Goal: Information Seeking & Learning: Learn about a topic

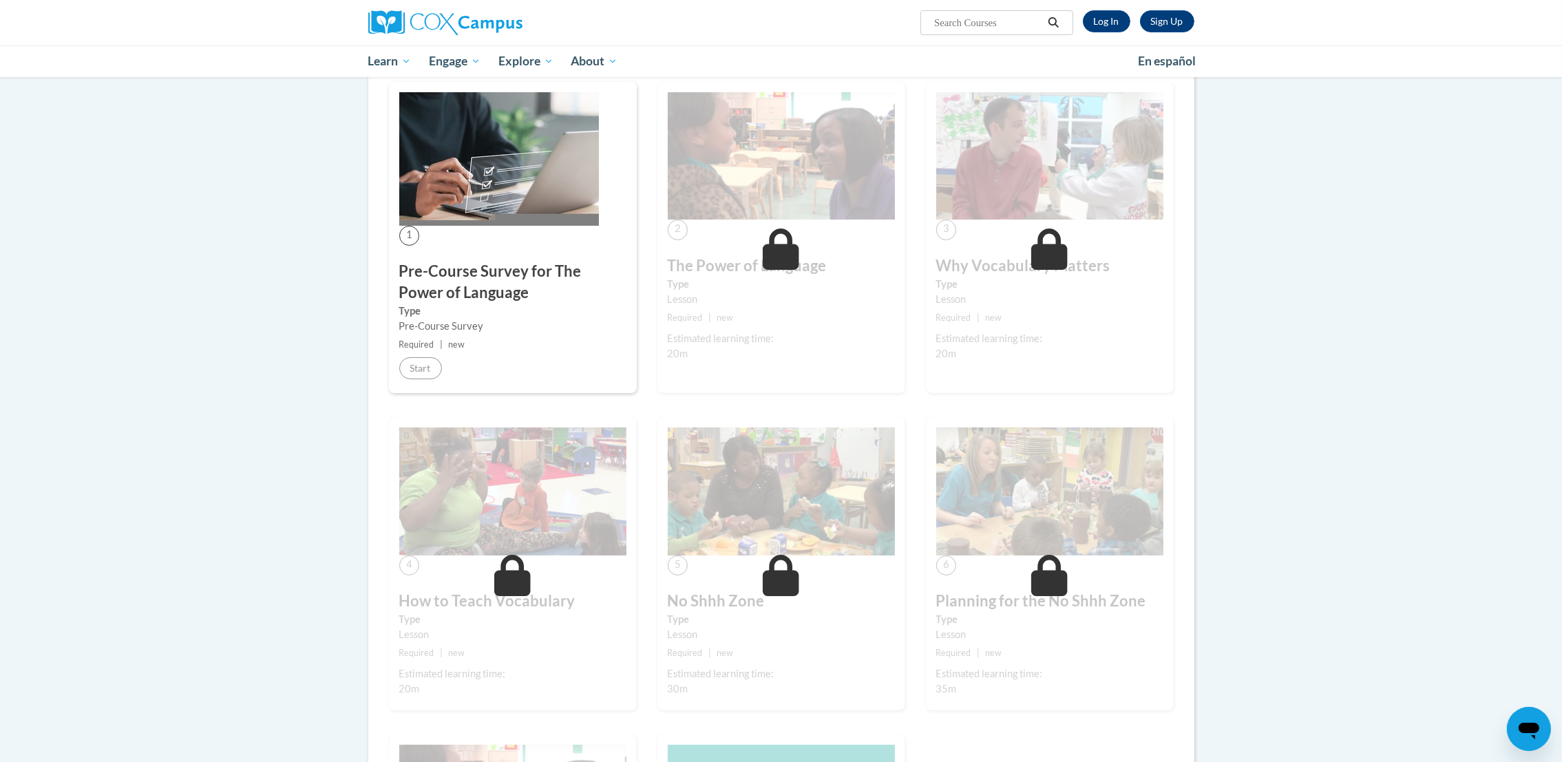
scroll to position [250, 0]
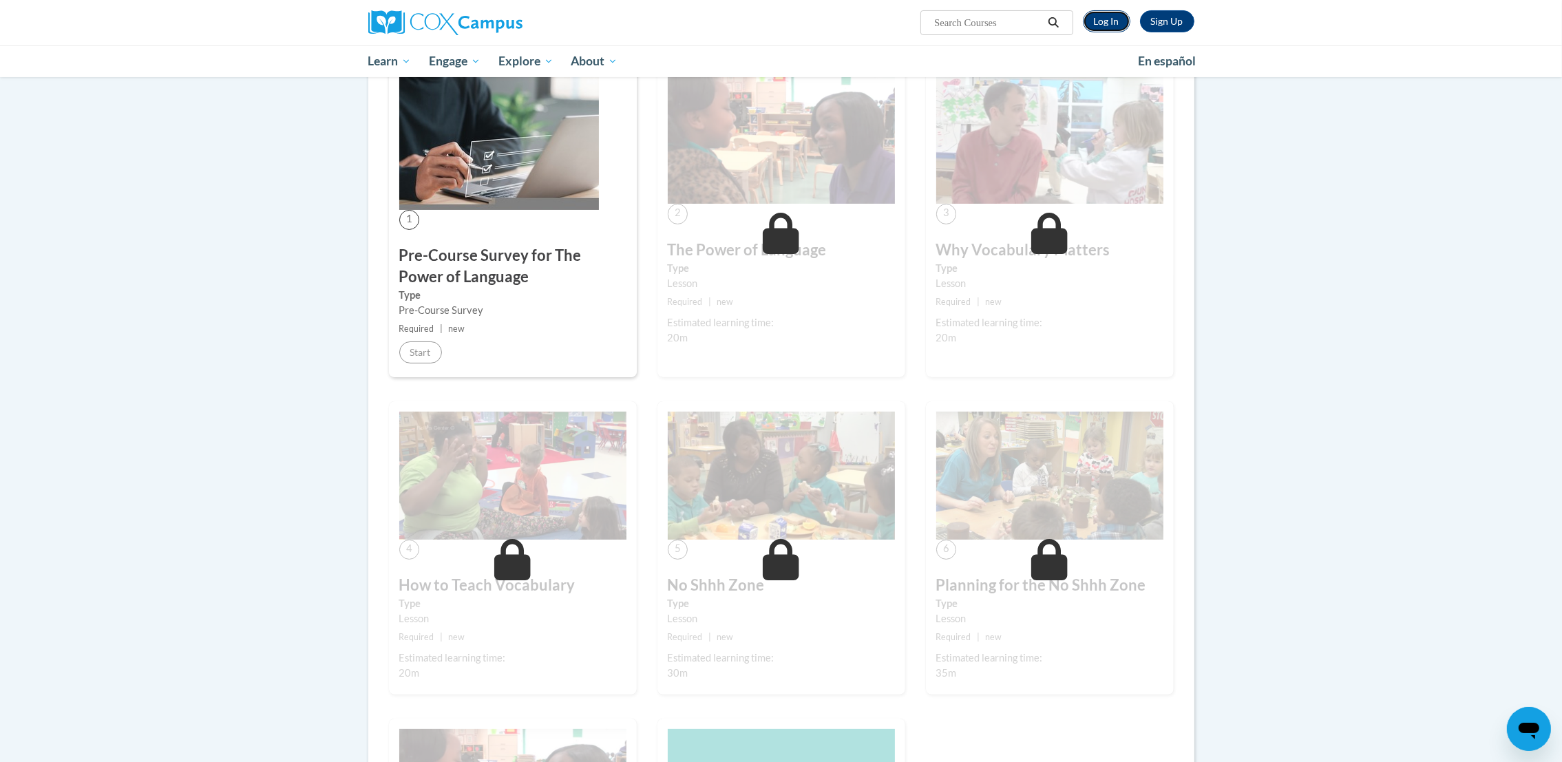
click at [1102, 23] on link "Log In" at bounding box center [1106, 21] width 47 height 22
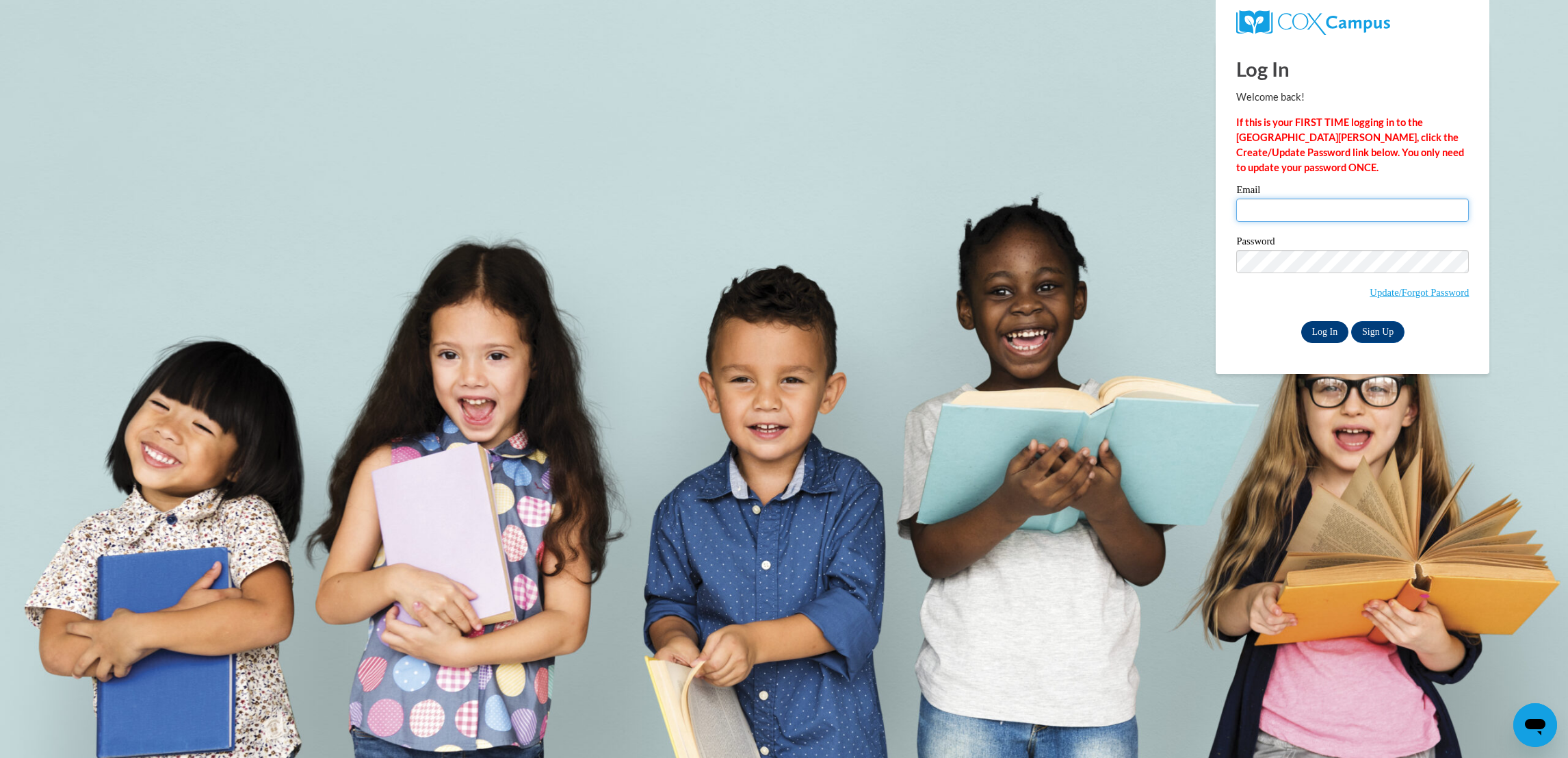
type input "becky9226@hotmail.com"
click at [1321, 329] on input "Log In" at bounding box center [1325, 332] width 48 height 22
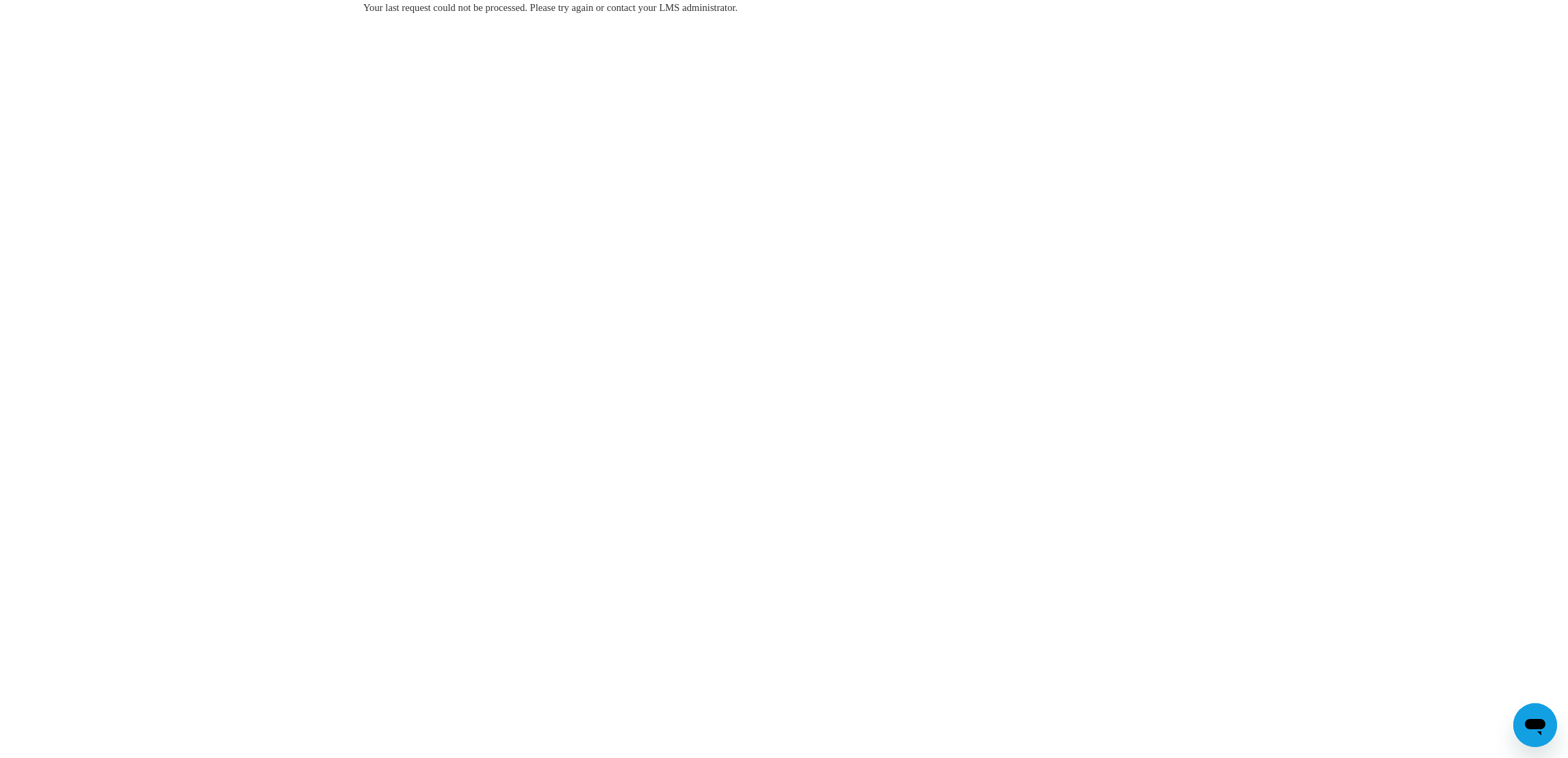
click at [663, 510] on body "Your last request could not be processed. Please try again or contact your LMS …" at bounding box center [784, 379] width 1568 height 758
click at [650, 508] on body "Your last request could not be processed. Please try again or contact your LMS …" at bounding box center [784, 379] width 1568 height 758
click at [642, 508] on body "Your last request could not be processed. Please try again or contact your LMS …" at bounding box center [784, 379] width 1568 height 758
click at [348, 406] on body "Your last request could not be processed. Please try again or contact your LMS …" at bounding box center [784, 379] width 1568 height 758
click at [368, 398] on body "Your last request could not be processed. Please try again or contact your LMS …" at bounding box center [784, 379] width 1568 height 758
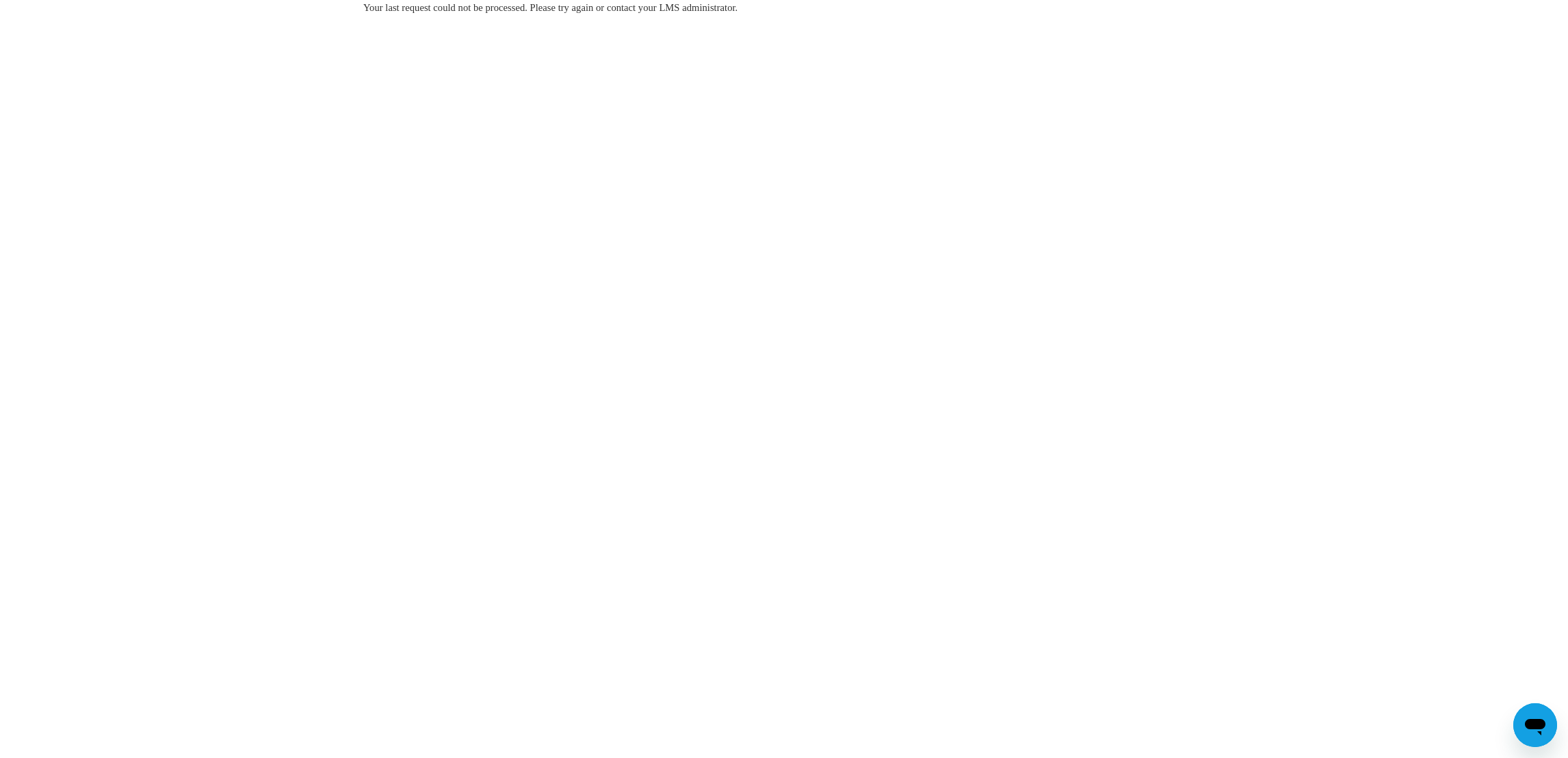
click at [426, 381] on body "Your last request could not be processed. Please try again or contact your LMS …" at bounding box center [784, 379] width 1568 height 758
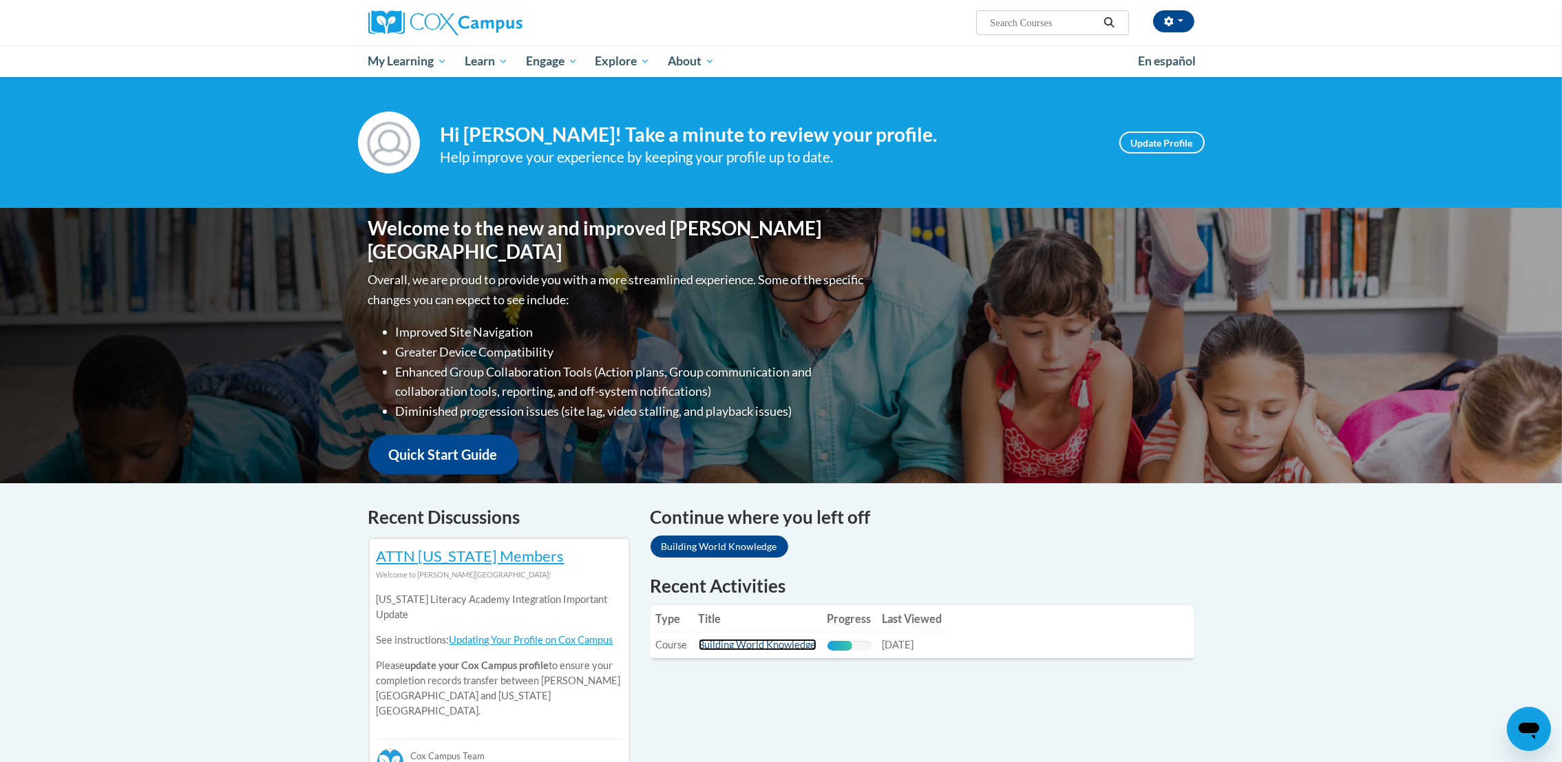
click at [777, 644] on link "Building World Knowledge" at bounding box center [758, 645] width 118 height 12
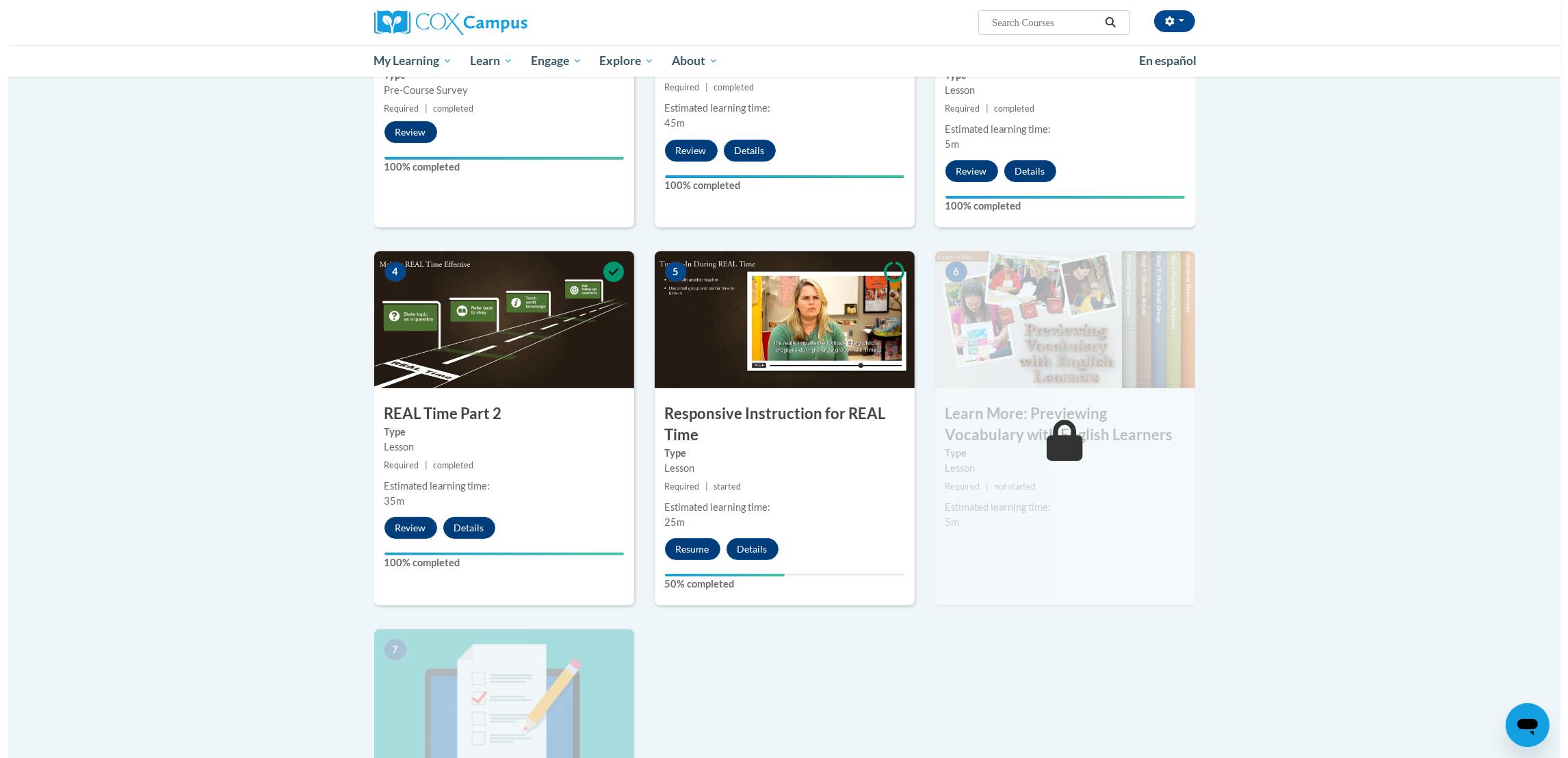
scroll to position [486, 0]
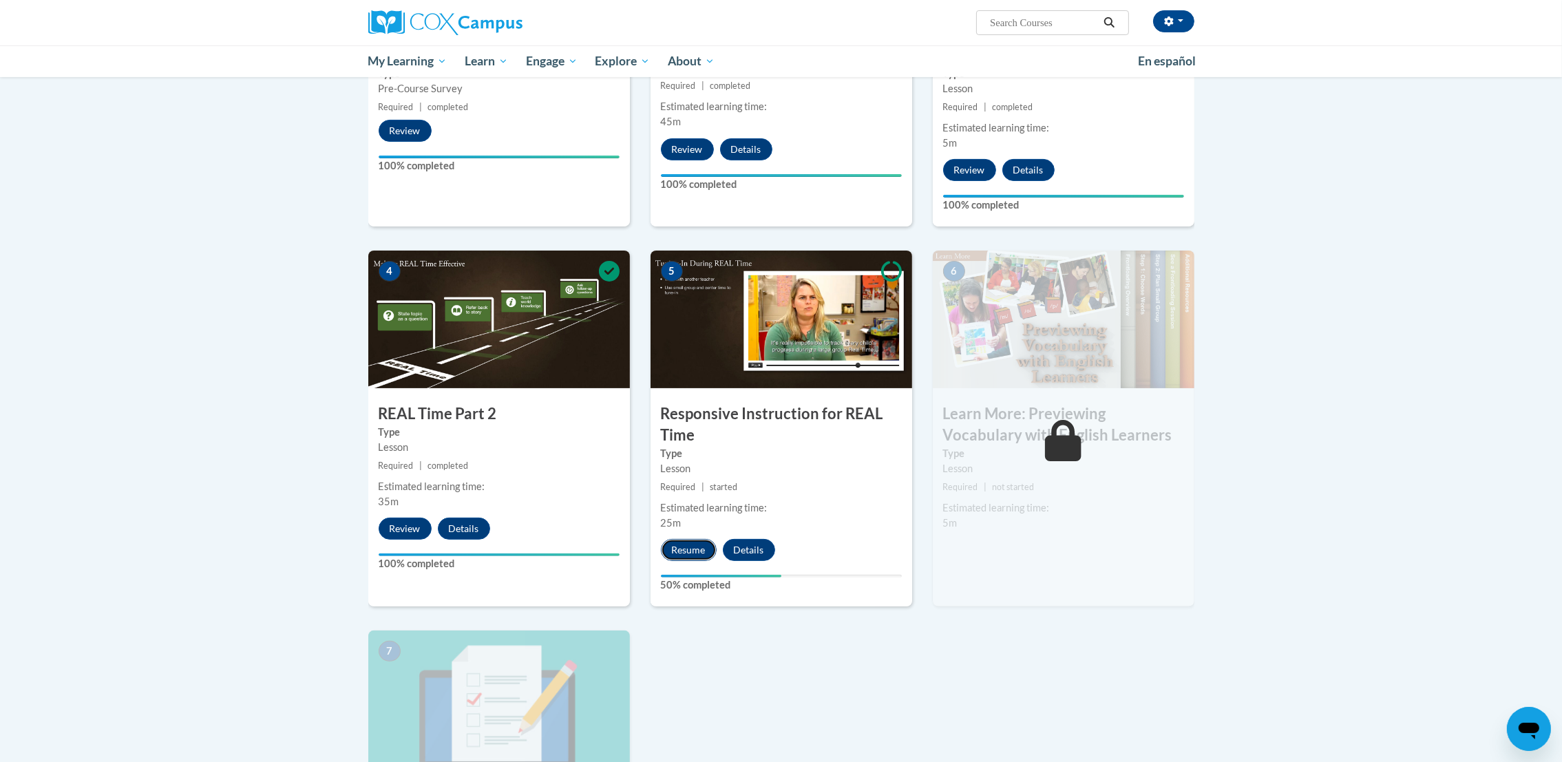
click at [692, 549] on button "Resume" at bounding box center [689, 550] width 56 height 22
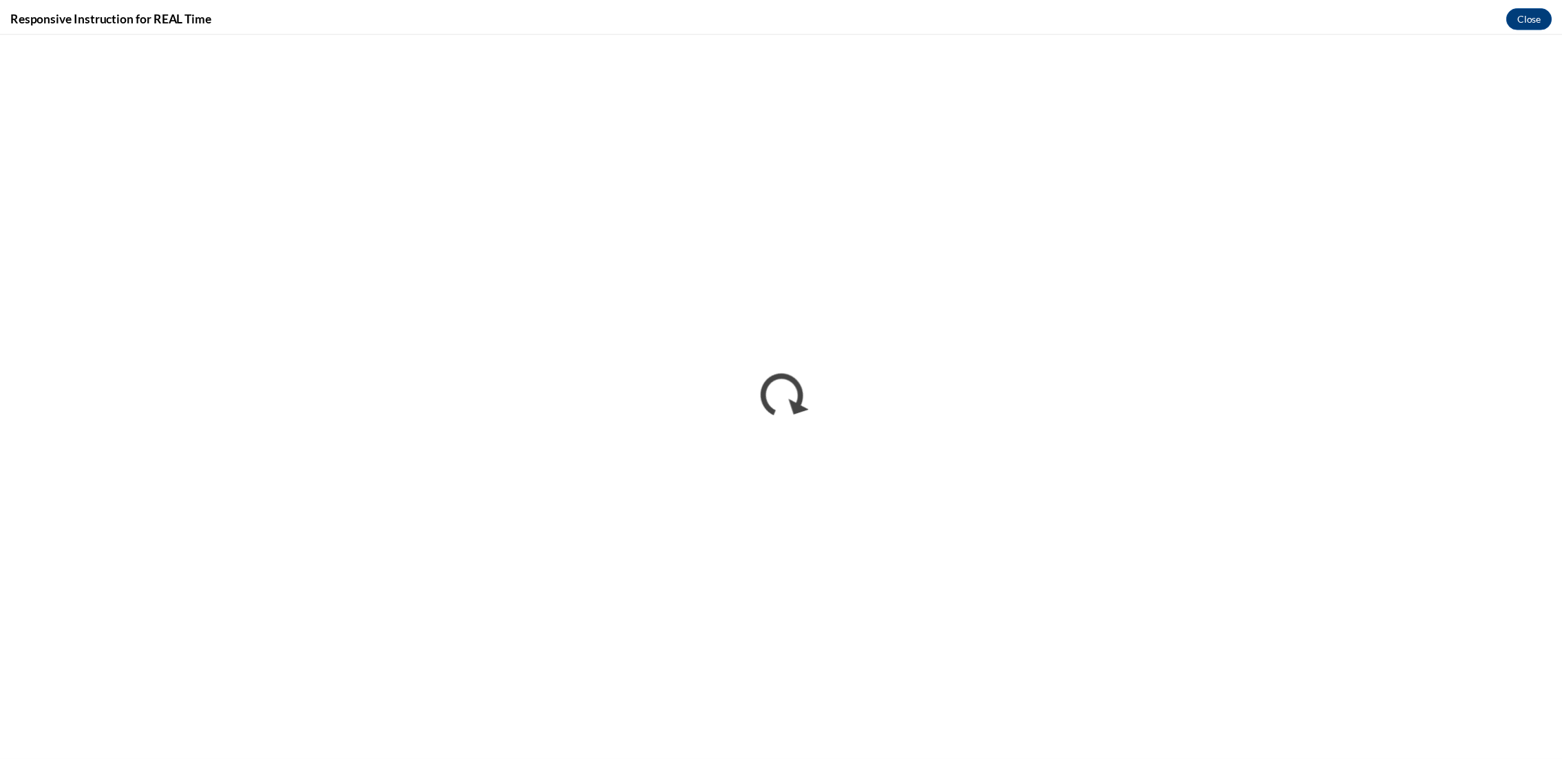
scroll to position [0, 0]
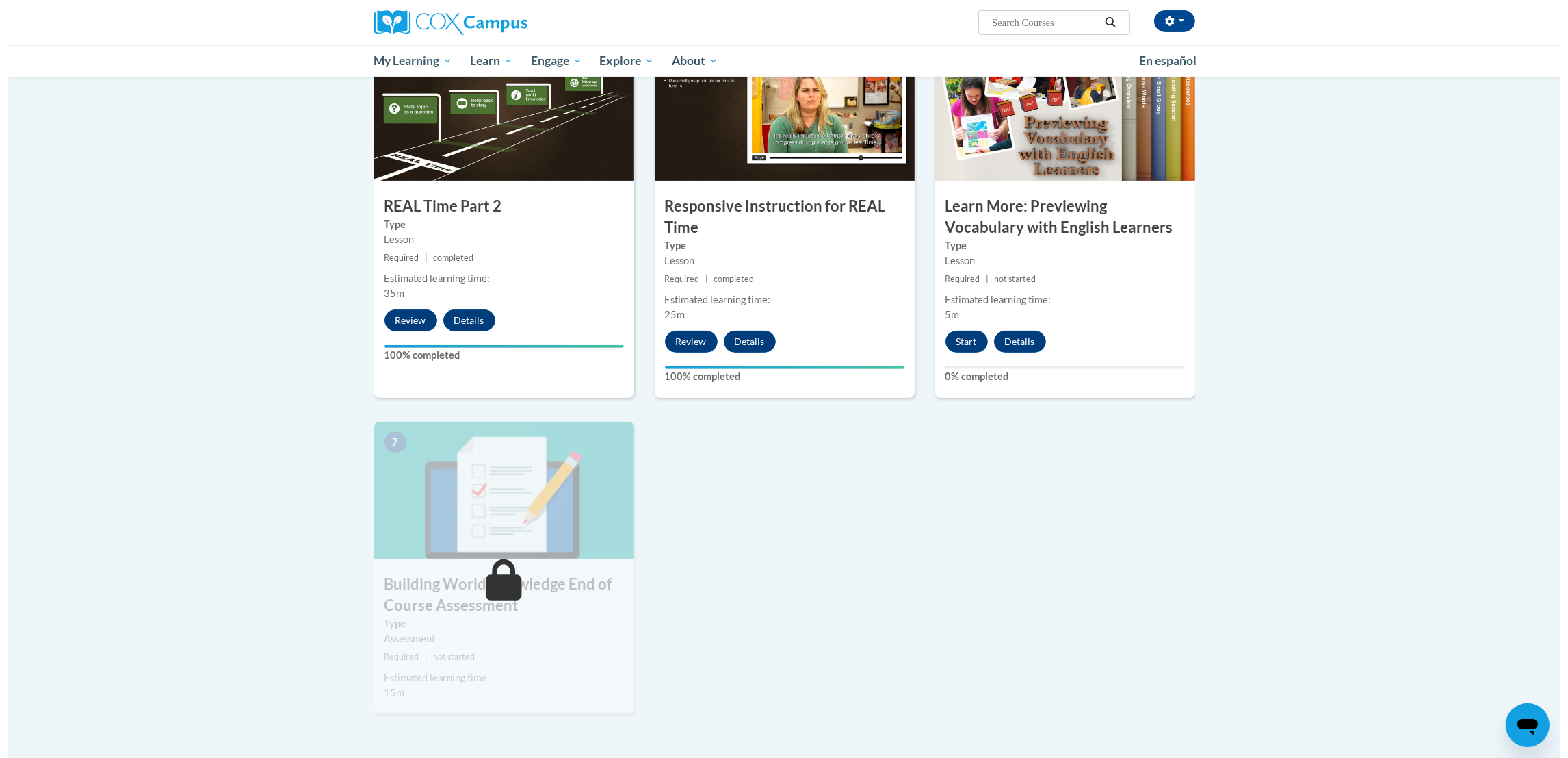
scroll to position [697, 0]
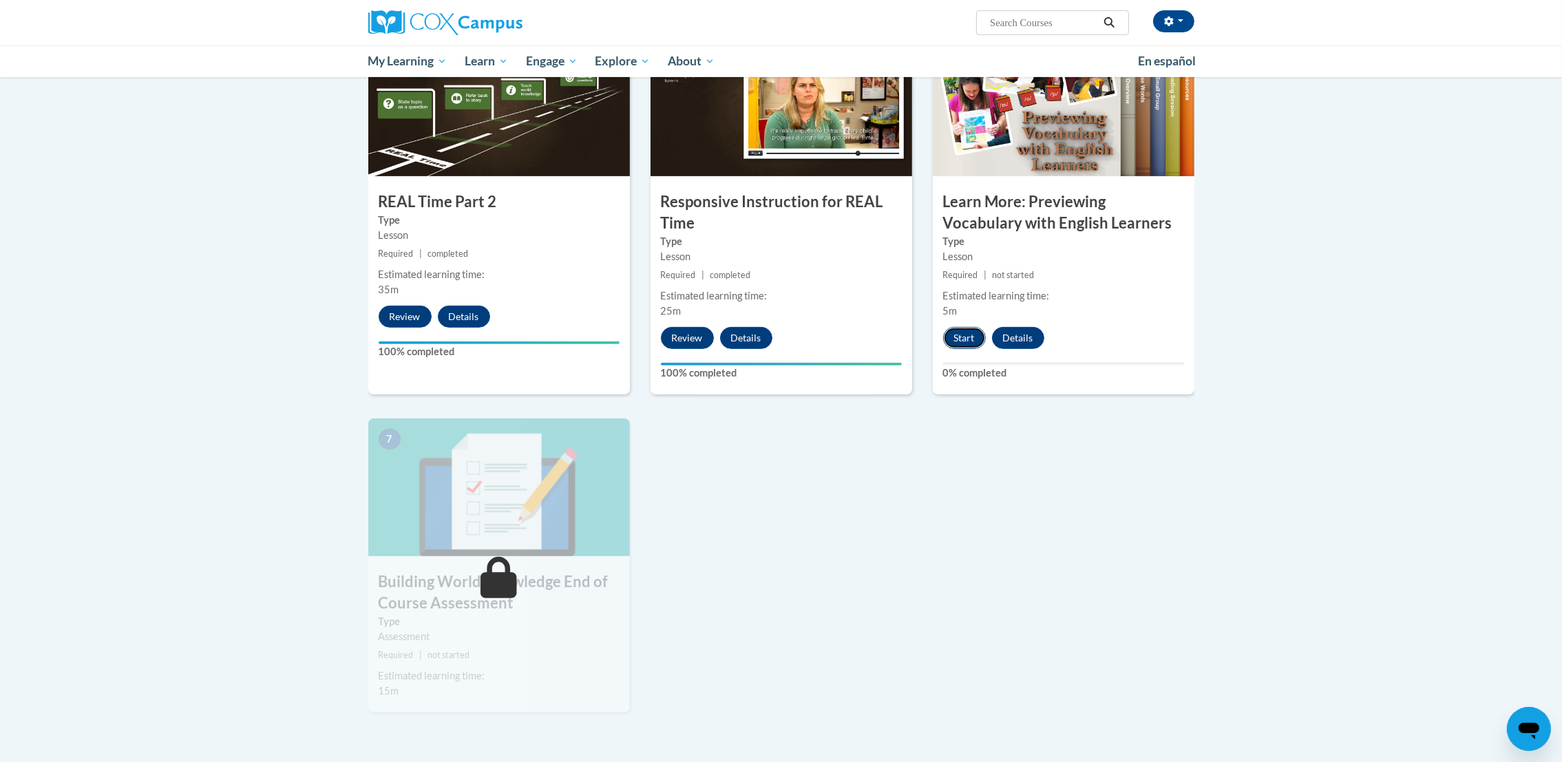
click at [963, 337] on button "Start" at bounding box center [964, 338] width 43 height 22
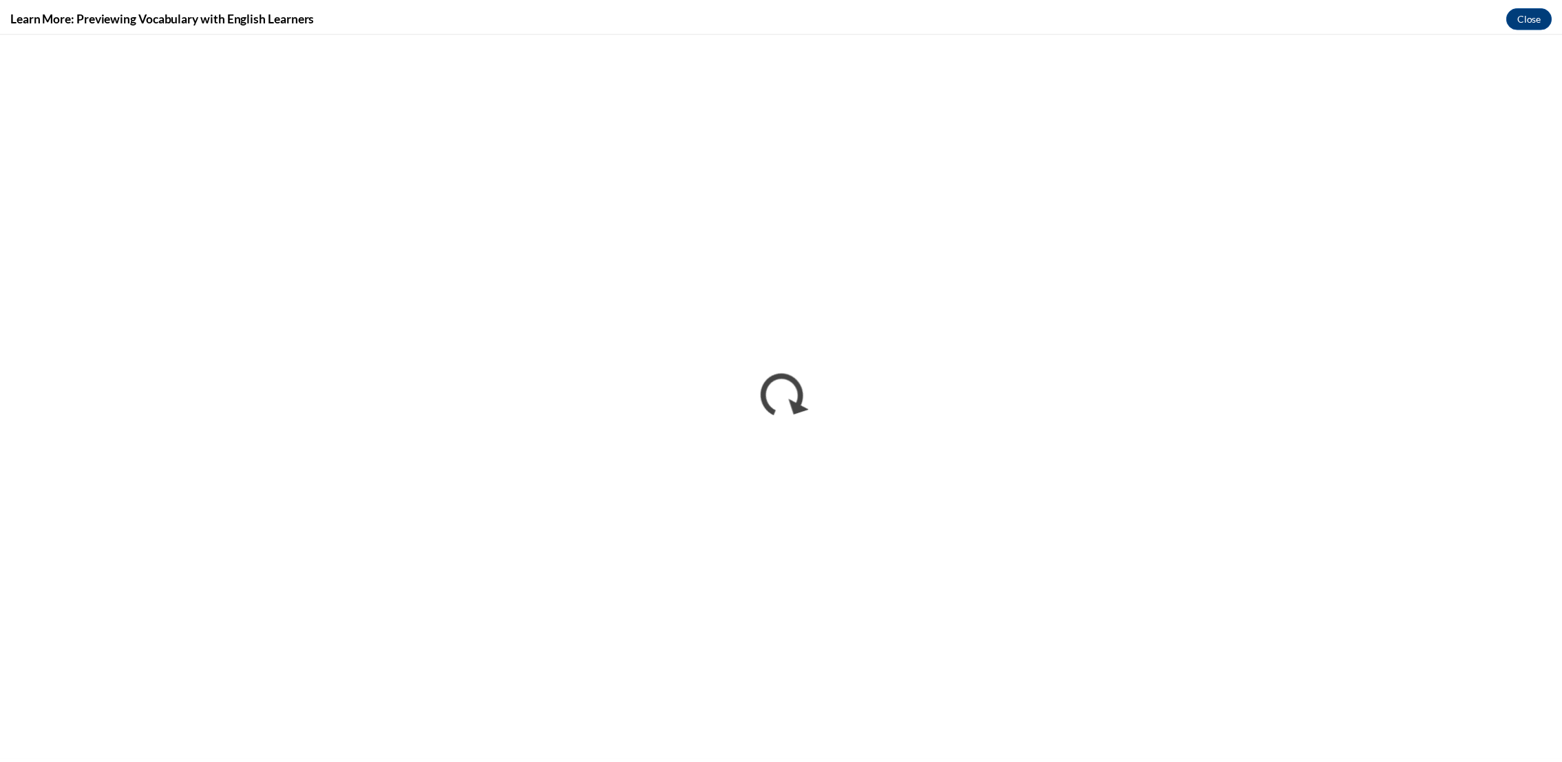
scroll to position [0, 0]
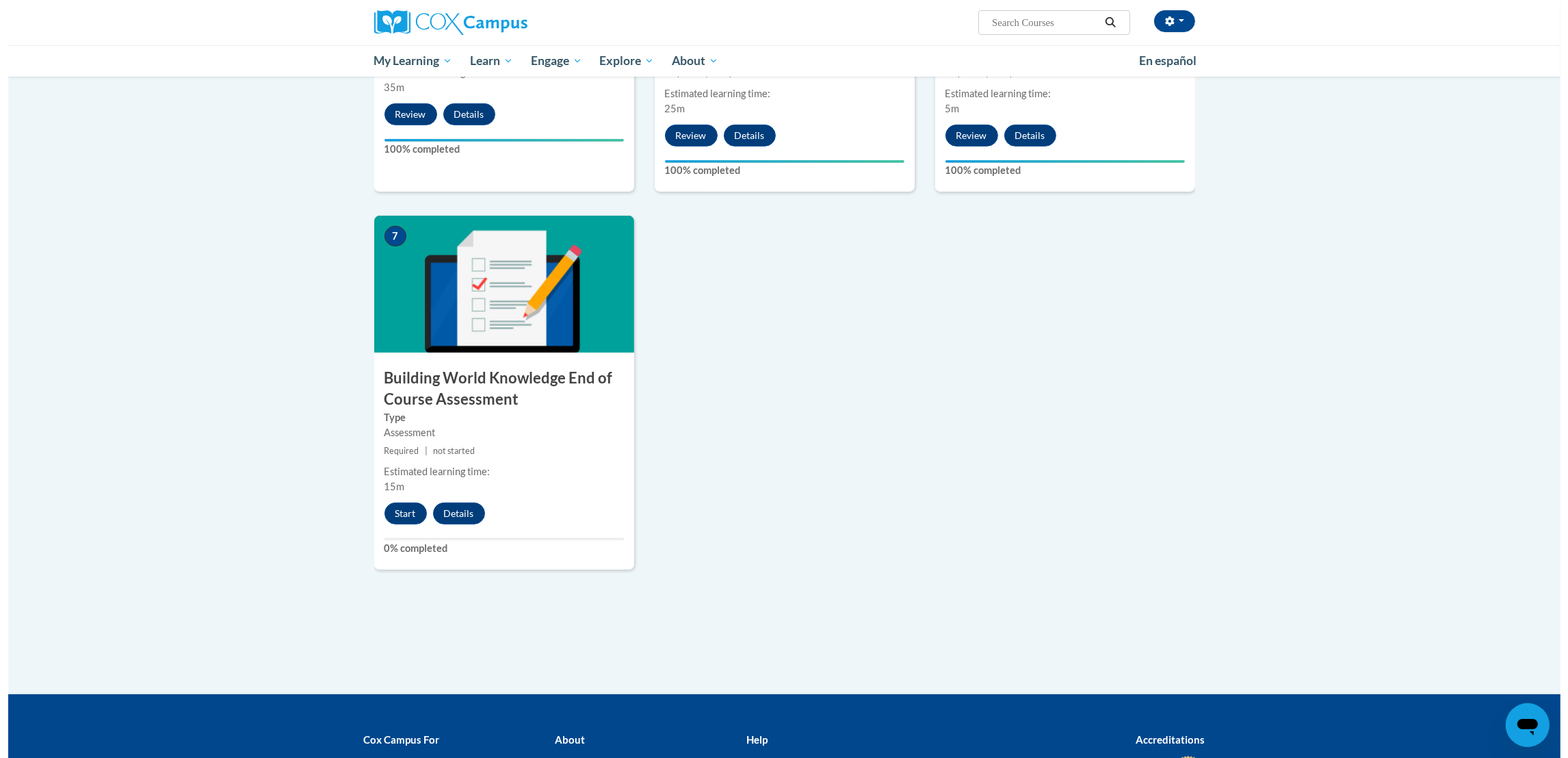
scroll to position [906, 0]
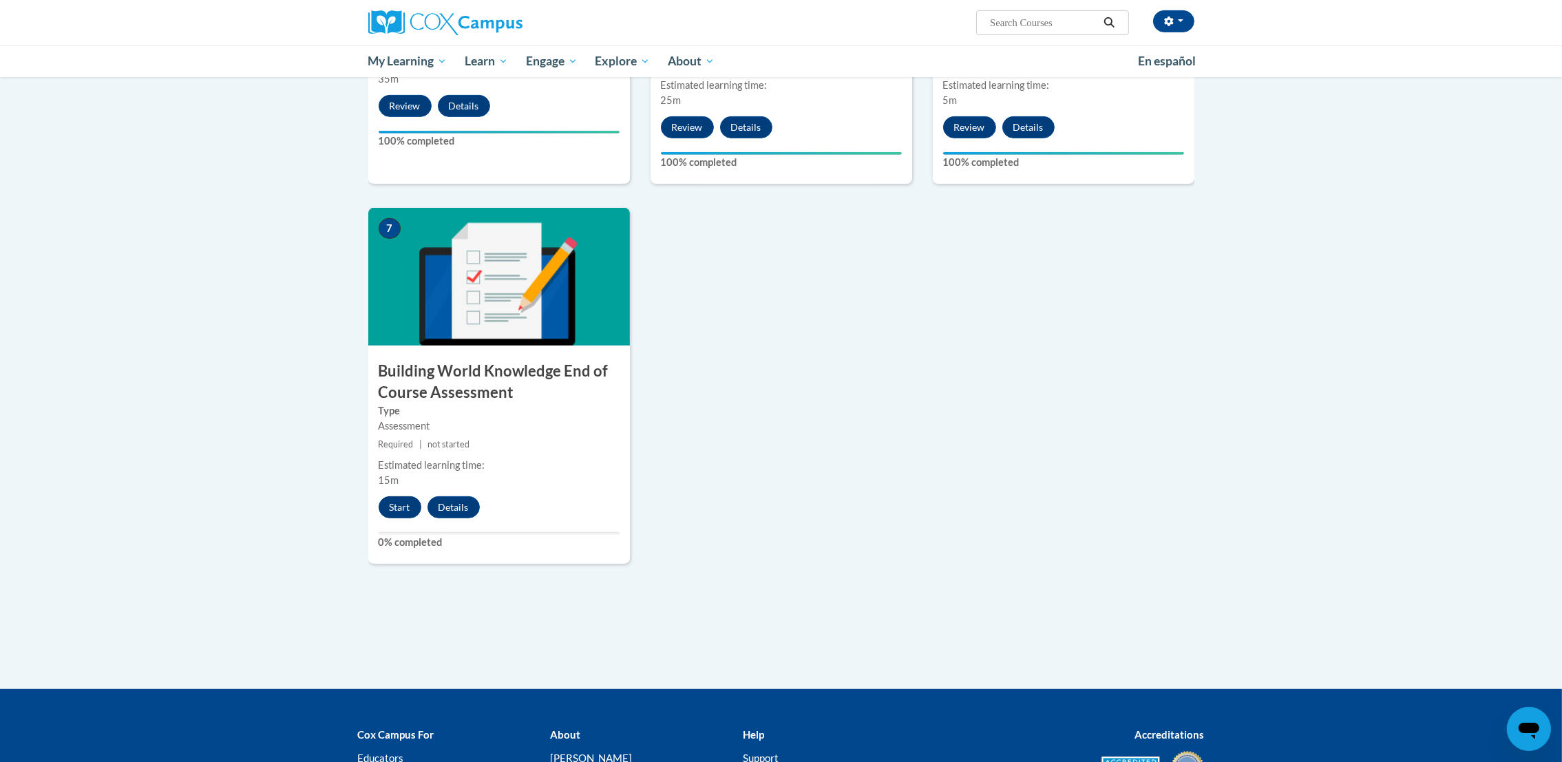
click at [400, 505] on button "Start" at bounding box center [400, 507] width 43 height 22
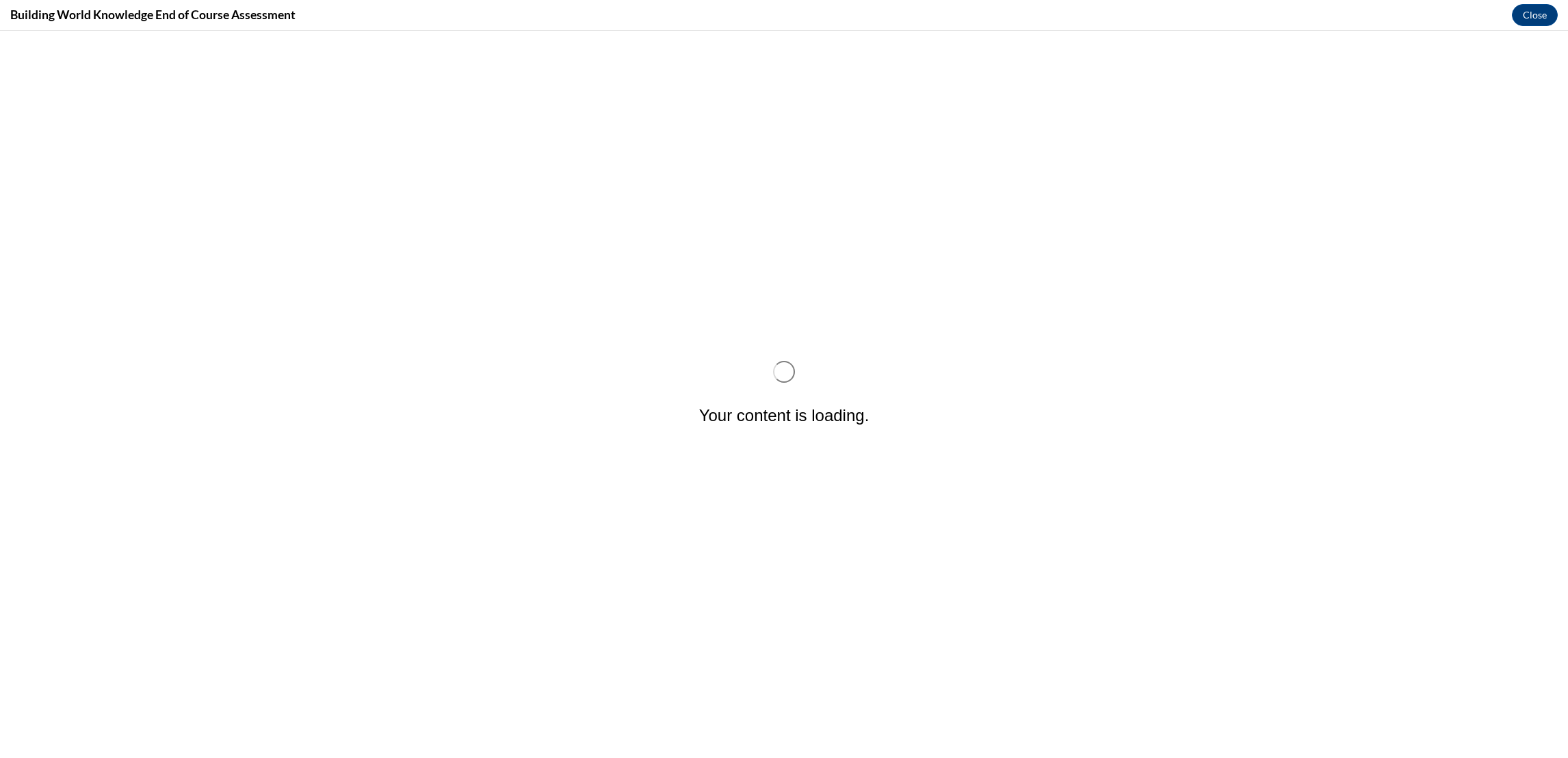
scroll to position [0, 0]
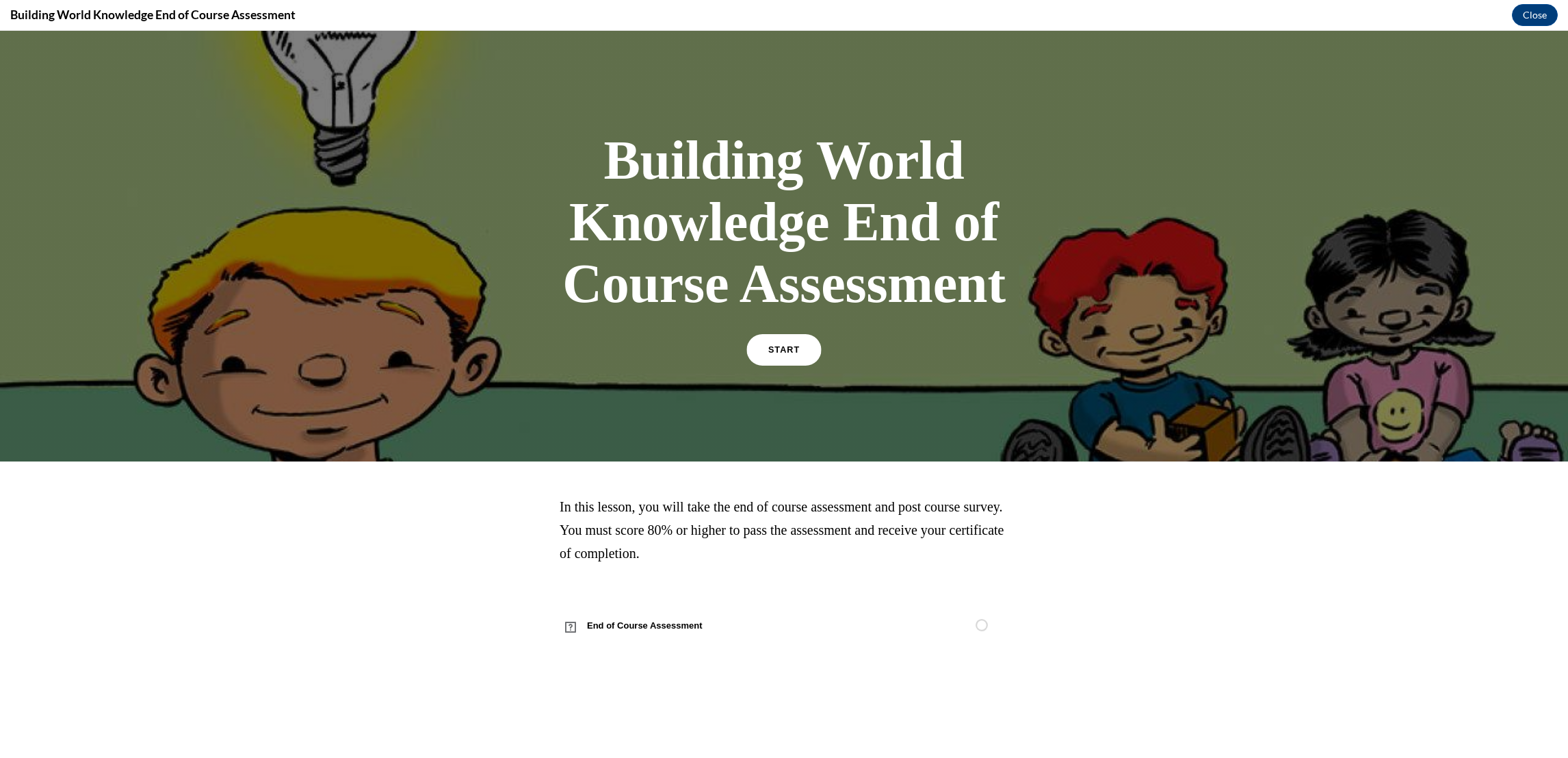
click at [793, 352] on span "START" at bounding box center [784, 350] width 32 height 10
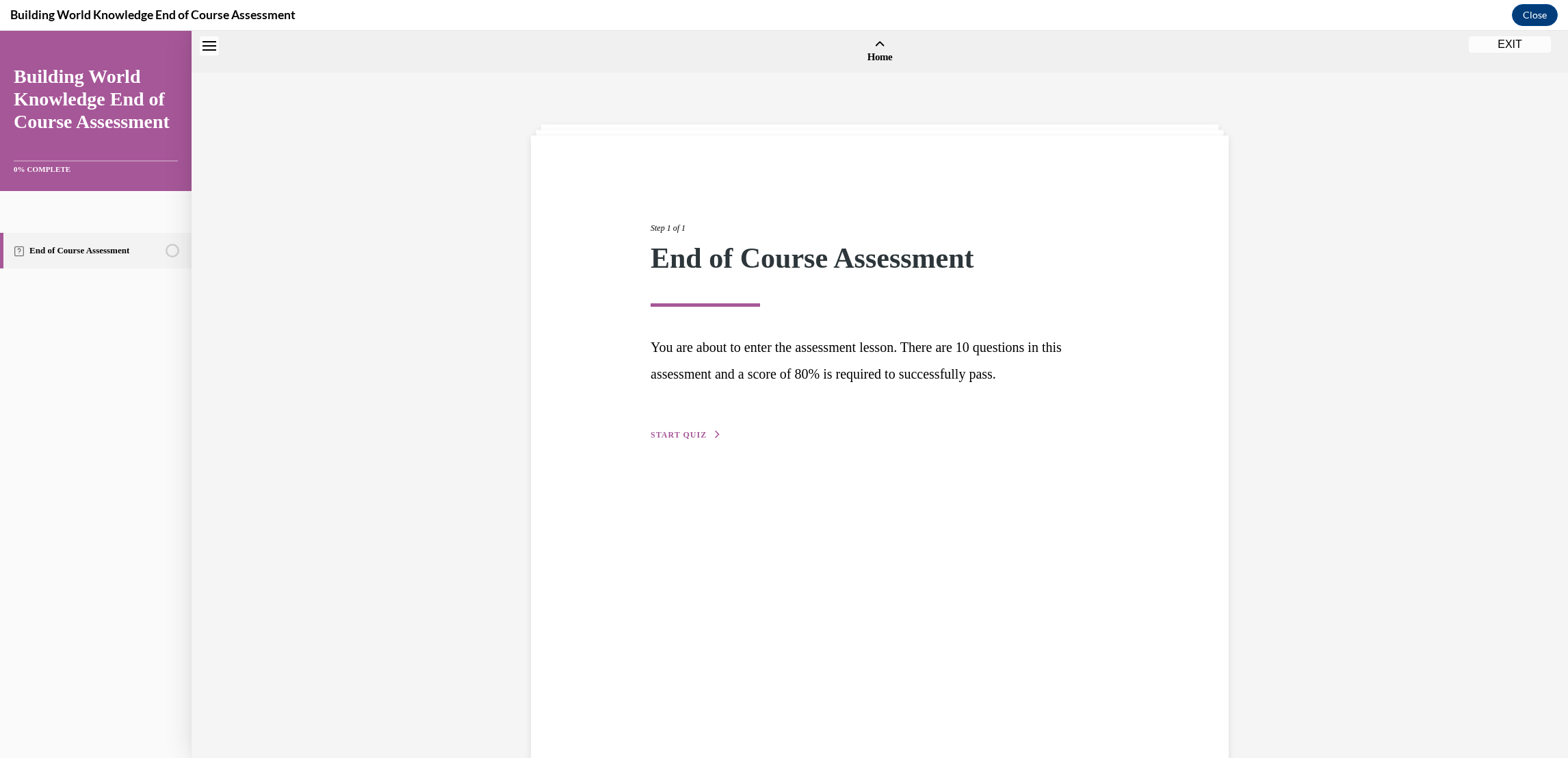
scroll to position [43, 0]
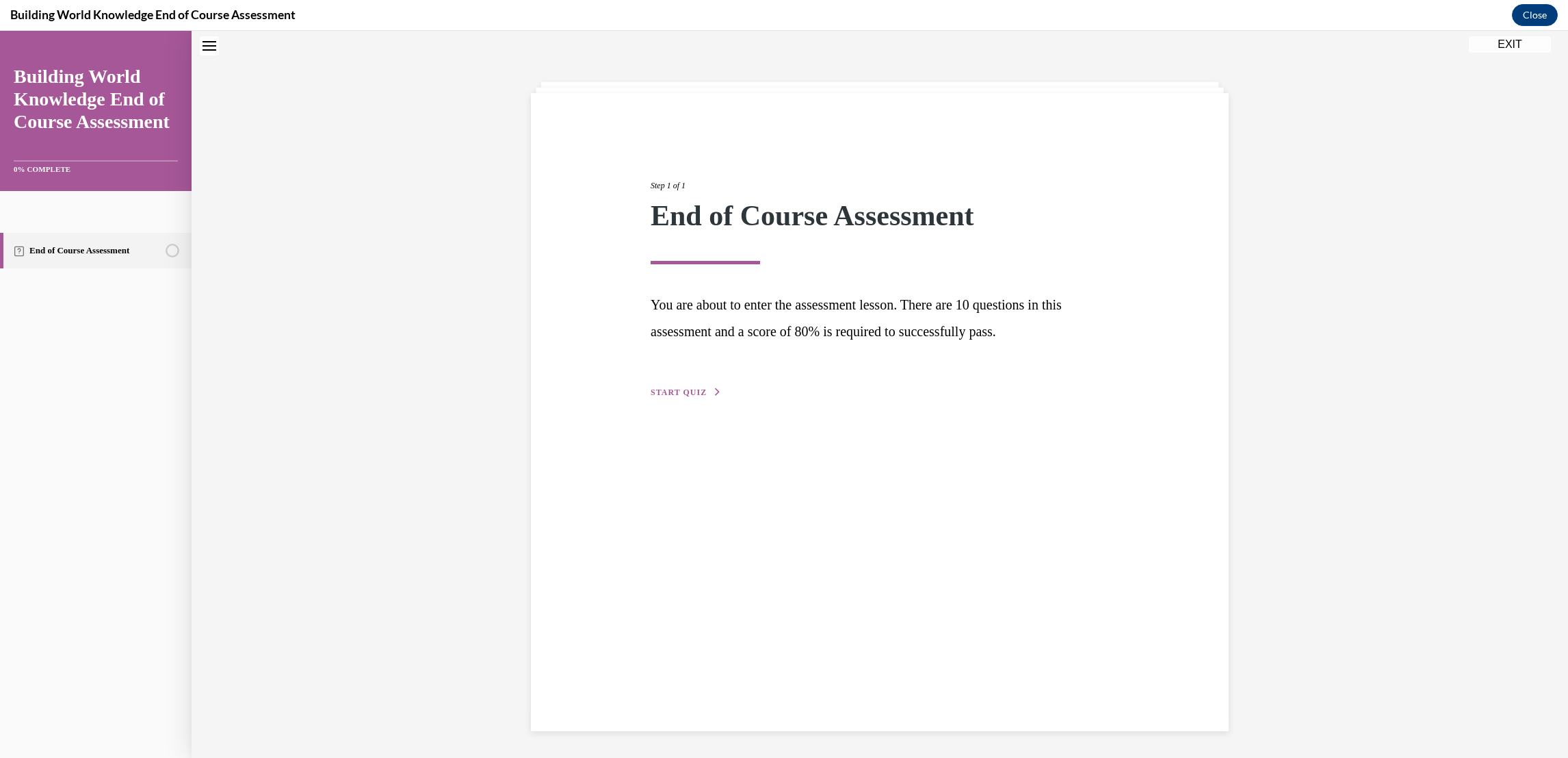
click at [678, 386] on button "START QUIZ" at bounding box center [686, 392] width 72 height 12
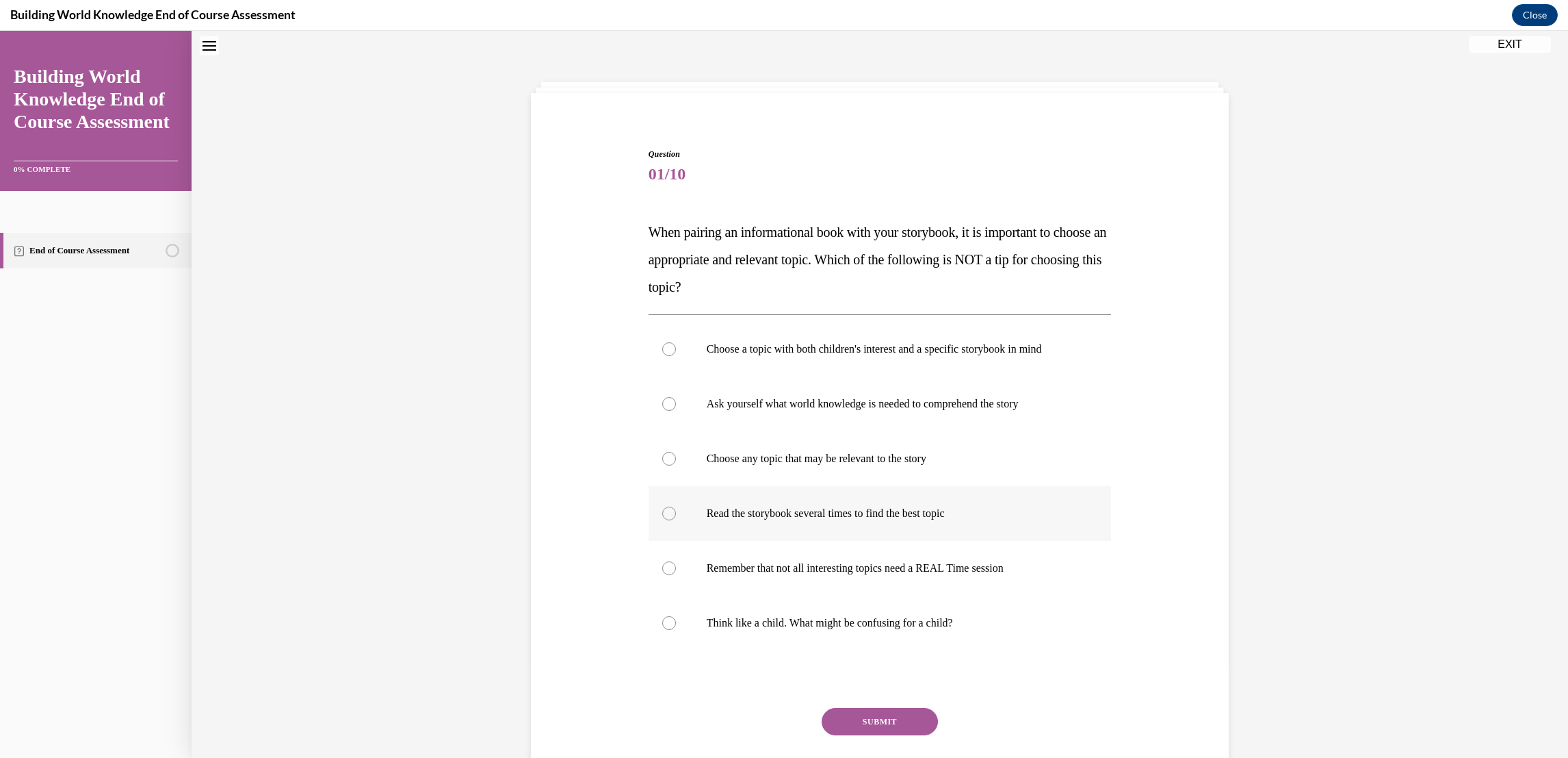
click at [677, 495] on label "Read the storybook several times to find the best topic" at bounding box center [880, 513] width 463 height 55
click at [676, 506] on input "Read the storybook several times to find the best topic" at bounding box center [669, 513] width 14 height 14
radio input "true"
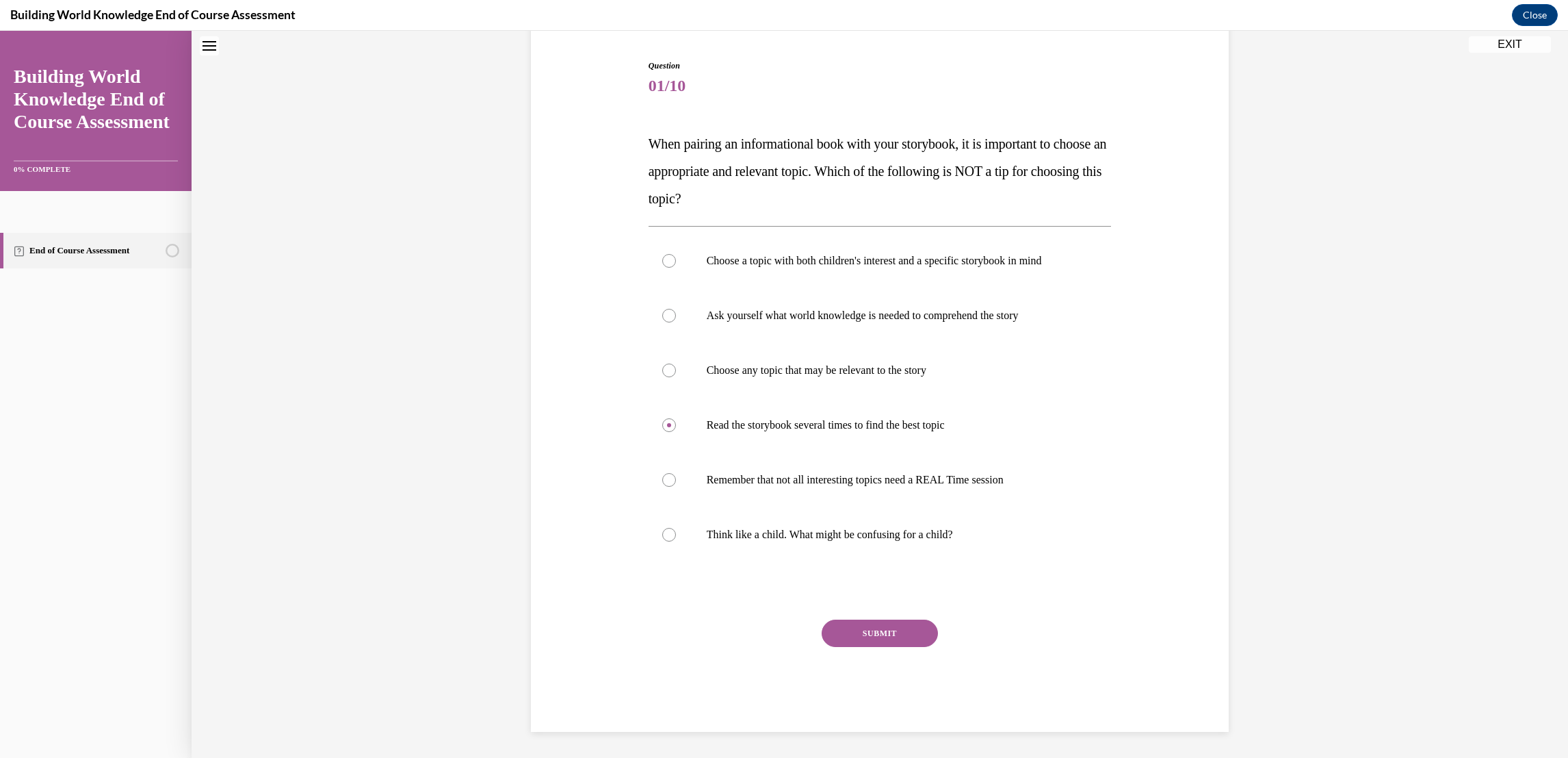
click at [903, 636] on button "SUBMIT" at bounding box center [880, 634] width 116 height 28
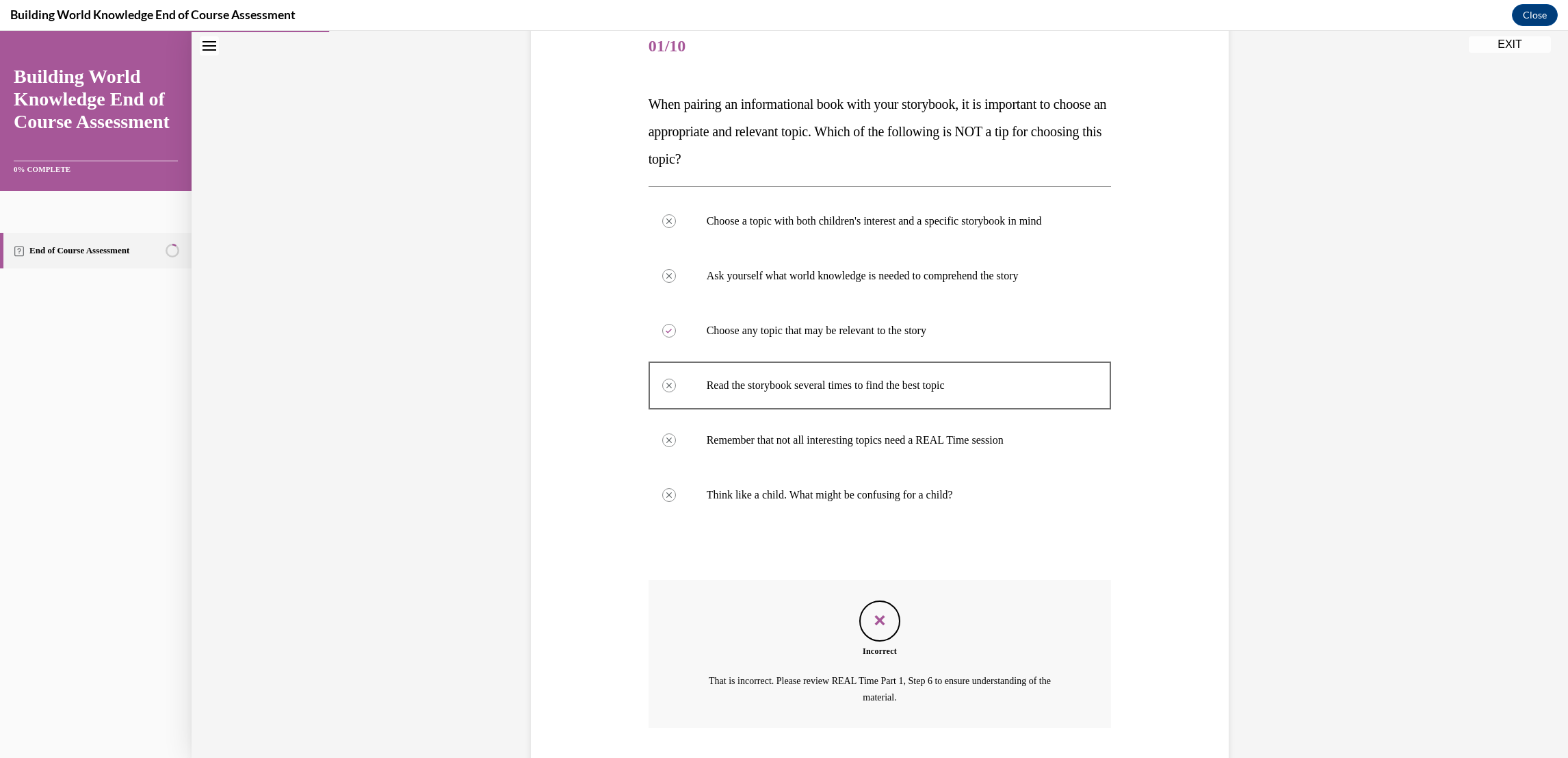
scroll to position [258, 0]
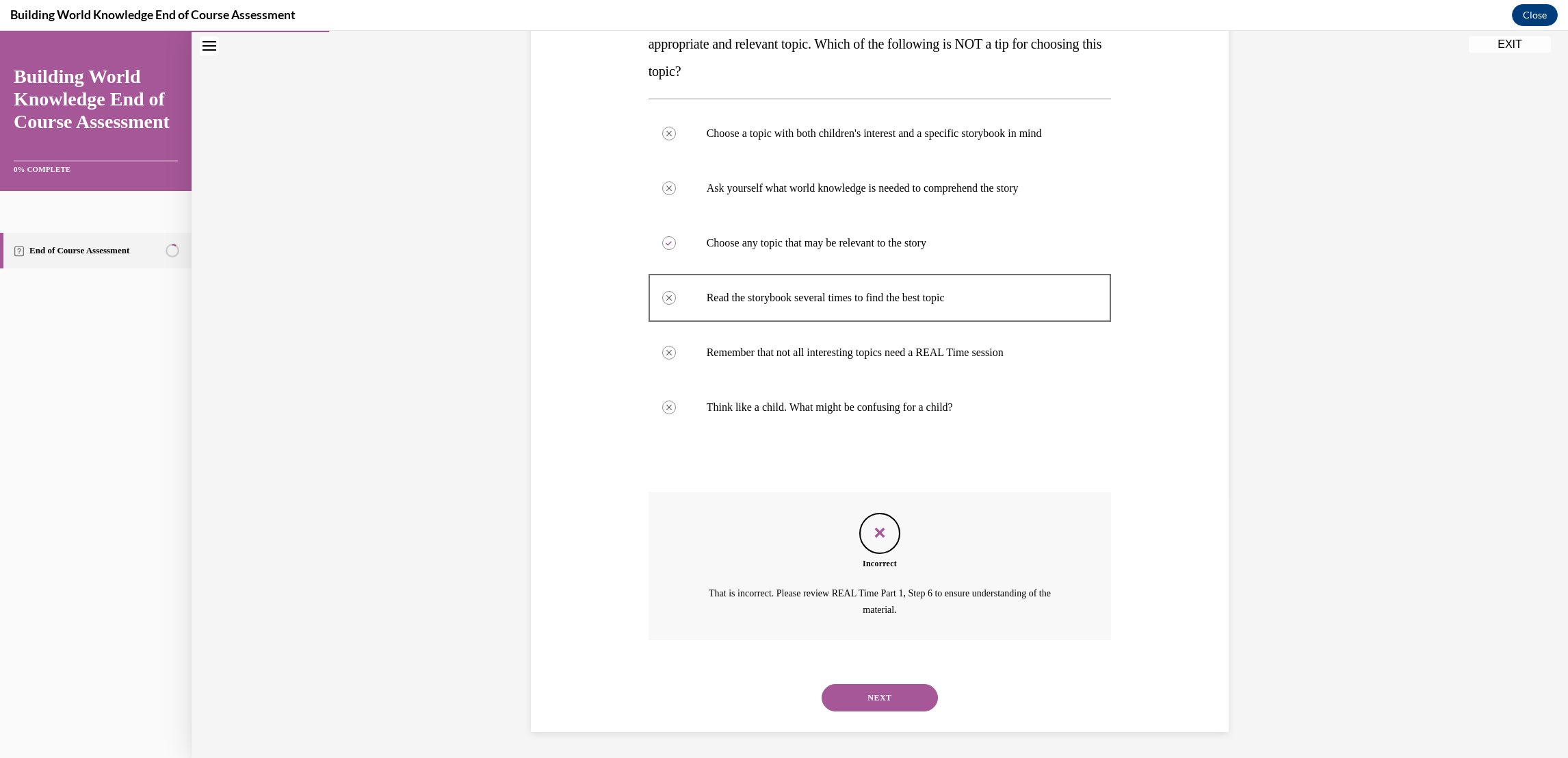
click at [906, 692] on button "NEXT" at bounding box center [880, 698] width 116 height 28
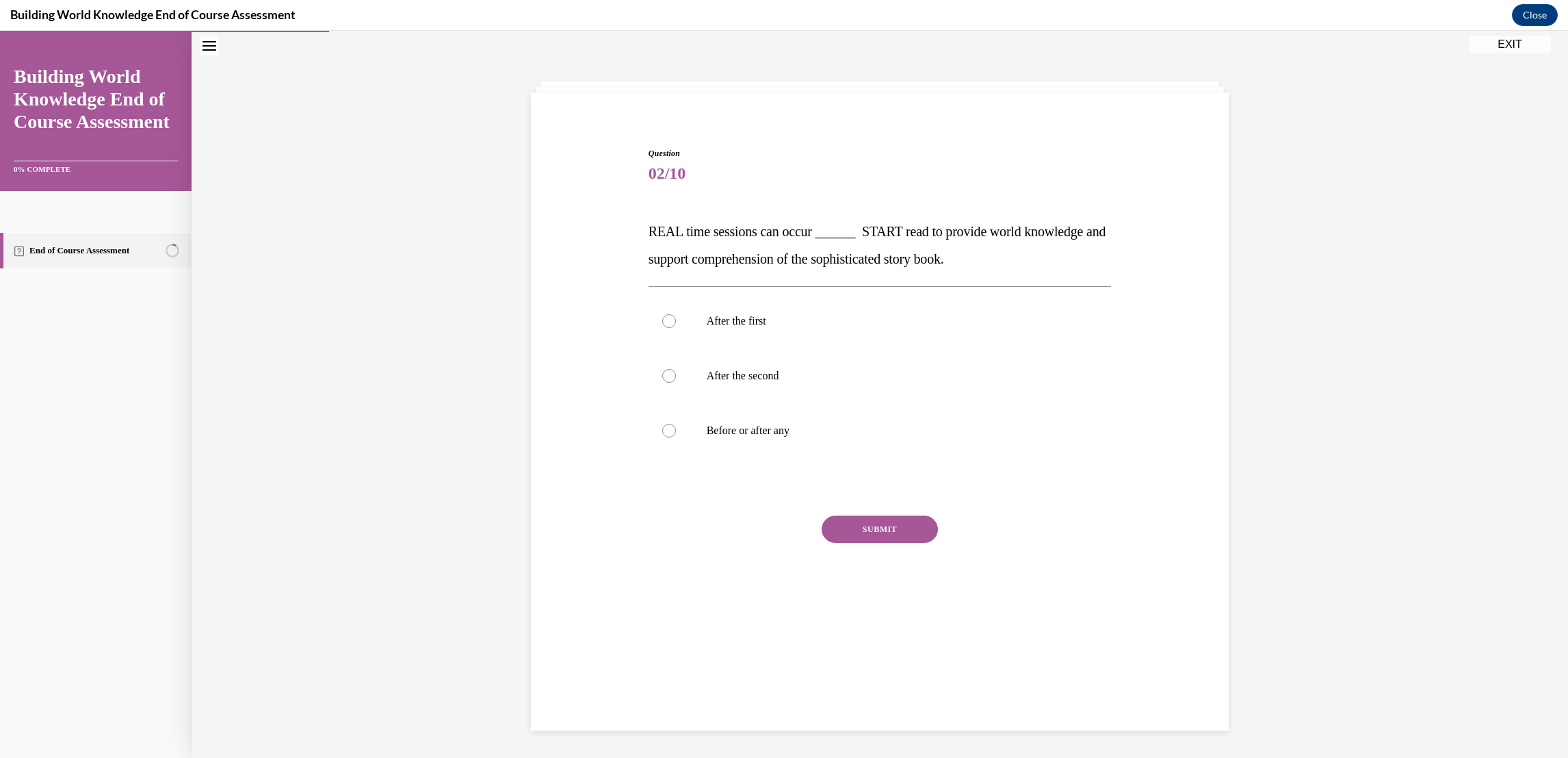
scroll to position [43, 0]
click at [659, 441] on label "Before or after any" at bounding box center [880, 431] width 463 height 55
click at [662, 438] on input "Before or after any" at bounding box center [669, 432] width 14 height 14
radio input "true"
click at [910, 528] on button "SUBMIT" at bounding box center [880, 530] width 116 height 28
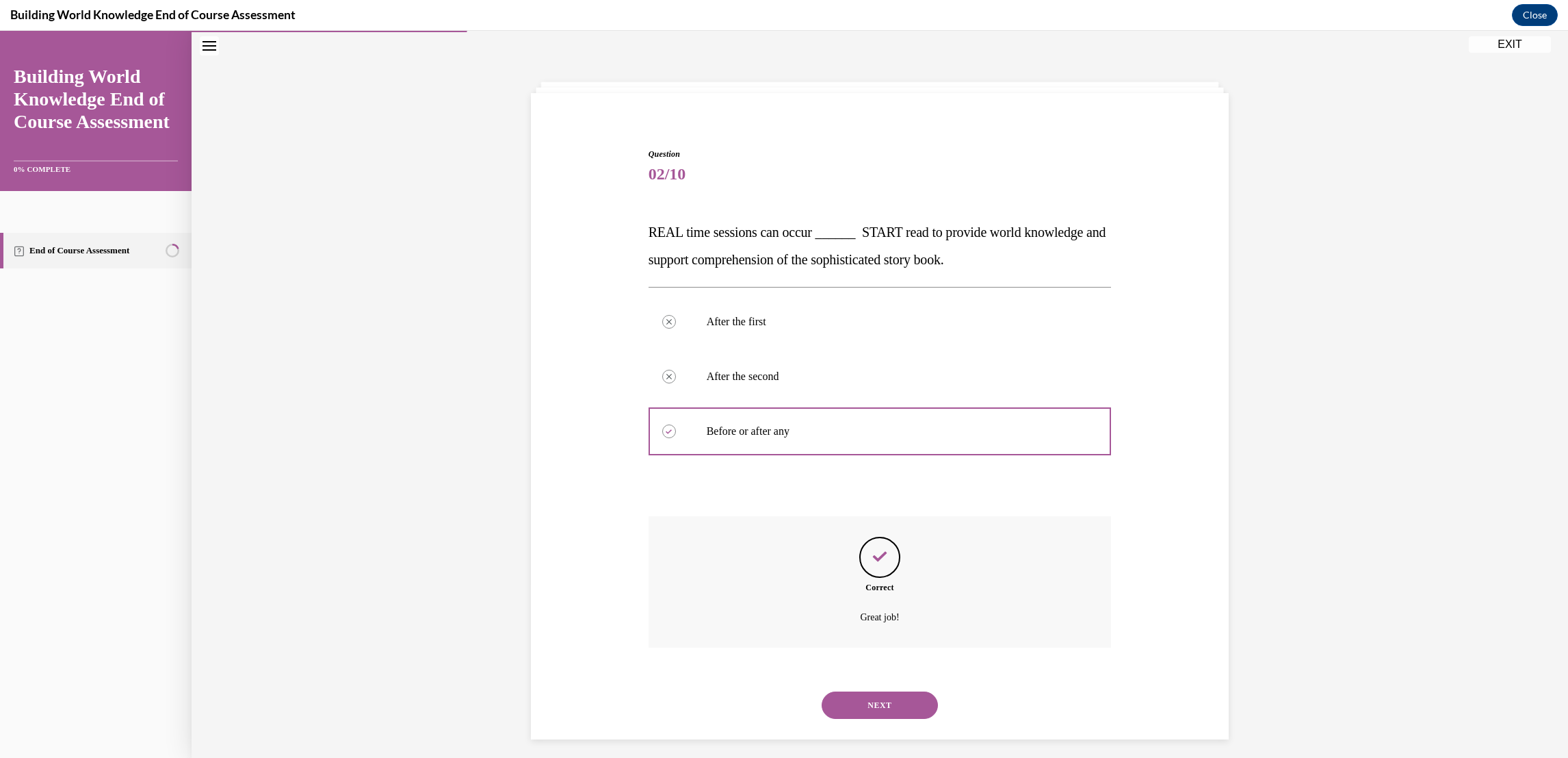
scroll to position [50, 0]
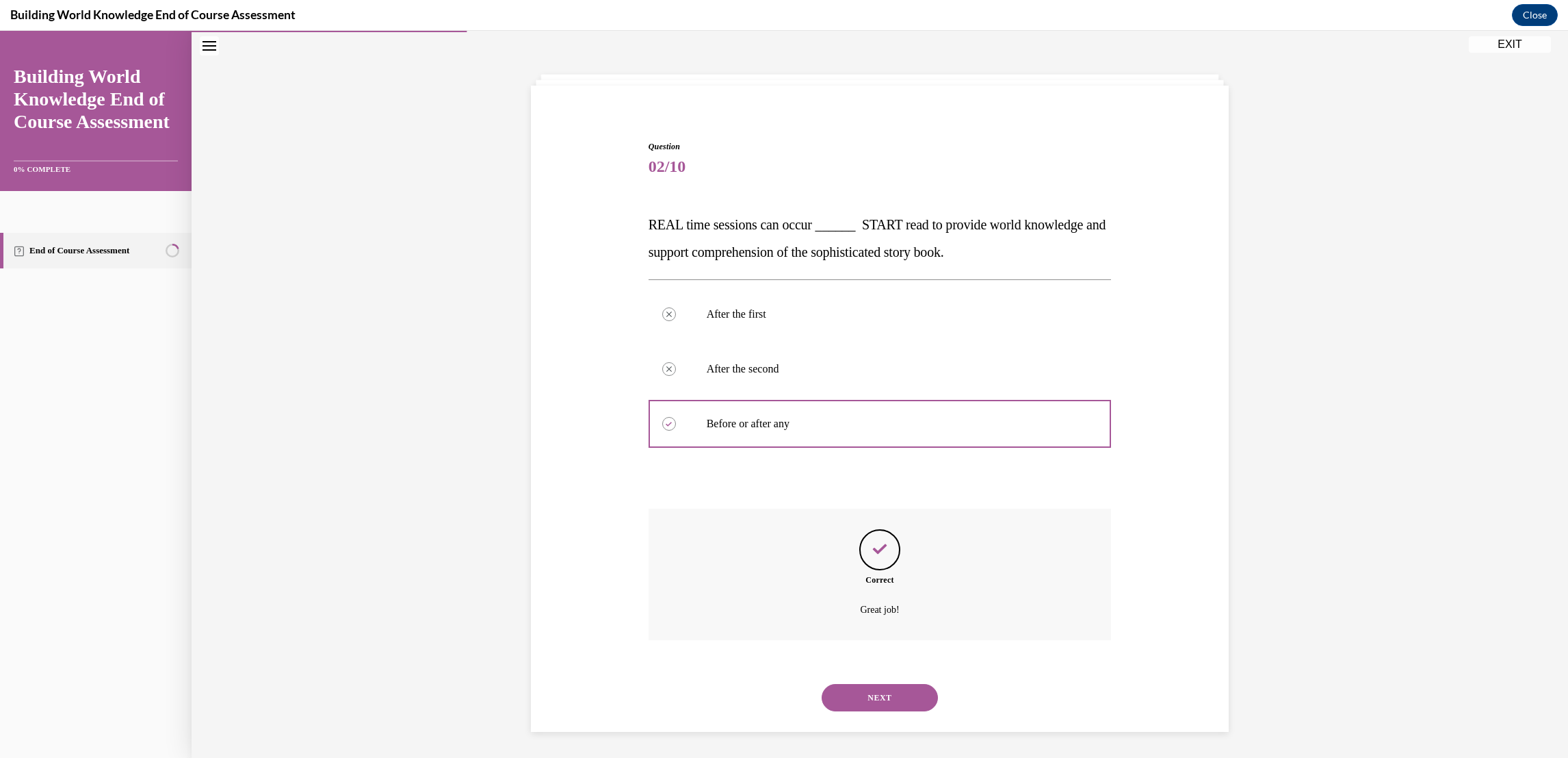
click at [900, 697] on button "NEXT" at bounding box center [880, 698] width 116 height 28
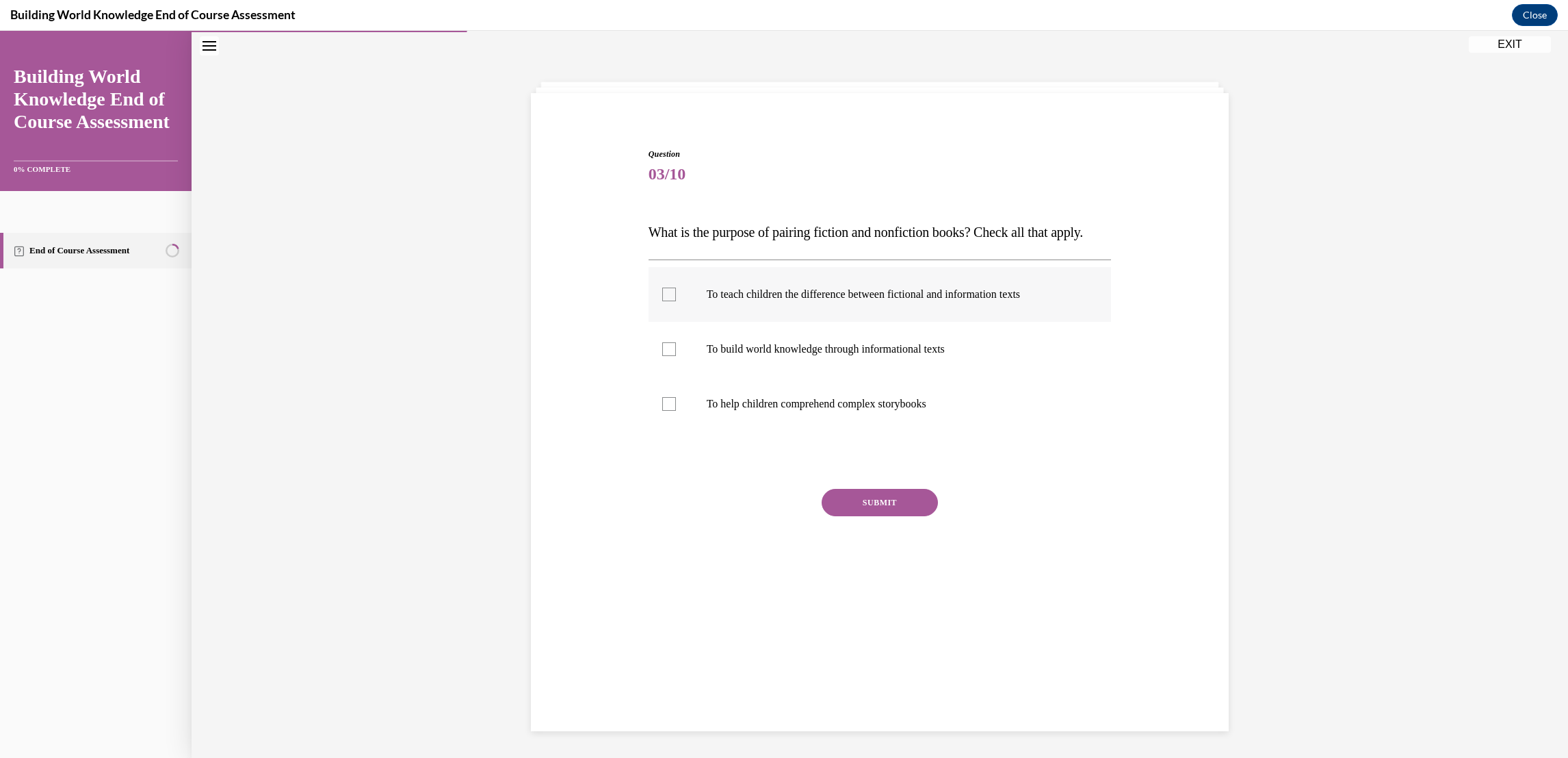
click at [662, 321] on label "To teach children the difference between fictional and information texts" at bounding box center [880, 293] width 463 height 55
click at [662, 301] on input "To teach children the difference between fictional and information texts" at bounding box center [669, 294] width 14 height 14
checkbox input "true"
click at [664, 377] on label "To build world knowledge through informational texts" at bounding box center [880, 348] width 463 height 55
click at [664, 356] on input "To build world knowledge through informational texts" at bounding box center [669, 349] width 14 height 14
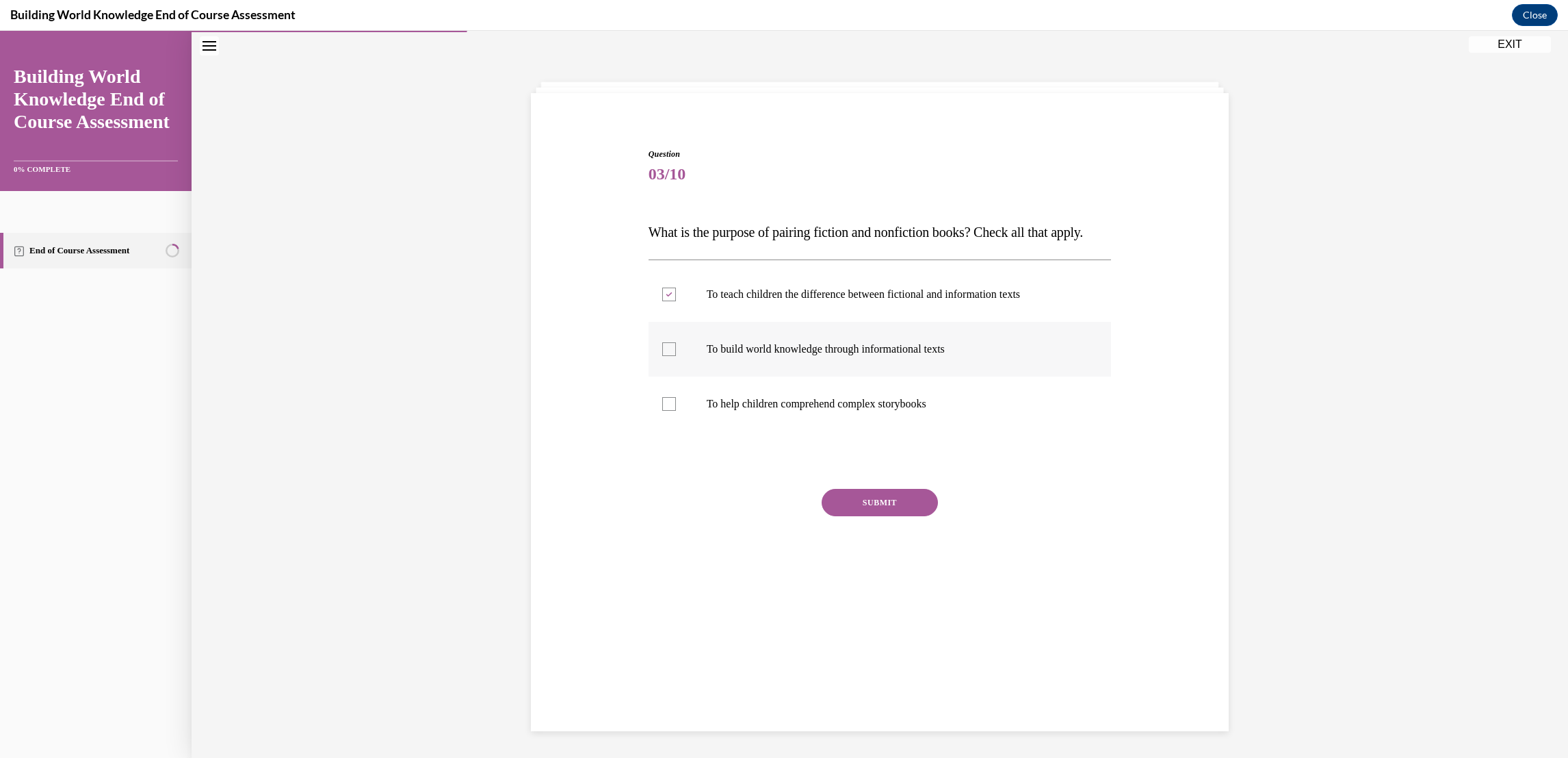
checkbox input "true"
click at [675, 432] on label "To help children comprehend complex storybooks" at bounding box center [880, 404] width 463 height 55
click at [675, 411] on input "To help children comprehend complex storybooks" at bounding box center [669, 404] width 14 height 14
checkbox input "true"
click at [907, 516] on button "SUBMIT" at bounding box center [880, 502] width 116 height 28
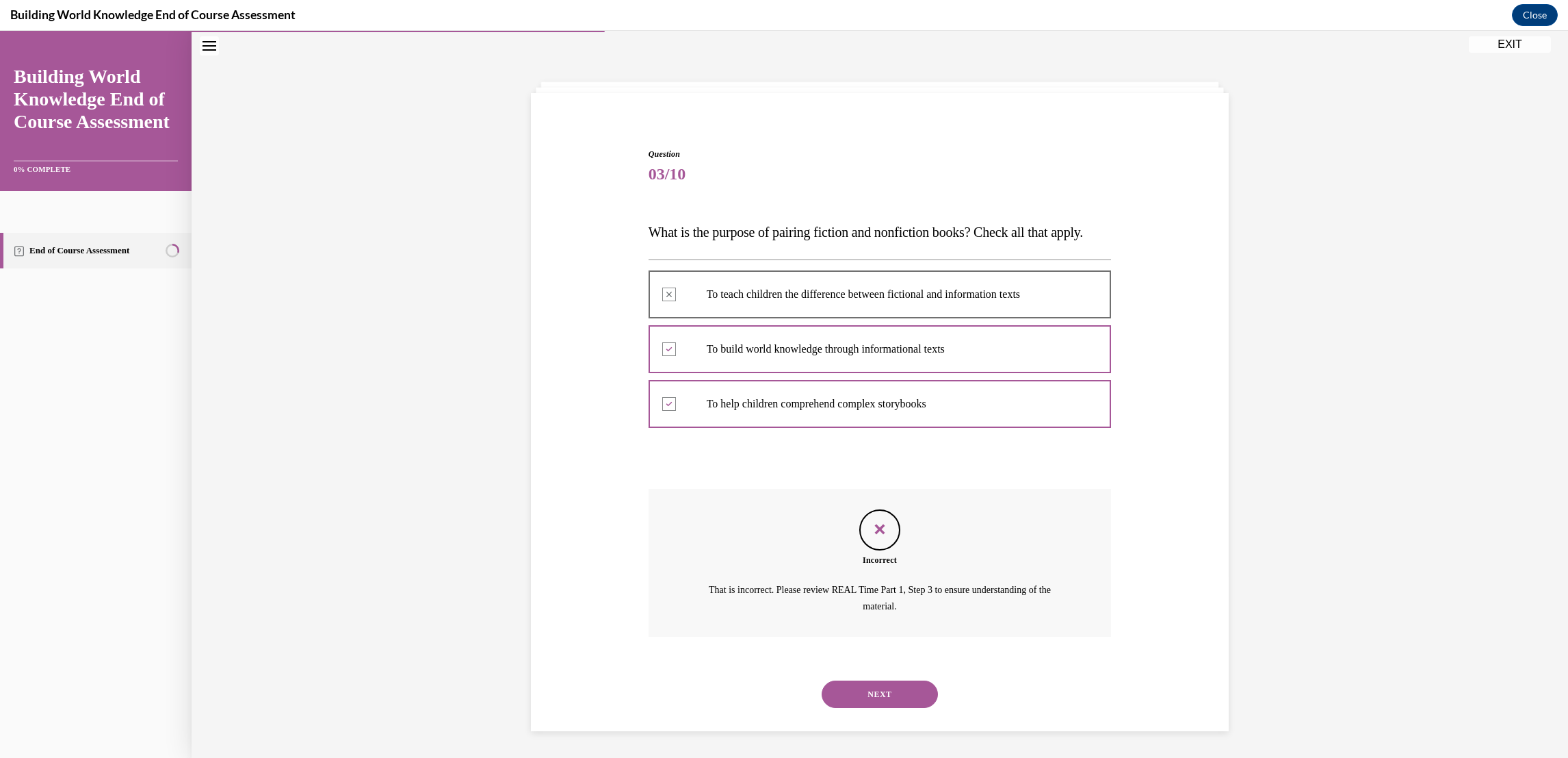
scroll to position [67, 0]
click at [912, 699] on button "NEXT" at bounding box center [880, 693] width 116 height 28
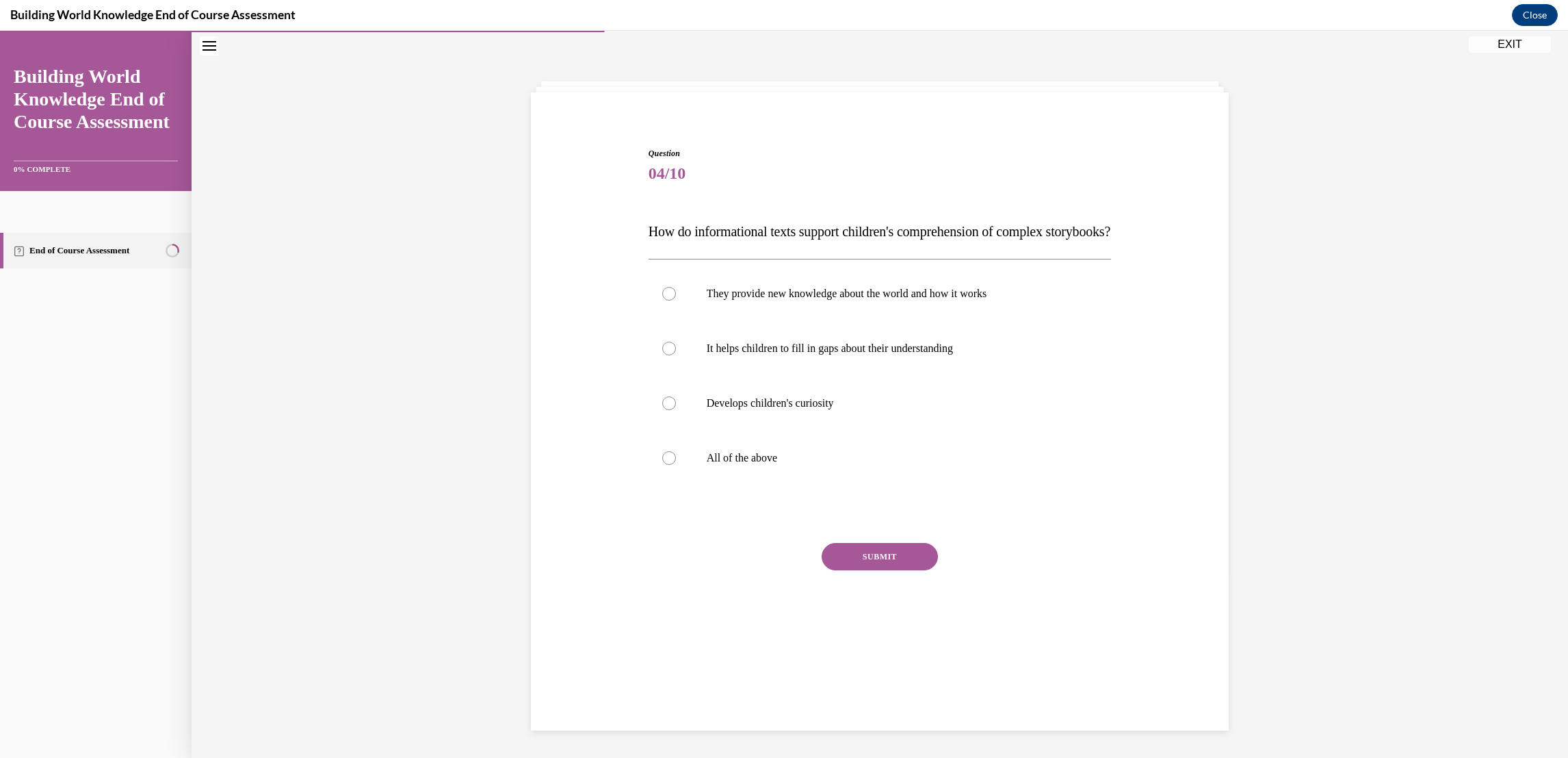
scroll to position [43, 0]
click at [666, 475] on label "All of the above" at bounding box center [880, 459] width 463 height 55
click at [666, 466] on input "All of the above" at bounding box center [669, 459] width 14 height 14
radio input "true"
click at [908, 571] on button "SUBMIT" at bounding box center [880, 557] width 116 height 28
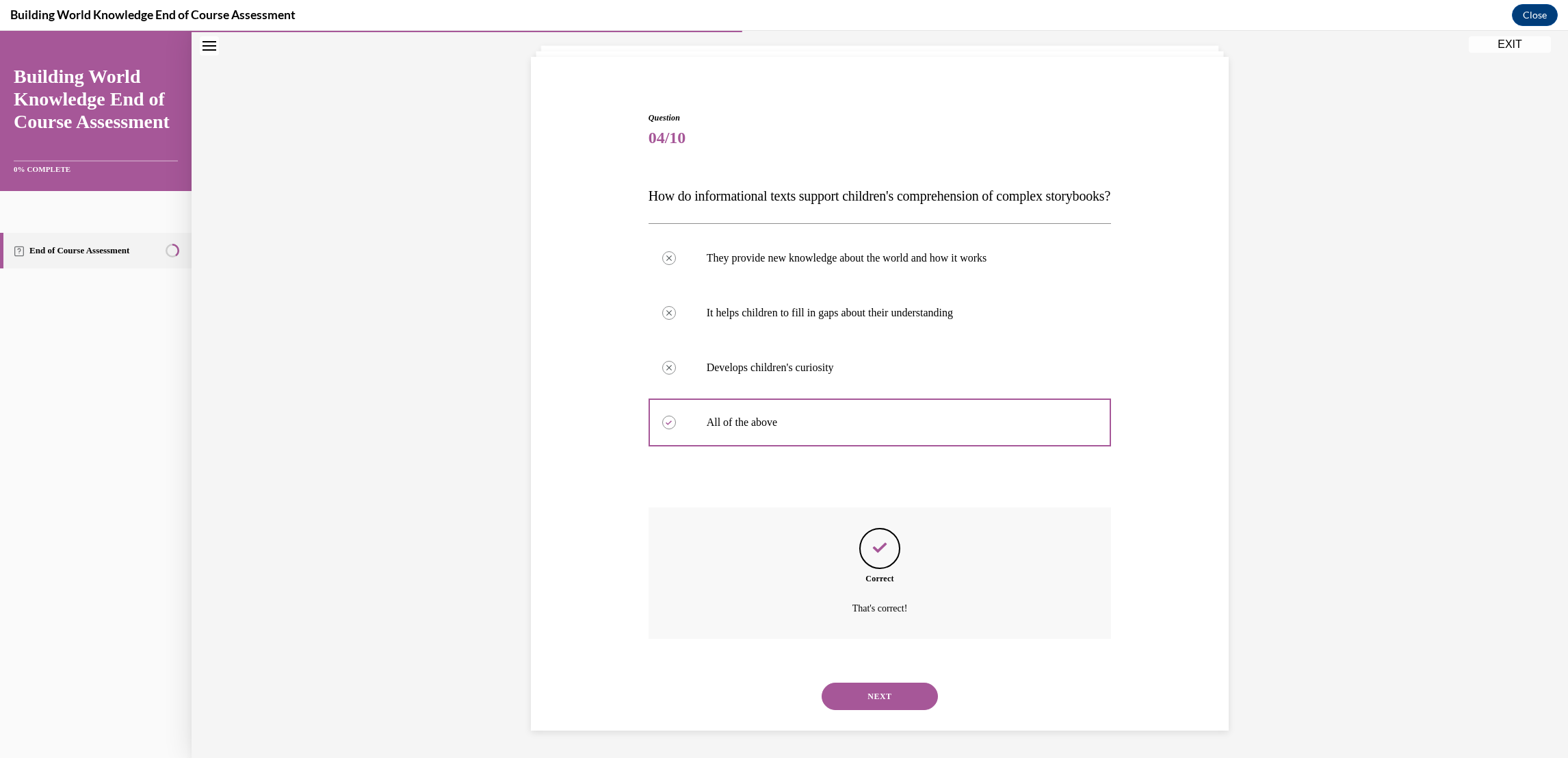
scroll to position [104, 0]
click at [919, 701] on button "NEXT" at bounding box center [880, 696] width 116 height 28
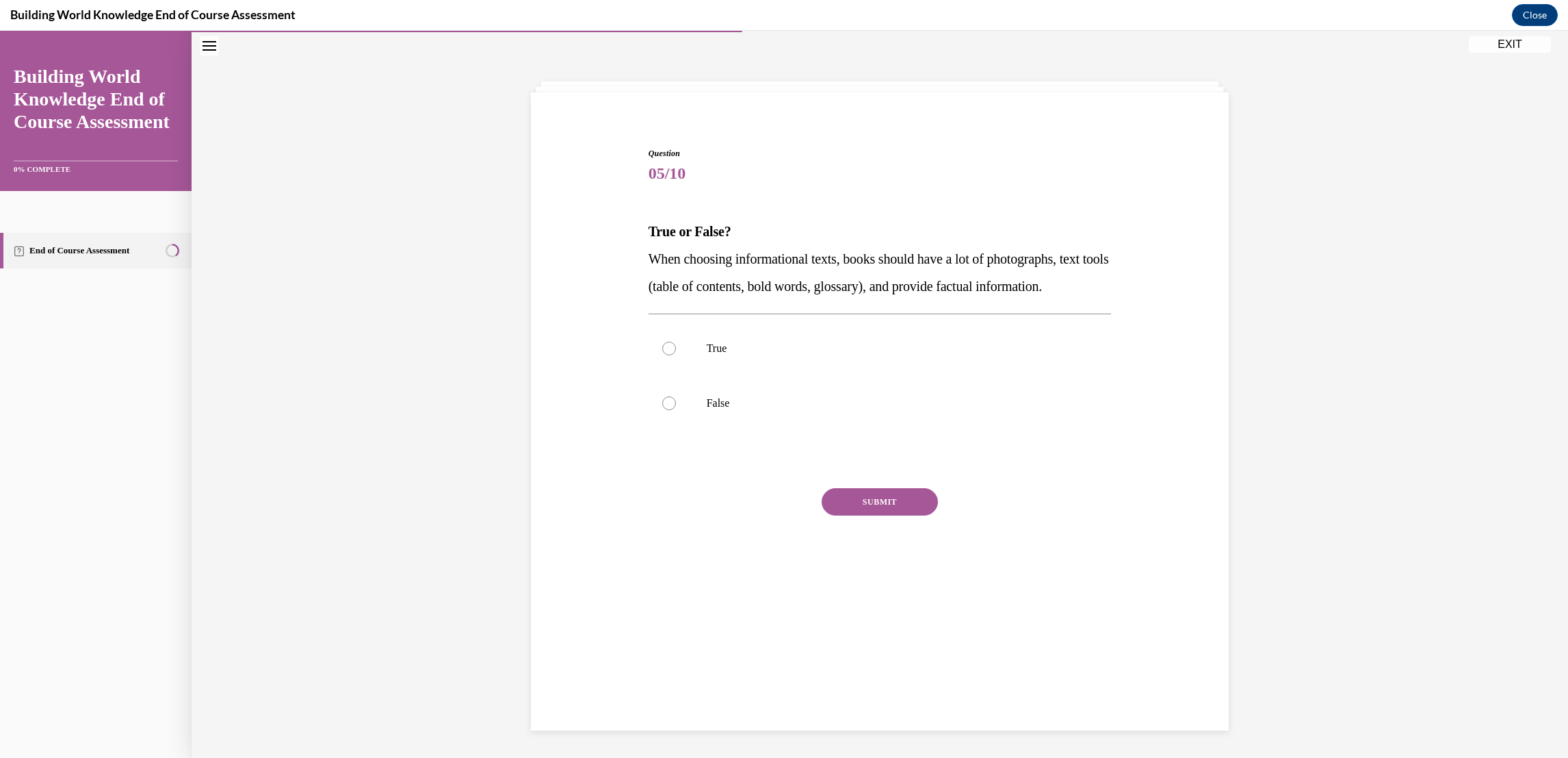
scroll to position [43, 0]
click at [667, 377] on label "True" at bounding box center [880, 348] width 463 height 55
click at [667, 356] on input "True" at bounding box center [669, 349] width 14 height 14
radio input "true"
click at [911, 516] on button "SUBMIT" at bounding box center [880, 502] width 116 height 28
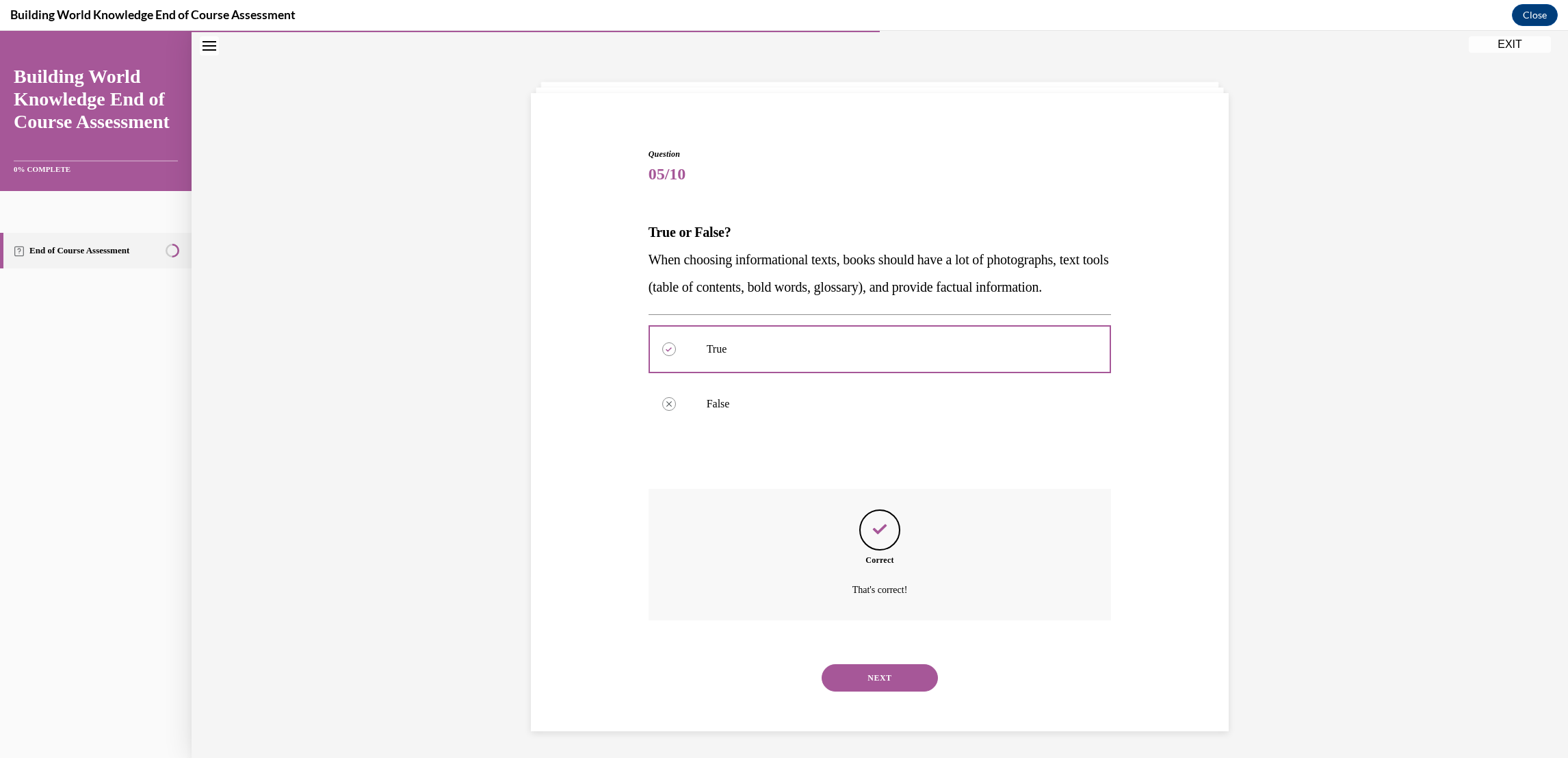
scroll to position [50, 0]
click at [903, 690] on button "NEXT" at bounding box center [880, 677] width 116 height 28
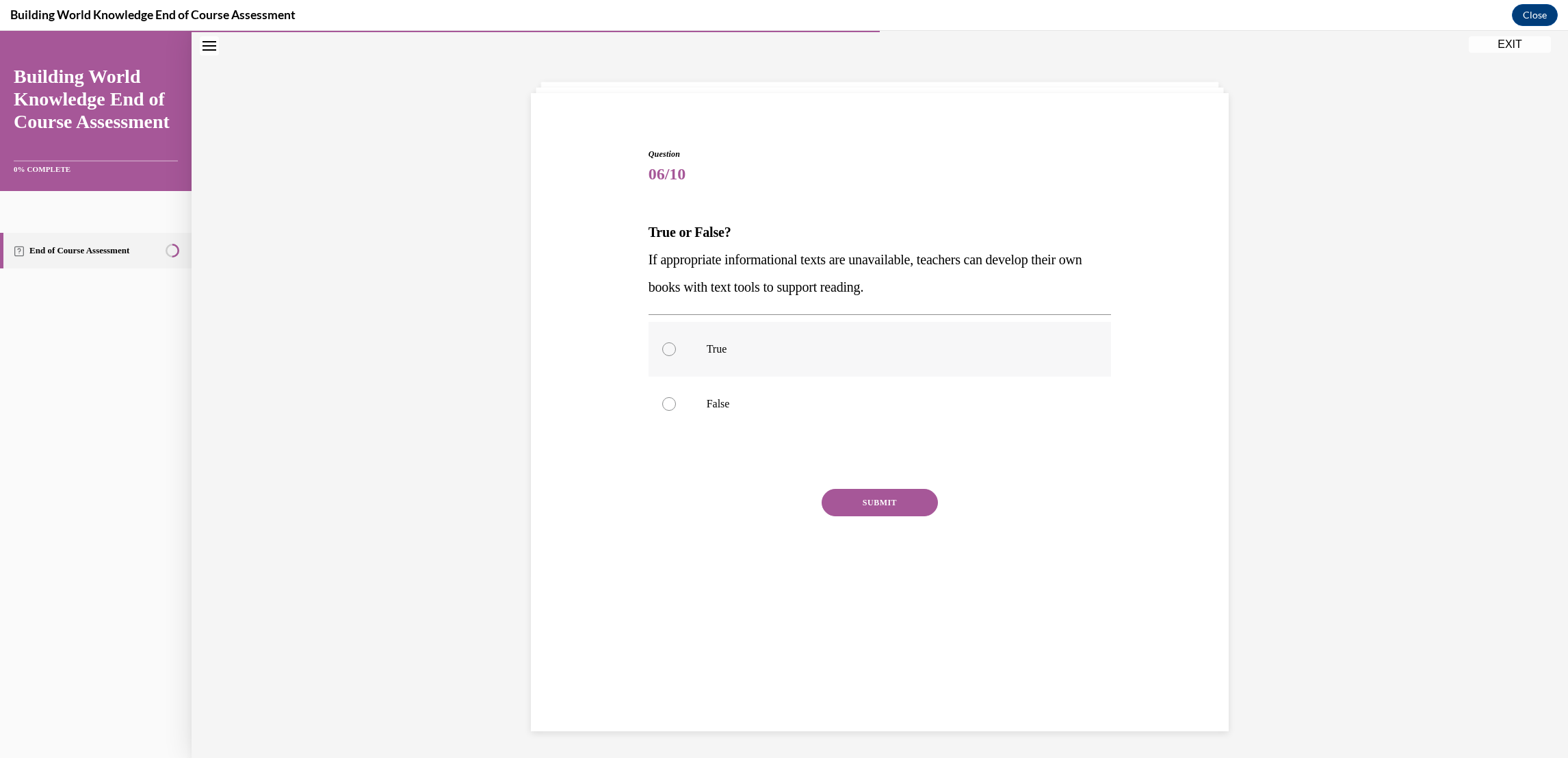
click at [666, 352] on div at bounding box center [669, 349] width 14 height 14
click at [666, 352] on input "True" at bounding box center [669, 349] width 14 height 14
radio input "true"
click at [893, 491] on button "SUBMIT" at bounding box center [880, 502] width 116 height 28
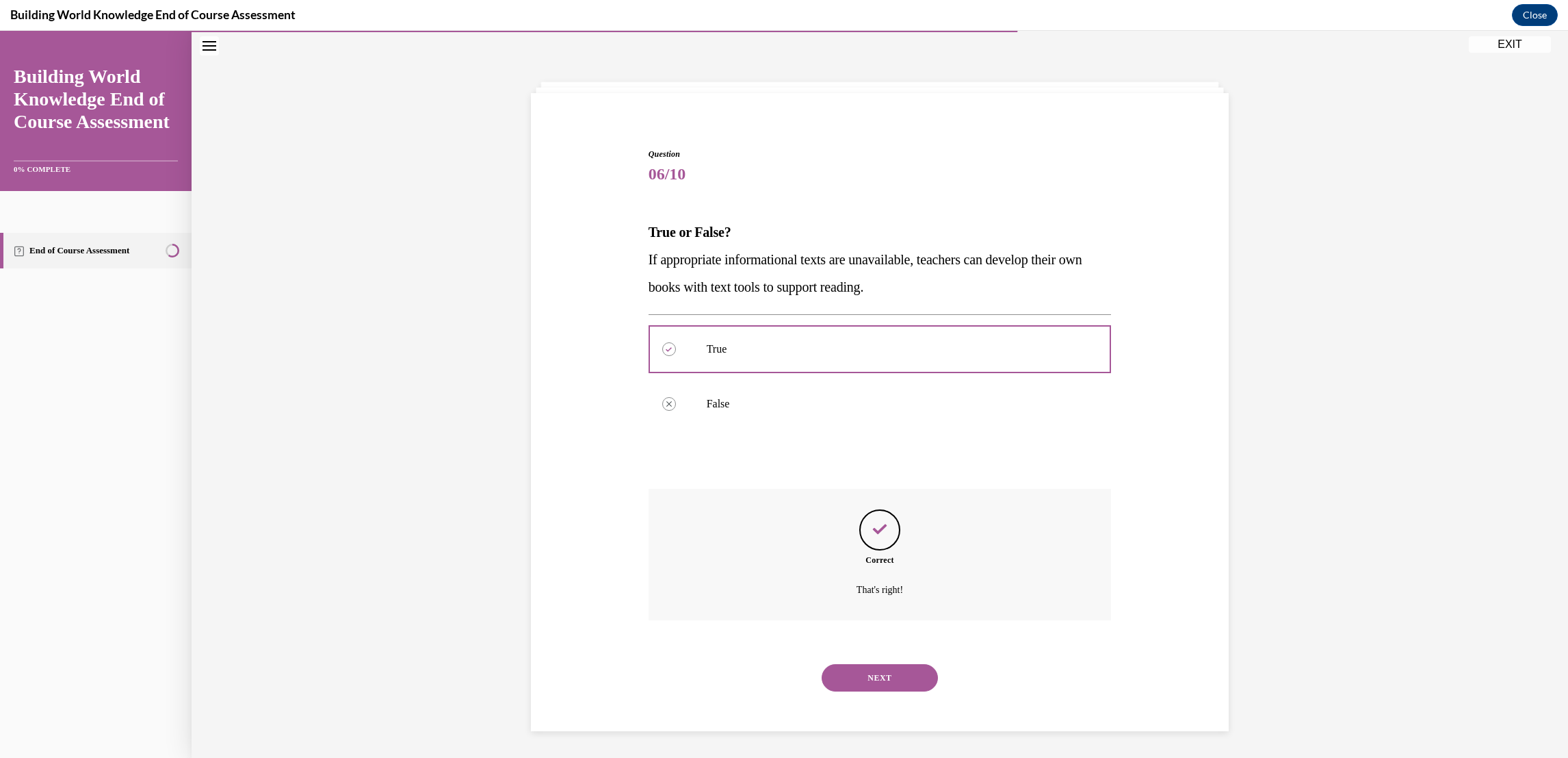
click at [928, 675] on button "NEXT" at bounding box center [880, 678] width 116 height 28
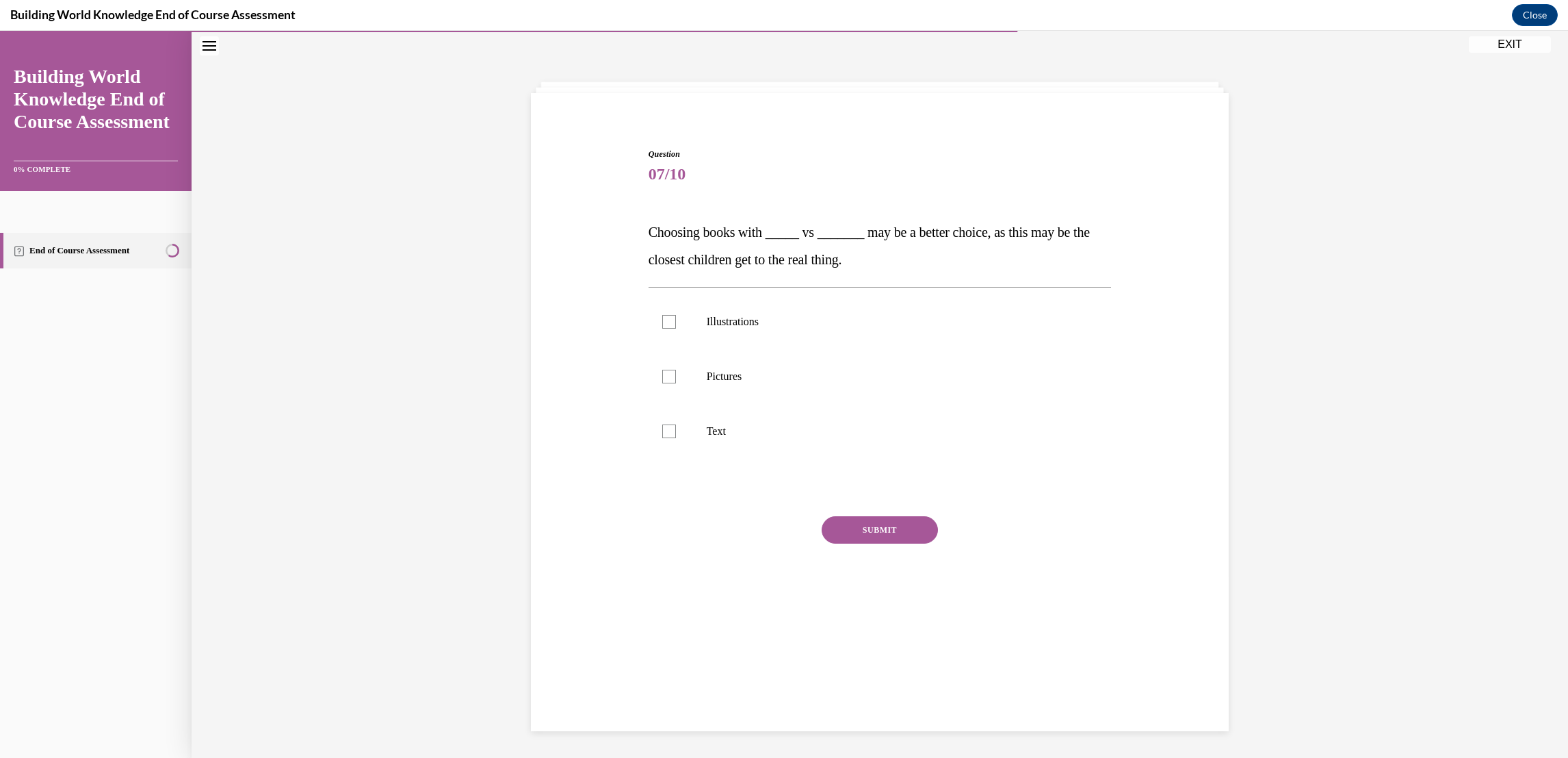
click at [904, 683] on div "Question 07/10 Choosing books with _____ vs _______ may be a better choice, as …" at bounding box center [880, 412] width 698 height 638
click at [658, 363] on label "Pictures" at bounding box center [880, 376] width 463 height 55
click at [662, 370] on input "Pictures" at bounding box center [669, 377] width 14 height 14
checkbox input "true"
click at [901, 533] on button "SUBMIT" at bounding box center [880, 530] width 116 height 28
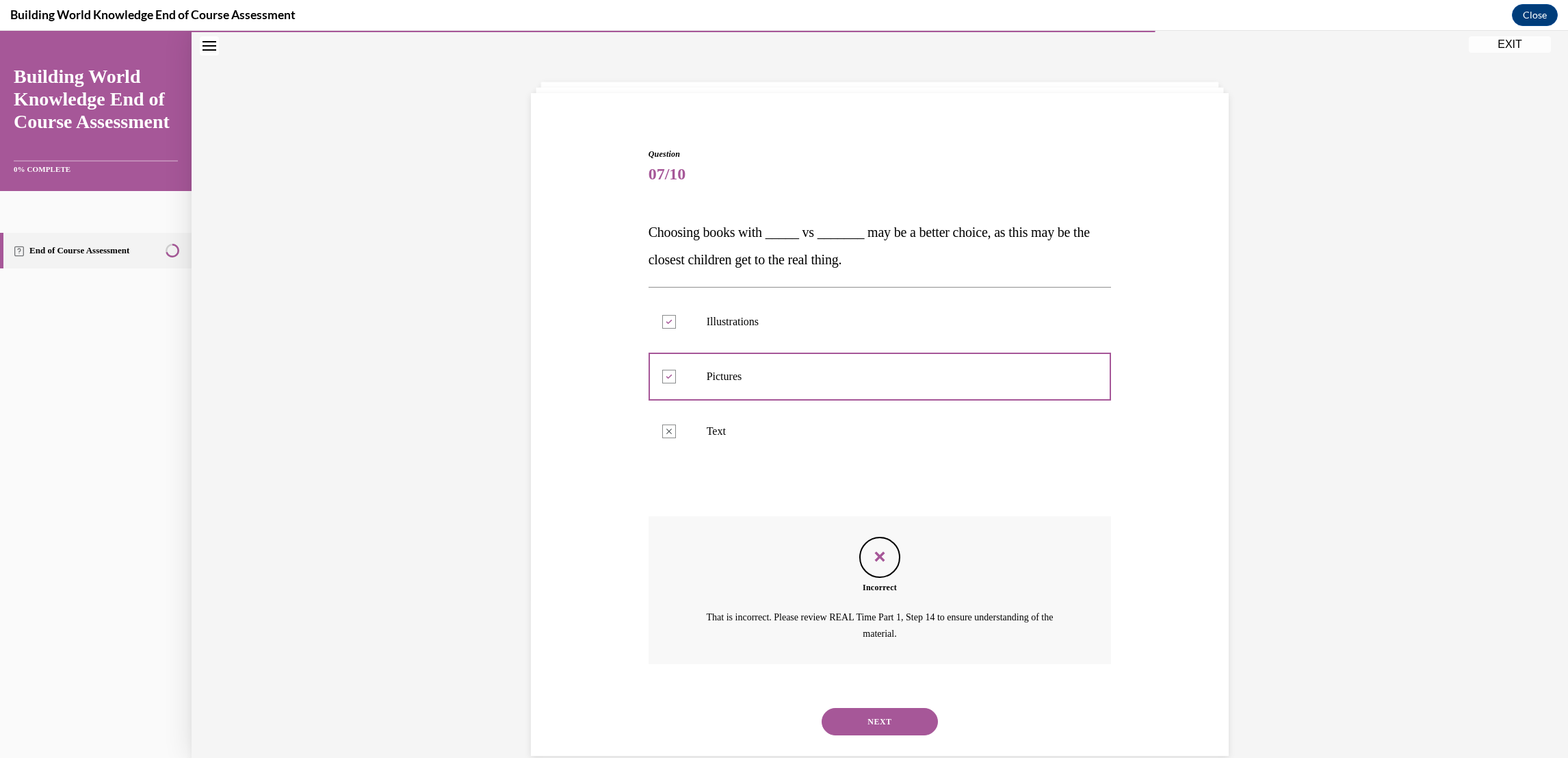
scroll to position [67, 0]
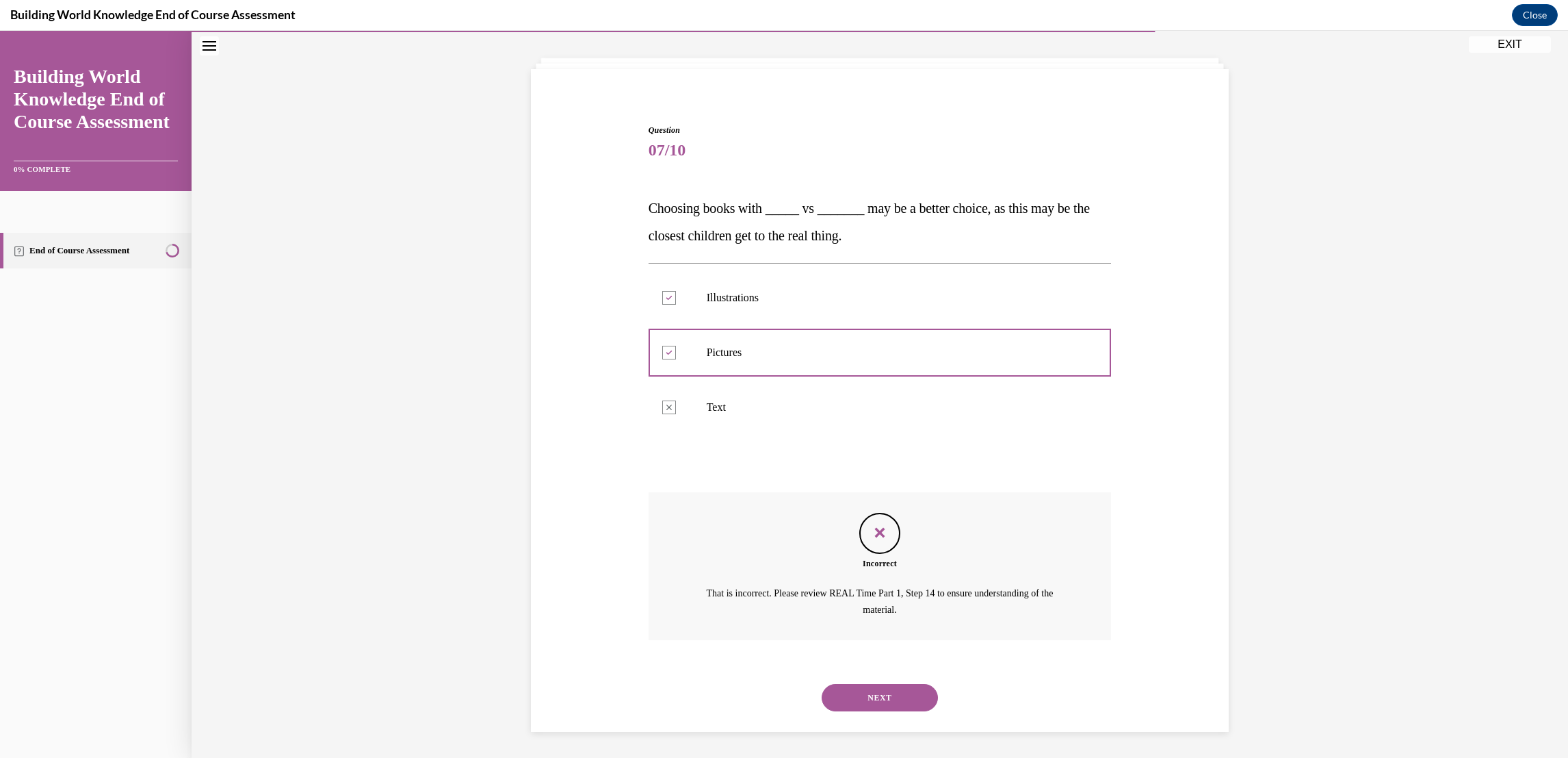
click at [886, 708] on button "NEXT" at bounding box center [880, 698] width 116 height 28
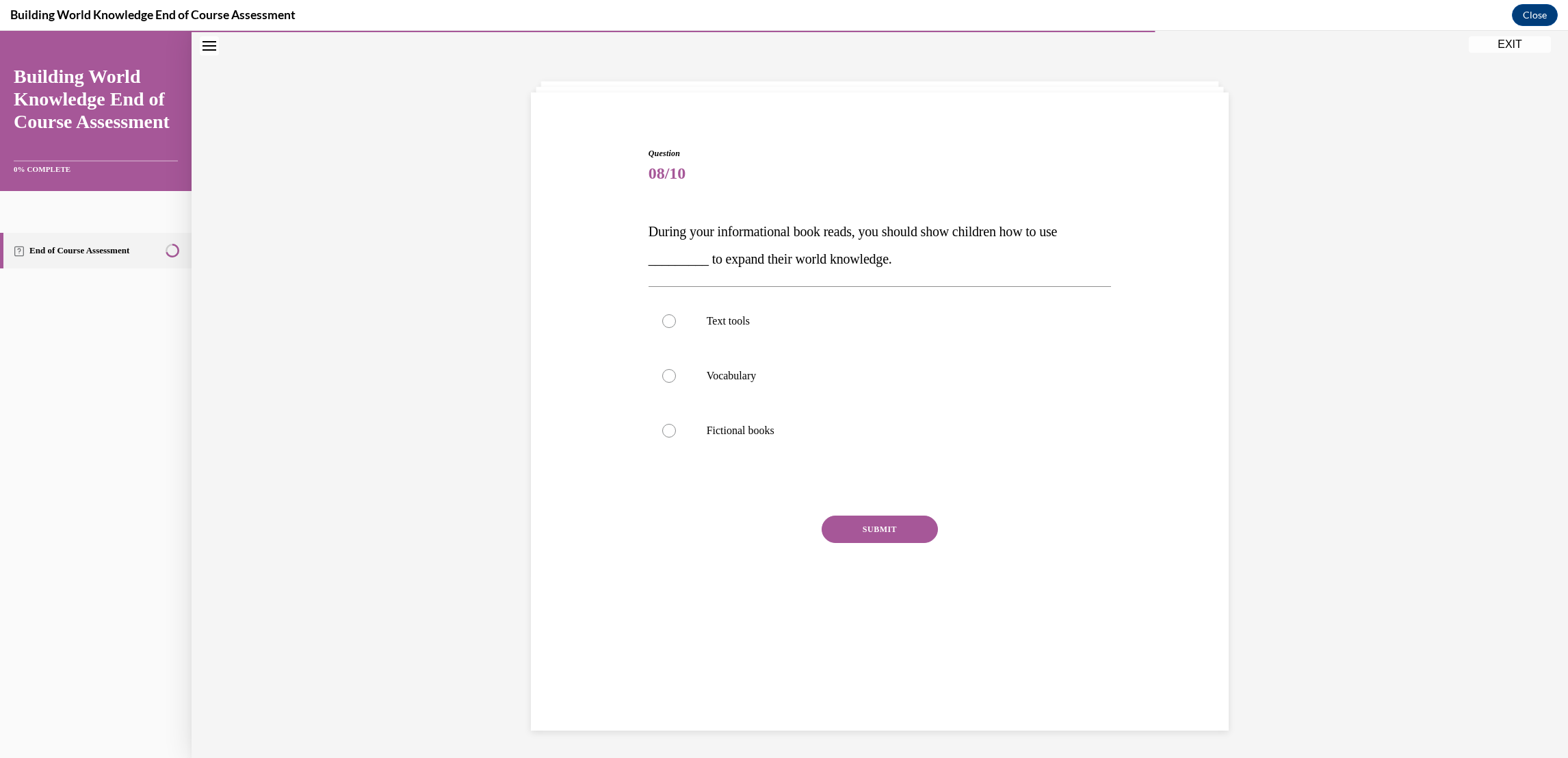
scroll to position [43, 0]
click at [662, 322] on div at bounding box center [669, 322] width 14 height 14
click at [662, 322] on input "Text tools" at bounding box center [669, 322] width 14 height 14
radio input "true"
click at [905, 519] on button "SUBMIT" at bounding box center [880, 530] width 116 height 28
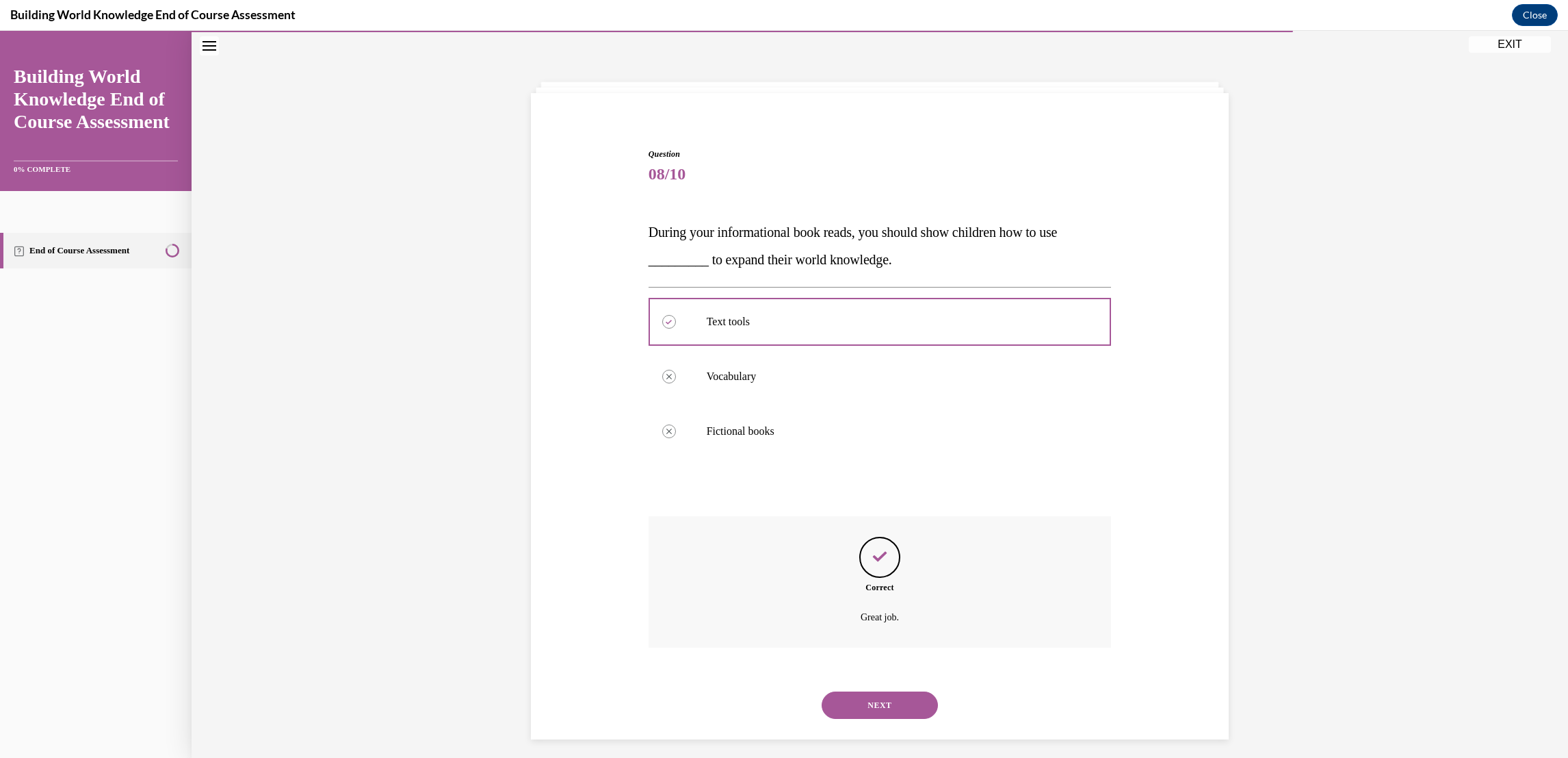
scroll to position [50, 0]
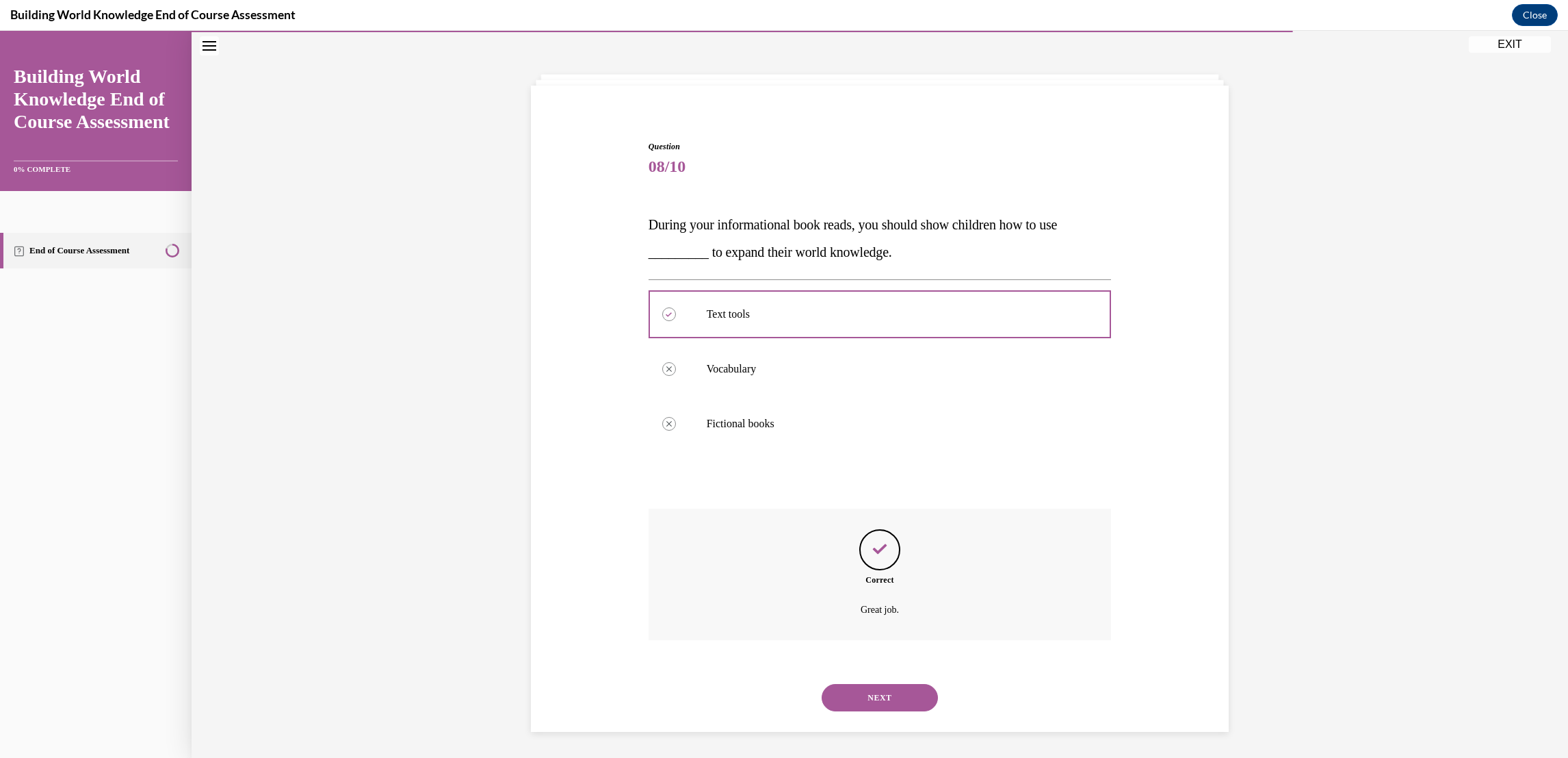
click at [899, 710] on button "NEXT" at bounding box center [880, 698] width 116 height 28
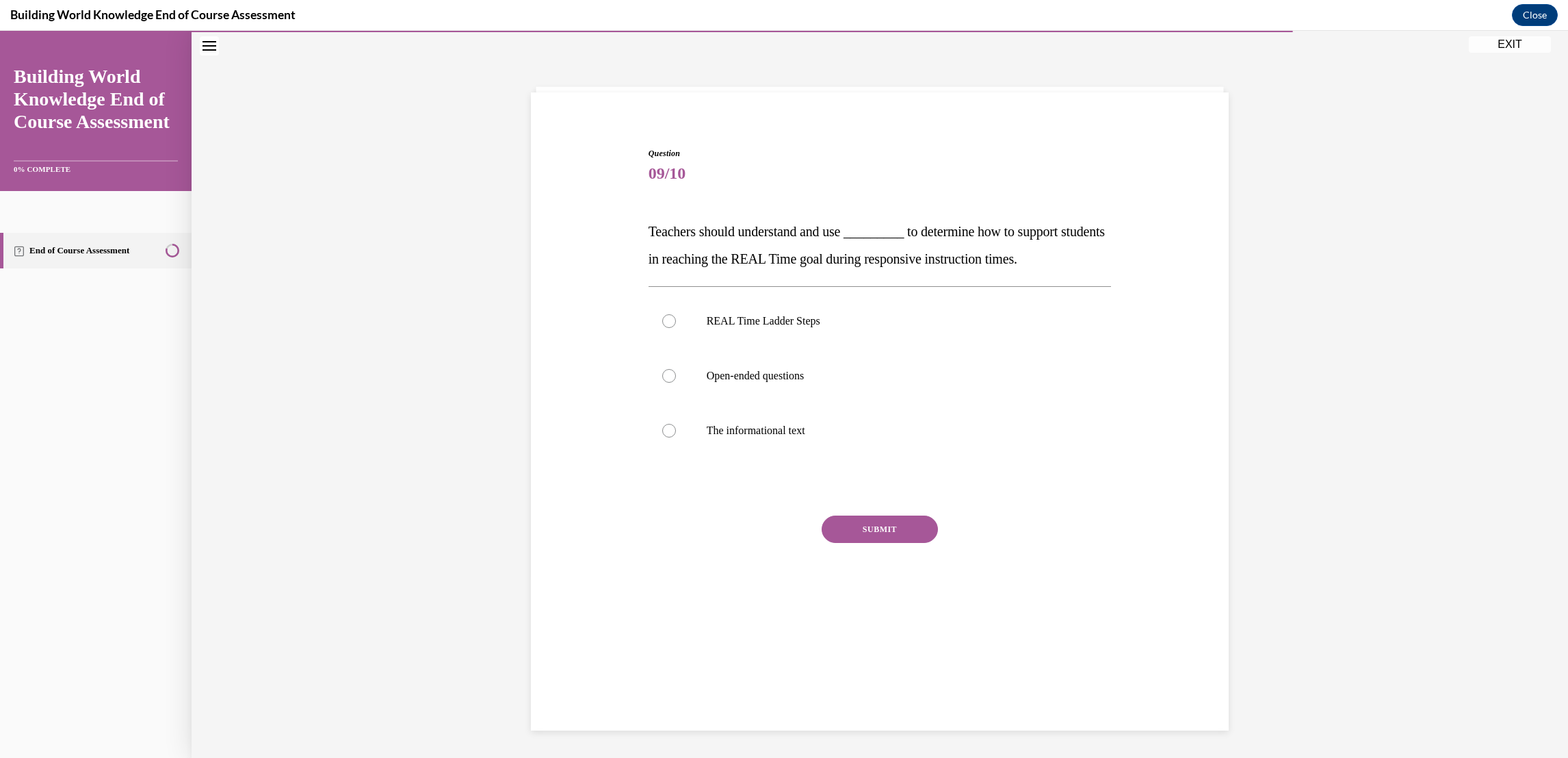
scroll to position [43, 0]
click at [662, 321] on div at bounding box center [669, 322] width 14 height 14
click at [662, 321] on input "REAL Time Ladder Steps" at bounding box center [669, 322] width 14 height 14
radio input "true"
click at [911, 523] on button "SUBMIT" at bounding box center [880, 530] width 116 height 28
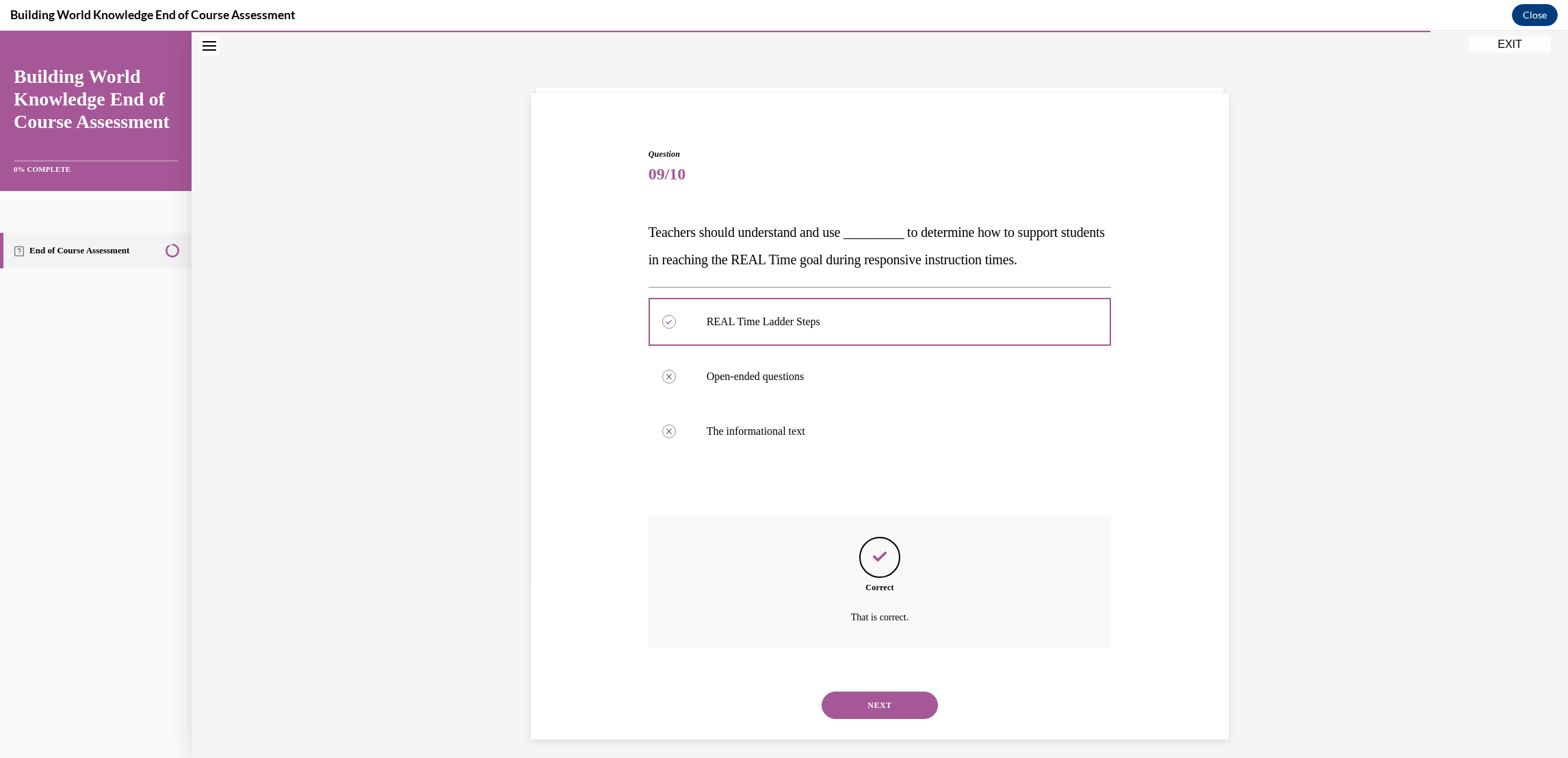
scroll to position [50, 0]
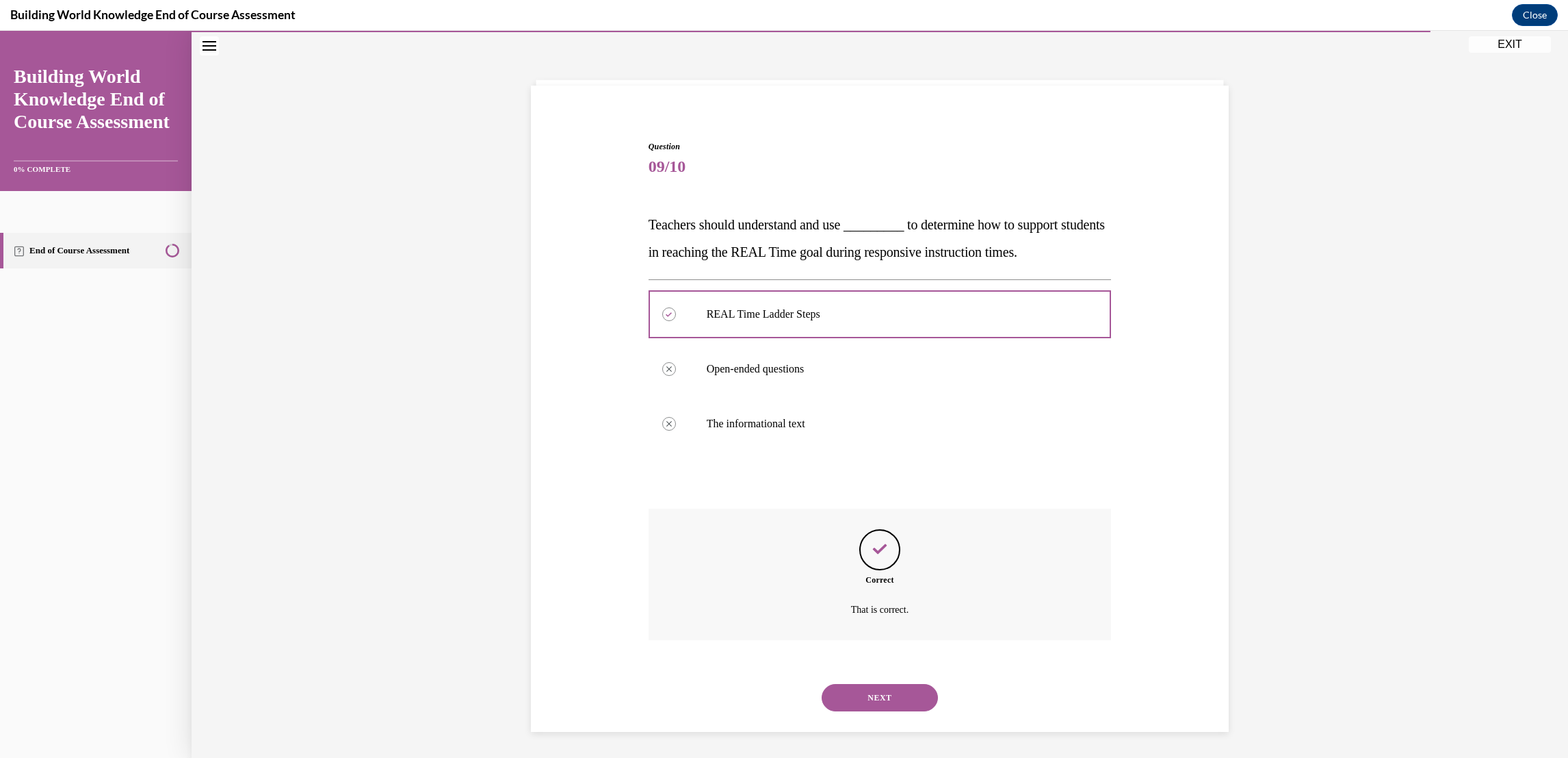
click at [908, 680] on div "NEXT" at bounding box center [880, 697] width 463 height 55
click at [919, 692] on button "NEXT" at bounding box center [880, 698] width 116 height 28
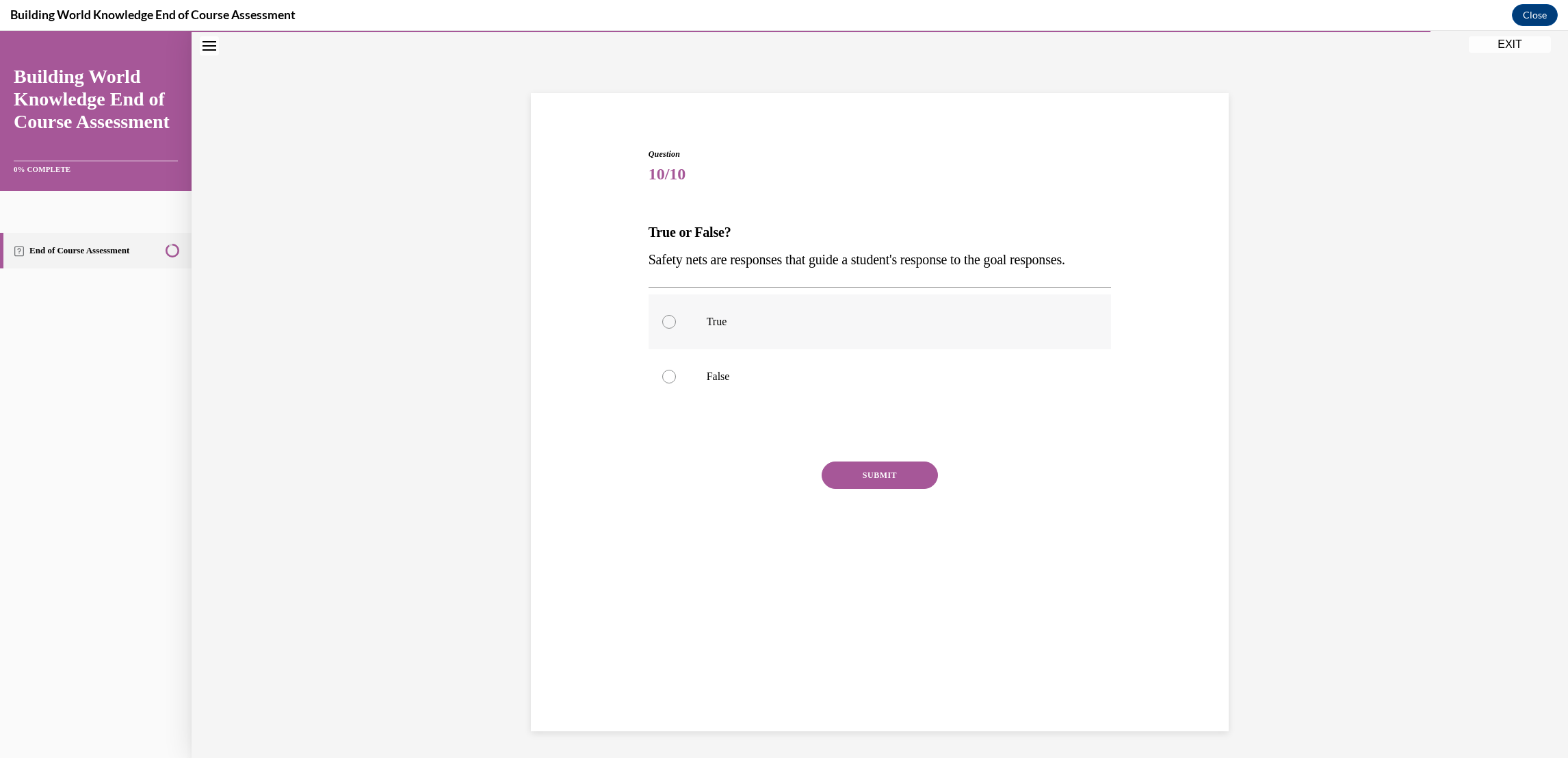
click at [655, 349] on label "True" at bounding box center [880, 321] width 463 height 55
click at [662, 328] on input "True" at bounding box center [669, 322] width 14 height 14
radio input "true"
click at [885, 488] on button "SUBMIT" at bounding box center [880, 475] width 116 height 28
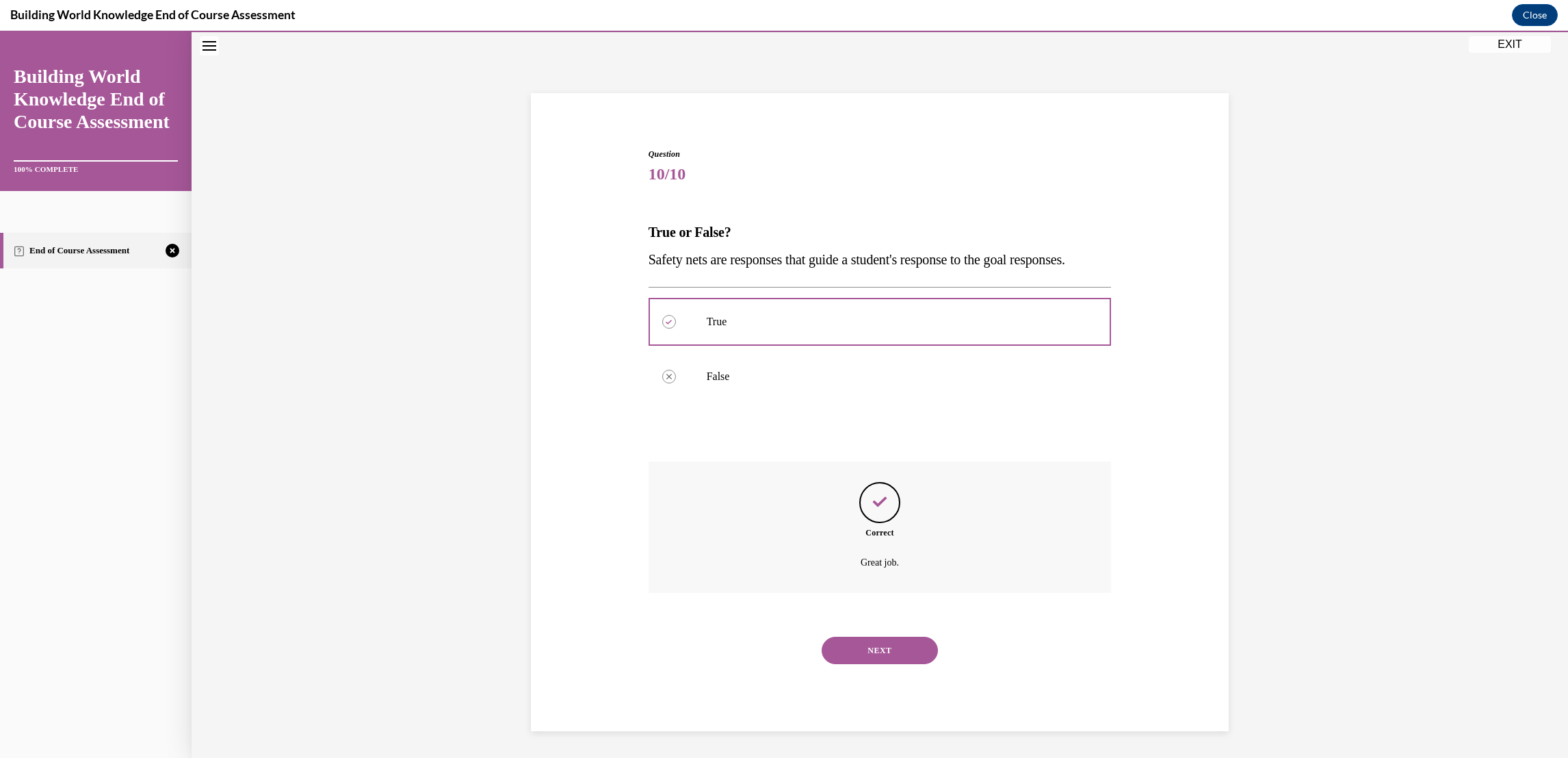
click at [910, 664] on button "NEXT" at bounding box center [880, 651] width 116 height 28
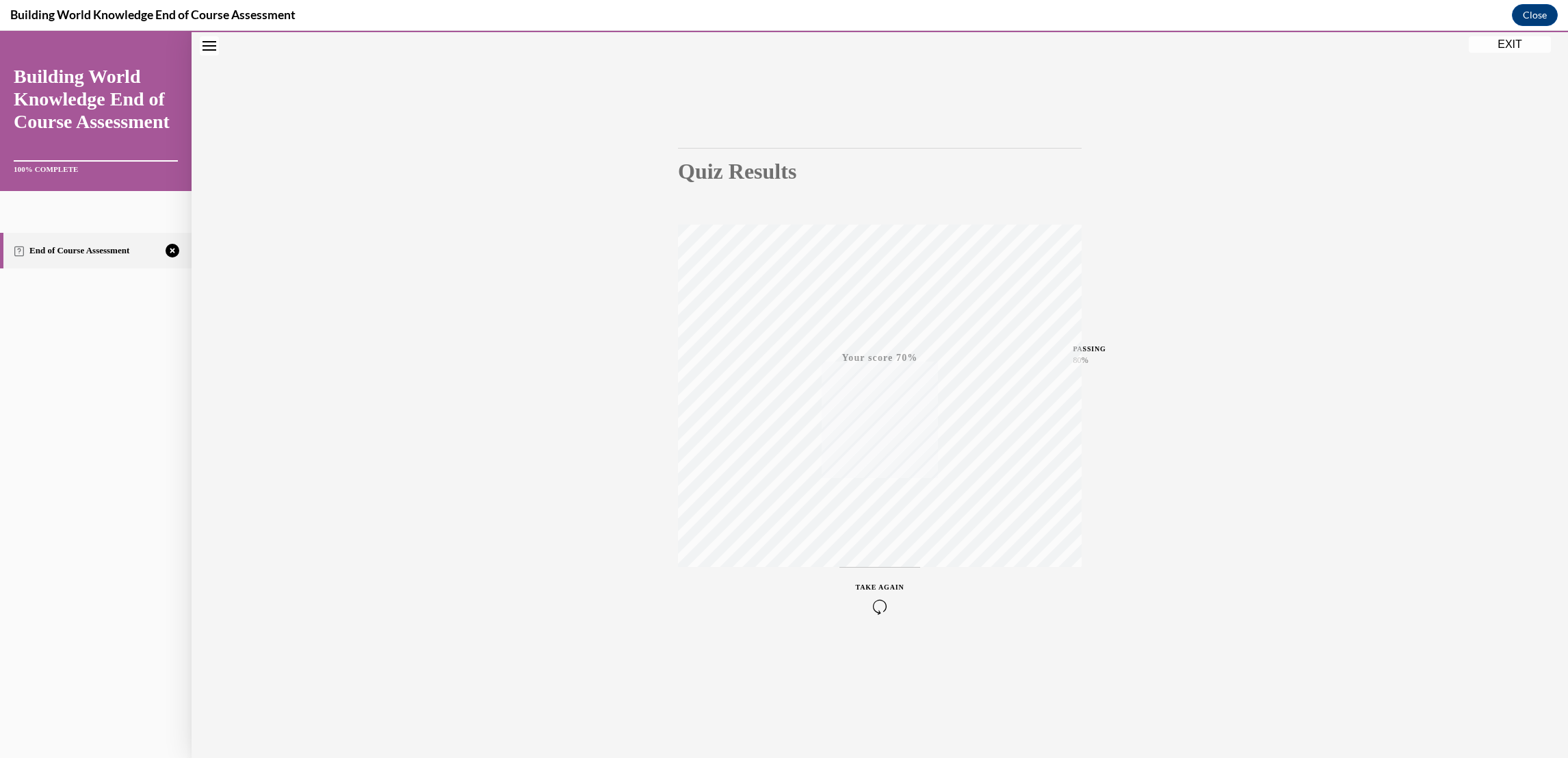
click at [886, 601] on icon "button" at bounding box center [880, 606] width 49 height 15
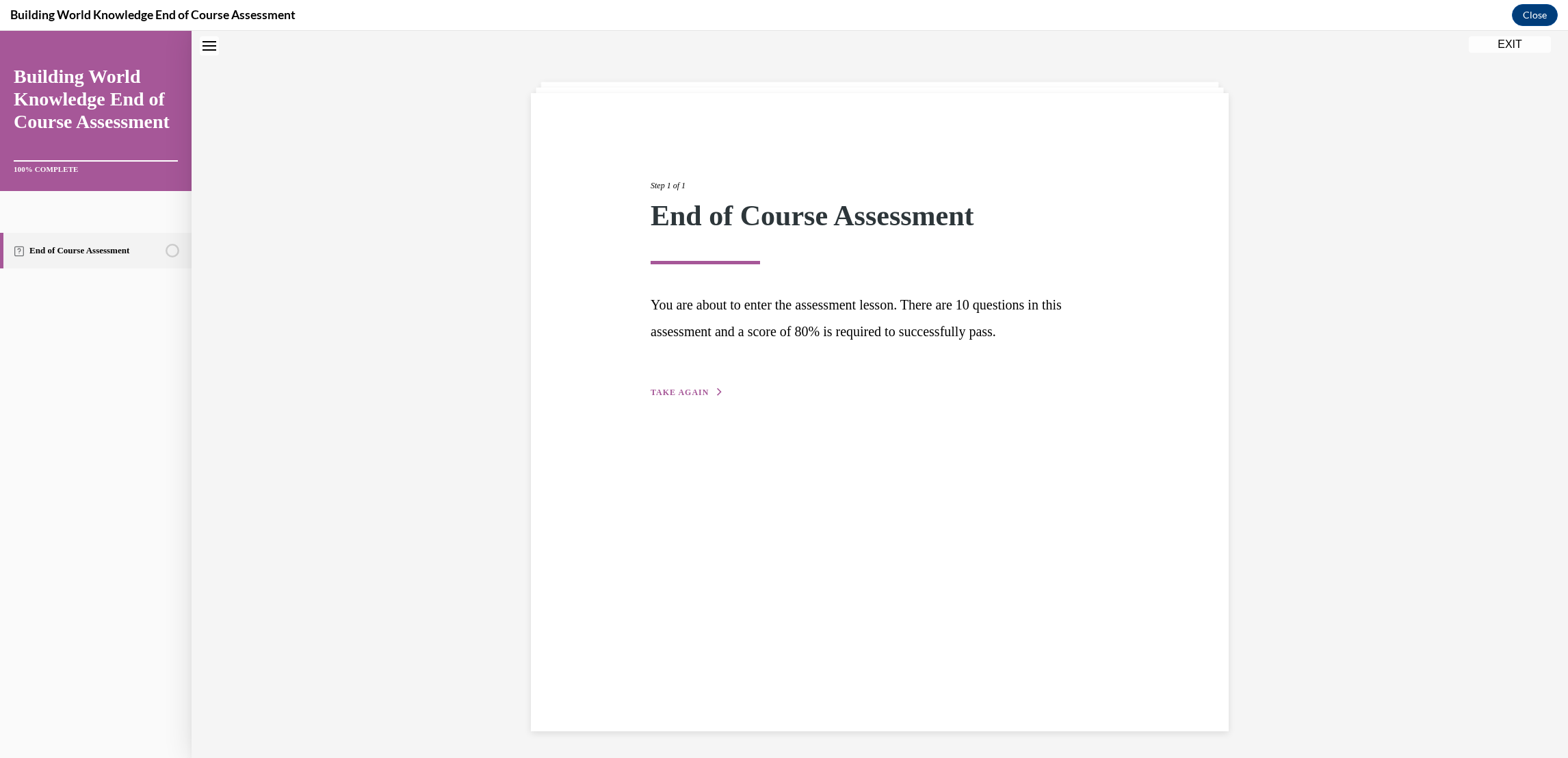
click at [654, 395] on button "TAKE AGAIN" at bounding box center [687, 392] width 74 height 12
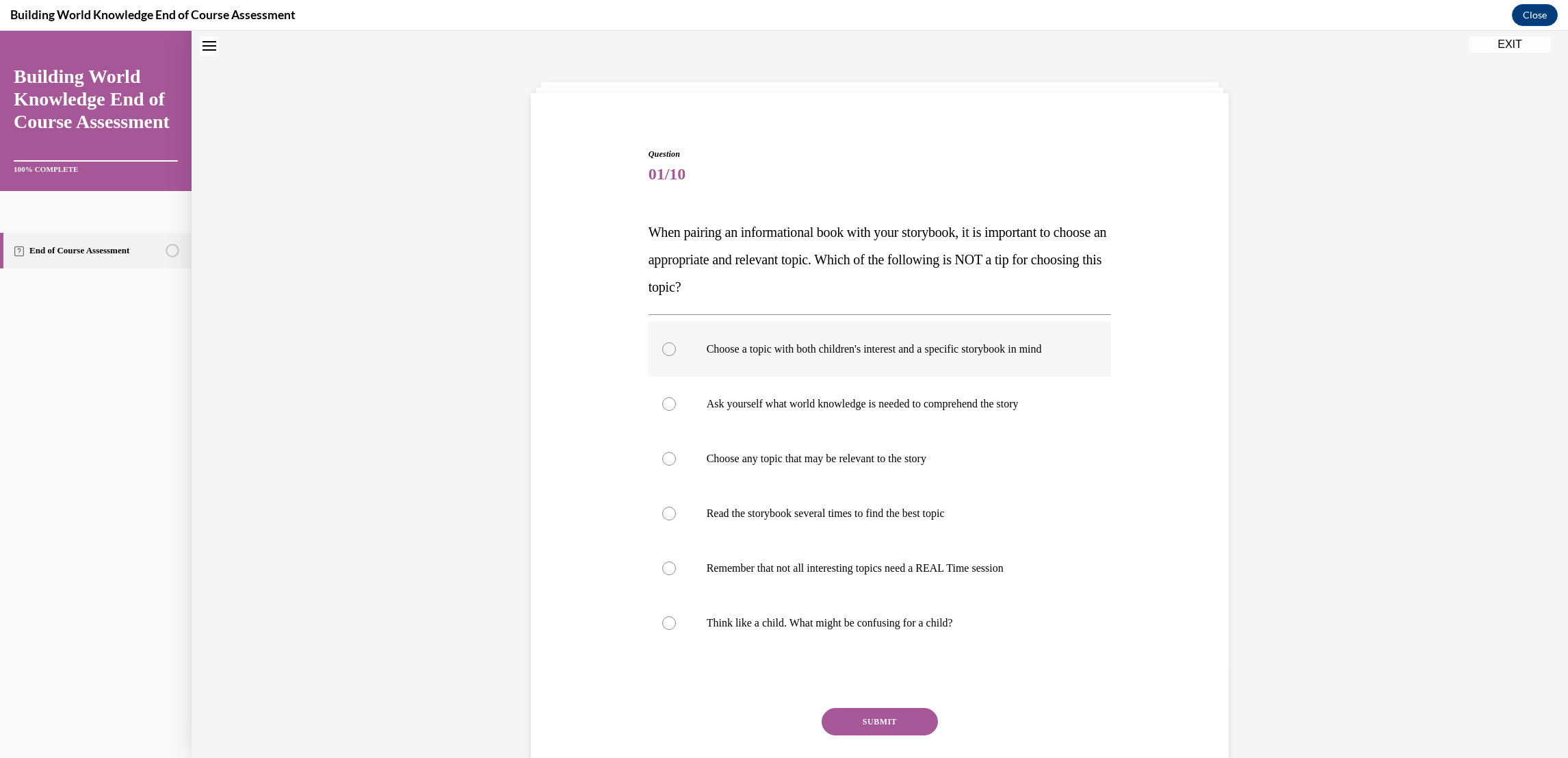
click at [670, 341] on label "Choose a topic with both children's interest and a specific storybook in mind" at bounding box center [880, 348] width 463 height 55
click at [670, 342] on input "Choose a topic with both children's interest and a specific storybook in mind" at bounding box center [669, 349] width 14 height 14
radio input "true"
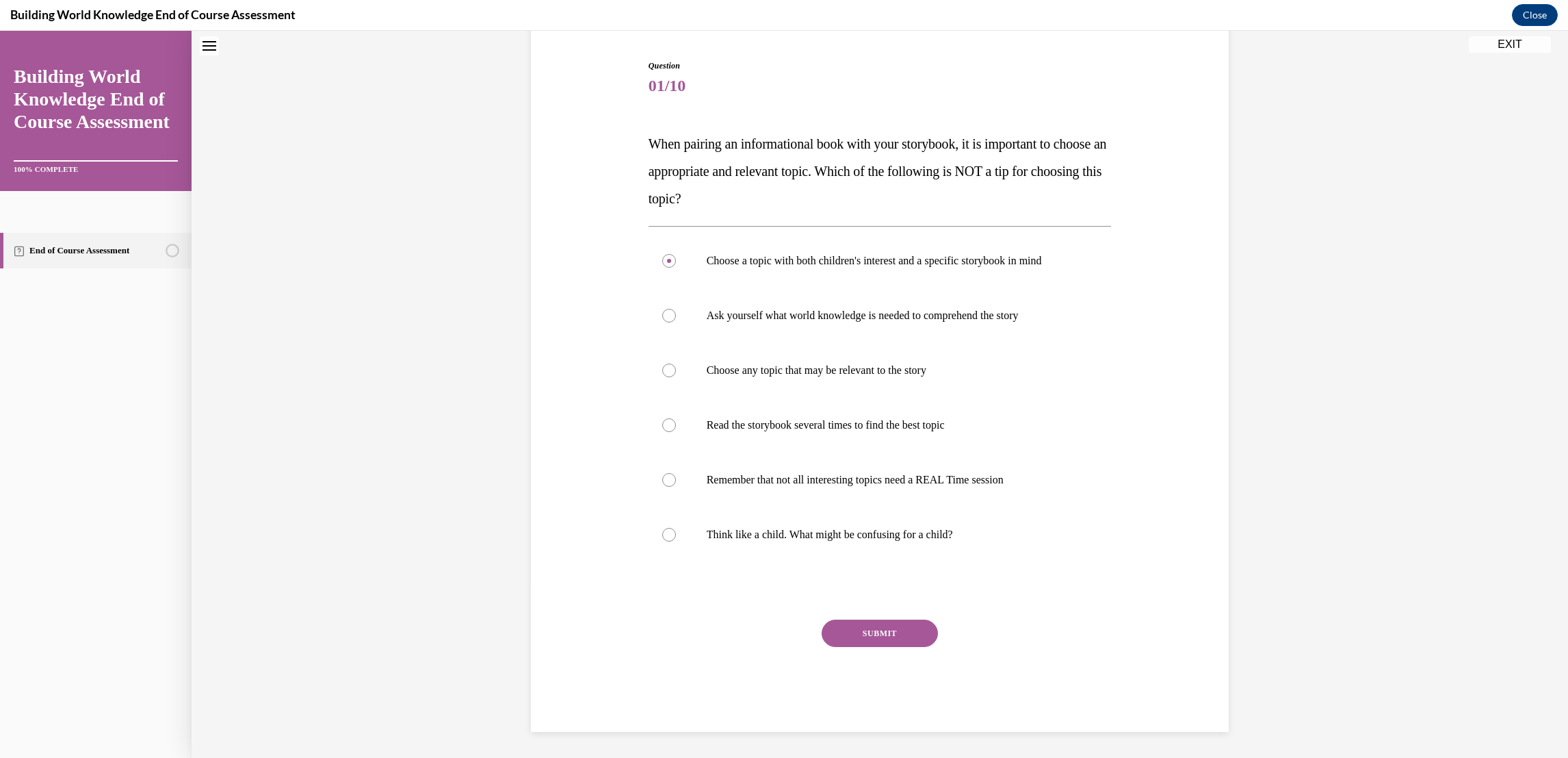
click at [892, 632] on button "SUBMIT" at bounding box center [880, 634] width 116 height 28
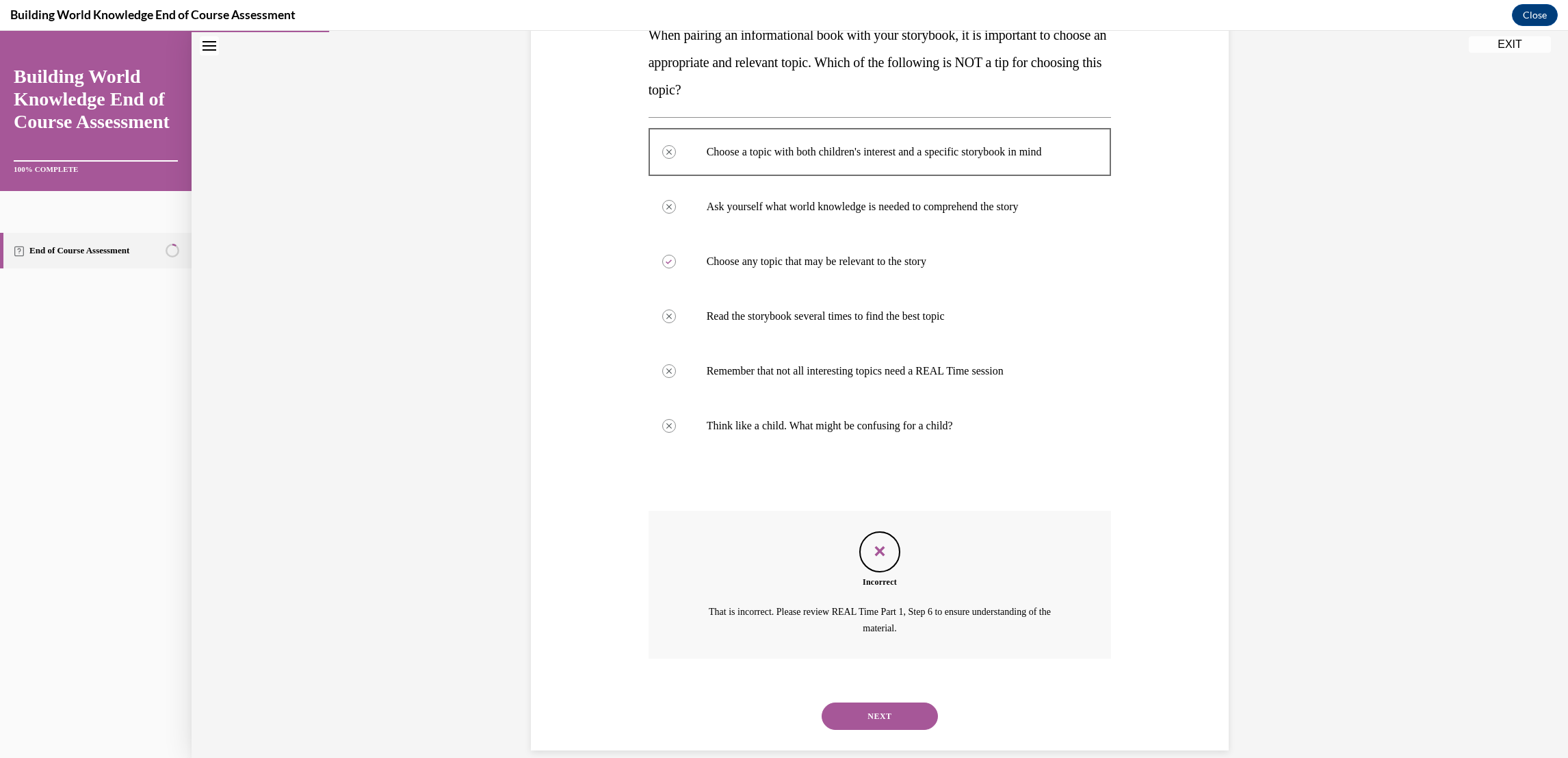
scroll to position [258, 0]
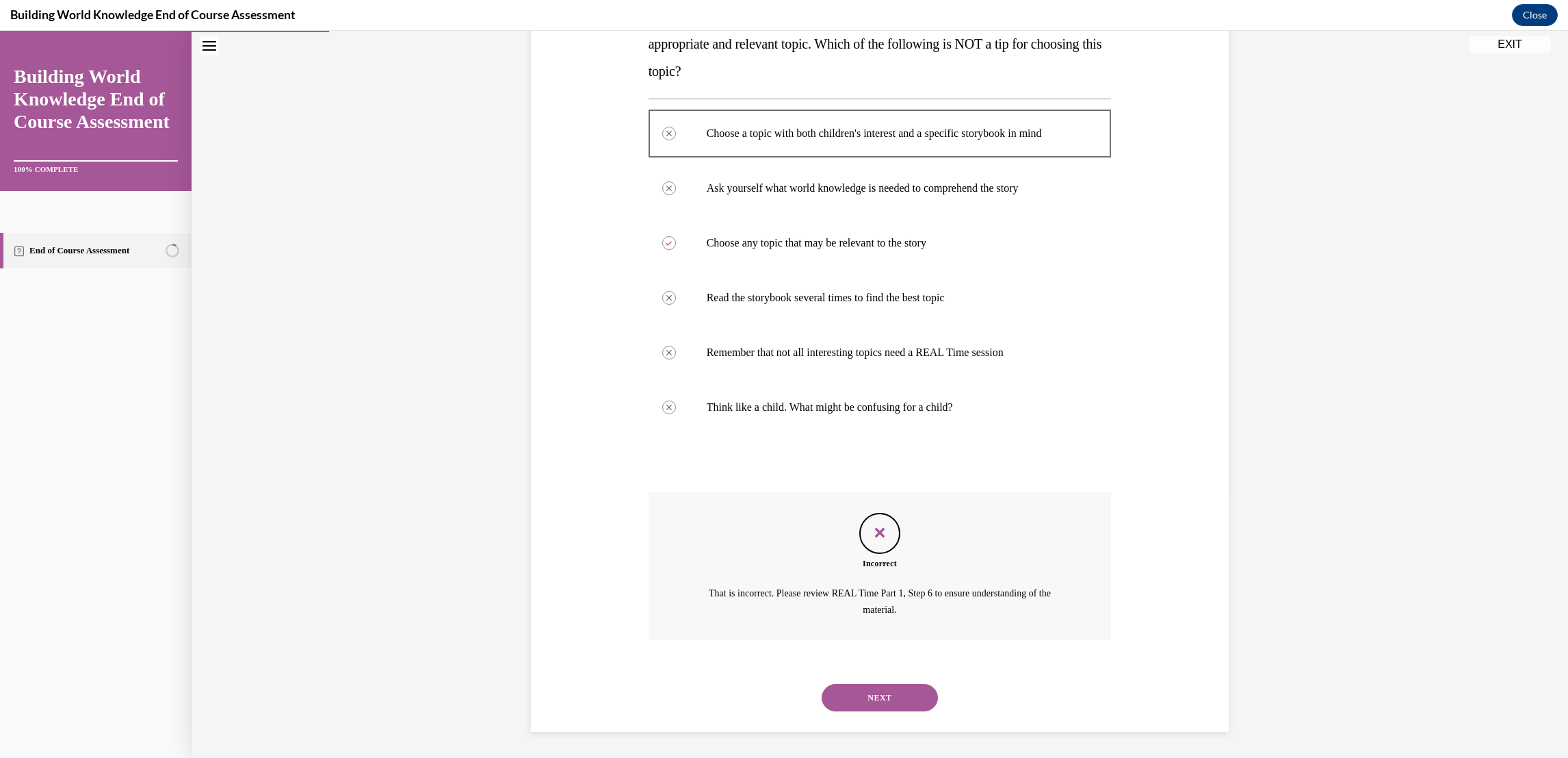
click at [928, 710] on div "NEXT" at bounding box center [880, 697] width 463 height 55
click at [885, 679] on div "NEXT" at bounding box center [880, 697] width 463 height 55
click at [873, 696] on button "NEXT" at bounding box center [880, 698] width 116 height 28
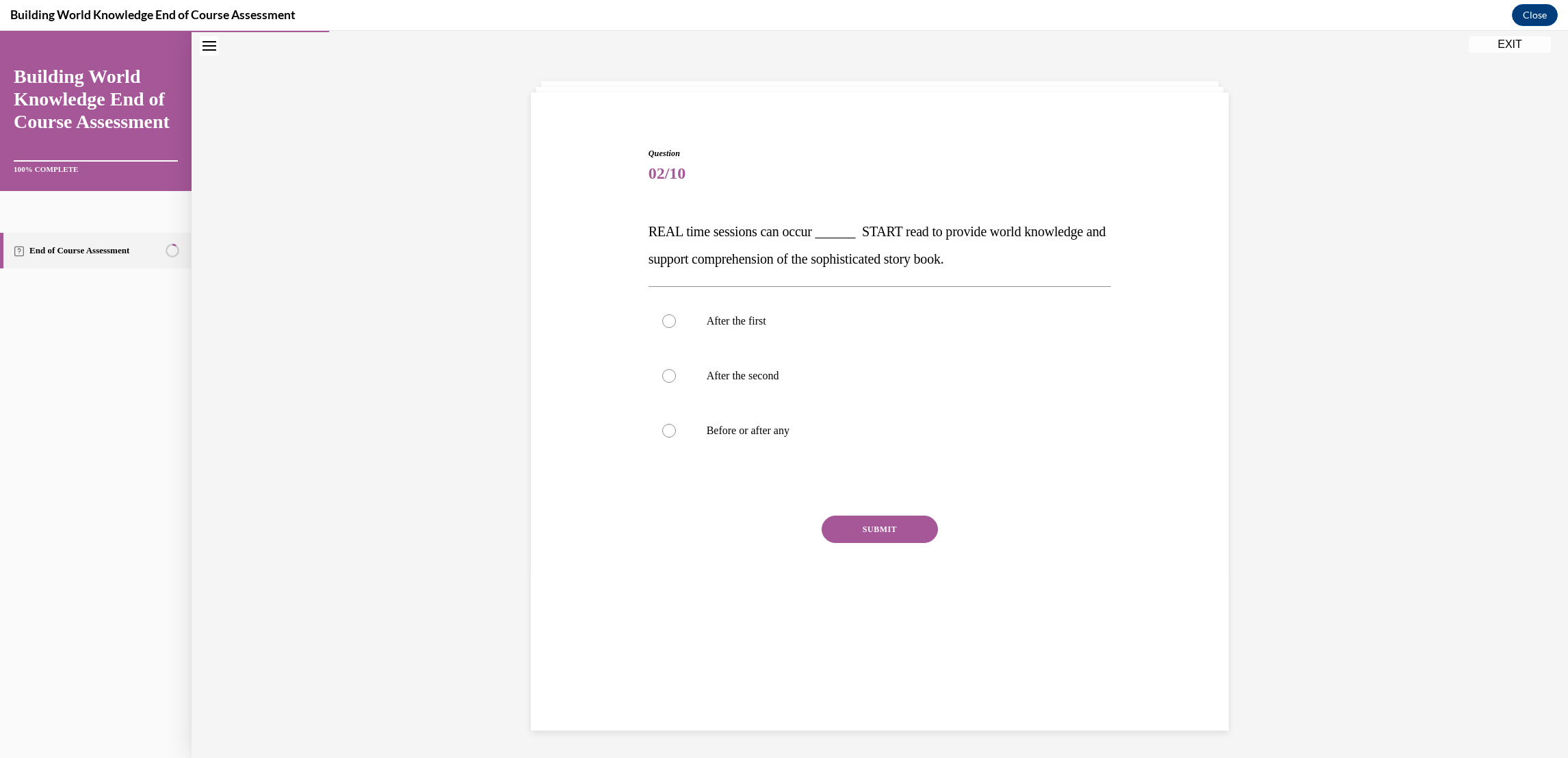
scroll to position [43, 0]
click at [679, 424] on label "Before or after any" at bounding box center [880, 431] width 463 height 55
click at [676, 425] on input "Before or after any" at bounding box center [669, 432] width 14 height 14
radio input "true"
click at [884, 526] on button "SUBMIT" at bounding box center [880, 530] width 116 height 28
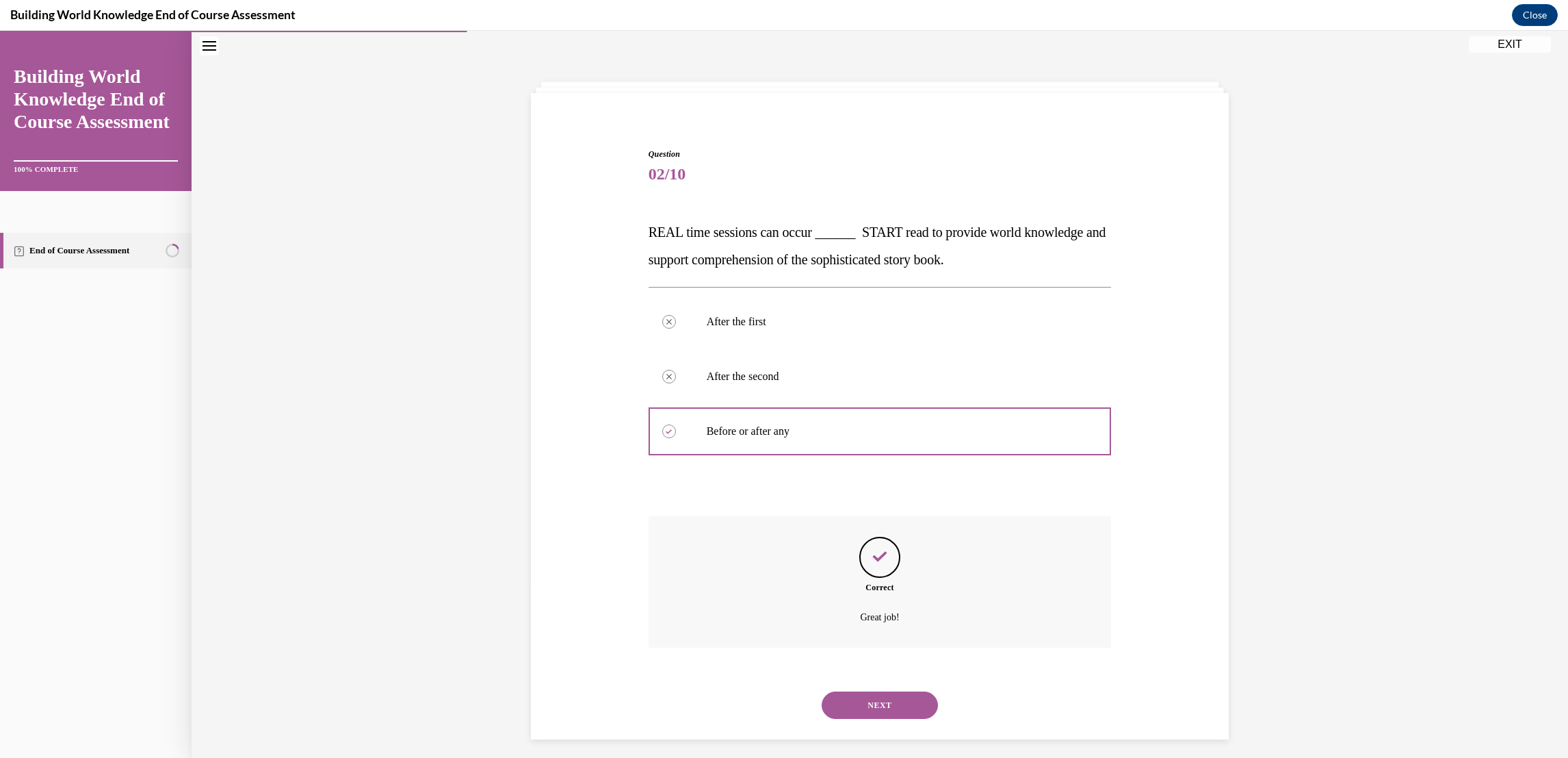
scroll to position [50, 0]
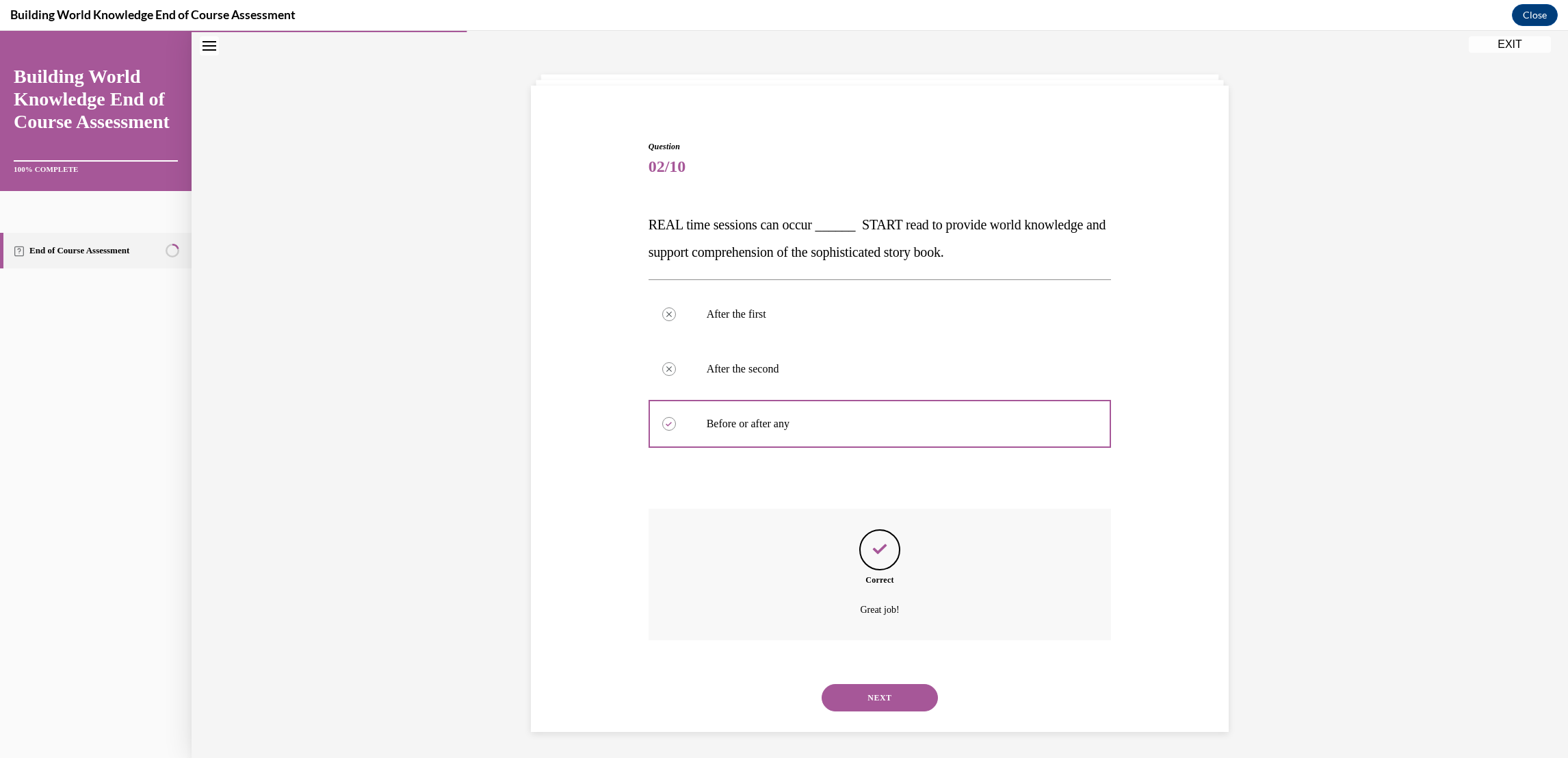
click at [874, 696] on button "NEXT" at bounding box center [880, 698] width 116 height 28
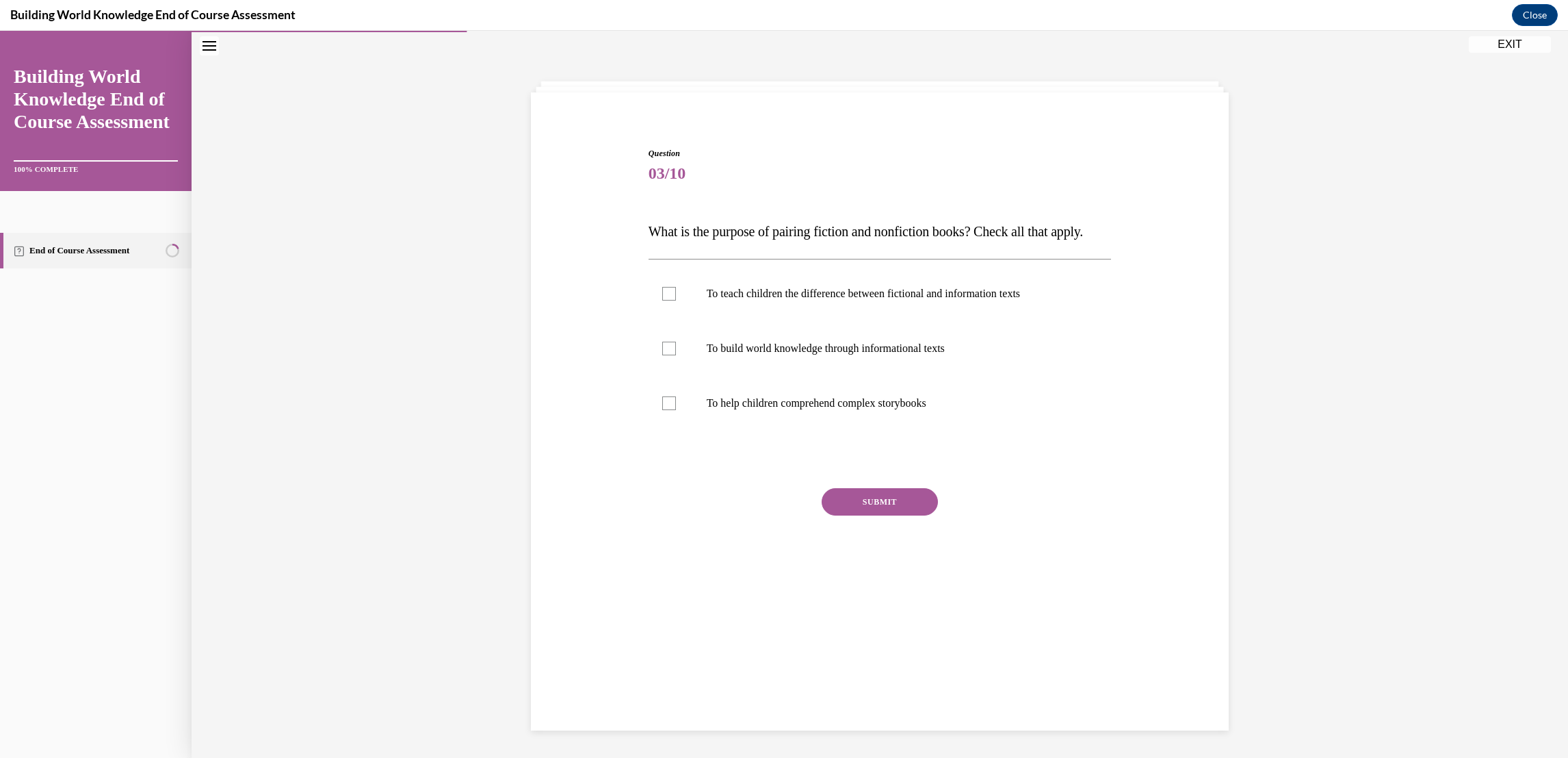
scroll to position [43, 0]
click at [662, 301] on div at bounding box center [669, 294] width 14 height 14
click at [662, 301] on input "To teach children the difference between fictional and information texts" at bounding box center [669, 294] width 14 height 14
checkbox input "true"
click at [657, 432] on label "To help children comprehend complex storybooks" at bounding box center [880, 404] width 463 height 55
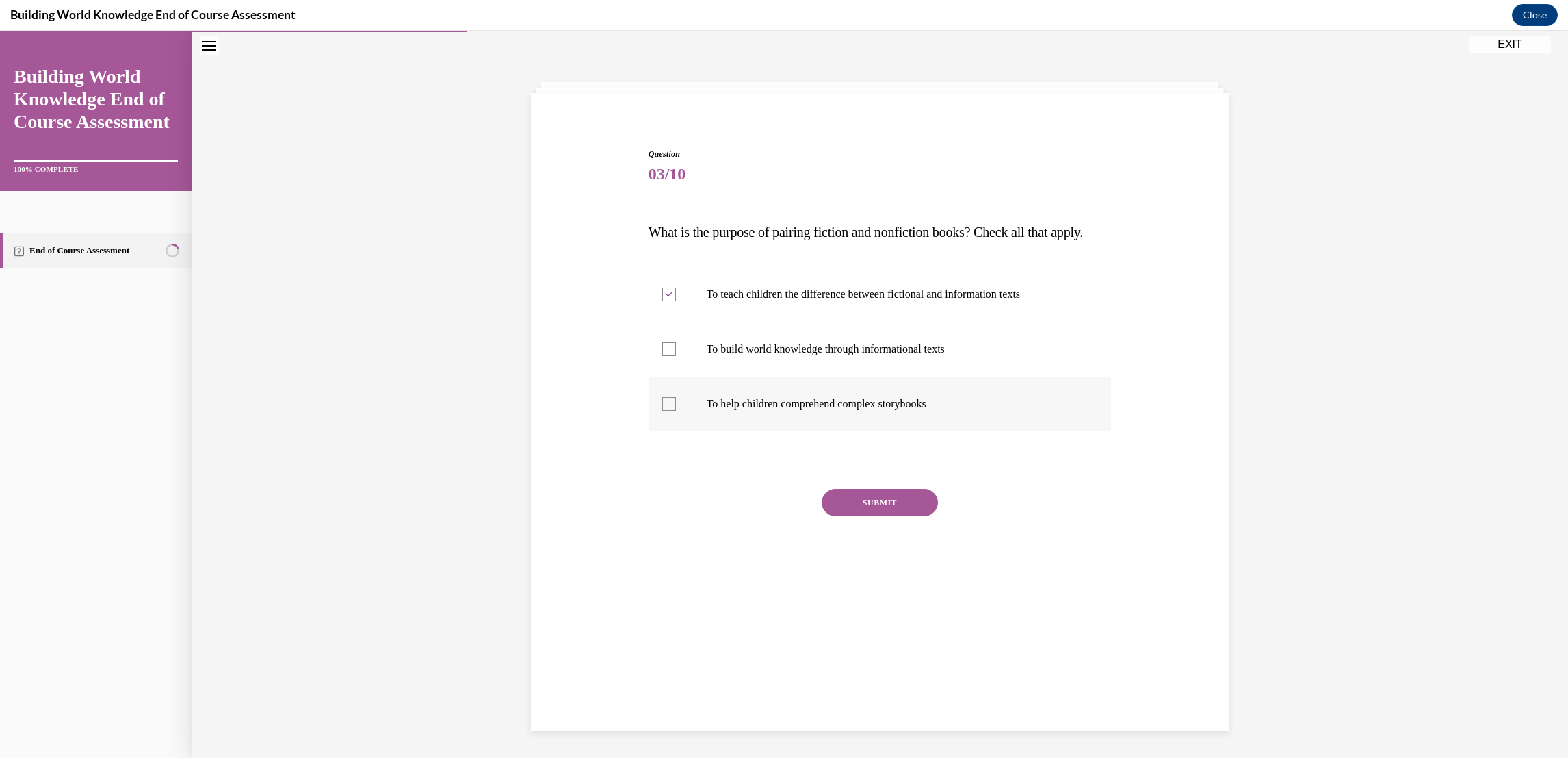
click at [662, 411] on input "To help children comprehend complex storybooks" at bounding box center [669, 404] width 14 height 14
checkbox input "true"
click at [666, 356] on div at bounding box center [669, 349] width 14 height 14
click at [666, 356] on input "To build world knowledge through informational texts" at bounding box center [669, 349] width 14 height 14
checkbox input "true"
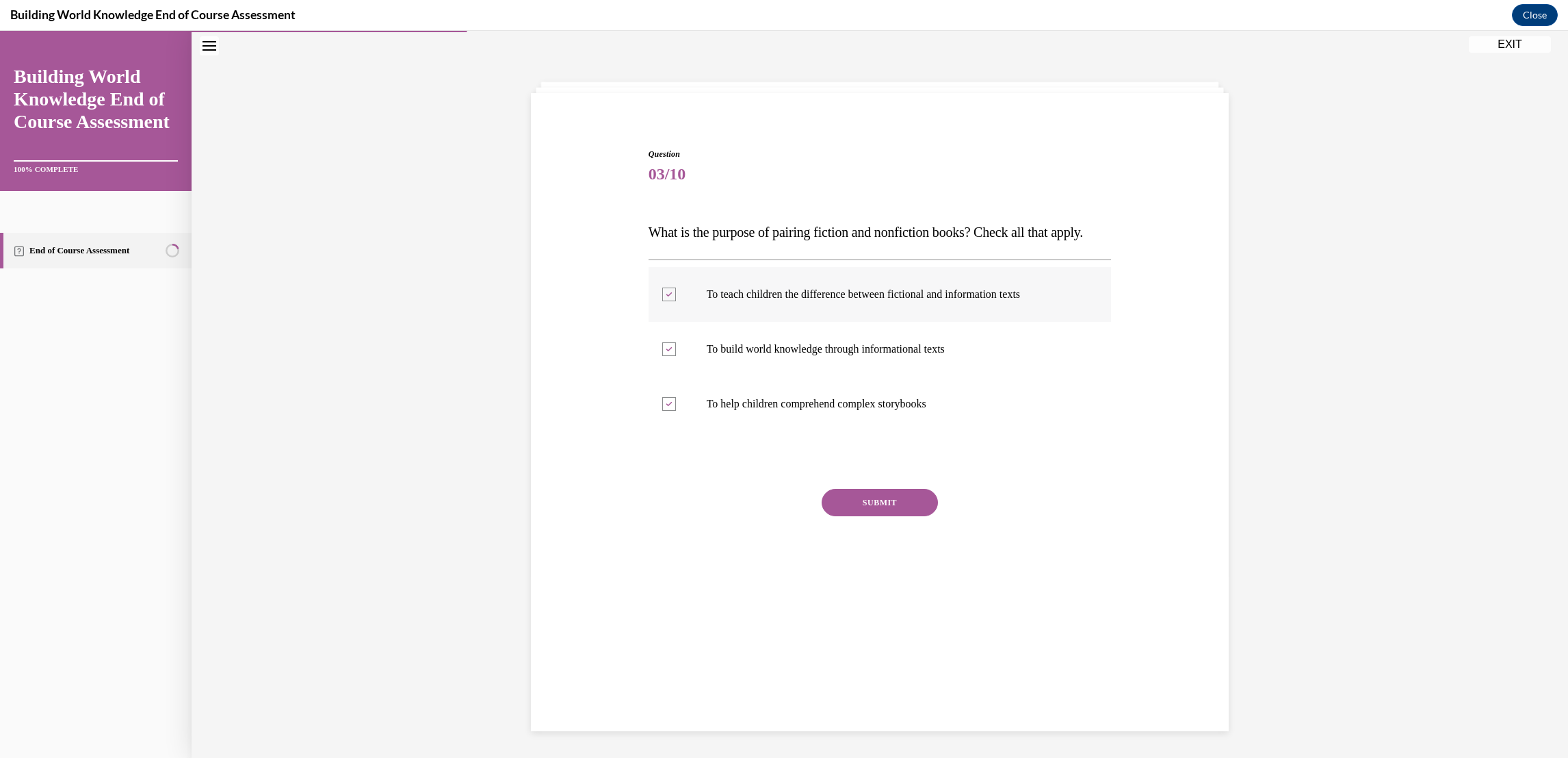
click at [666, 297] on icon at bounding box center [669, 294] width 6 height 5
click at [663, 301] on input "To teach children the difference between fictional and information texts" at bounding box center [669, 294] width 14 height 14
checkbox input "false"
click at [892, 516] on button "SUBMIT" at bounding box center [880, 502] width 116 height 28
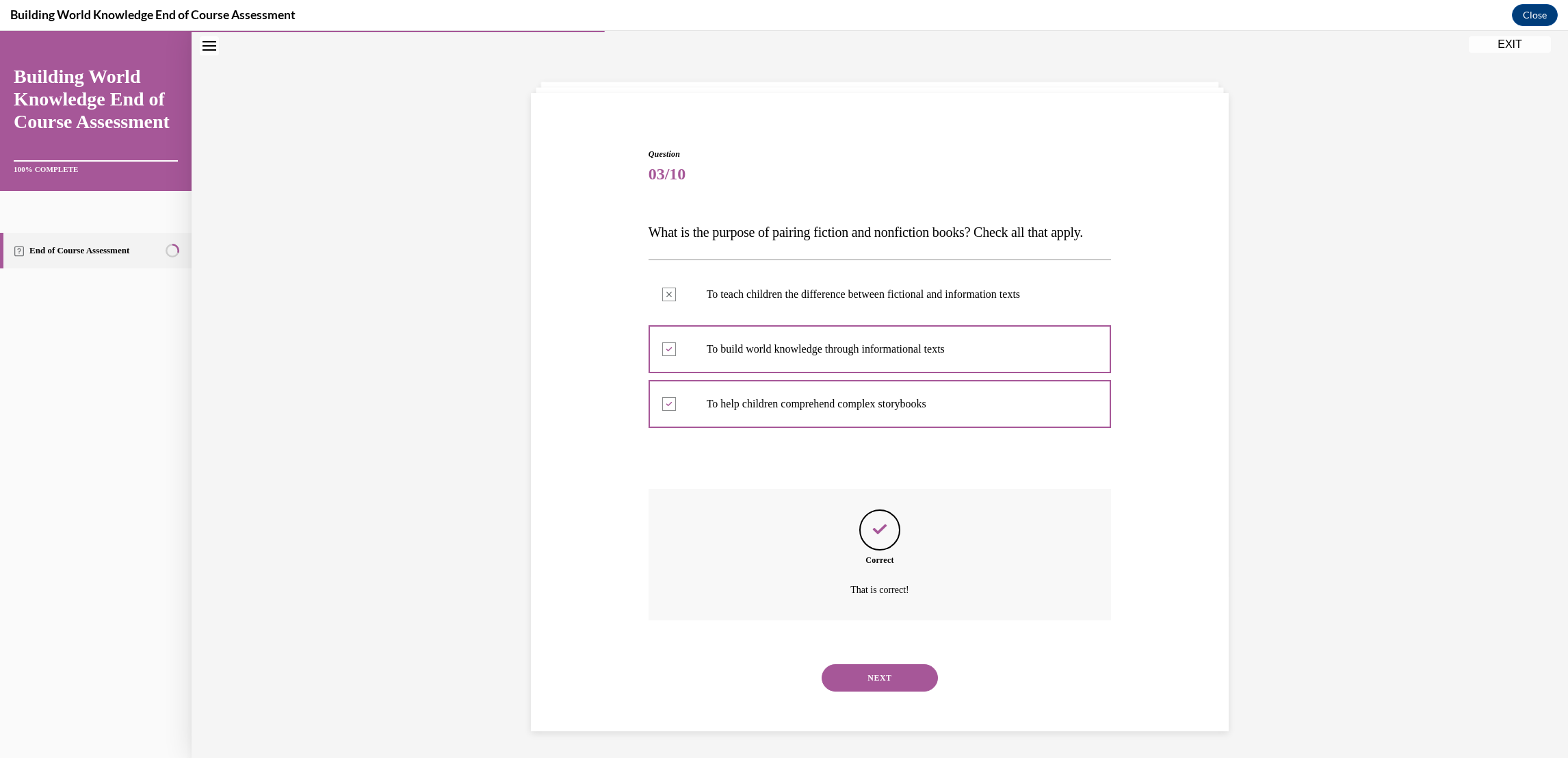
scroll to position [50, 0]
click at [902, 690] on button "NEXT" at bounding box center [880, 677] width 116 height 28
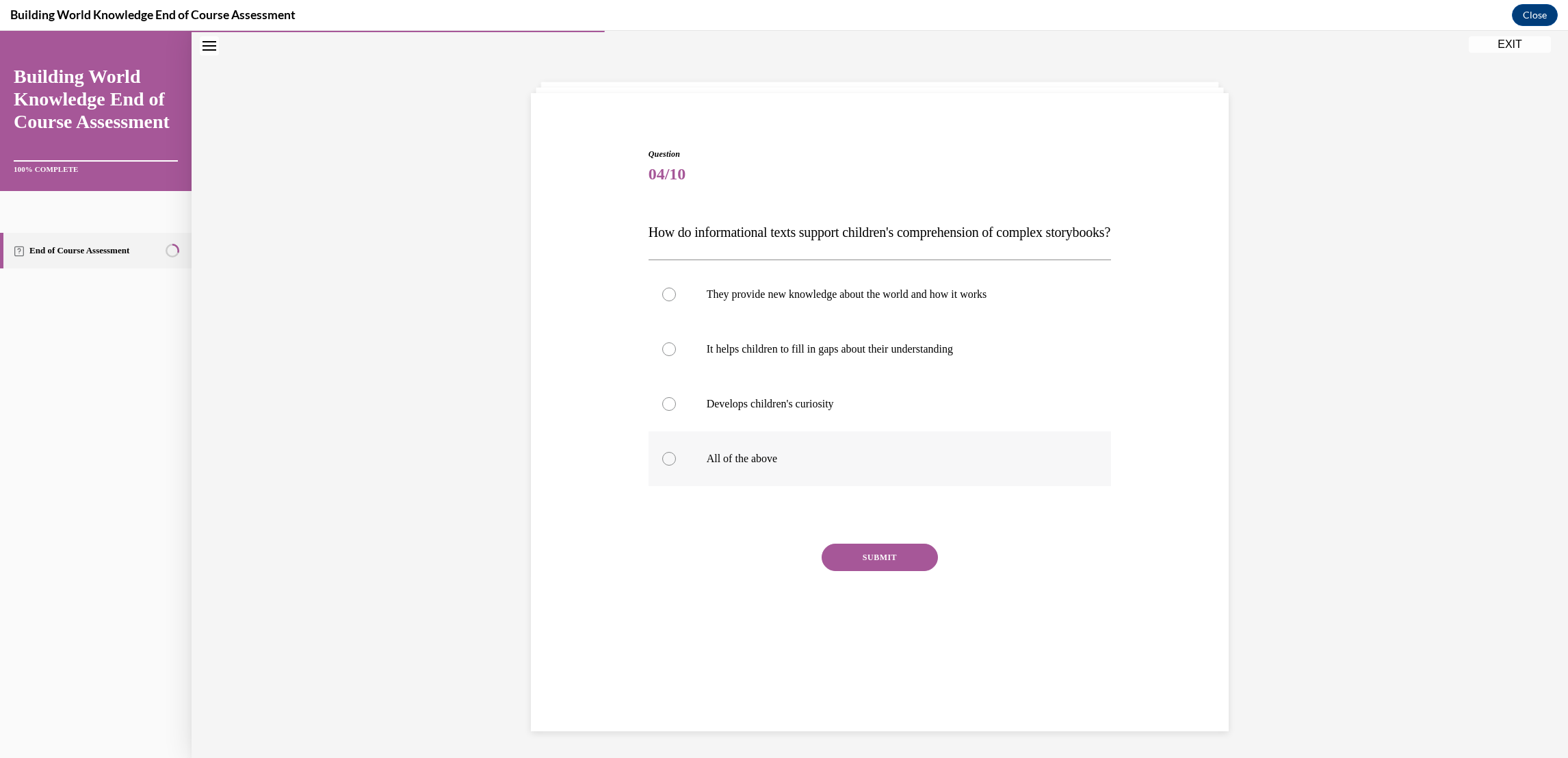
click at [653, 472] on label "All of the above" at bounding box center [880, 459] width 463 height 55
click at [662, 466] on input "All of the above" at bounding box center [669, 459] width 14 height 14
radio input "true"
click at [894, 571] on button "SUBMIT" at bounding box center [880, 557] width 116 height 28
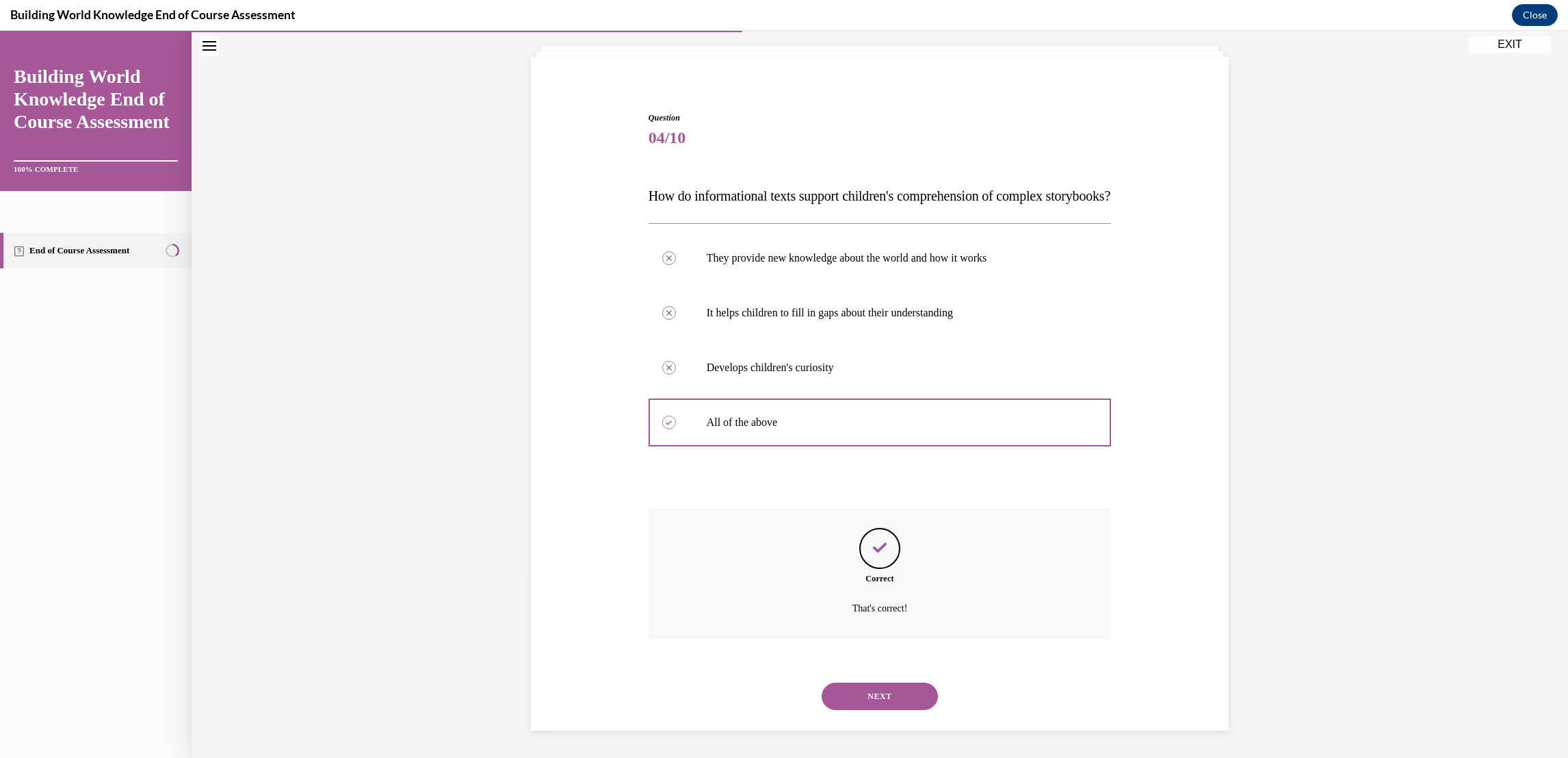
scroll to position [104, 0]
click at [890, 703] on button "NEXT" at bounding box center [880, 696] width 116 height 28
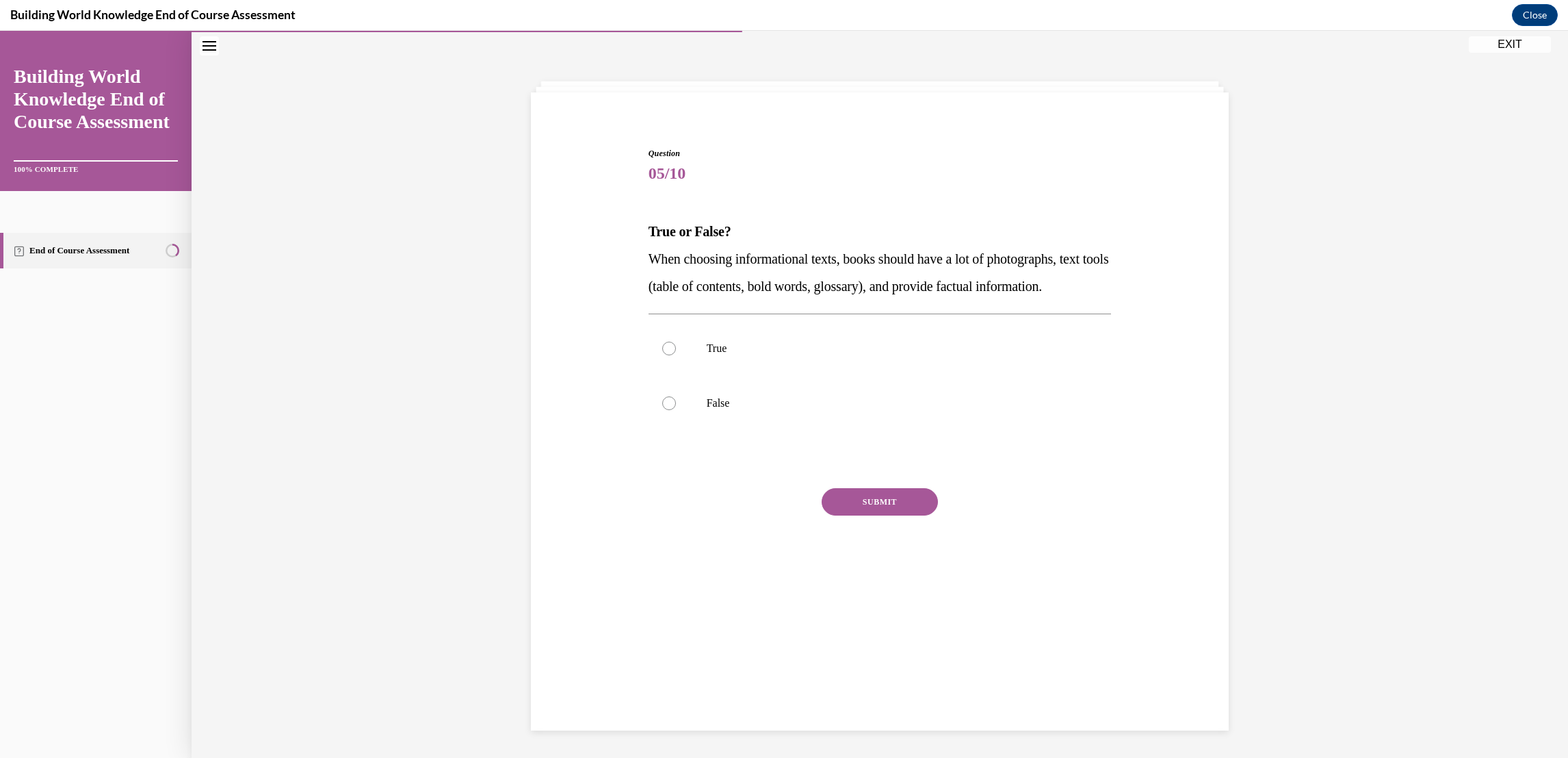
scroll to position [43, 0]
click at [668, 362] on label "True" at bounding box center [880, 348] width 463 height 55
click at [668, 356] on input "True" at bounding box center [669, 349] width 14 height 14
radio input "true"
click at [892, 516] on button "SUBMIT" at bounding box center [880, 502] width 116 height 28
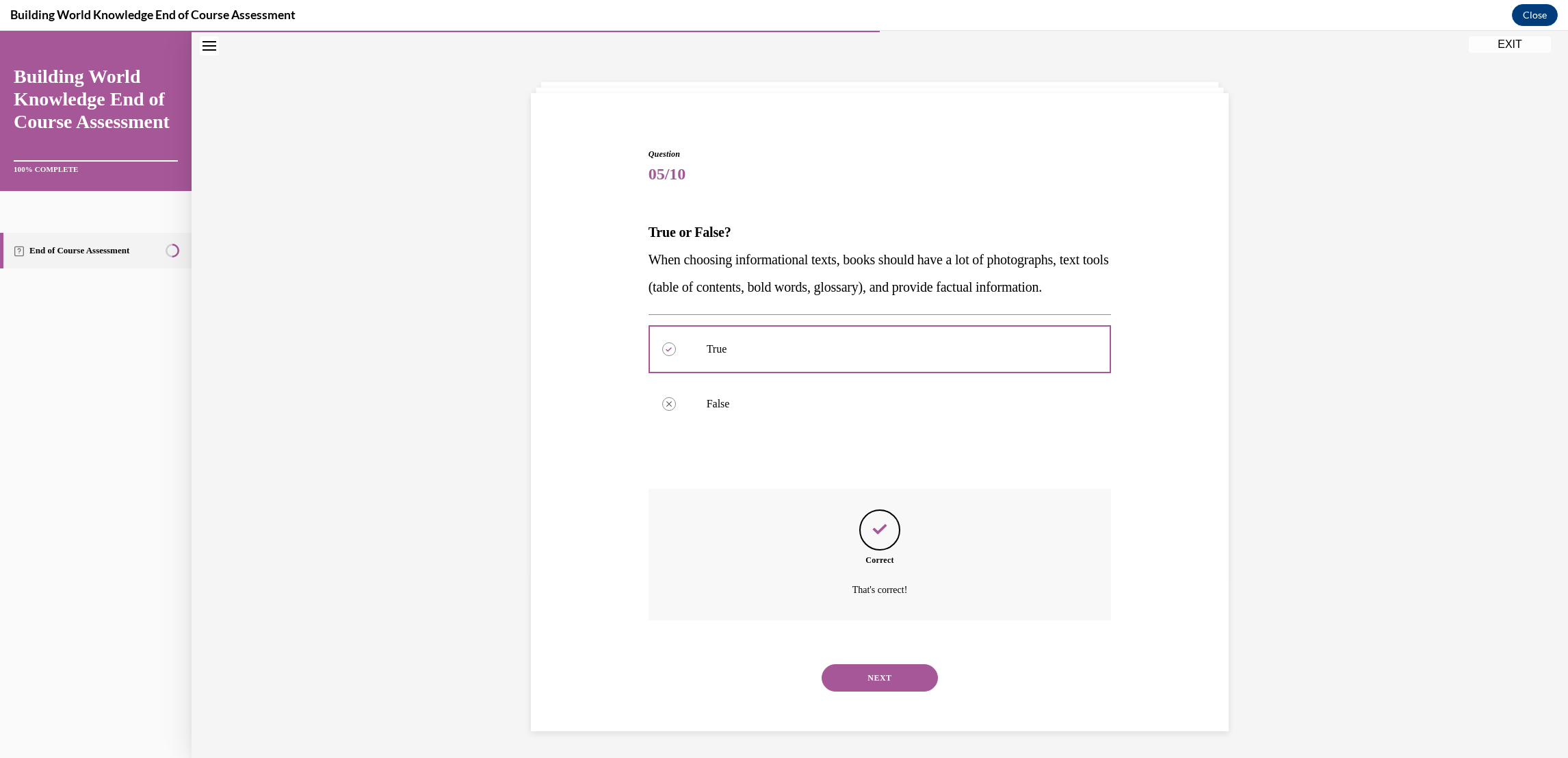
scroll to position [50, 0]
click at [899, 690] on button "NEXT" at bounding box center [880, 677] width 116 height 28
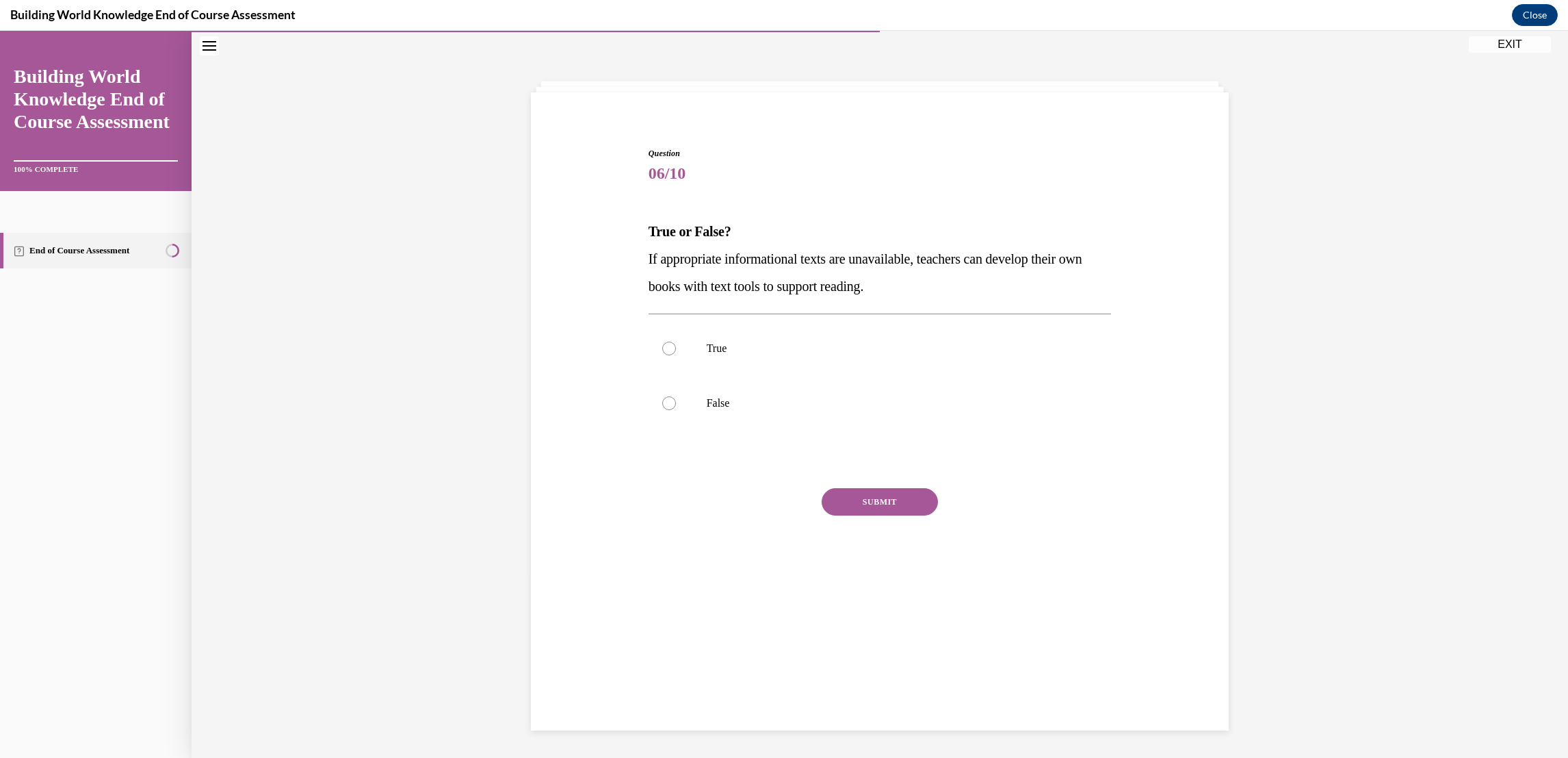
scroll to position [43, 0]
click at [668, 351] on label "True" at bounding box center [880, 348] width 463 height 55
click at [668, 351] on input "True" at bounding box center [669, 349] width 14 height 14
radio input "true"
click at [905, 495] on button "SUBMIT" at bounding box center [880, 502] width 116 height 28
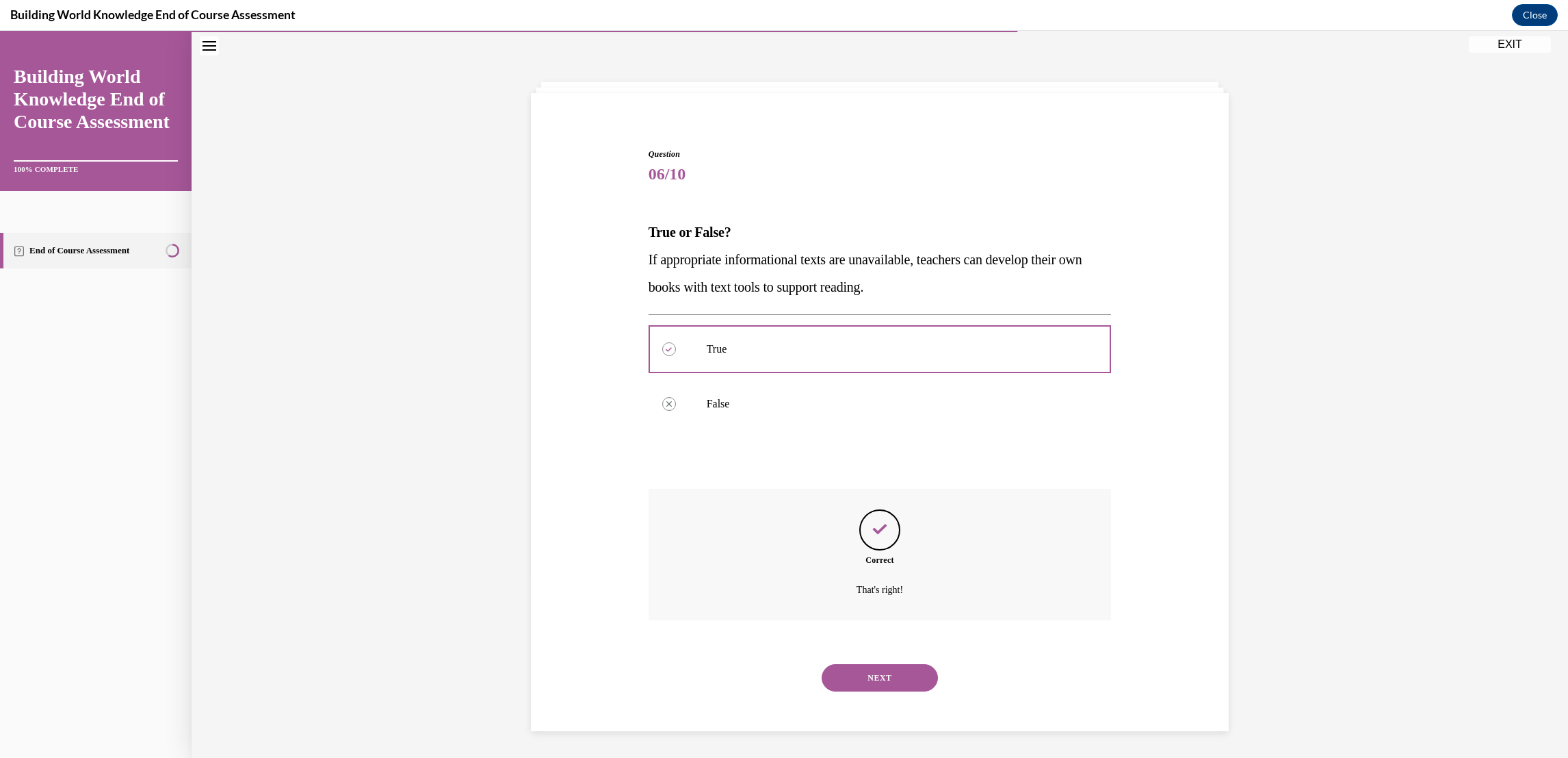
click at [915, 690] on div "NEXT" at bounding box center [880, 677] width 463 height 55
click at [902, 668] on button "NEXT" at bounding box center [880, 678] width 116 height 28
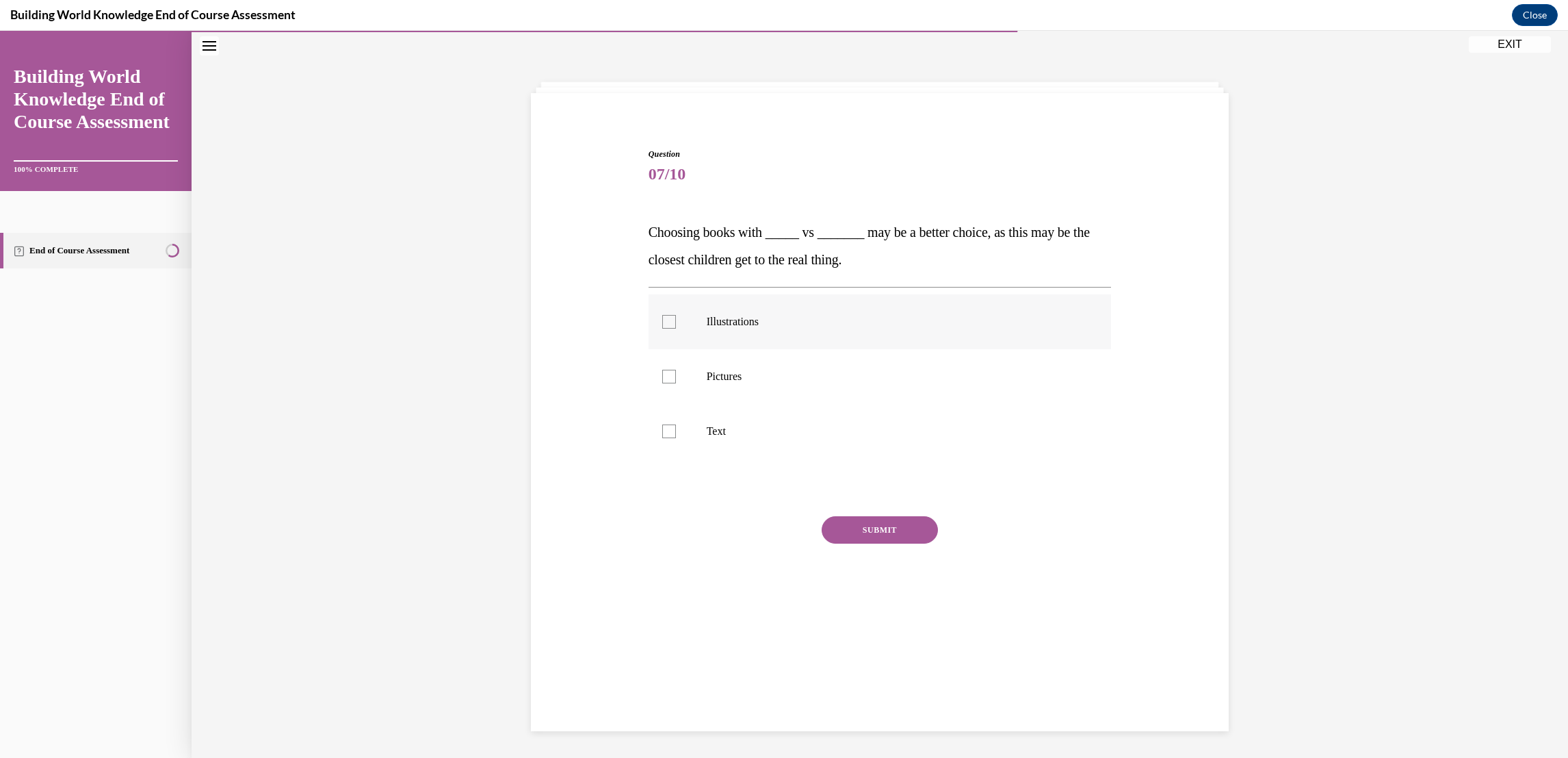
click at [662, 318] on div at bounding box center [669, 322] width 14 height 14
click at [662, 318] on input "Illustrations" at bounding box center [669, 322] width 14 height 14
checkbox input "true"
click at [675, 369] on label "Pictures" at bounding box center [880, 376] width 463 height 55
click at [675, 370] on input "Pictures" at bounding box center [669, 377] width 14 height 14
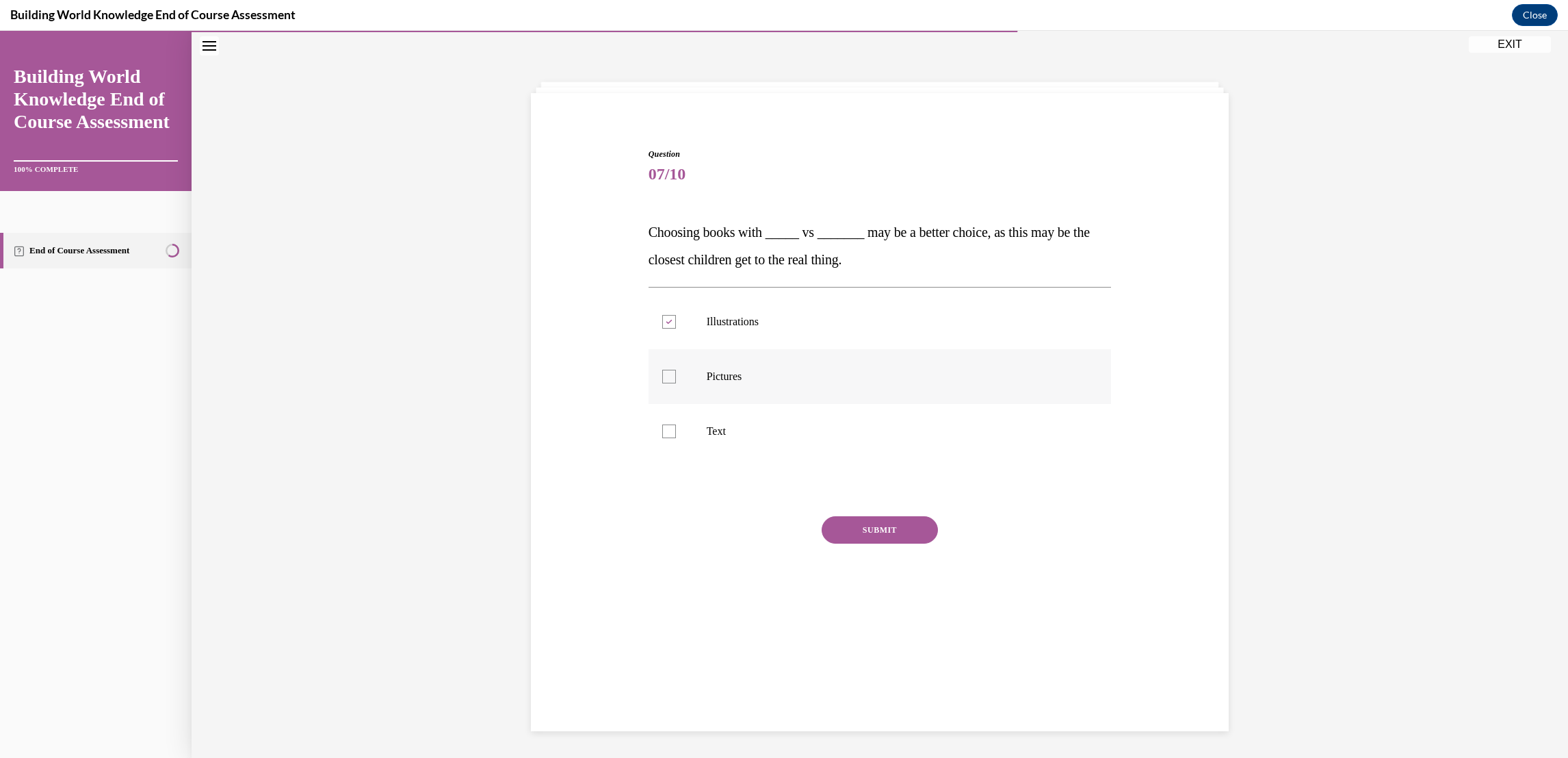
checkbox input "true"
click at [901, 540] on button "SUBMIT" at bounding box center [880, 530] width 116 height 28
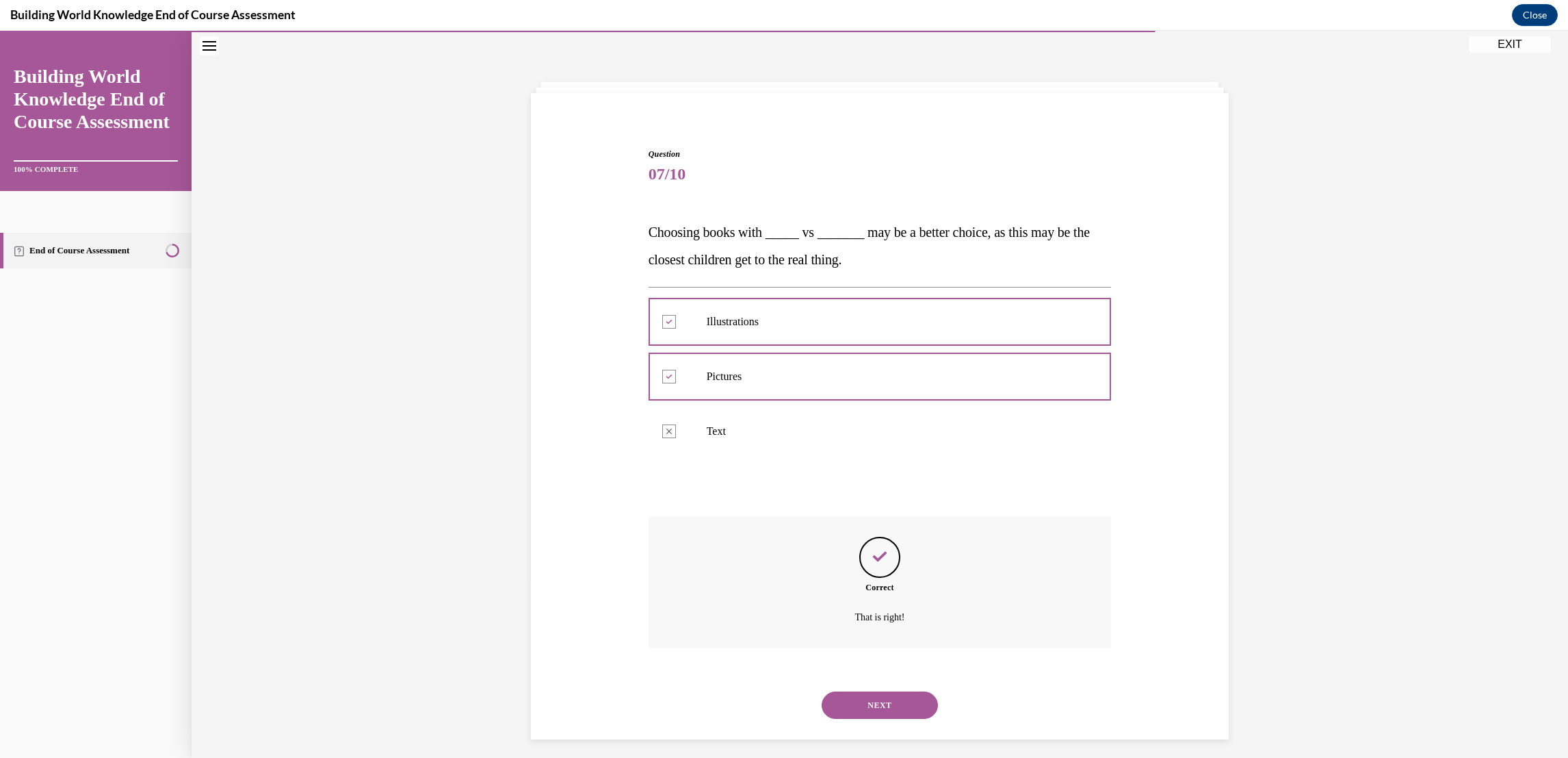
scroll to position [50, 0]
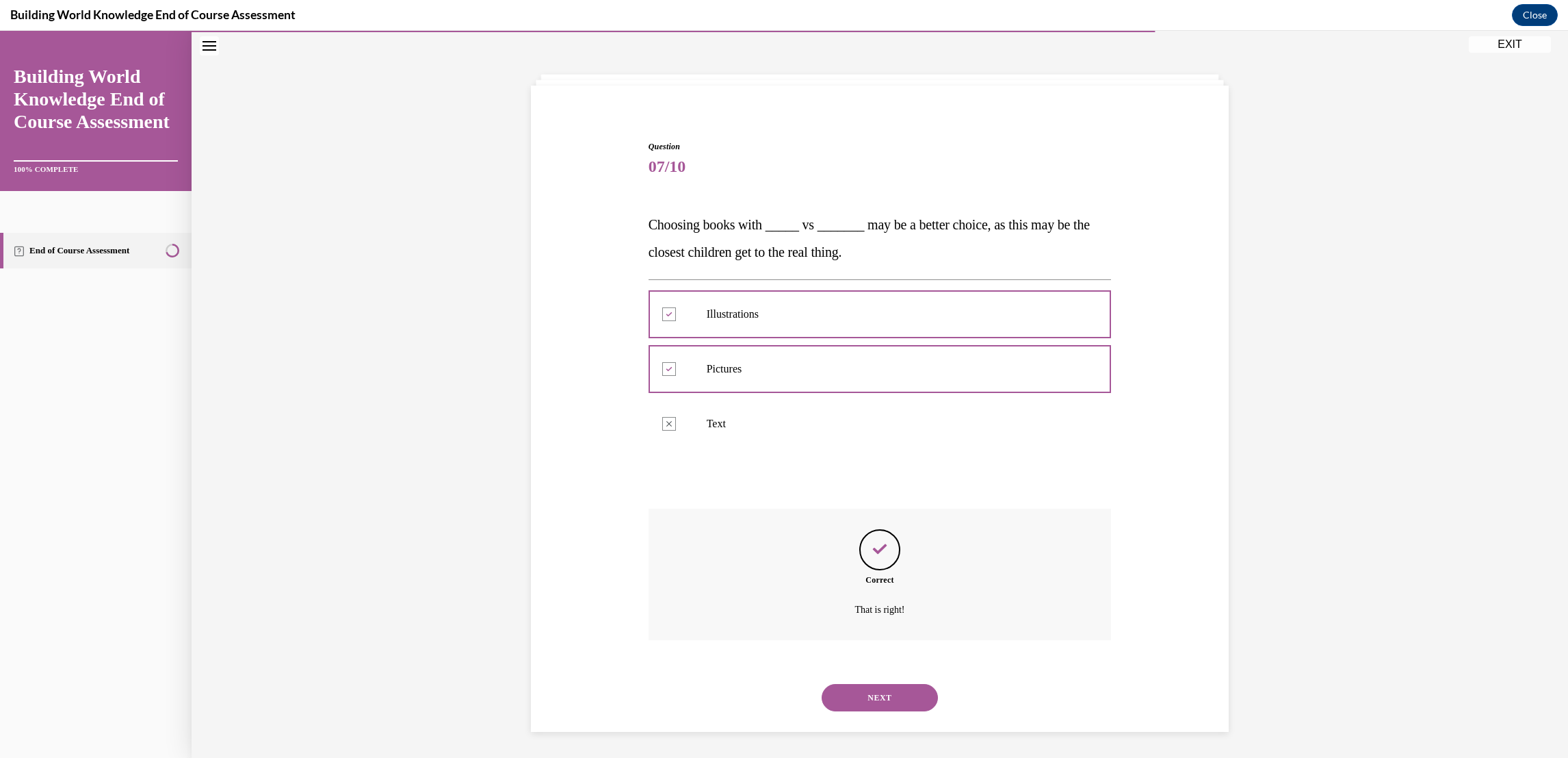
click at [914, 710] on button "NEXT" at bounding box center [880, 698] width 116 height 28
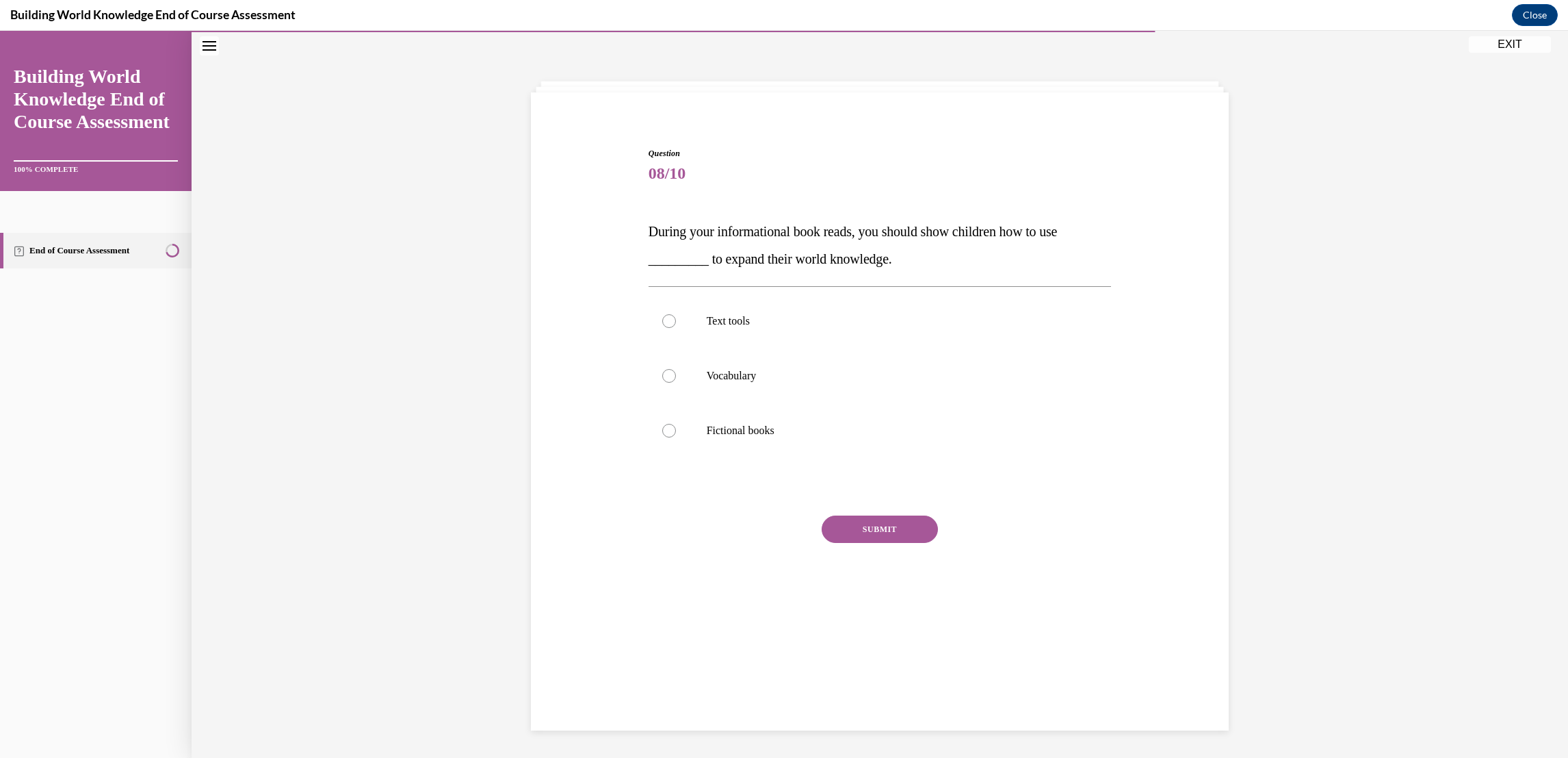
scroll to position [43, 0]
click at [670, 318] on label "Text tools" at bounding box center [880, 321] width 463 height 55
click at [670, 318] on input "Text tools" at bounding box center [669, 322] width 14 height 14
radio input "true"
click at [914, 528] on button "SUBMIT" at bounding box center [880, 530] width 116 height 28
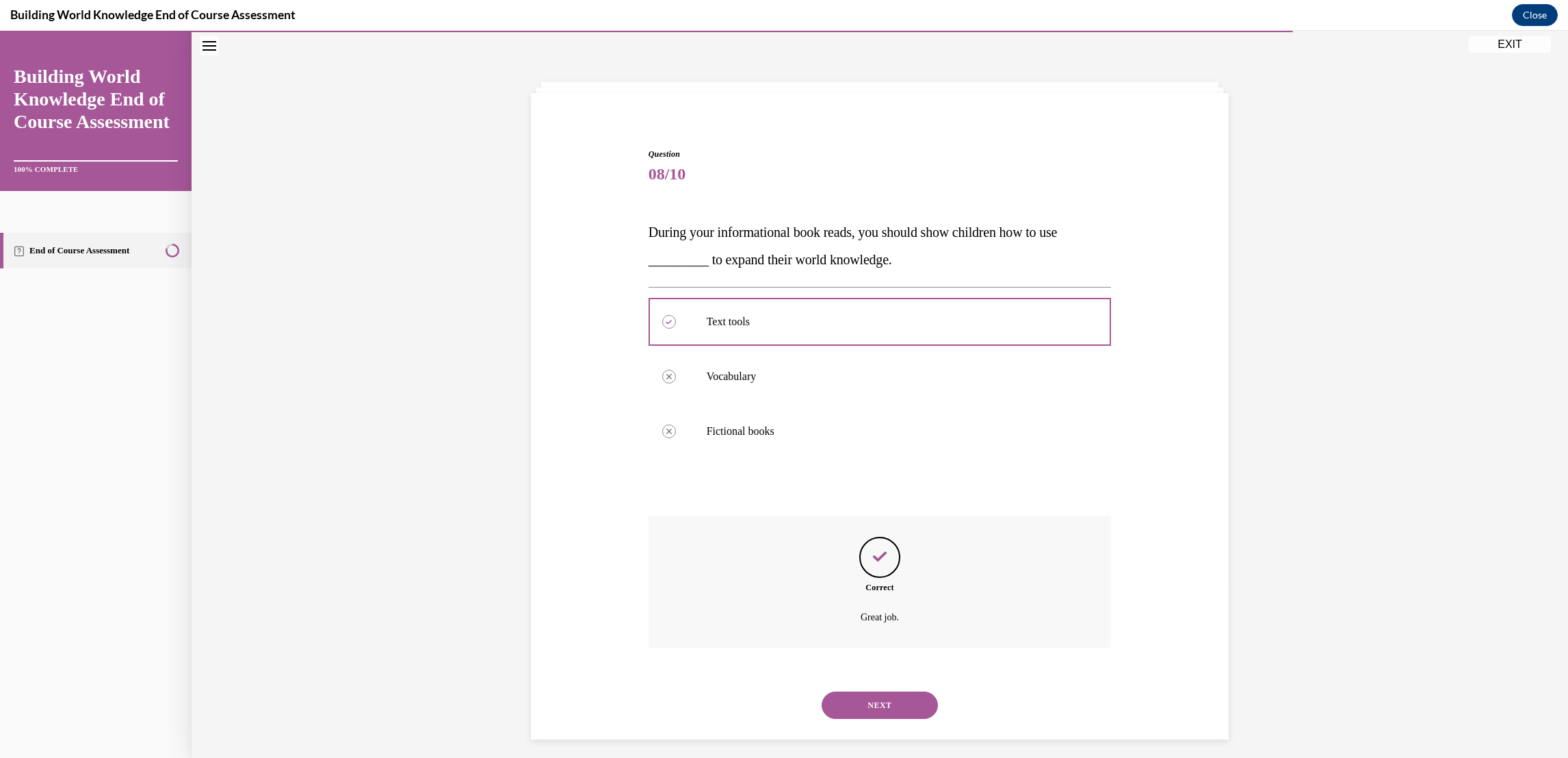
scroll to position [50, 0]
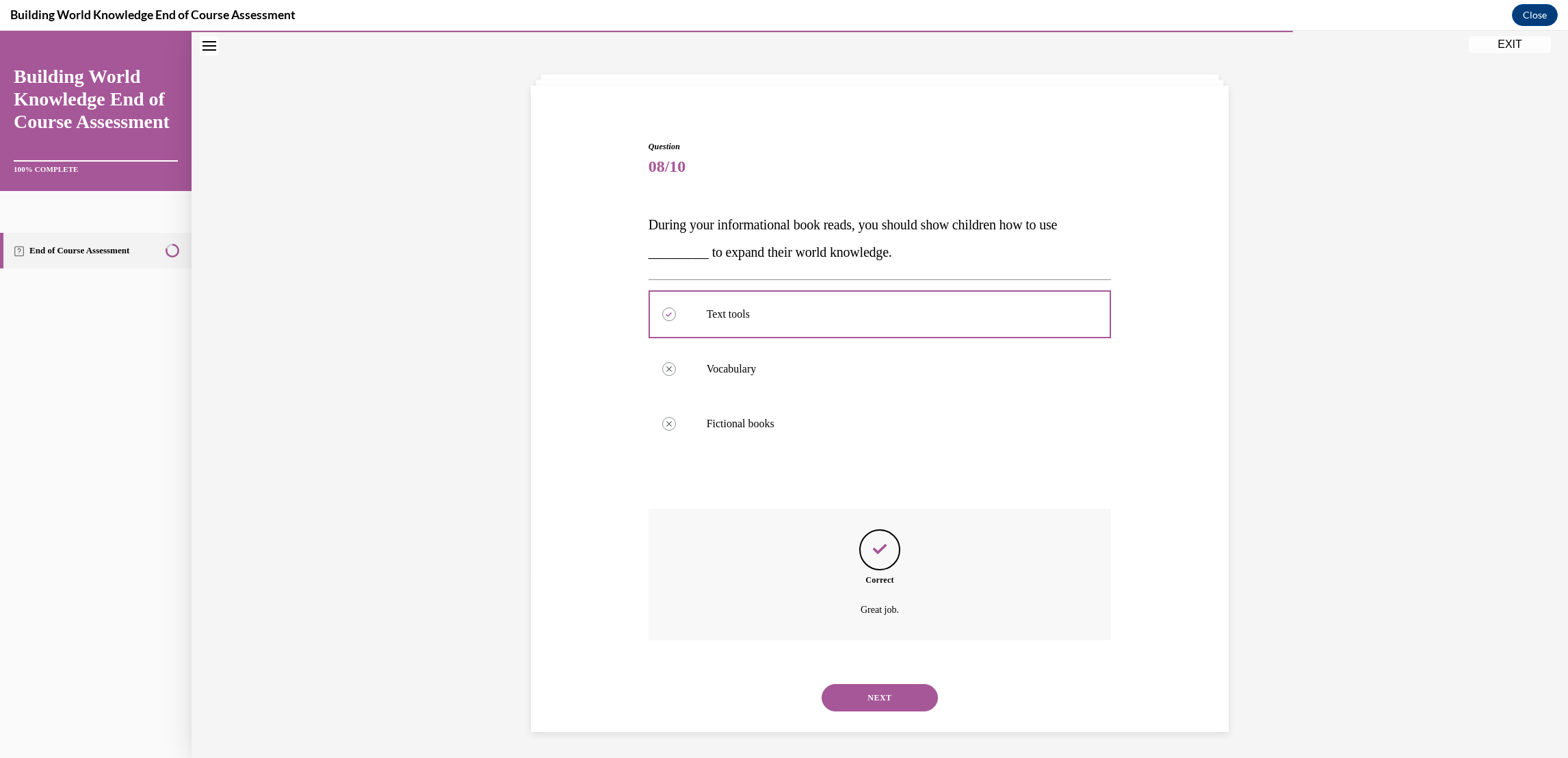
click at [870, 554] on icon "Feedback" at bounding box center [880, 549] width 21 height 21
click at [904, 710] on button "NEXT" at bounding box center [880, 698] width 116 height 28
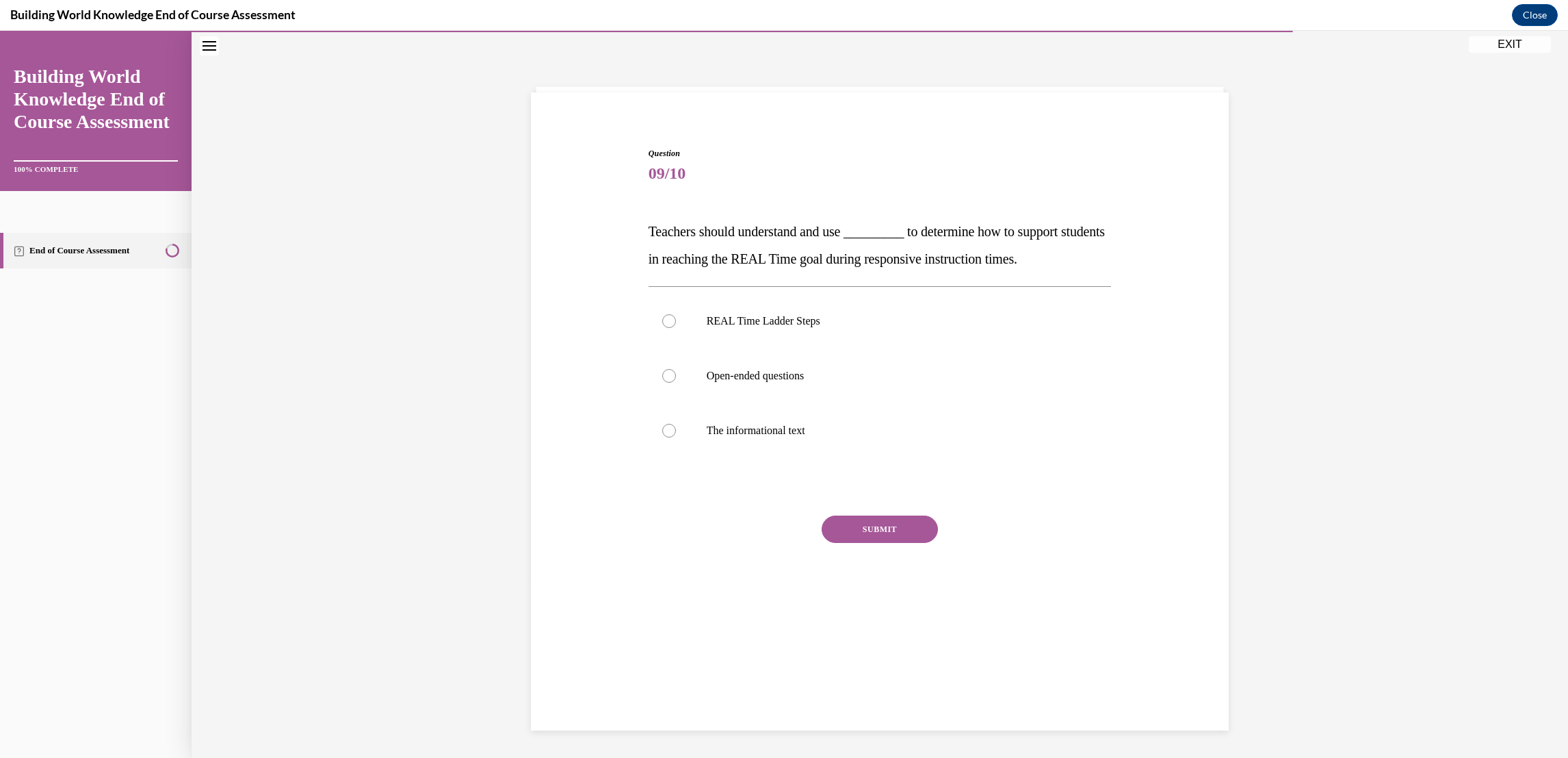
scroll to position [43, 0]
click at [670, 321] on label "REAL Time Ladder Steps" at bounding box center [880, 321] width 463 height 55
click at [670, 321] on input "REAL Time Ladder Steps" at bounding box center [669, 322] width 14 height 14
radio input "true"
click at [909, 528] on button "SUBMIT" at bounding box center [880, 530] width 116 height 28
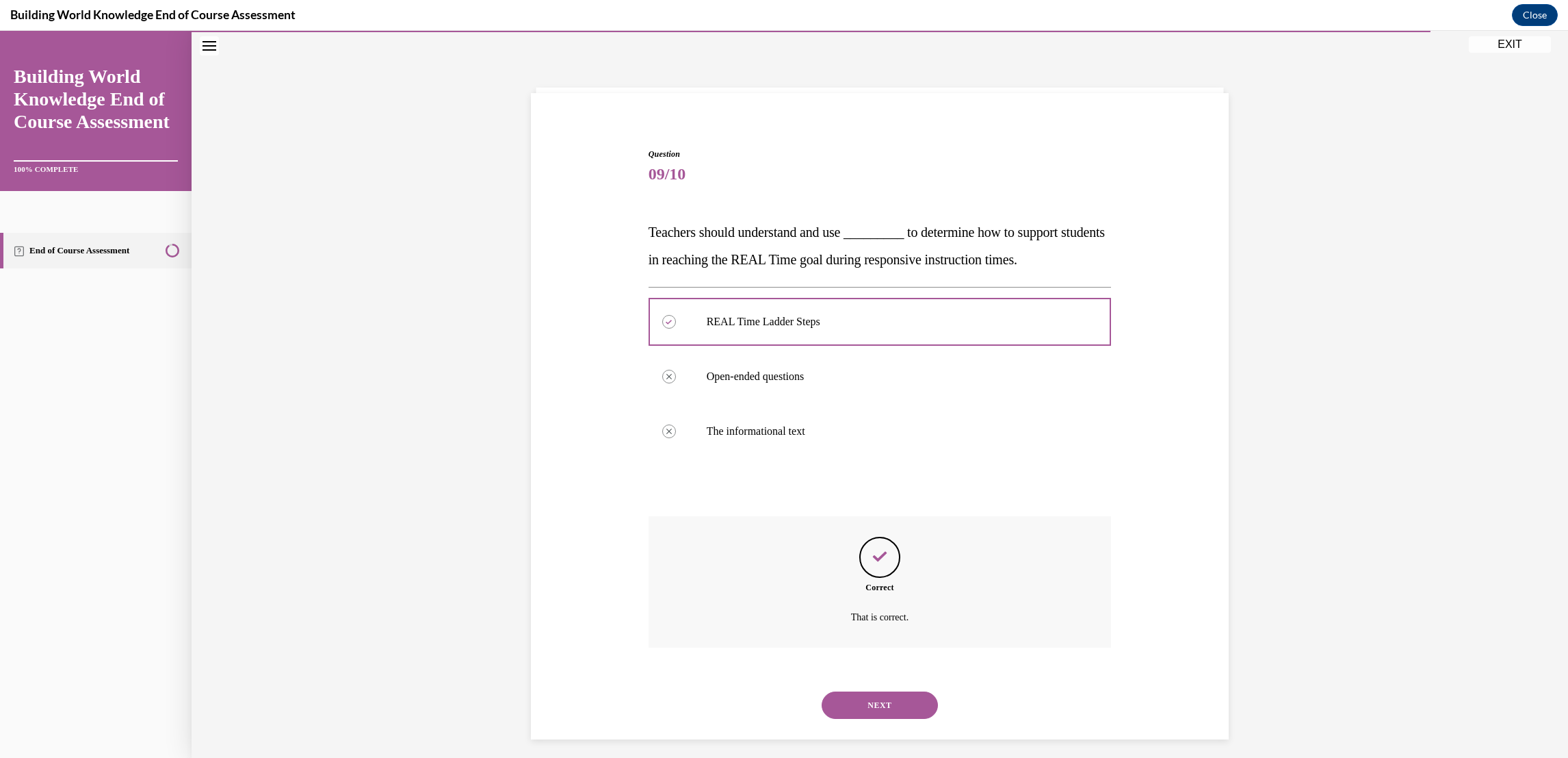
scroll to position [50, 0]
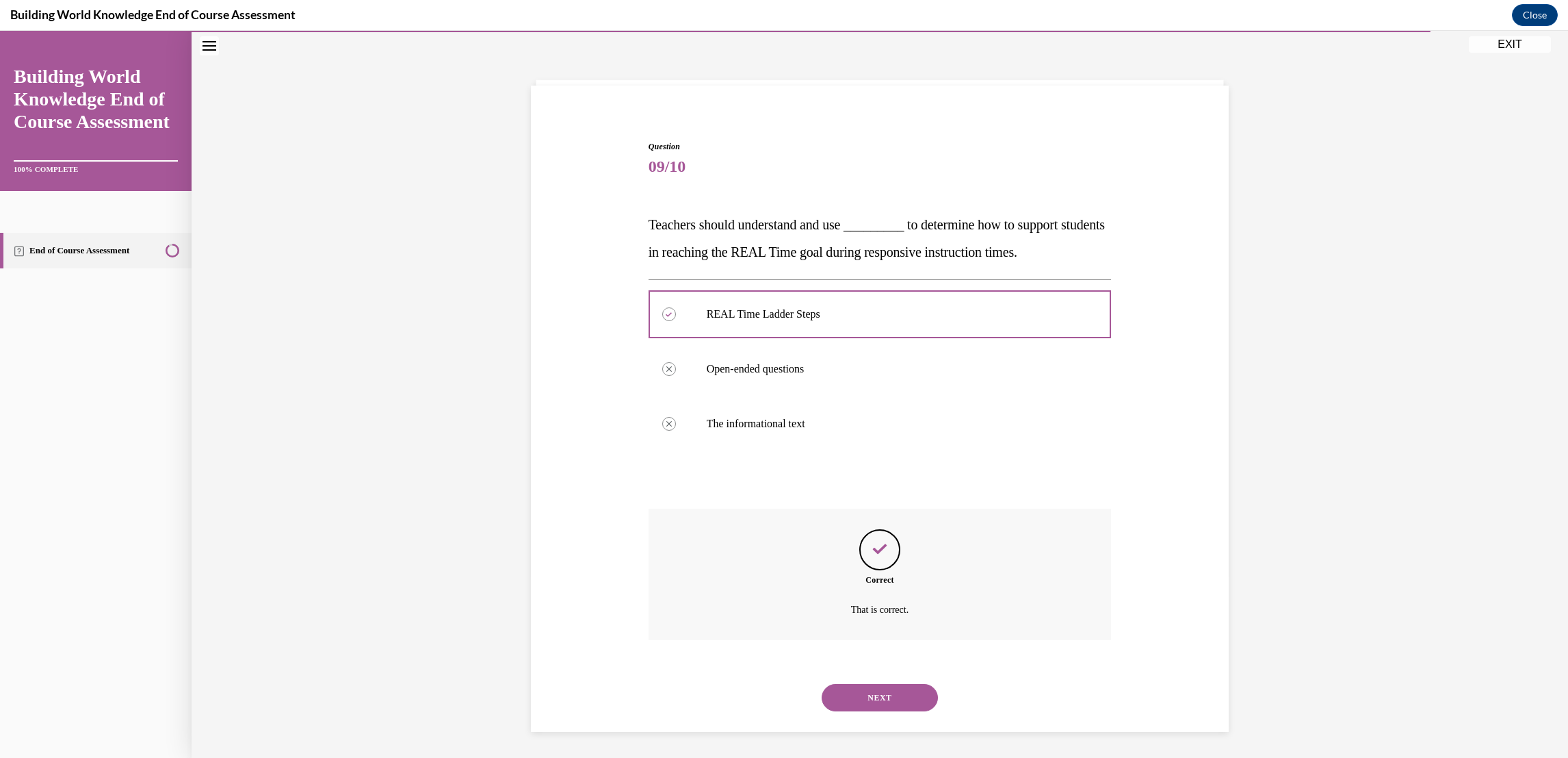
click at [889, 697] on button "NEXT" at bounding box center [880, 698] width 116 height 28
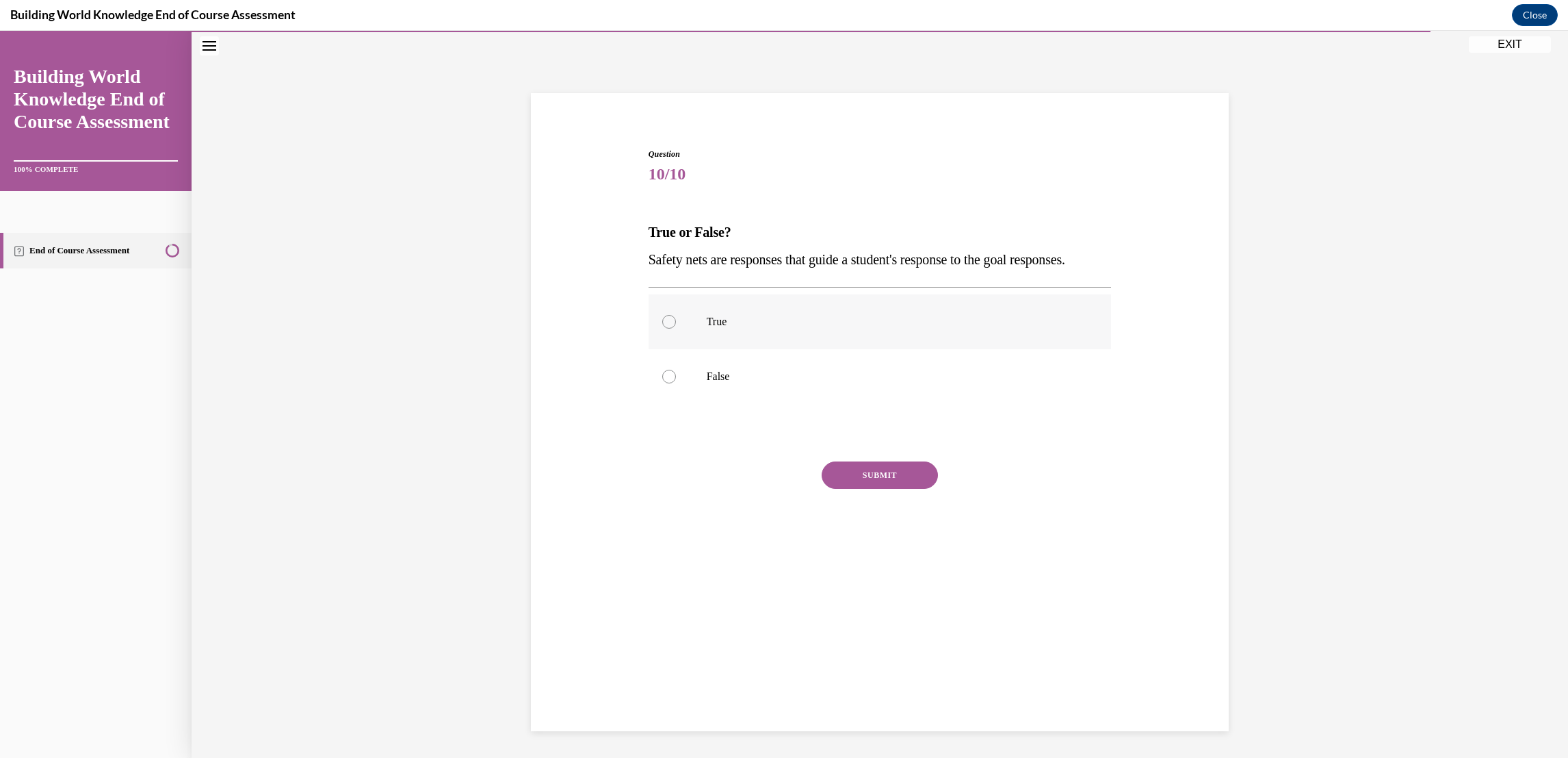
click at [662, 328] on div at bounding box center [669, 322] width 14 height 14
click at [662, 328] on input "True" at bounding box center [669, 322] width 14 height 14
radio input "true"
click at [905, 515] on div "SUBMIT" at bounding box center [880, 495] width 463 height 69
click at [894, 488] on button "SUBMIT" at bounding box center [880, 475] width 116 height 28
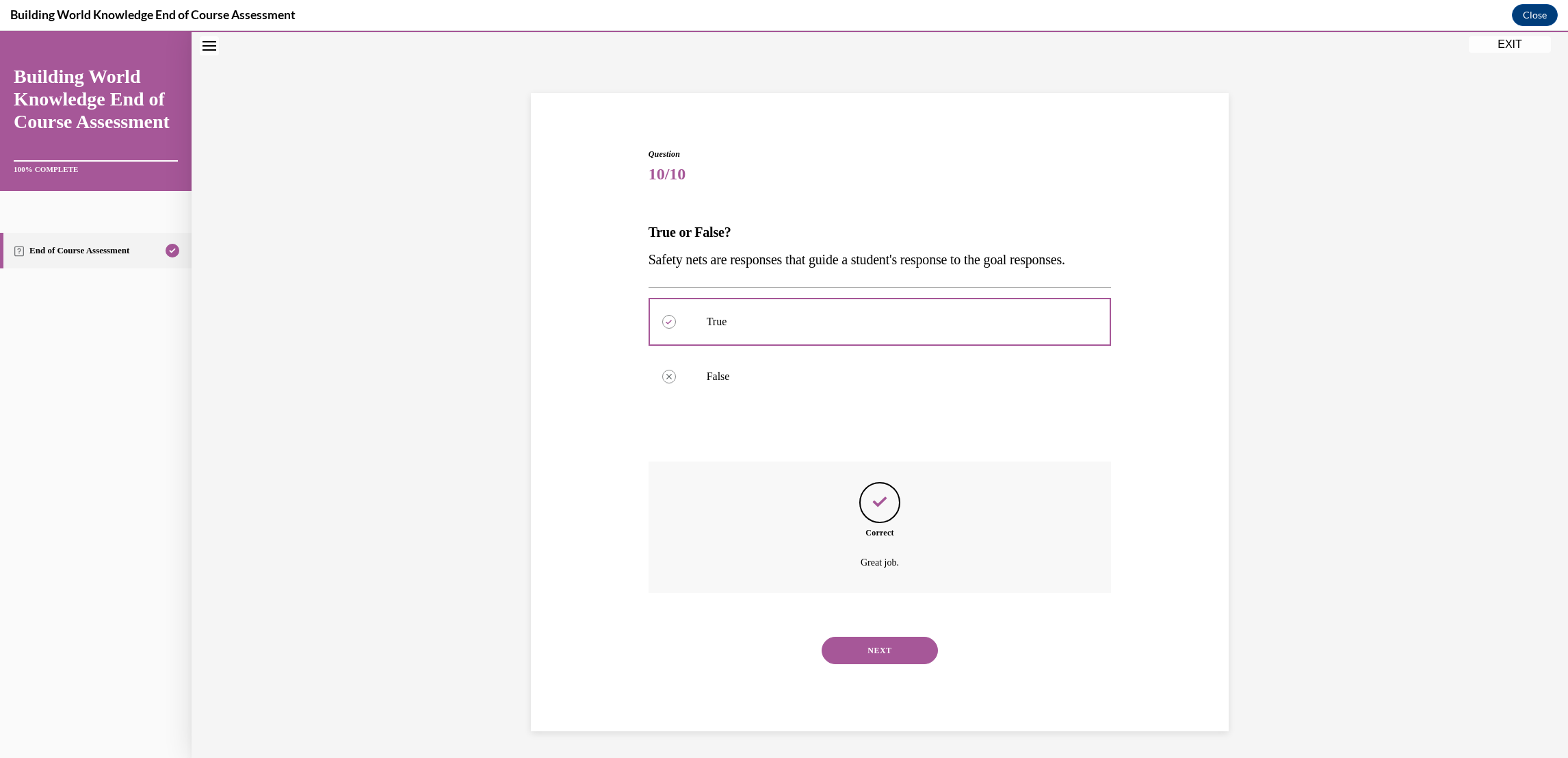
click at [907, 664] on button "NEXT" at bounding box center [880, 651] width 116 height 28
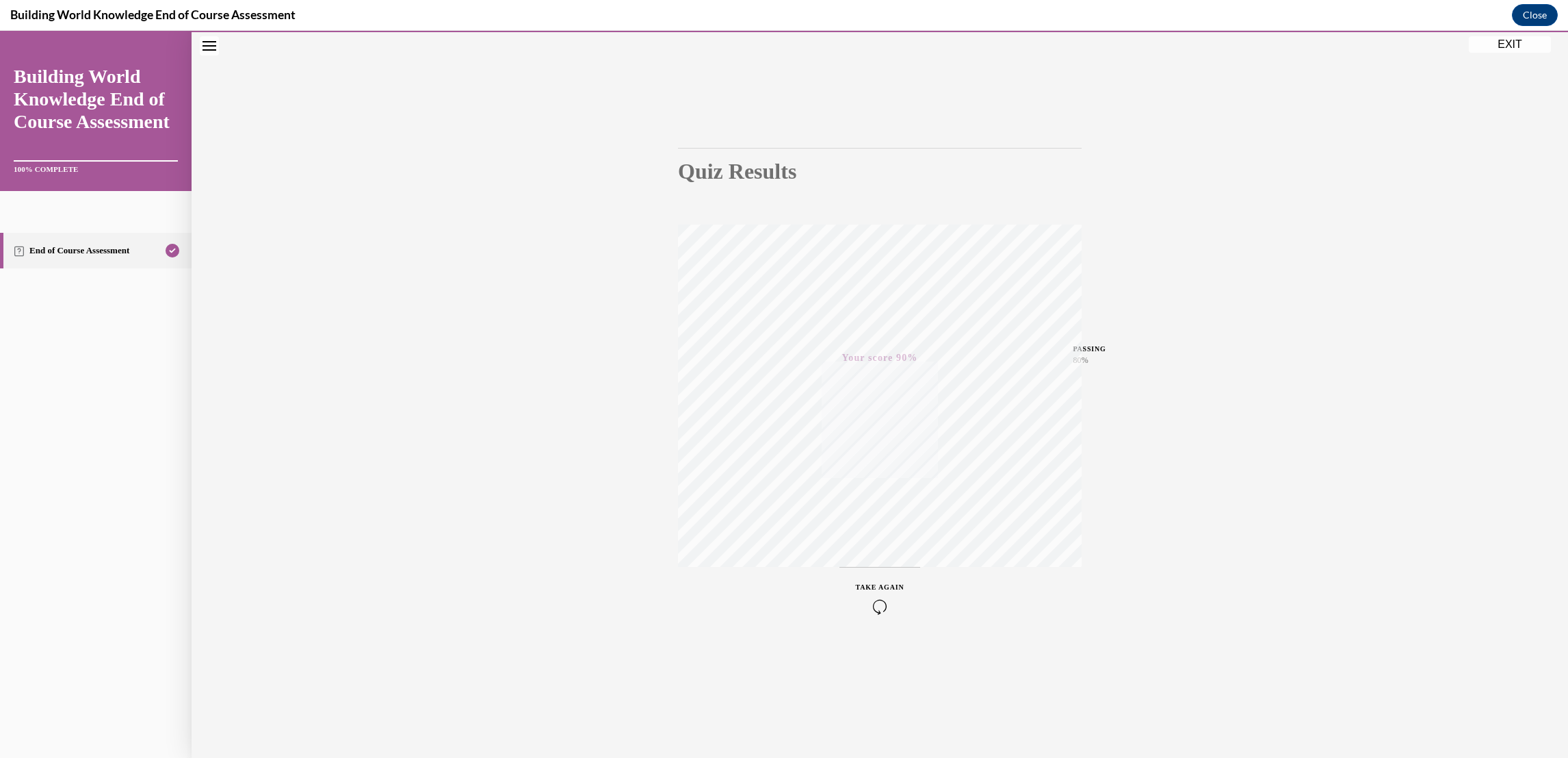
click at [1522, 40] on button "EXIT" at bounding box center [1510, 44] width 83 height 17
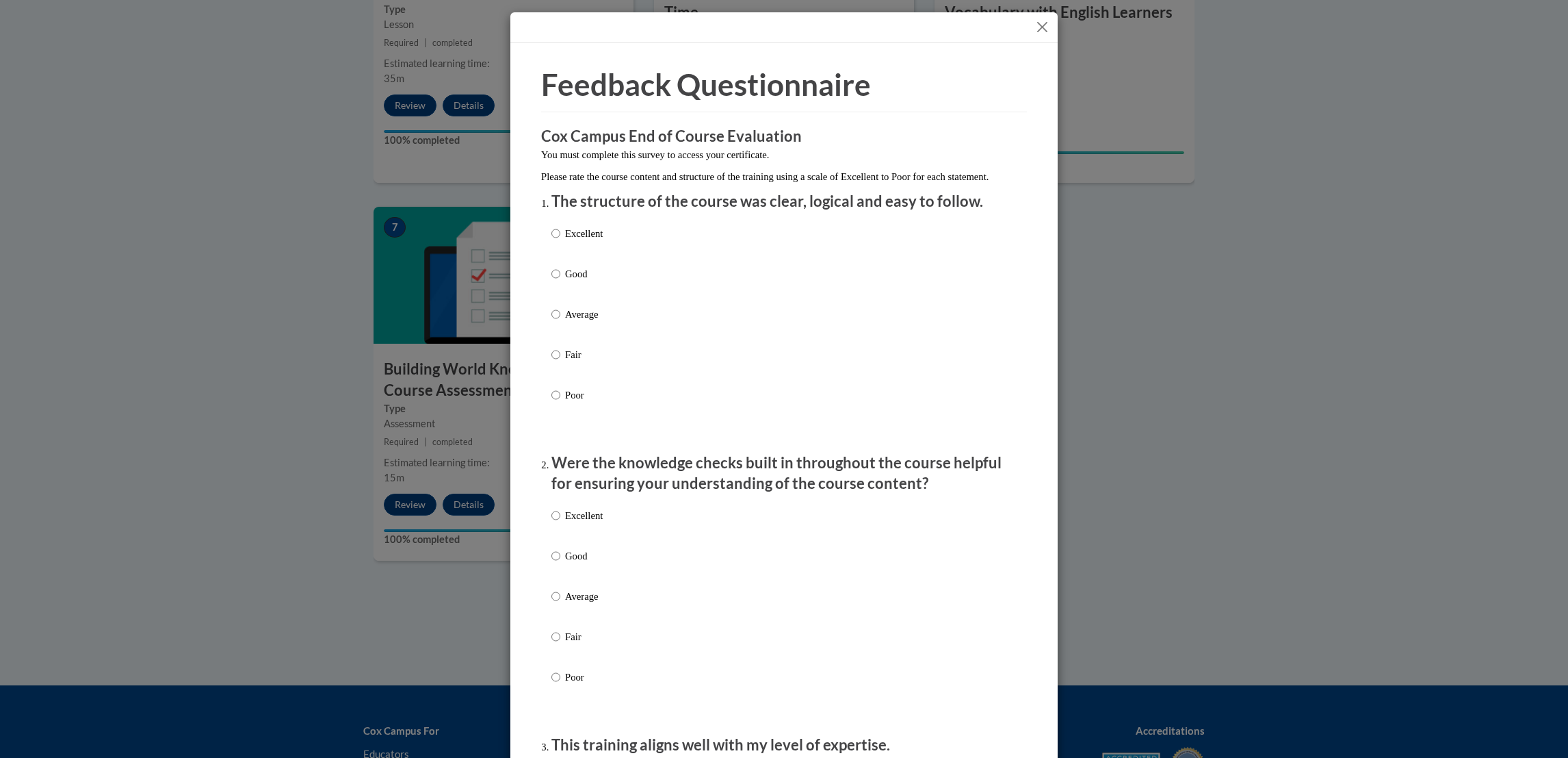
click at [552, 252] on label "Excellent" at bounding box center [578, 244] width 52 height 37
click at [552, 241] on input "Excellent" at bounding box center [556, 233] width 9 height 15
radio input "true"
click at [555, 530] on label "Excellent" at bounding box center [578, 526] width 52 height 37
click at [555, 523] on input "Excellent" at bounding box center [556, 515] width 9 height 15
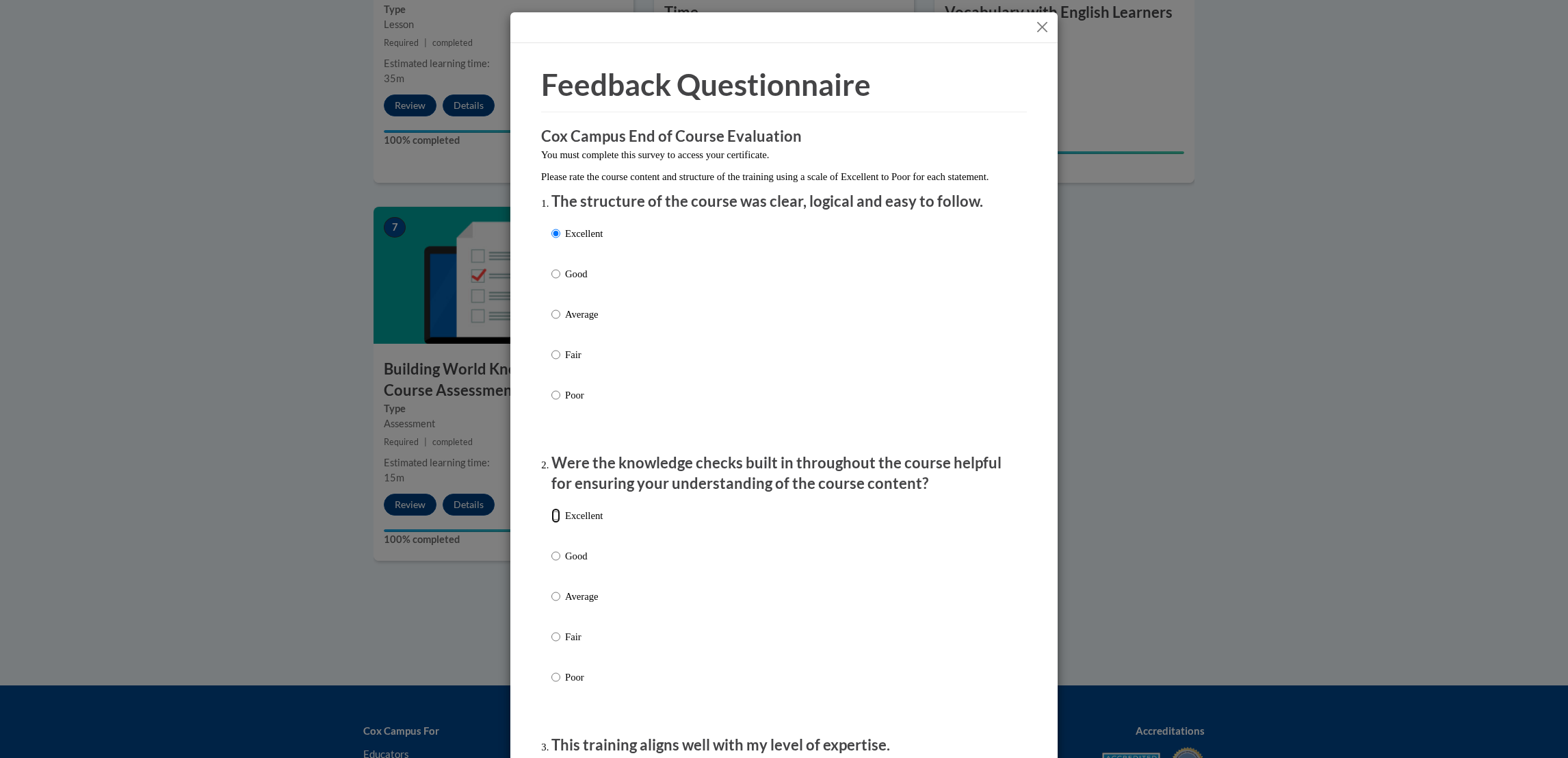
radio input "true"
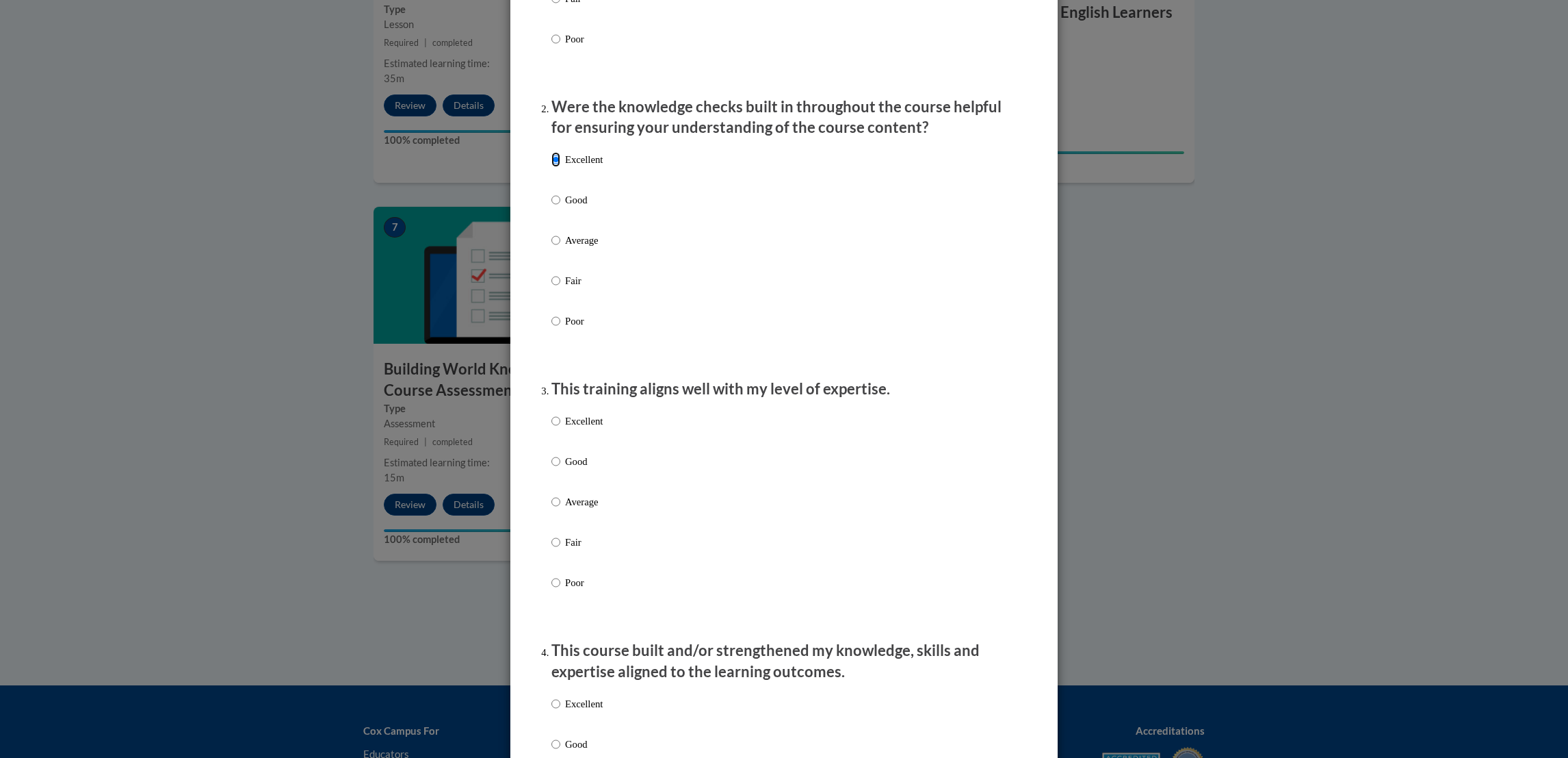
scroll to position [374, 0]
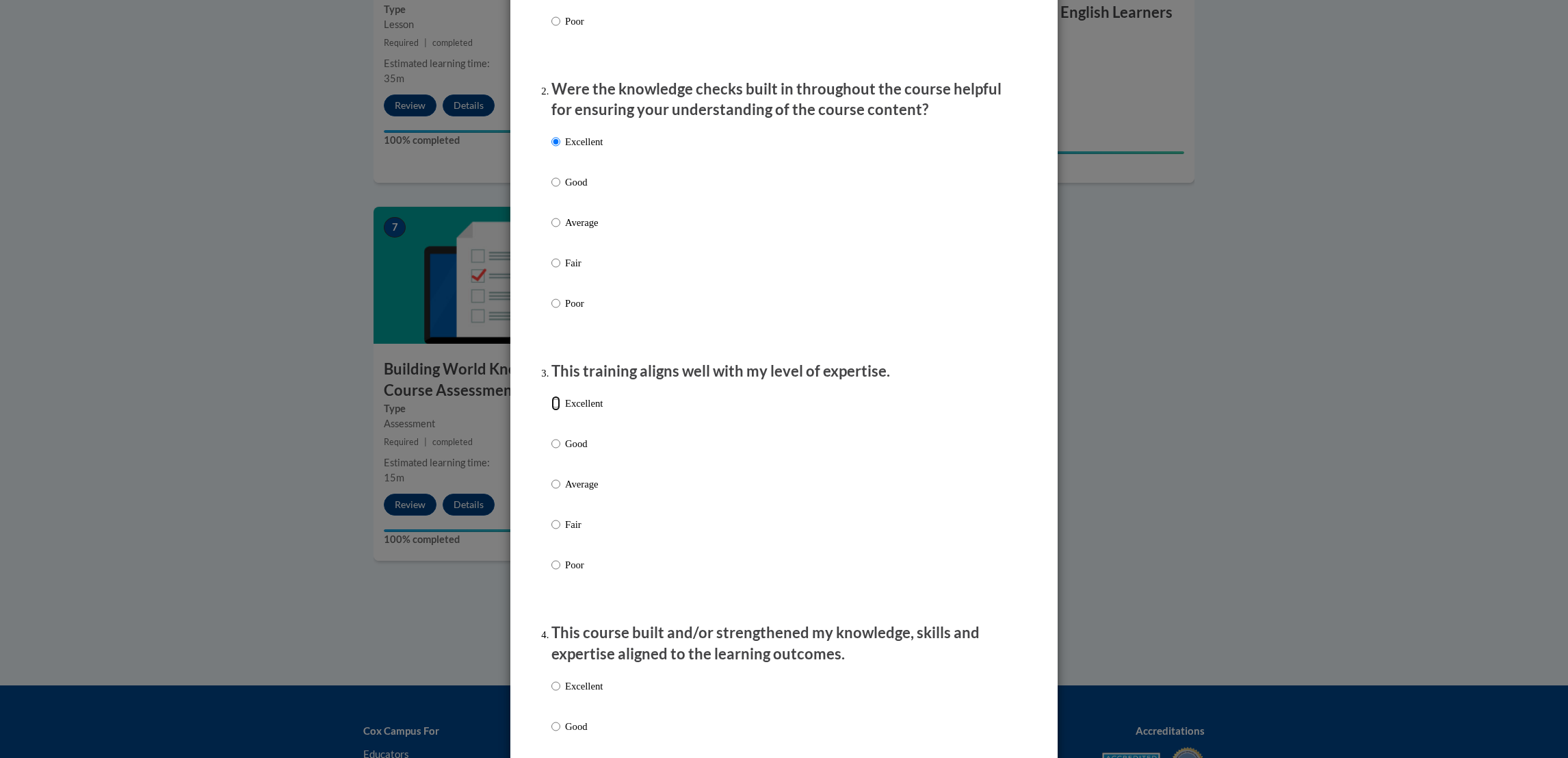
click at [552, 411] on input "Excellent" at bounding box center [556, 403] width 9 height 15
radio input "true"
click at [552, 693] on input "Excellent" at bounding box center [556, 685] width 9 height 15
radio input "true"
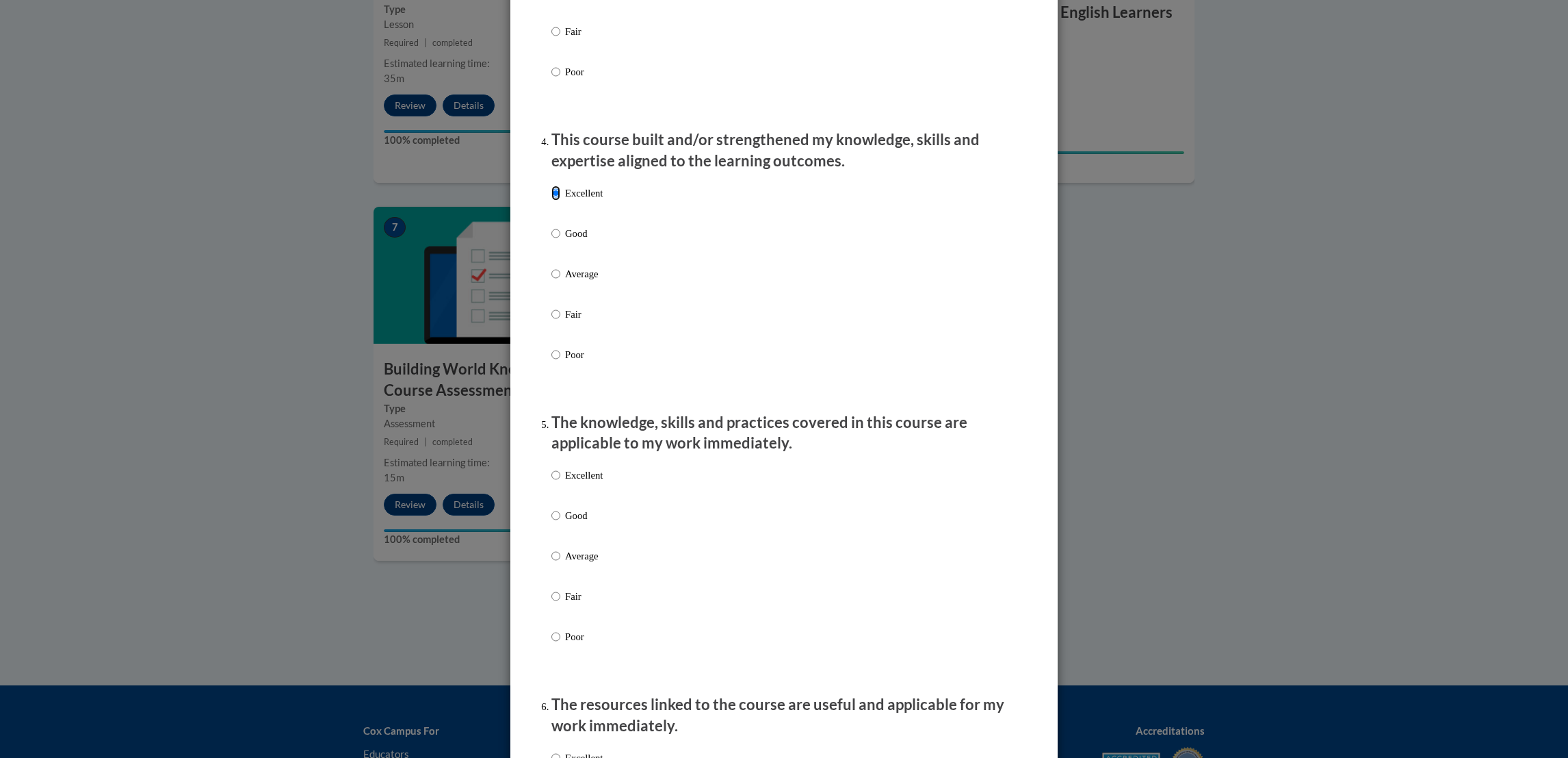
scroll to position [868, 0]
click at [552, 480] on input "Excellent" at bounding box center [556, 473] width 9 height 15
radio input "true"
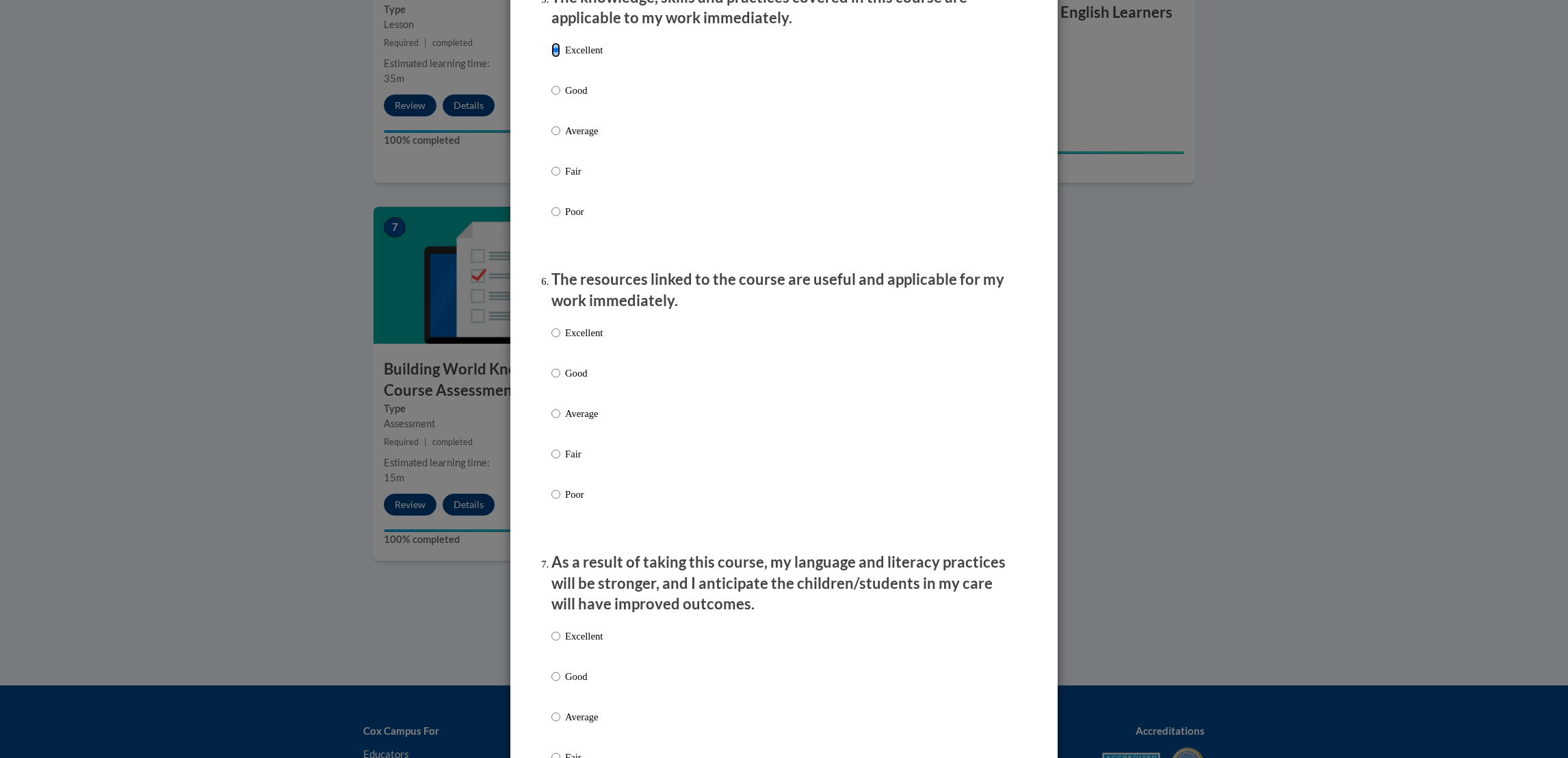
scroll to position [1309, 0]
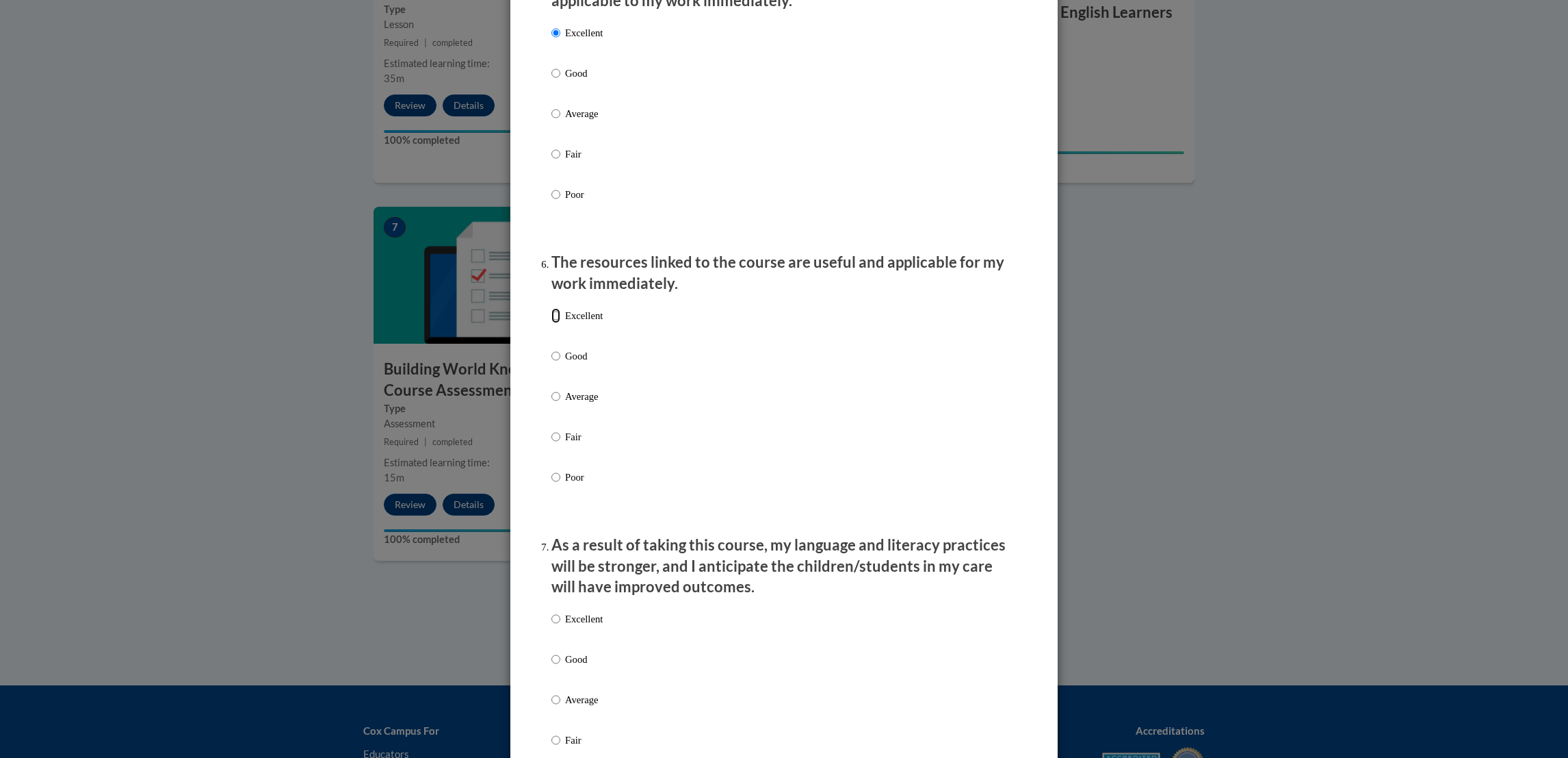
click at [552, 323] on input "Excellent" at bounding box center [556, 315] width 9 height 15
radio input "true"
click at [552, 627] on input "Excellent" at bounding box center [556, 619] width 9 height 15
radio input "true"
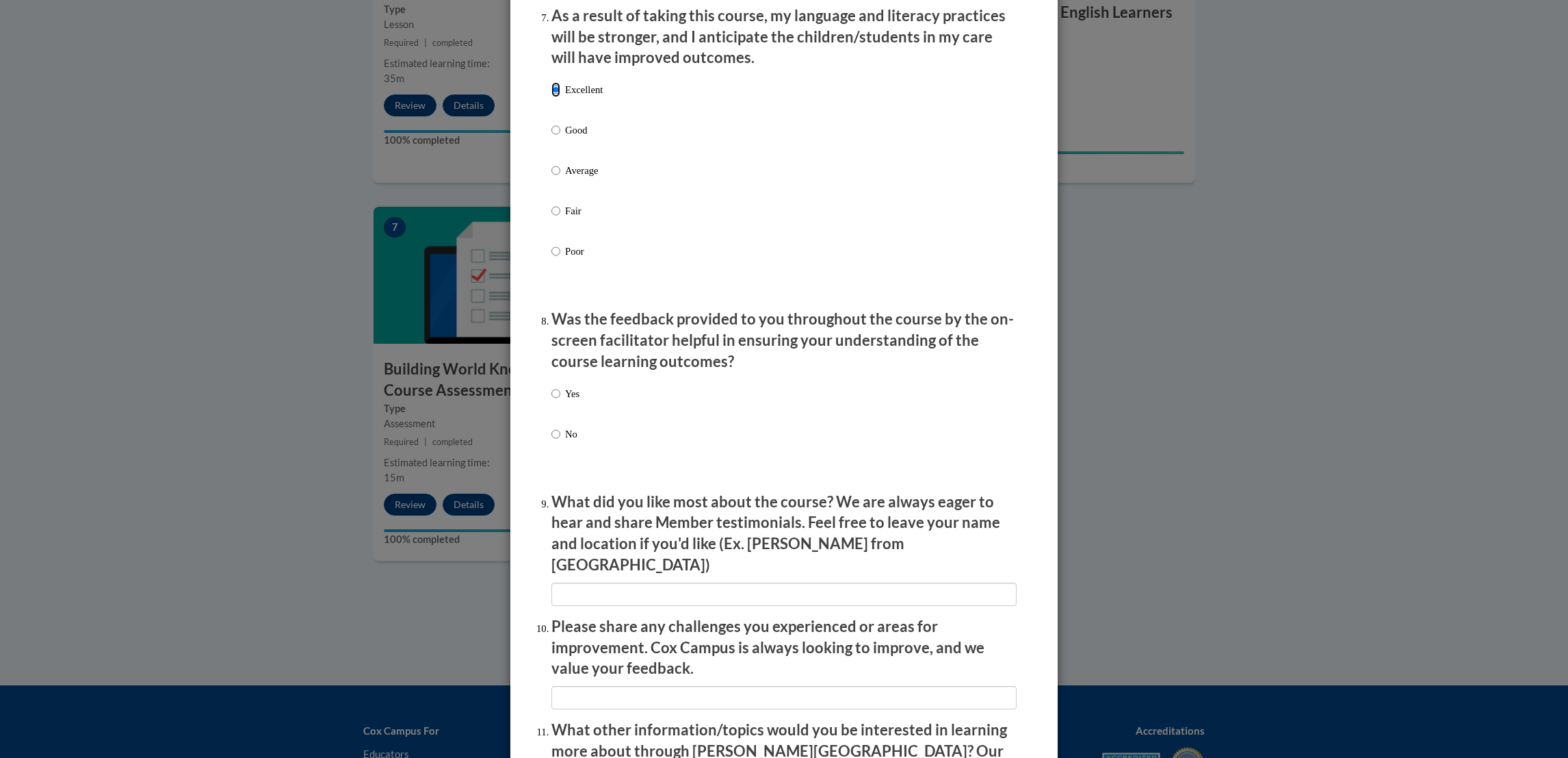
scroll to position [1839, 0]
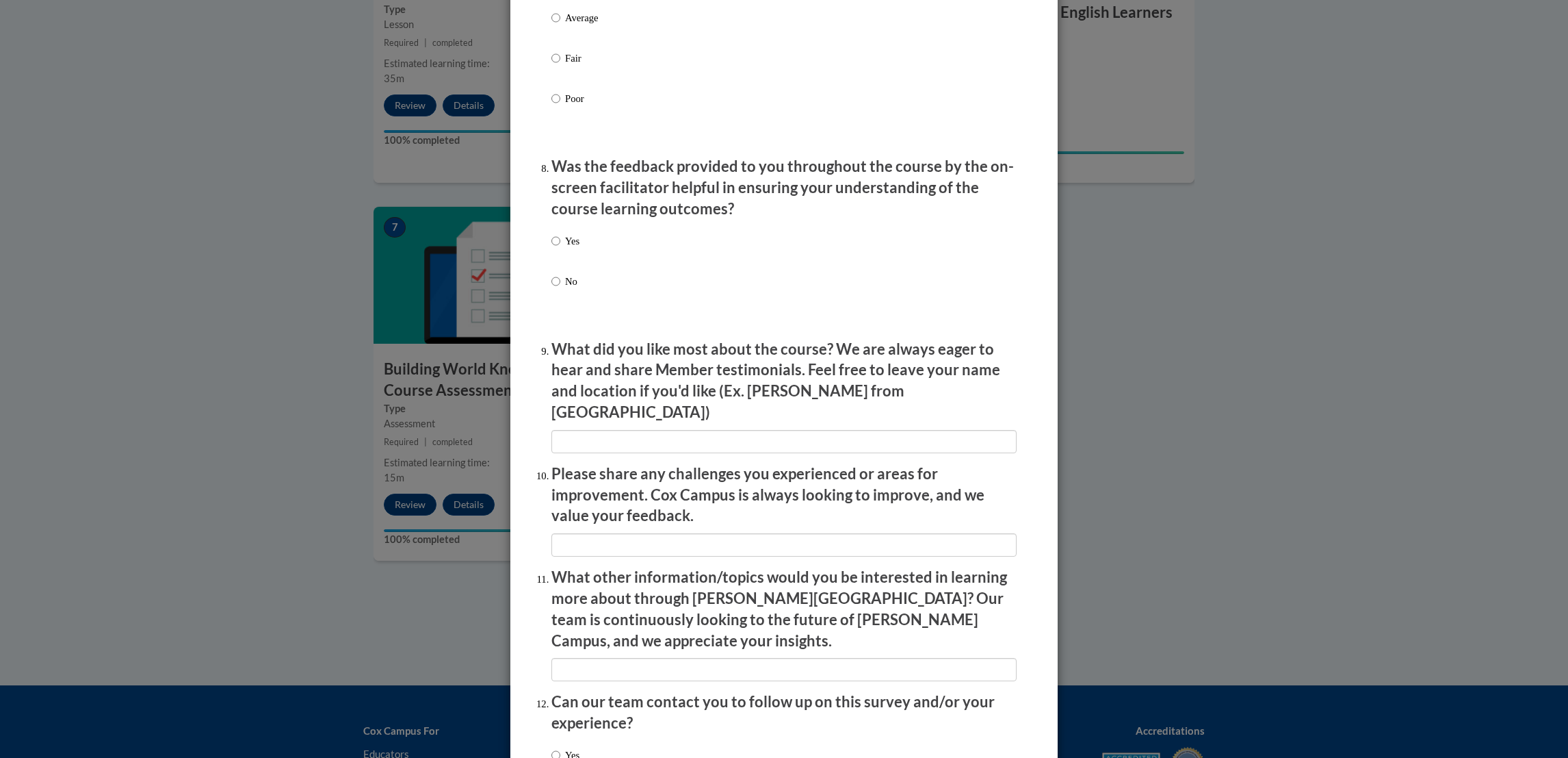
scroll to position [2096, 0]
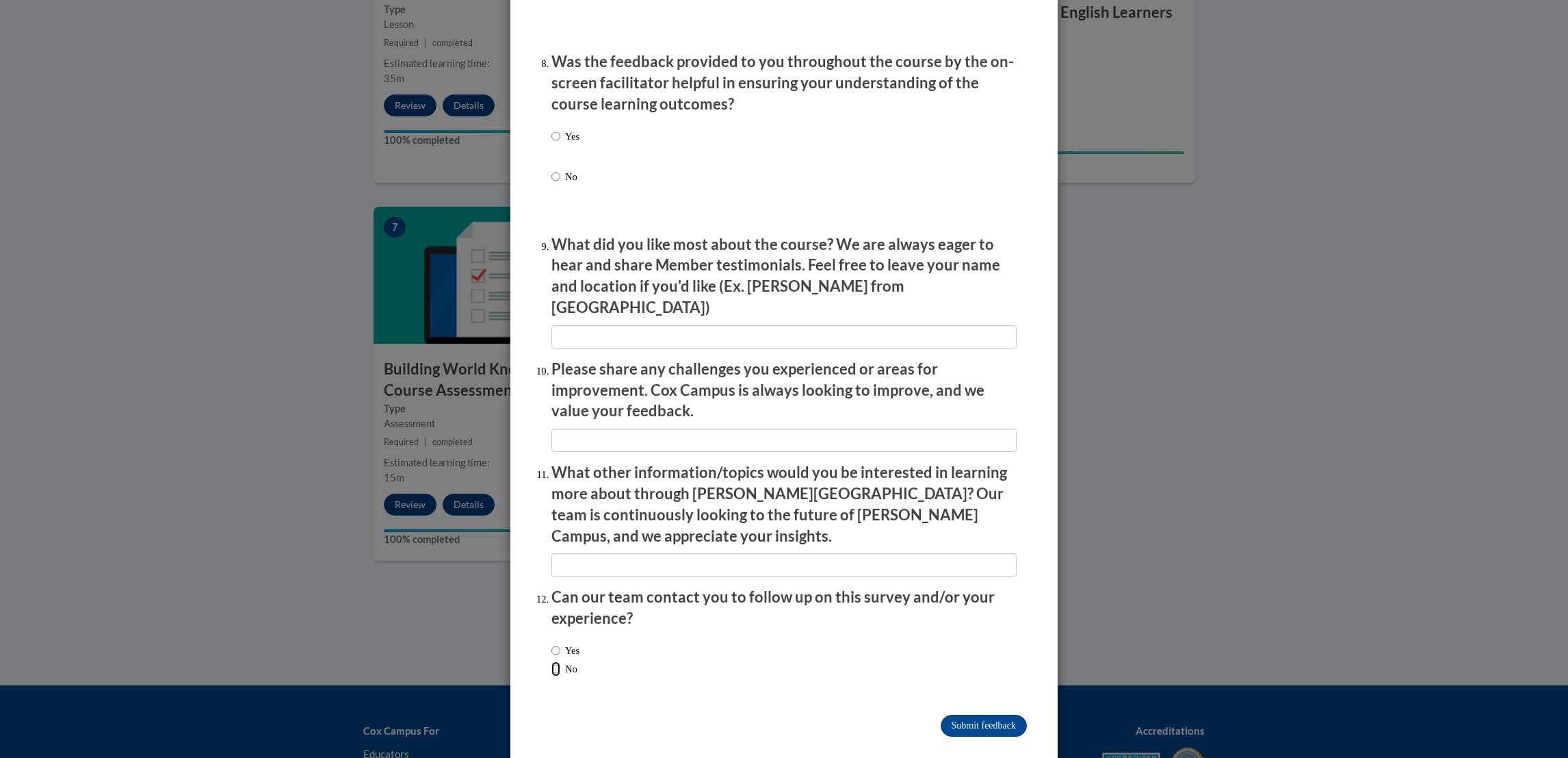
click at [552, 662] on input "No" at bounding box center [556, 668] width 9 height 15
radio input "true"
click at [977, 714] on input "Submit feedback" at bounding box center [983, 725] width 87 height 22
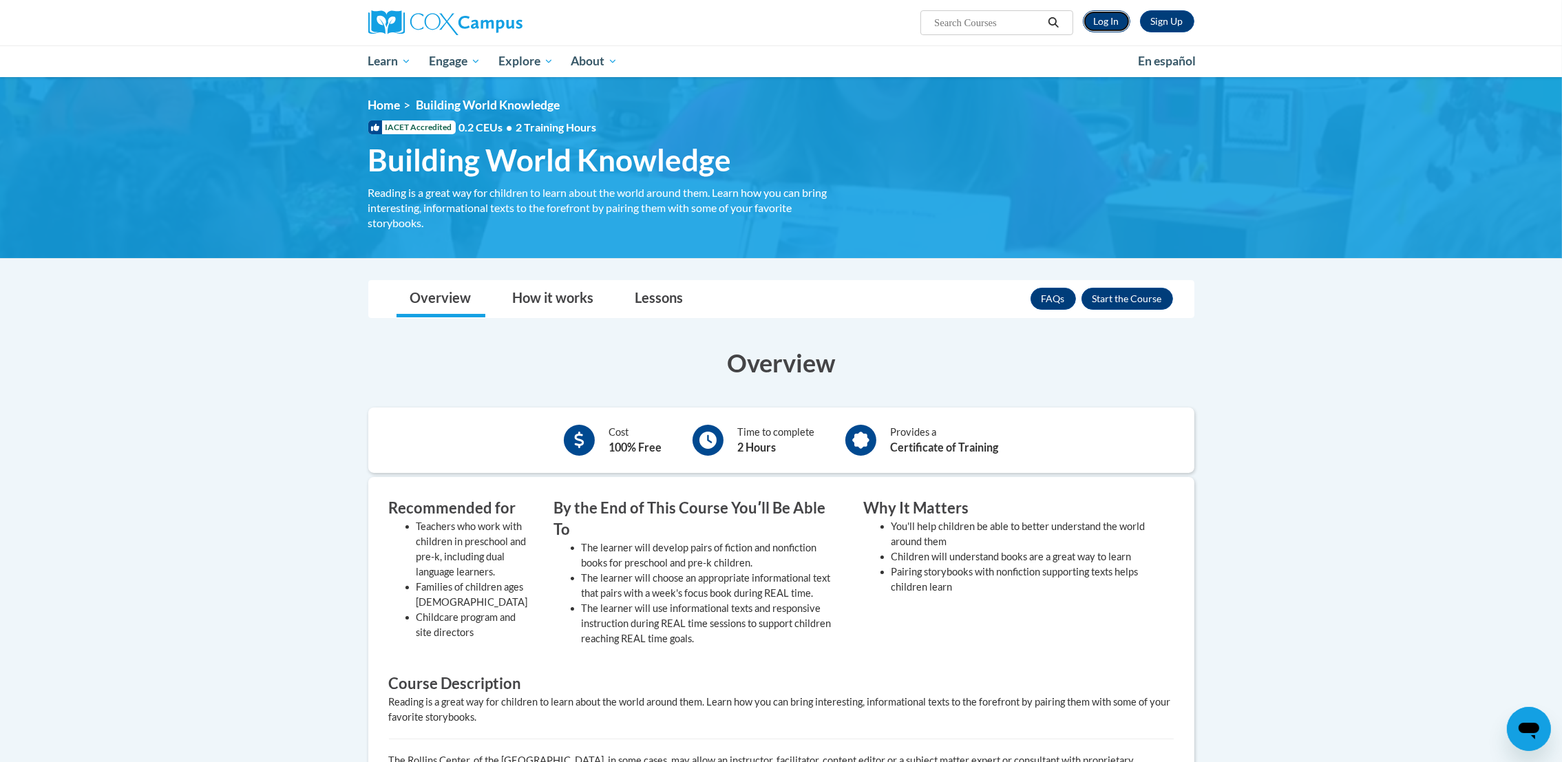
click at [1098, 23] on link "Log In" at bounding box center [1106, 21] width 47 height 22
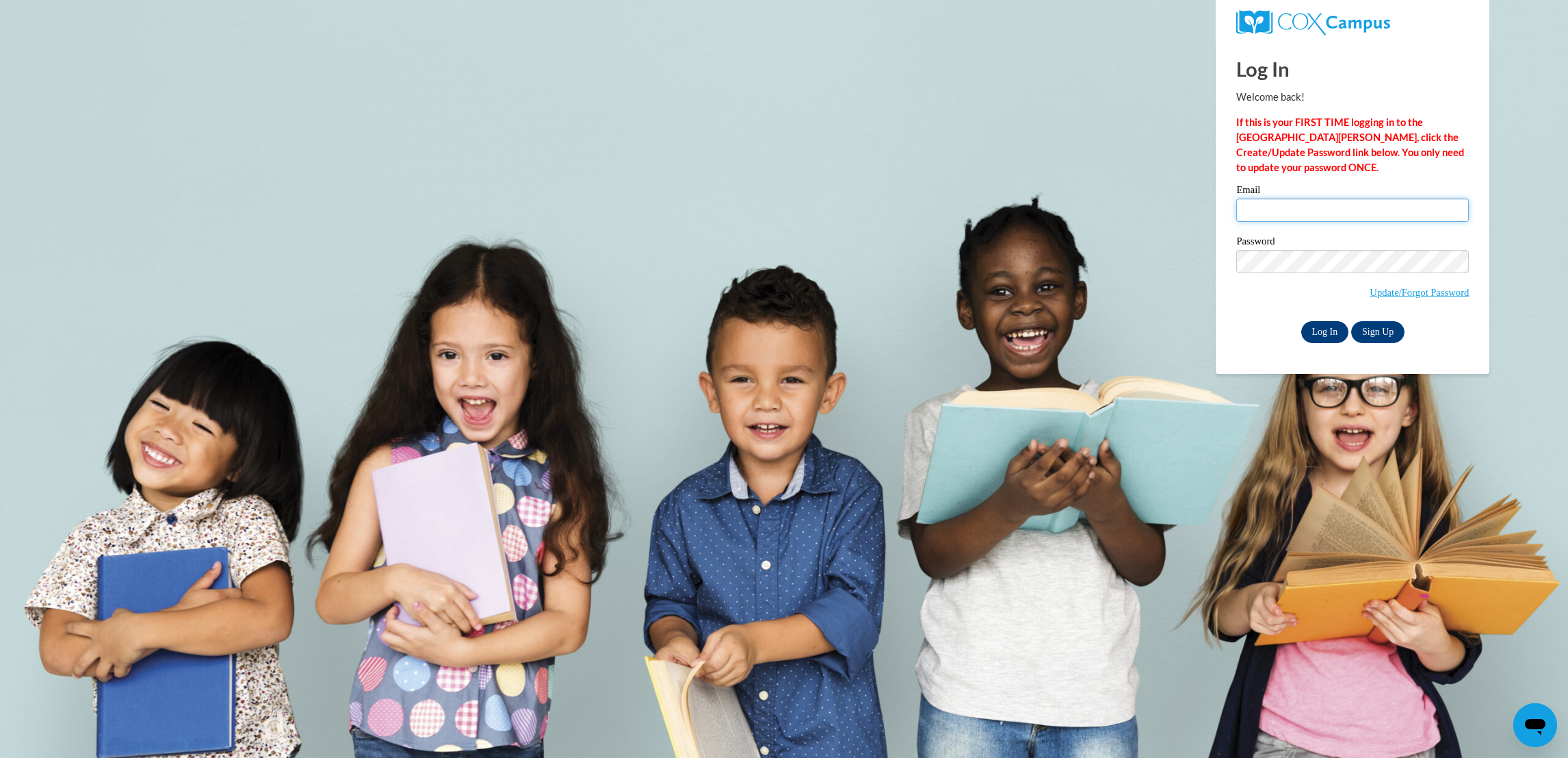
type input "becky9226@hotmail.com"
click at [1317, 336] on input "Log In" at bounding box center [1325, 332] width 48 height 22
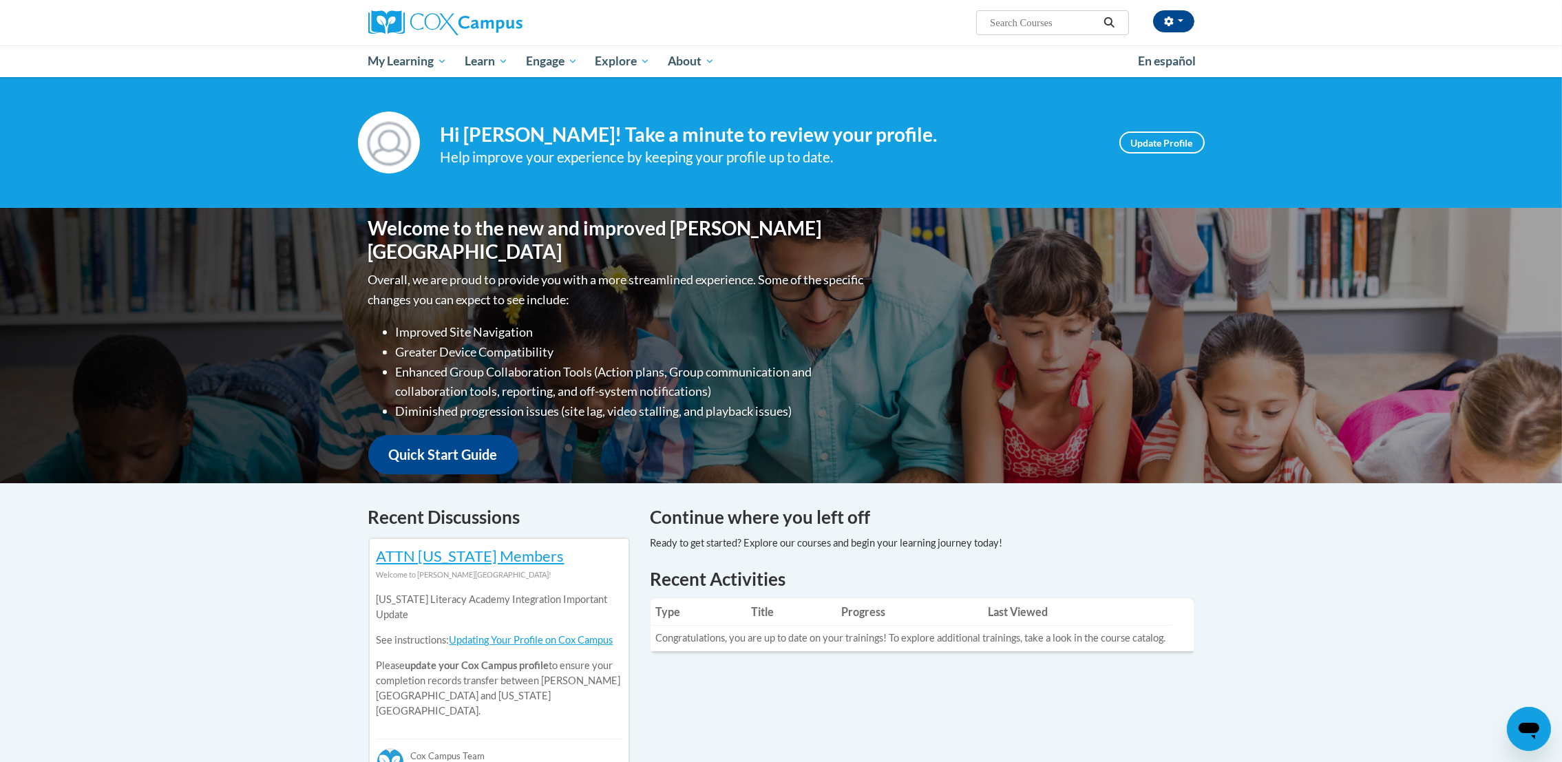
click at [998, 28] on input "Search..." at bounding box center [1043, 22] width 110 height 17
click at [1030, 30] on input "Search..." at bounding box center [1043, 22] width 110 height 17
click at [1179, 21] on span "button" at bounding box center [1181, 20] width 6 height 3
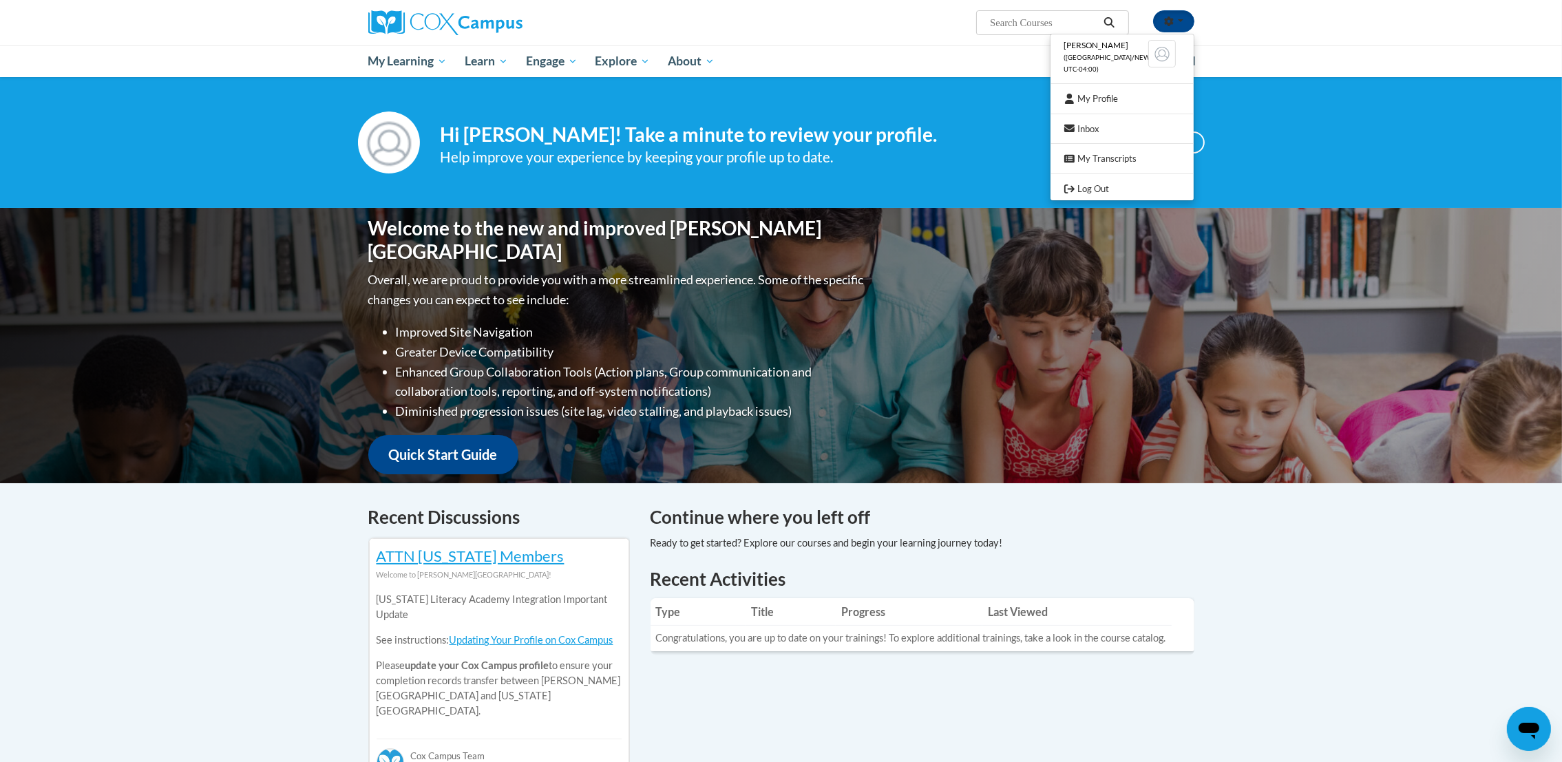
click at [993, 73] on ul "My Learning My Learning My Course Progress Certificates My Action Plans Group D…" at bounding box center [743, 61] width 769 height 32
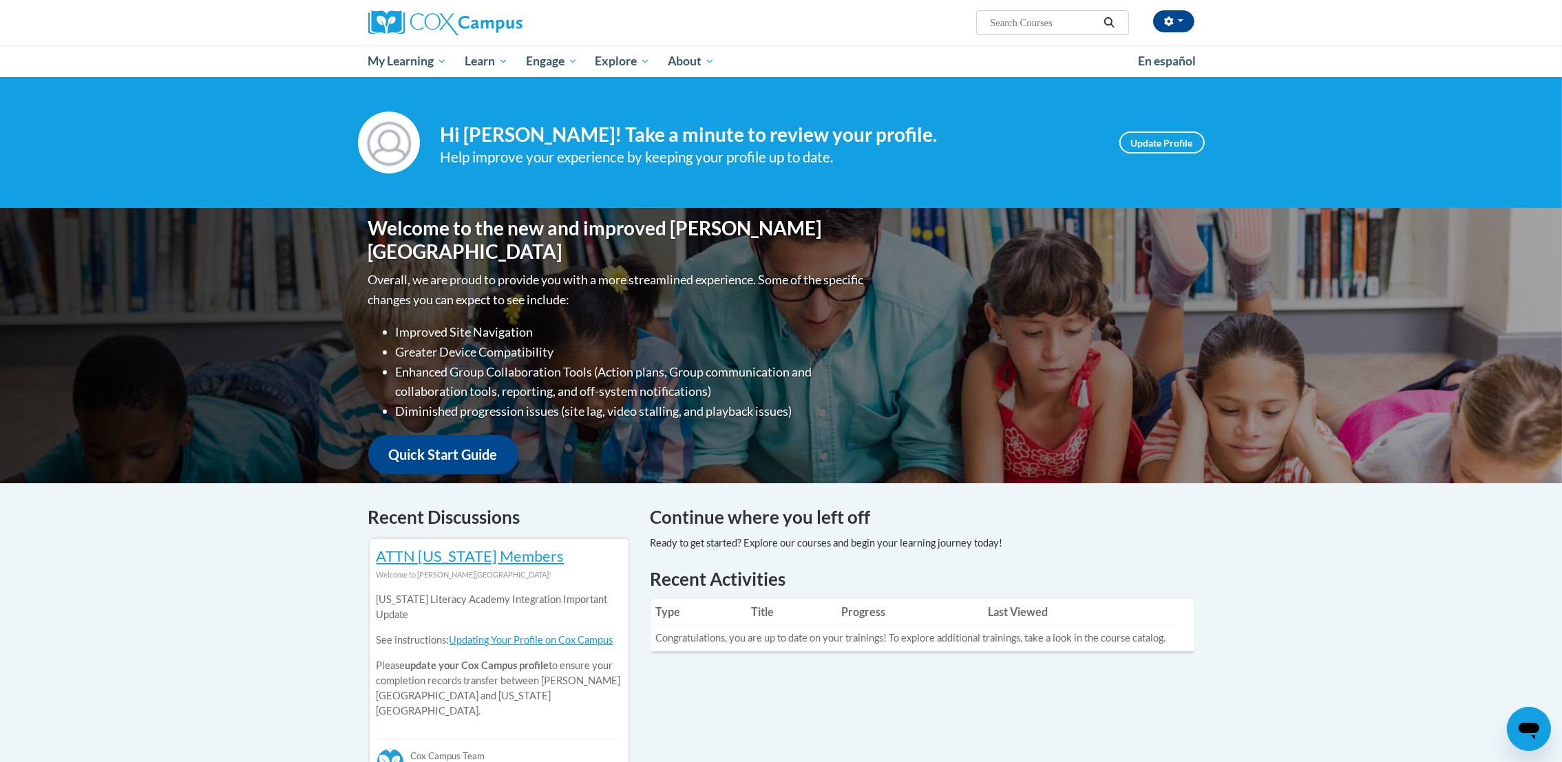
click at [1034, 23] on input "Search..." at bounding box center [1043, 22] width 110 height 17
type input "courses"
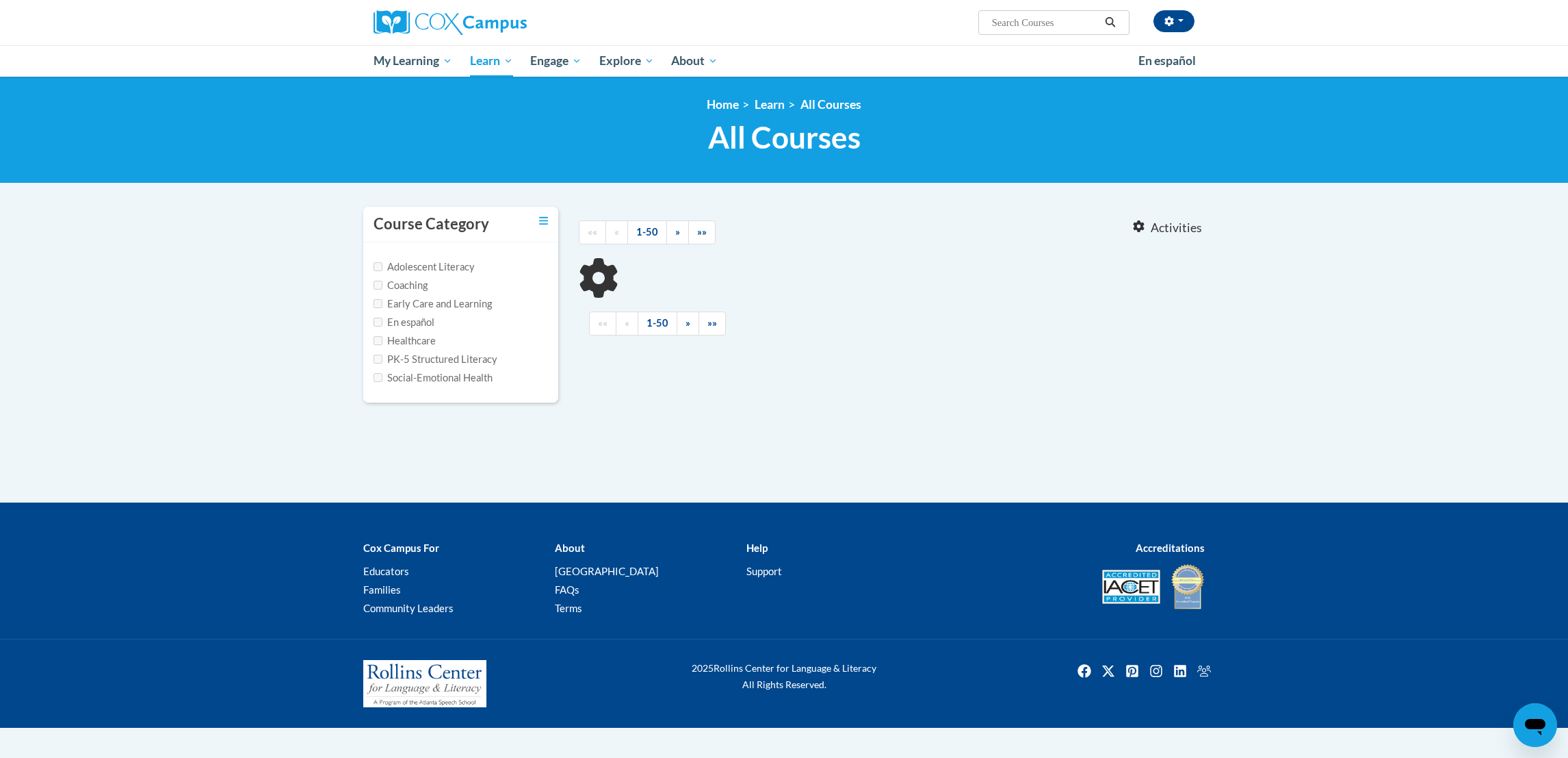
type input "courses"
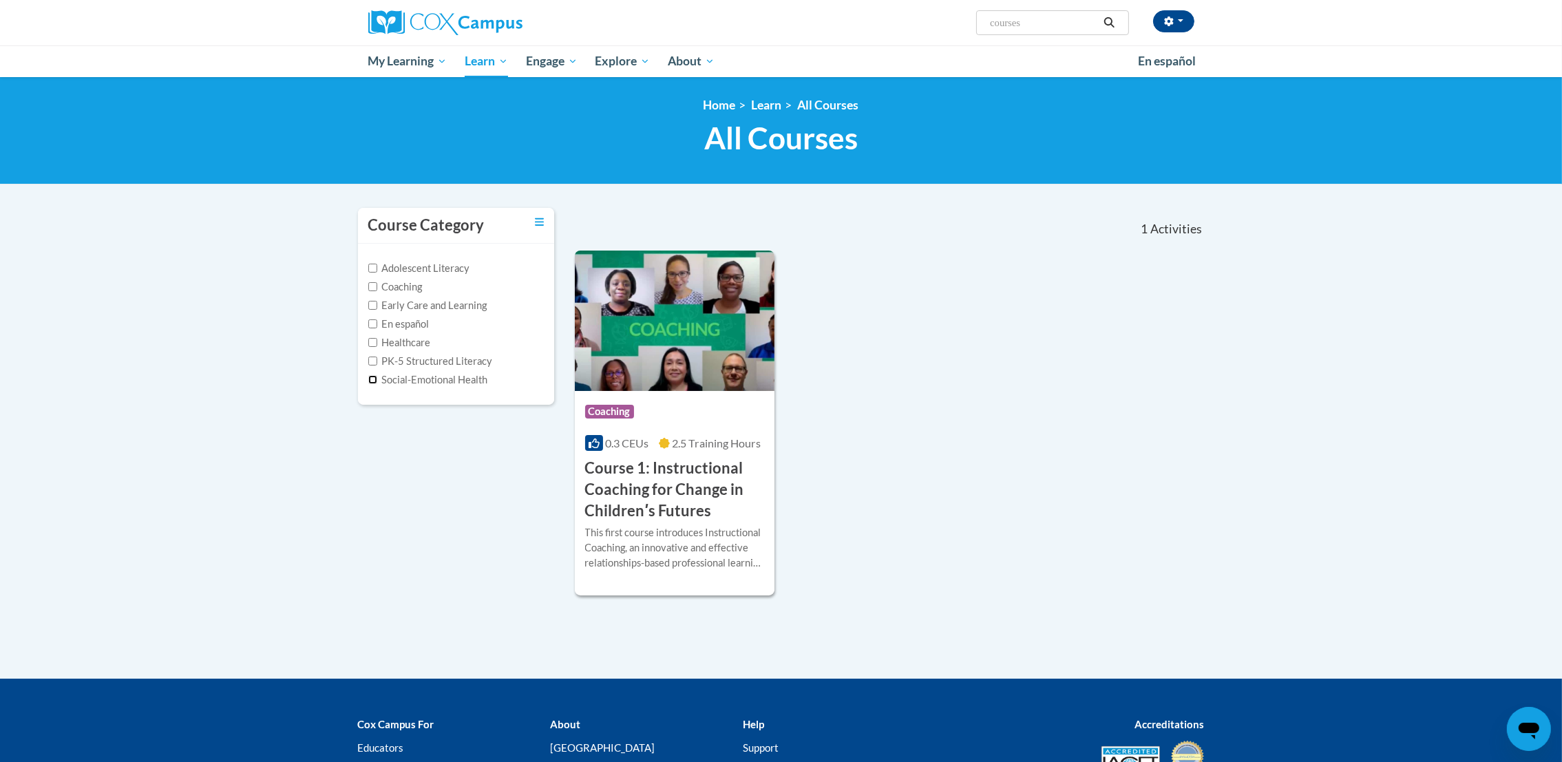
click at [373, 380] on input "Social-Emotional Health" at bounding box center [372, 379] width 9 height 9
checkbox input "true"
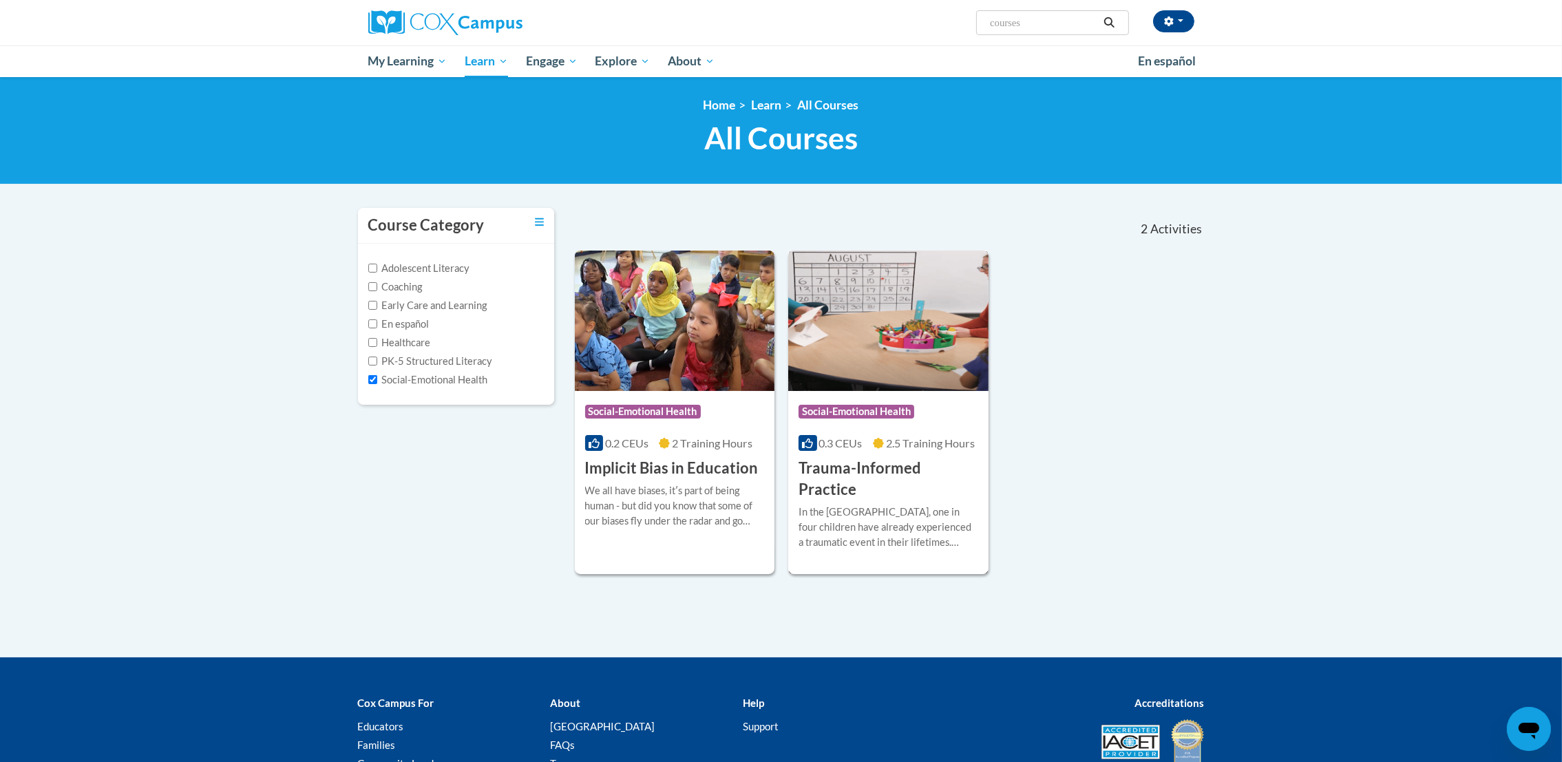
click at [906, 335] on img at bounding box center [888, 321] width 200 height 140
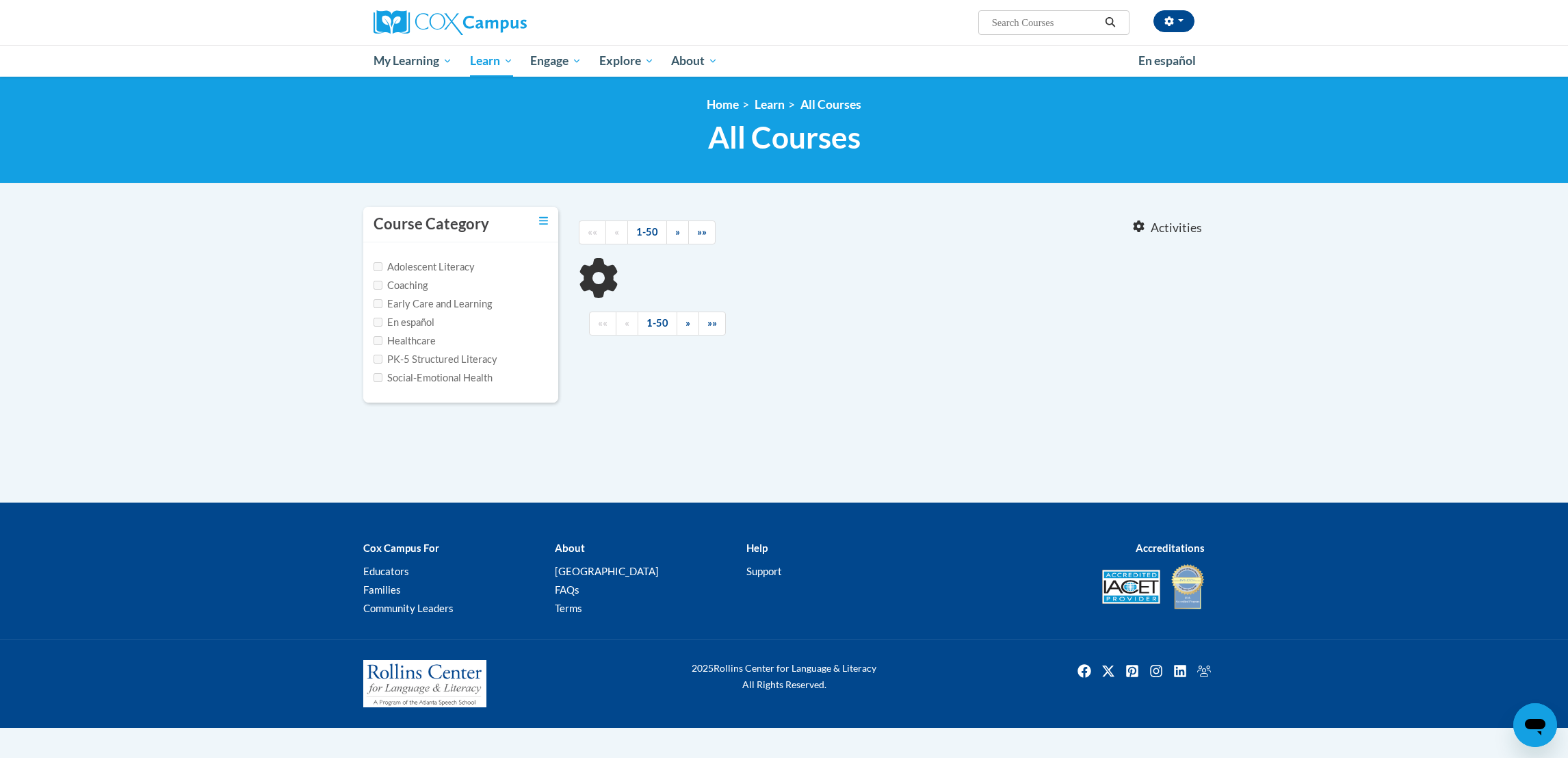
type input "courses"
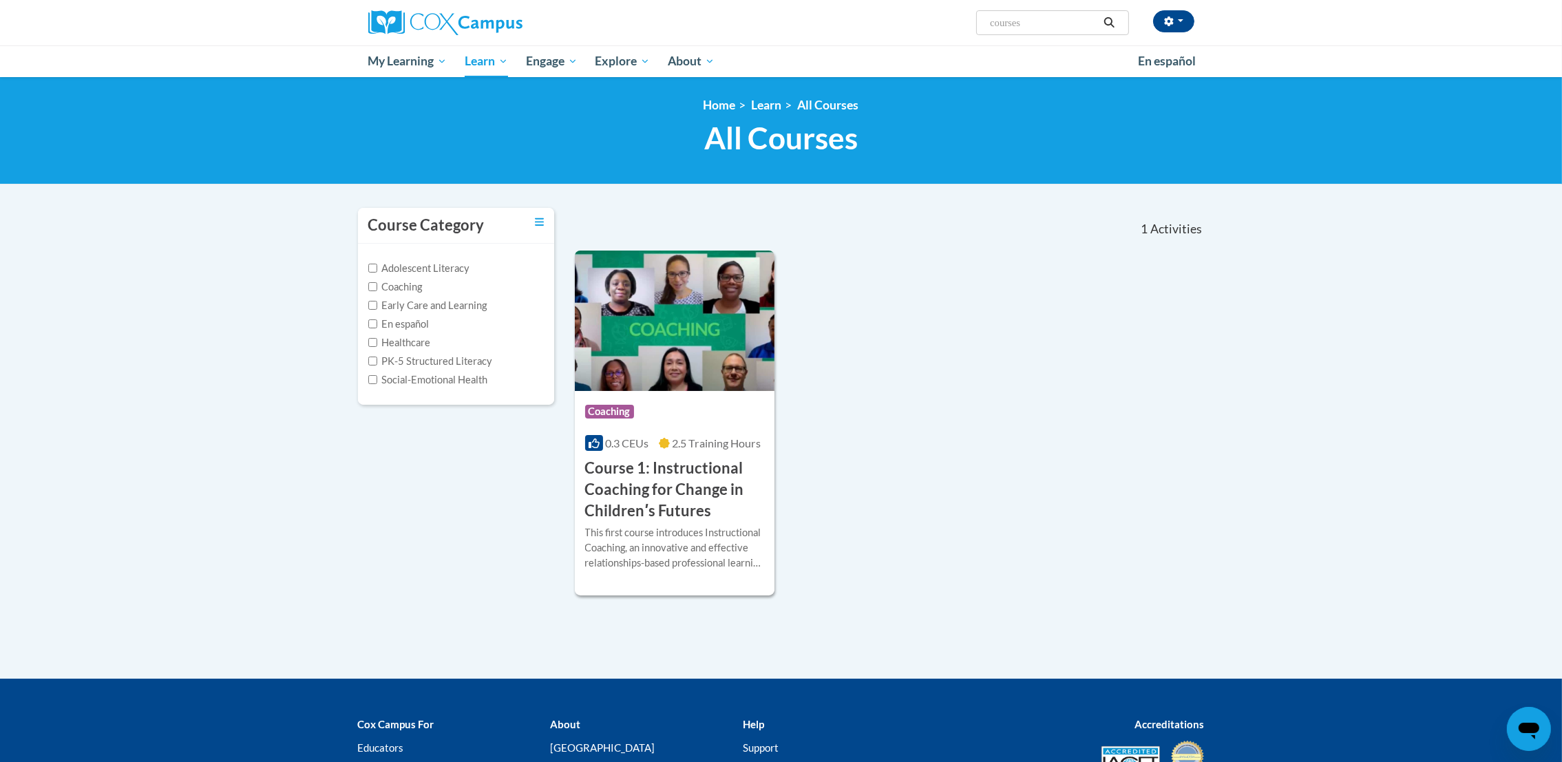
click at [484, 306] on label "Early Care and Learning" at bounding box center [427, 305] width 119 height 15
click at [377, 306] on input "Early Care and Learning" at bounding box center [372, 305] width 9 height 9
checkbox input "true"
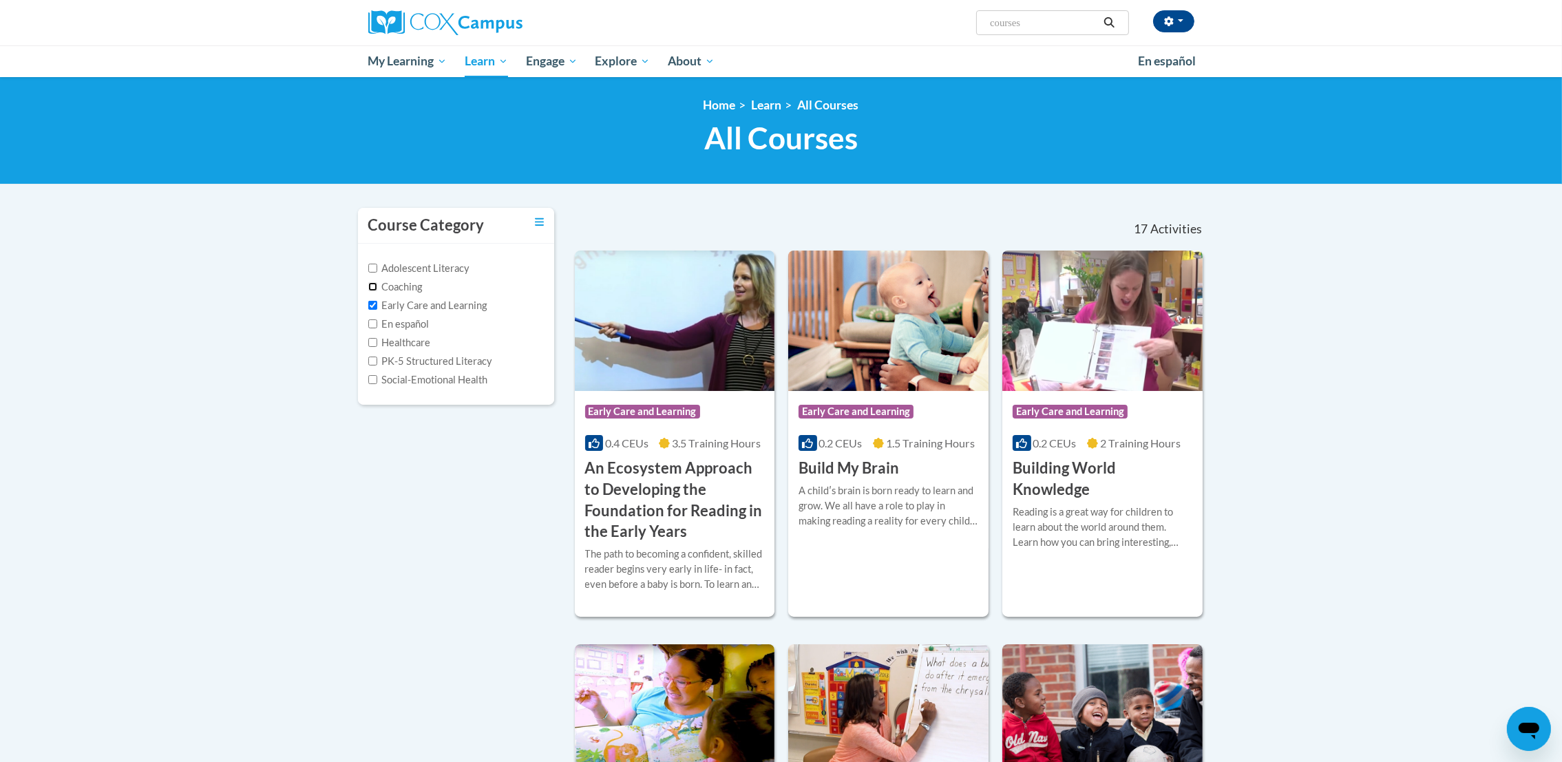
click at [374, 283] on input "Coaching" at bounding box center [372, 286] width 9 height 9
checkbox input "true"
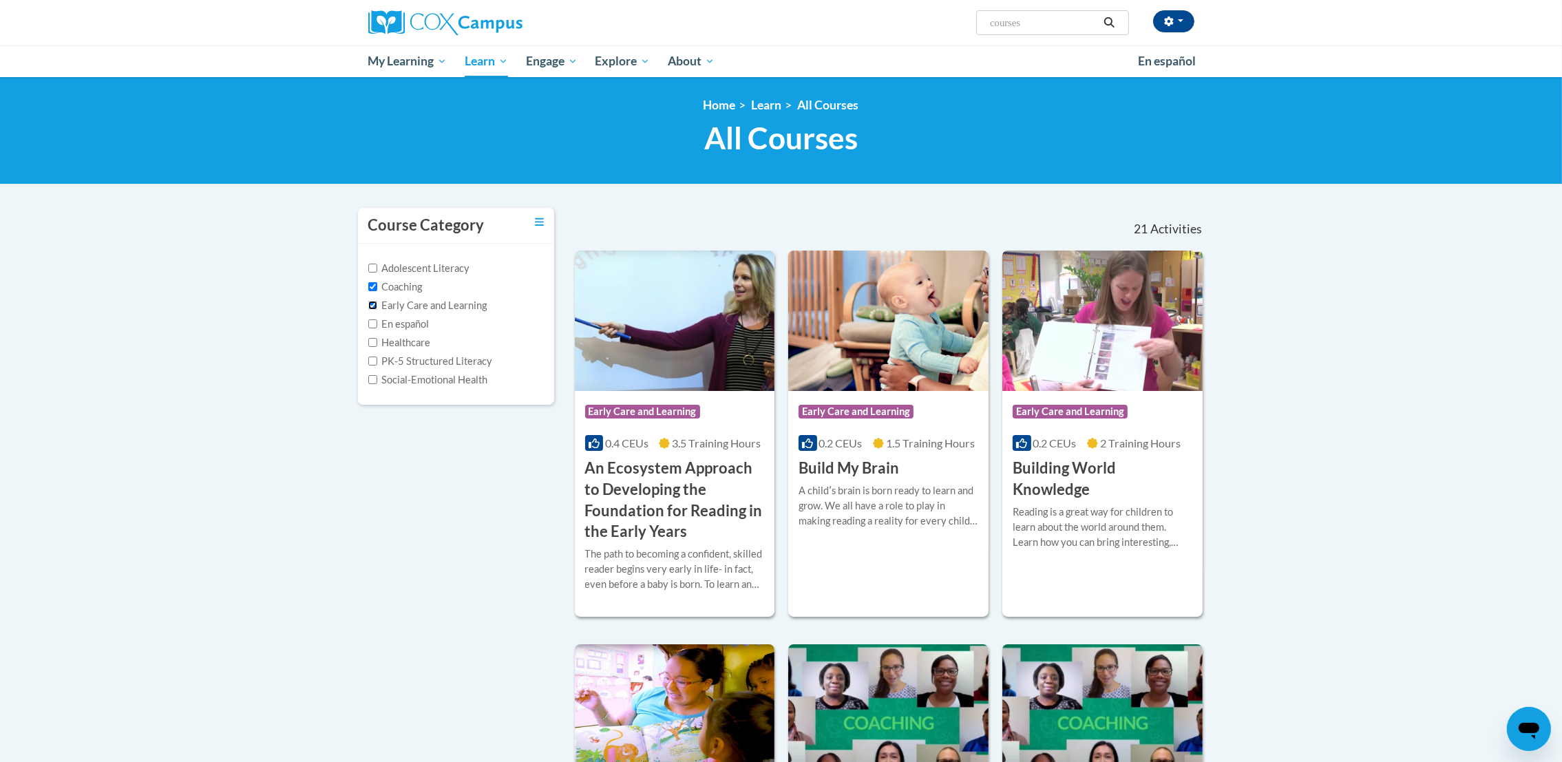
click at [372, 301] on input "Early Care and Learning" at bounding box center [372, 305] width 9 height 9
checkbox input "false"
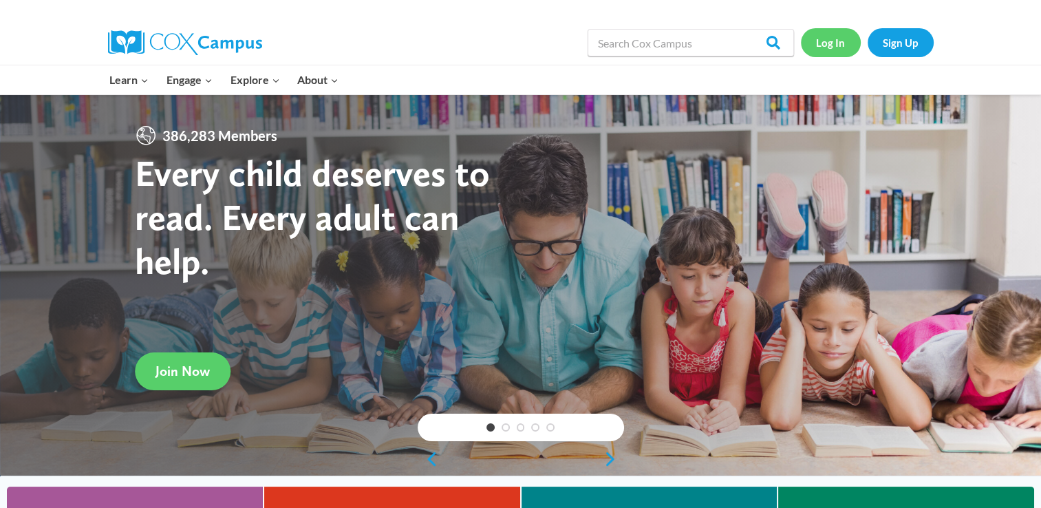
click at [815, 51] on link "Log In" at bounding box center [831, 42] width 60 height 28
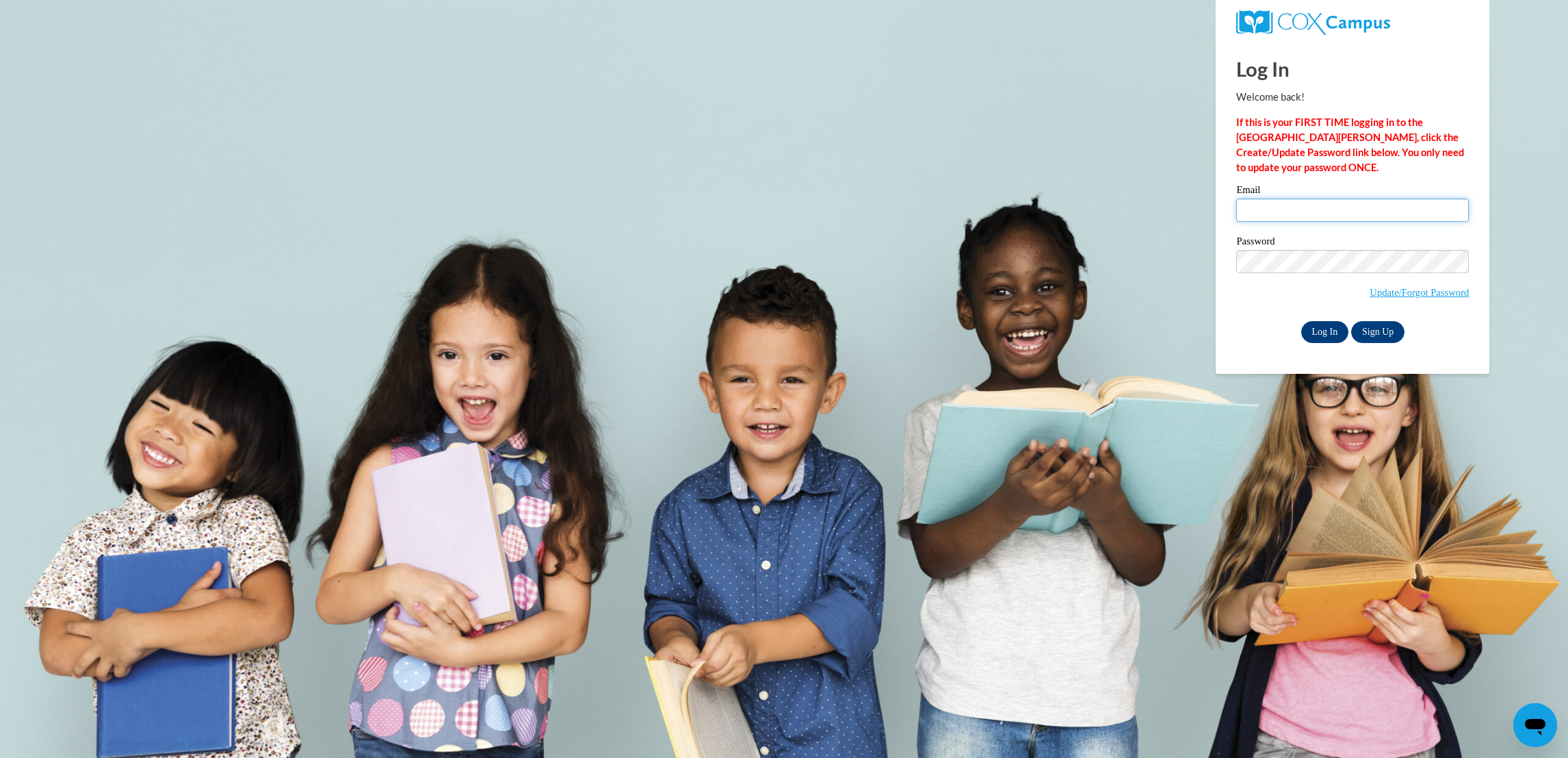
type input "[EMAIL_ADDRESS][DOMAIN_NAME]"
click at [1329, 338] on input "Log In" at bounding box center [1325, 332] width 48 height 22
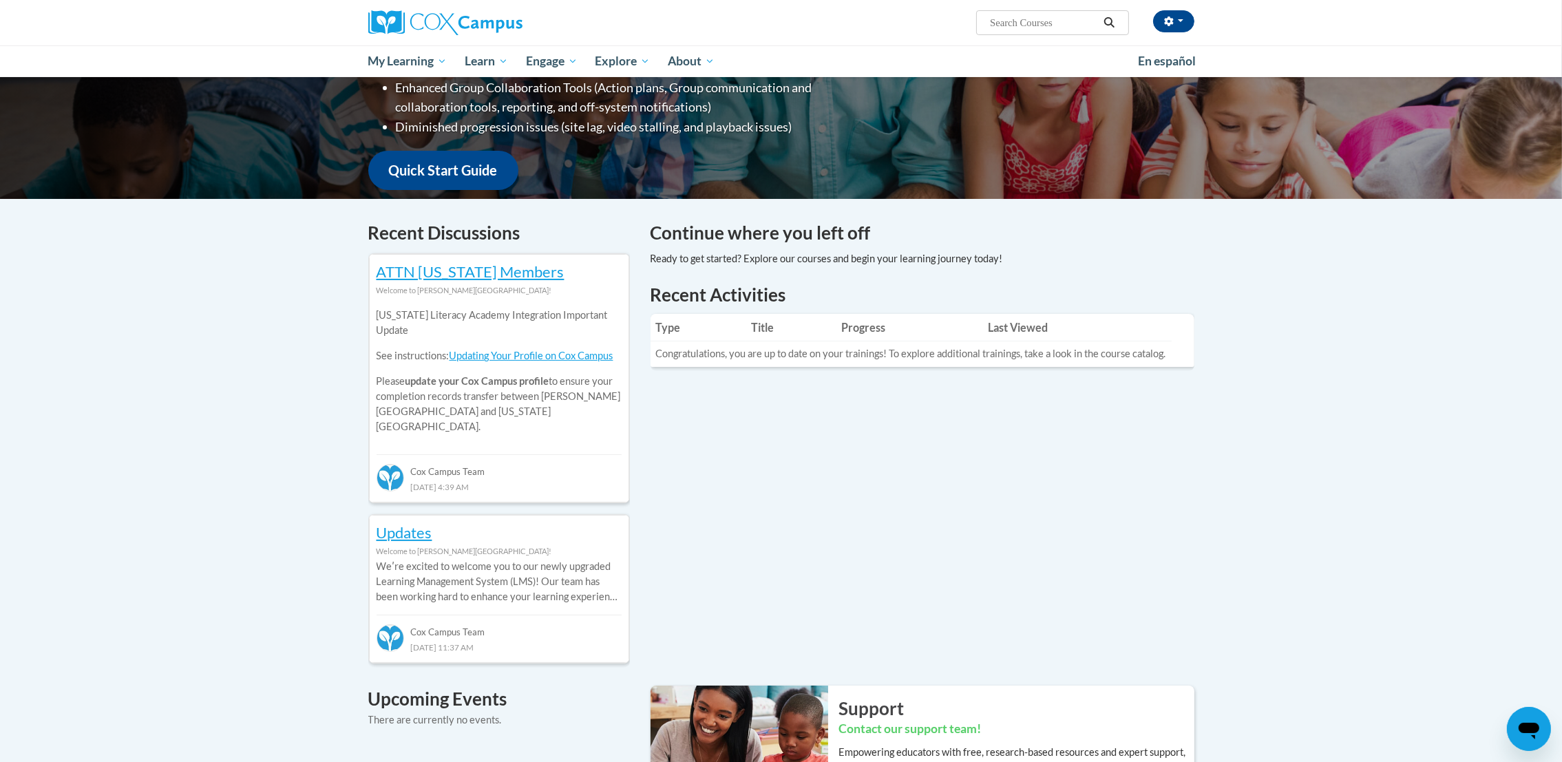
scroll to position [290, 0]
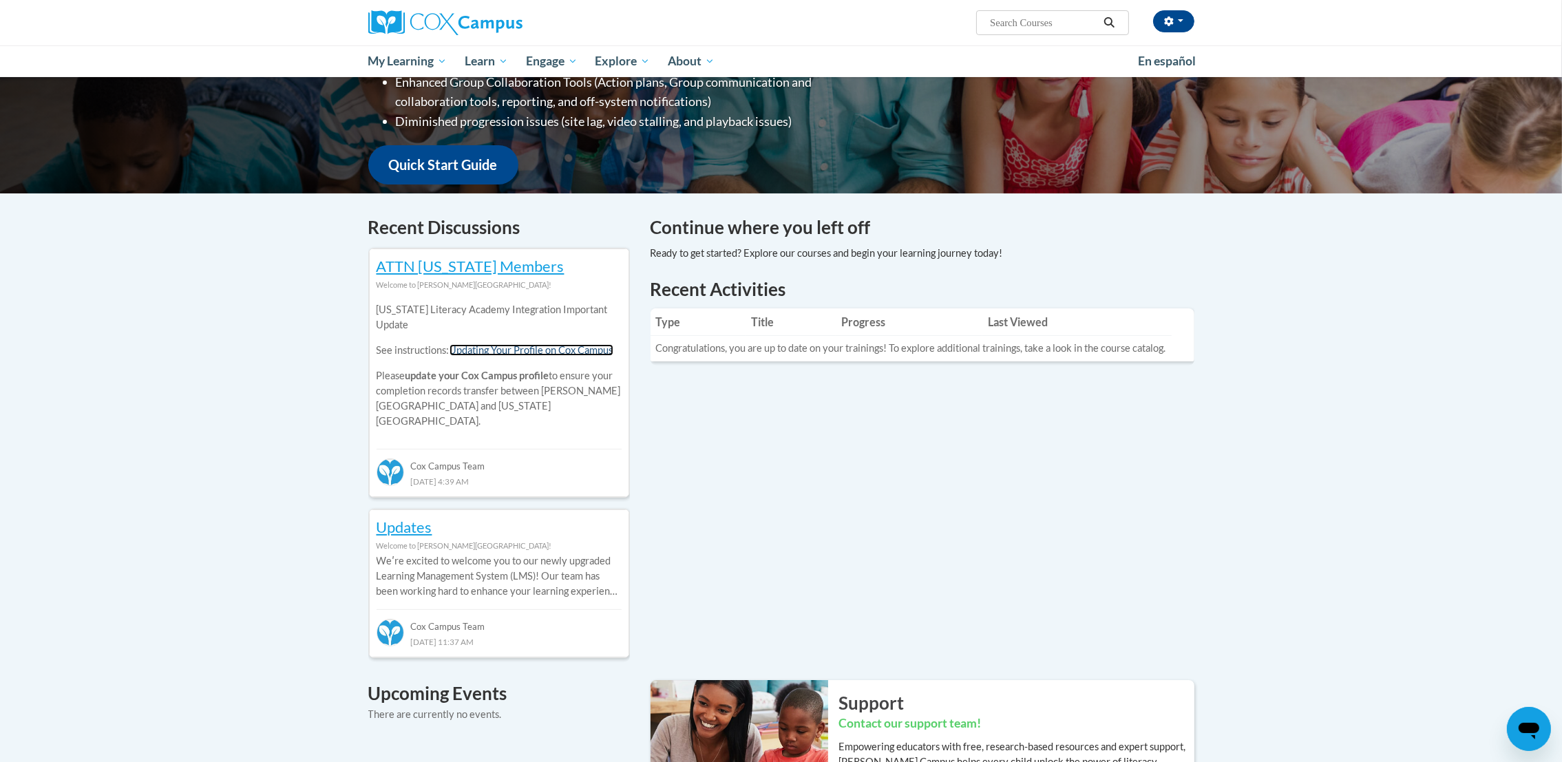
click at [585, 354] on link "Updating Your Profile on Cox Campus" at bounding box center [531, 350] width 164 height 12
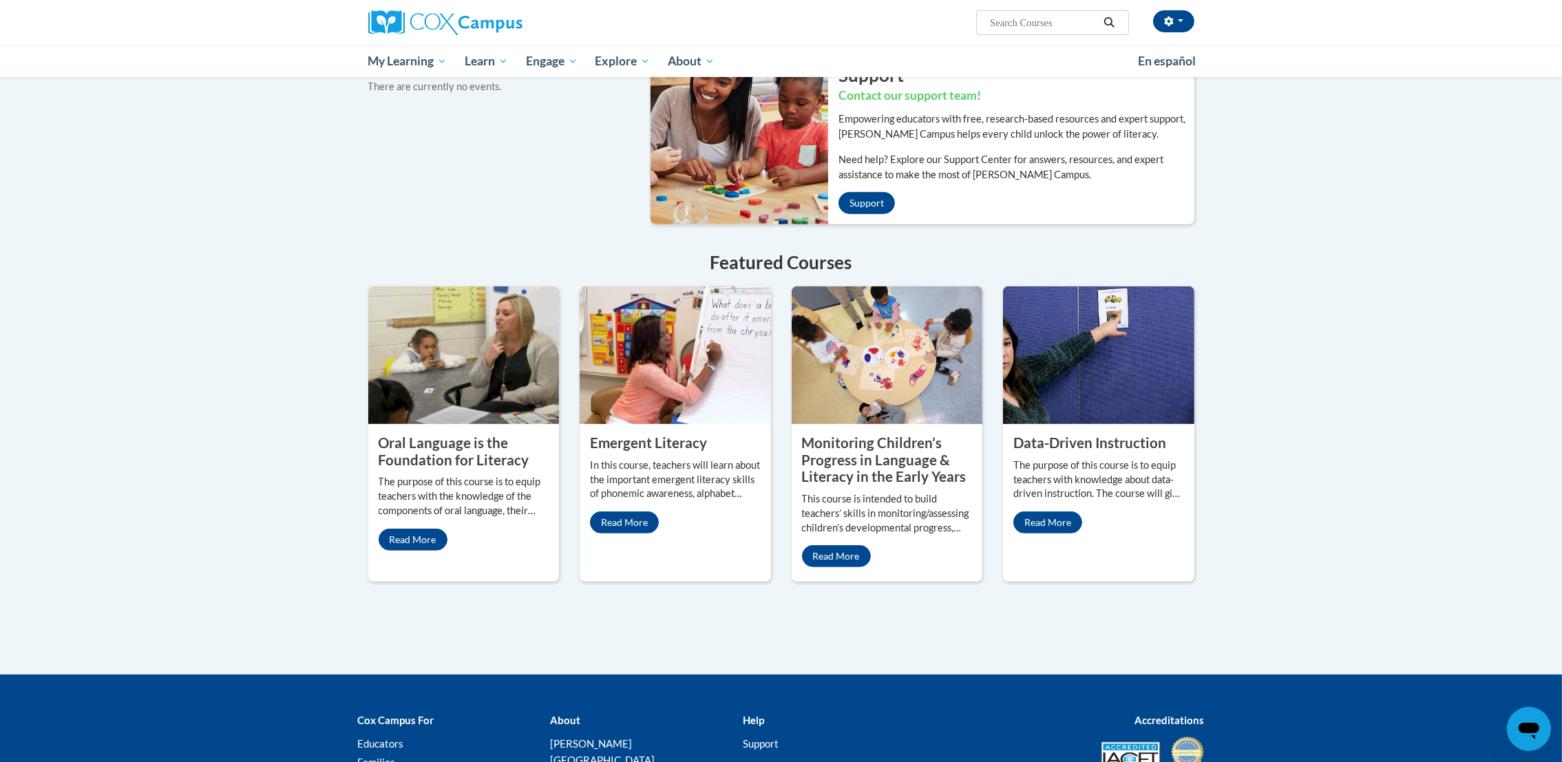
scroll to position [1043, 0]
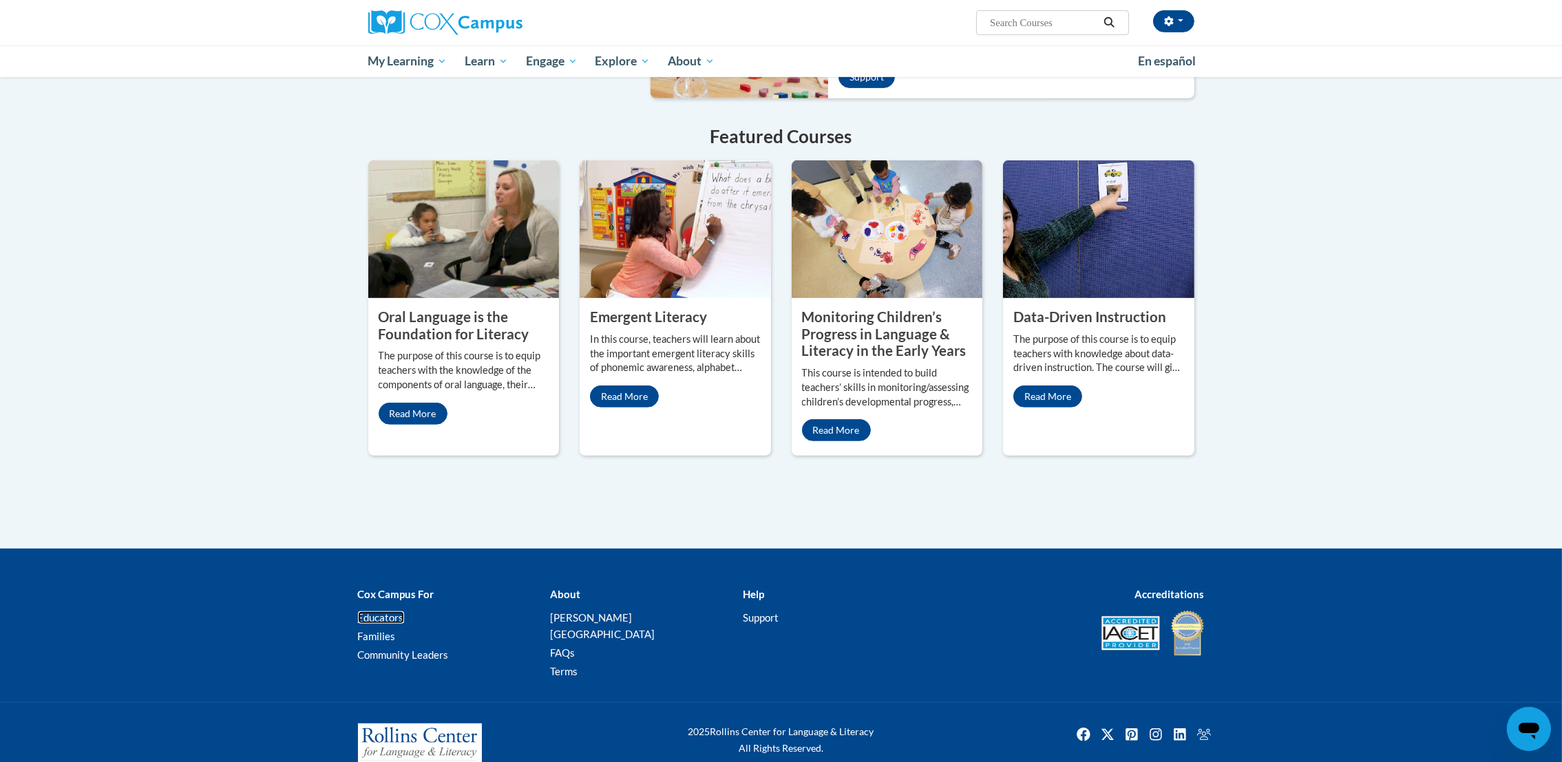
click at [391, 611] on link "Educators" at bounding box center [381, 617] width 46 height 12
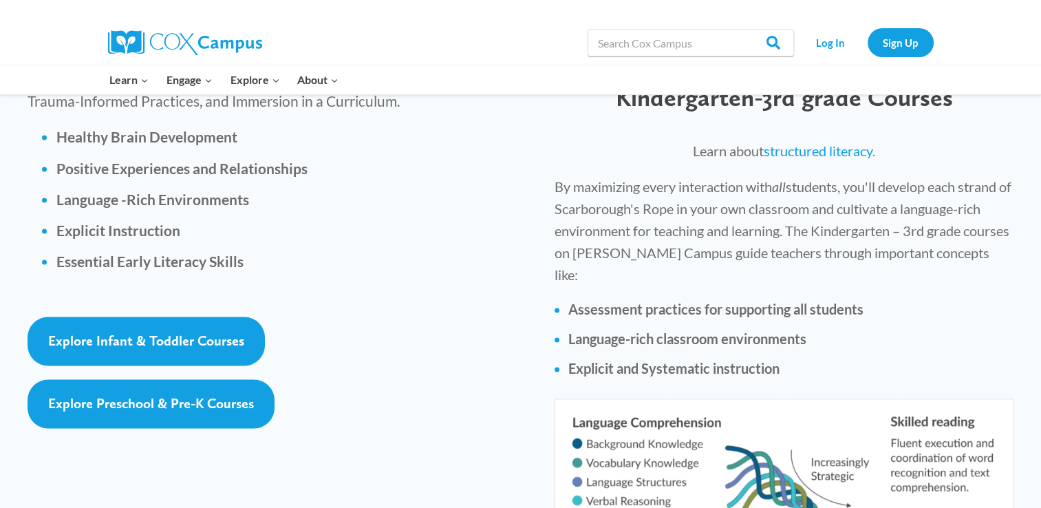
scroll to position [1996, 0]
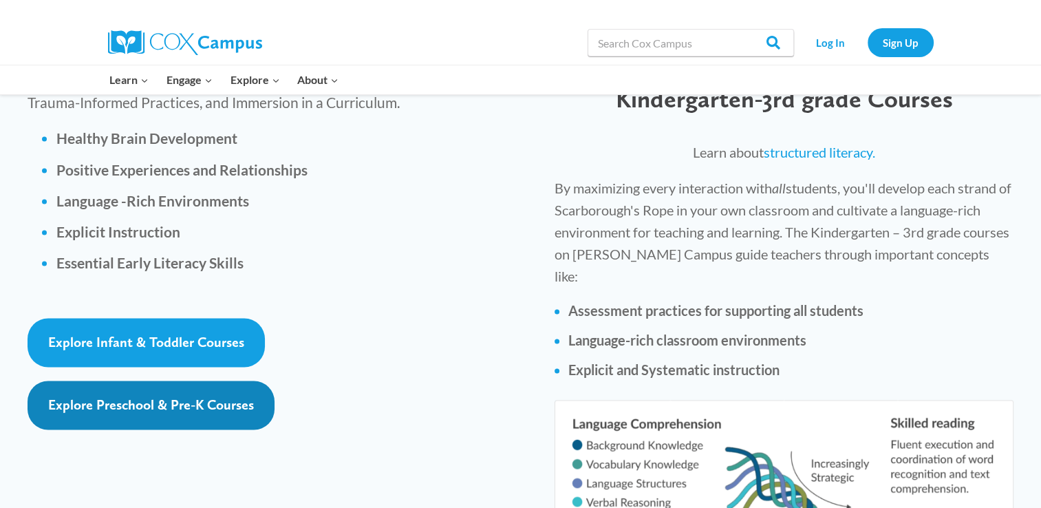
click at [229, 381] on link "Explore Preschool & Pre-K Courses" at bounding box center [151, 405] width 247 height 49
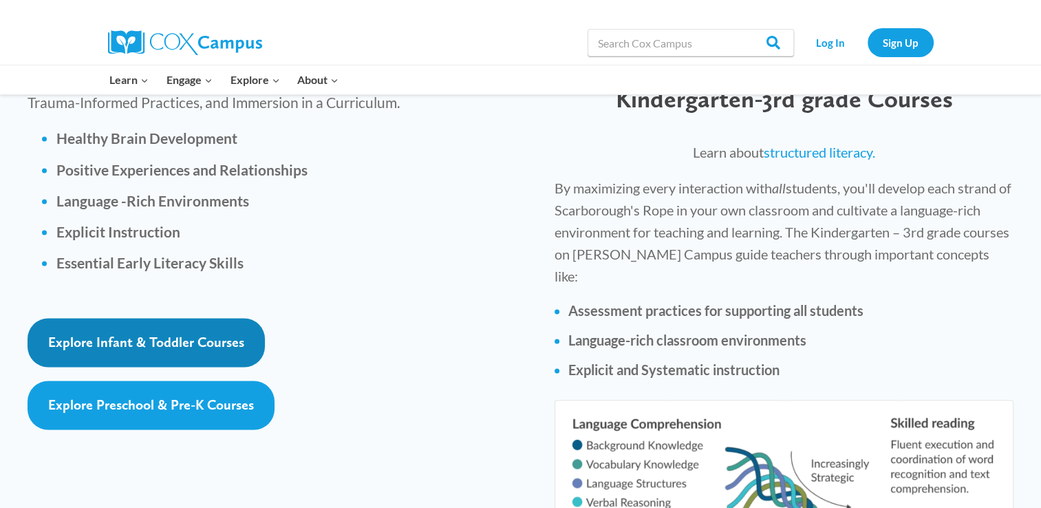
click at [263, 318] on link "Explore Infant & Toddler Courses" at bounding box center [146, 342] width 237 height 49
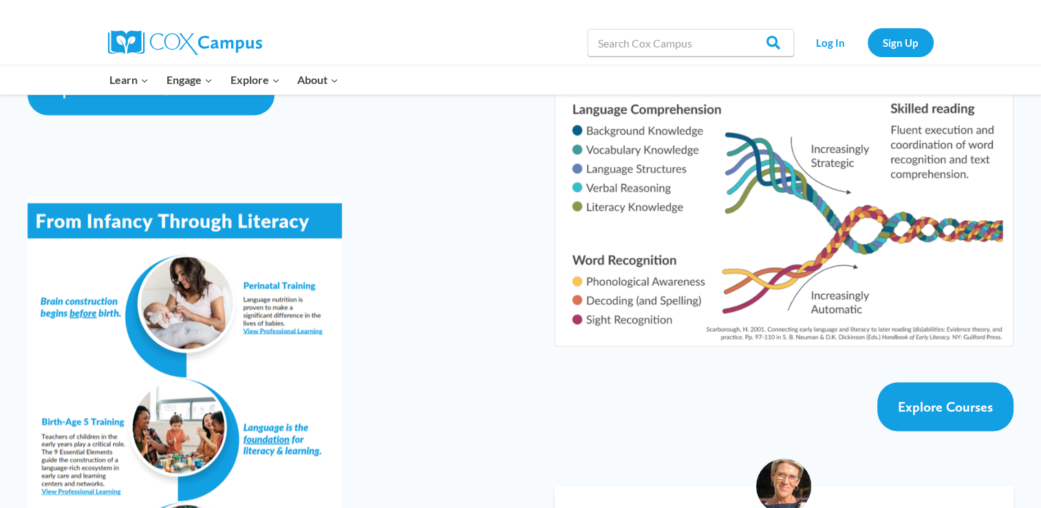
scroll to position [2311, 0]
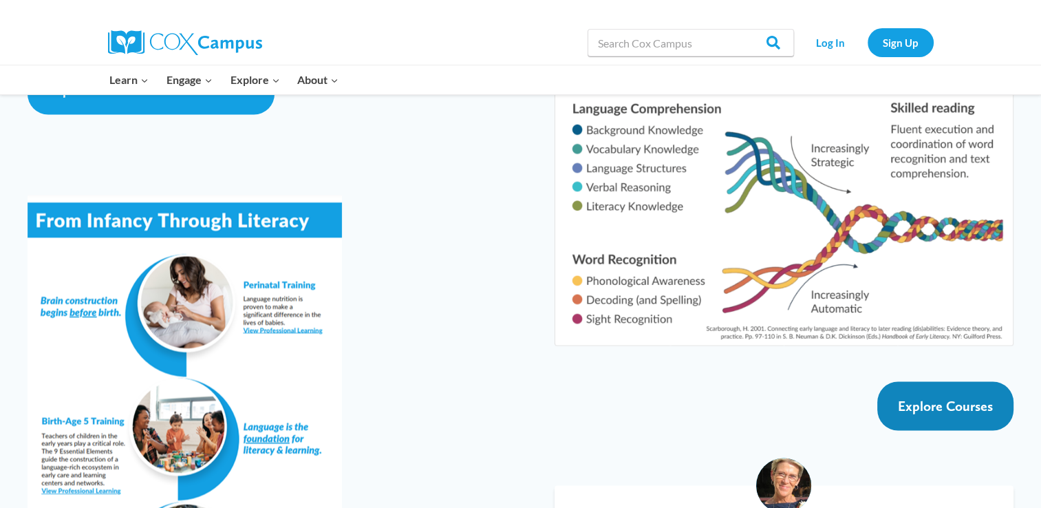
click at [950, 397] on span "Explore Courses" at bounding box center [945, 405] width 95 height 17
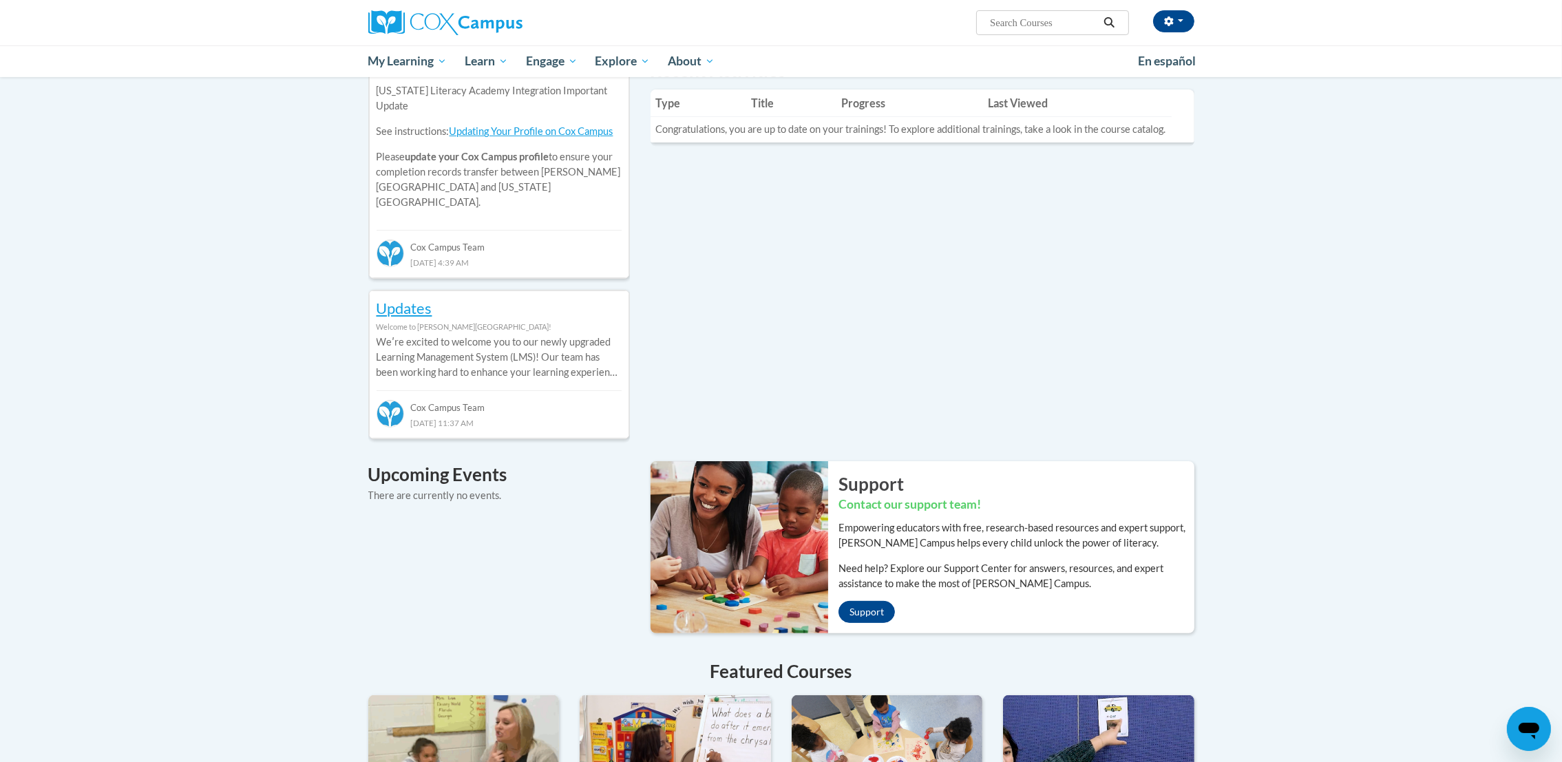
scroll to position [494, 0]
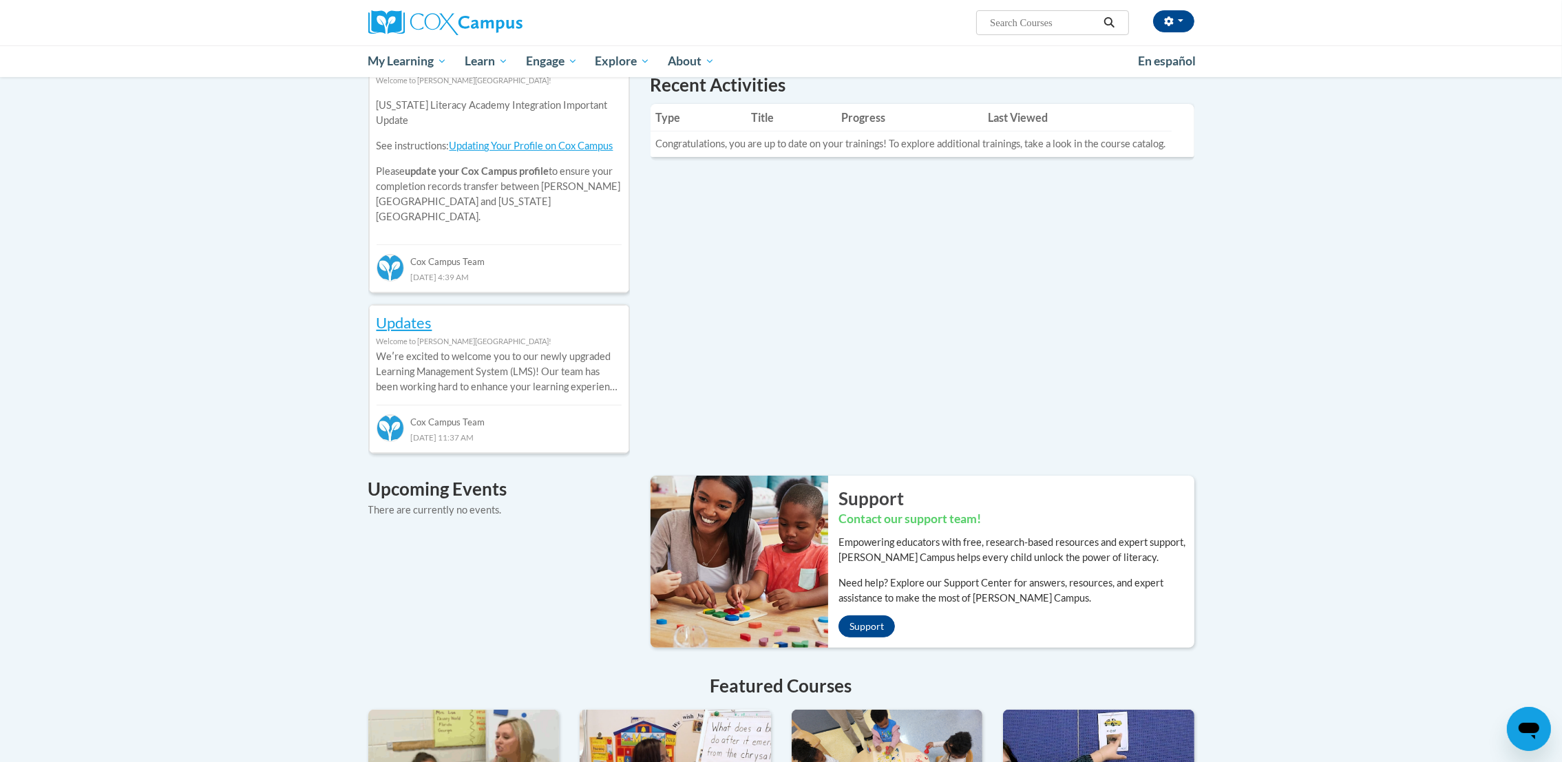
click at [866, 114] on th "Progress" at bounding box center [908, 118] width 147 height 28
click at [763, 125] on th "Title" at bounding box center [790, 118] width 90 height 28
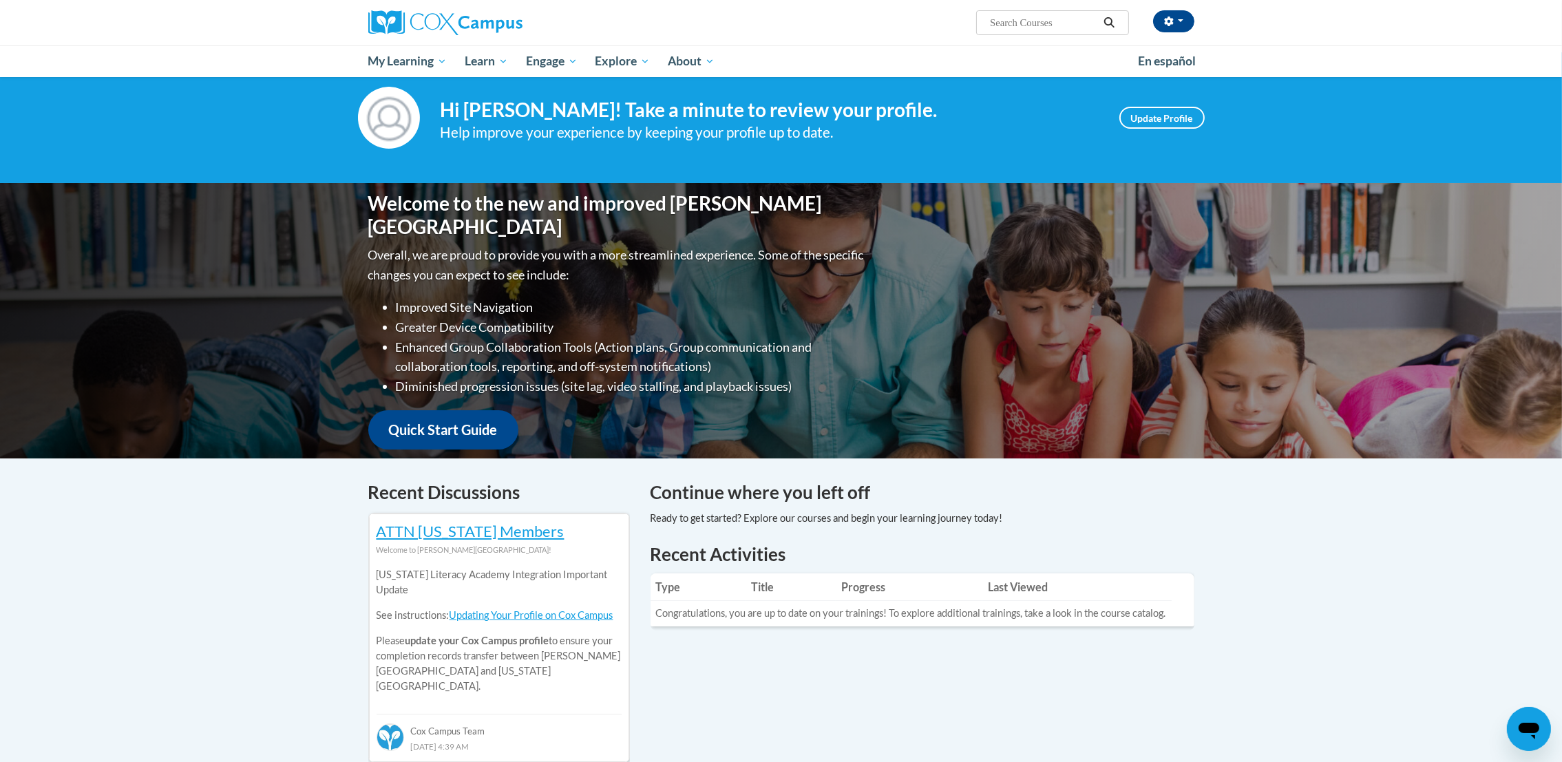
scroll to position [14, 0]
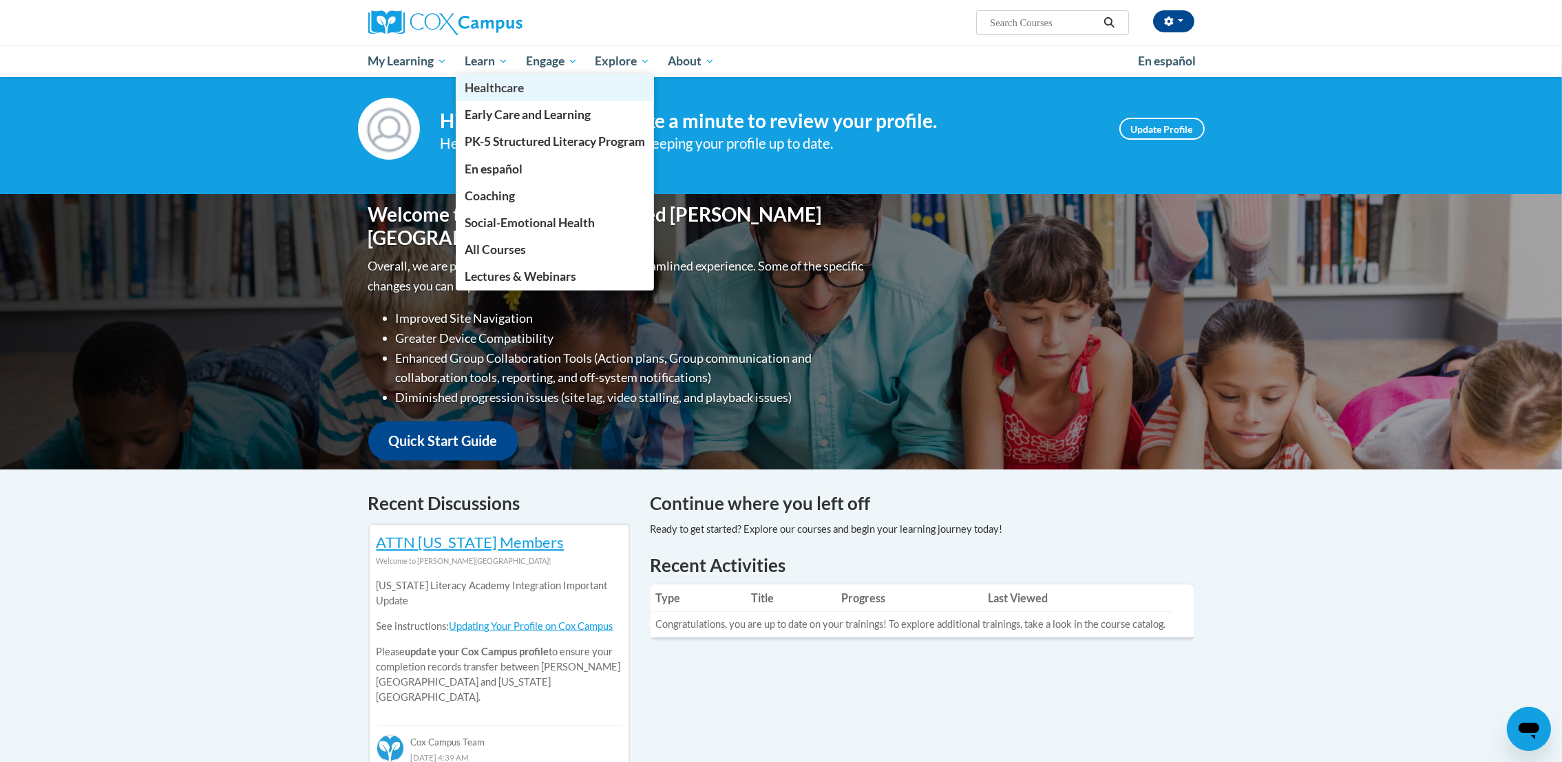
click at [485, 76] on link "Healthcare" at bounding box center [555, 87] width 198 height 27
click at [590, 113] on span "Early Care and Learning" at bounding box center [528, 114] width 126 height 14
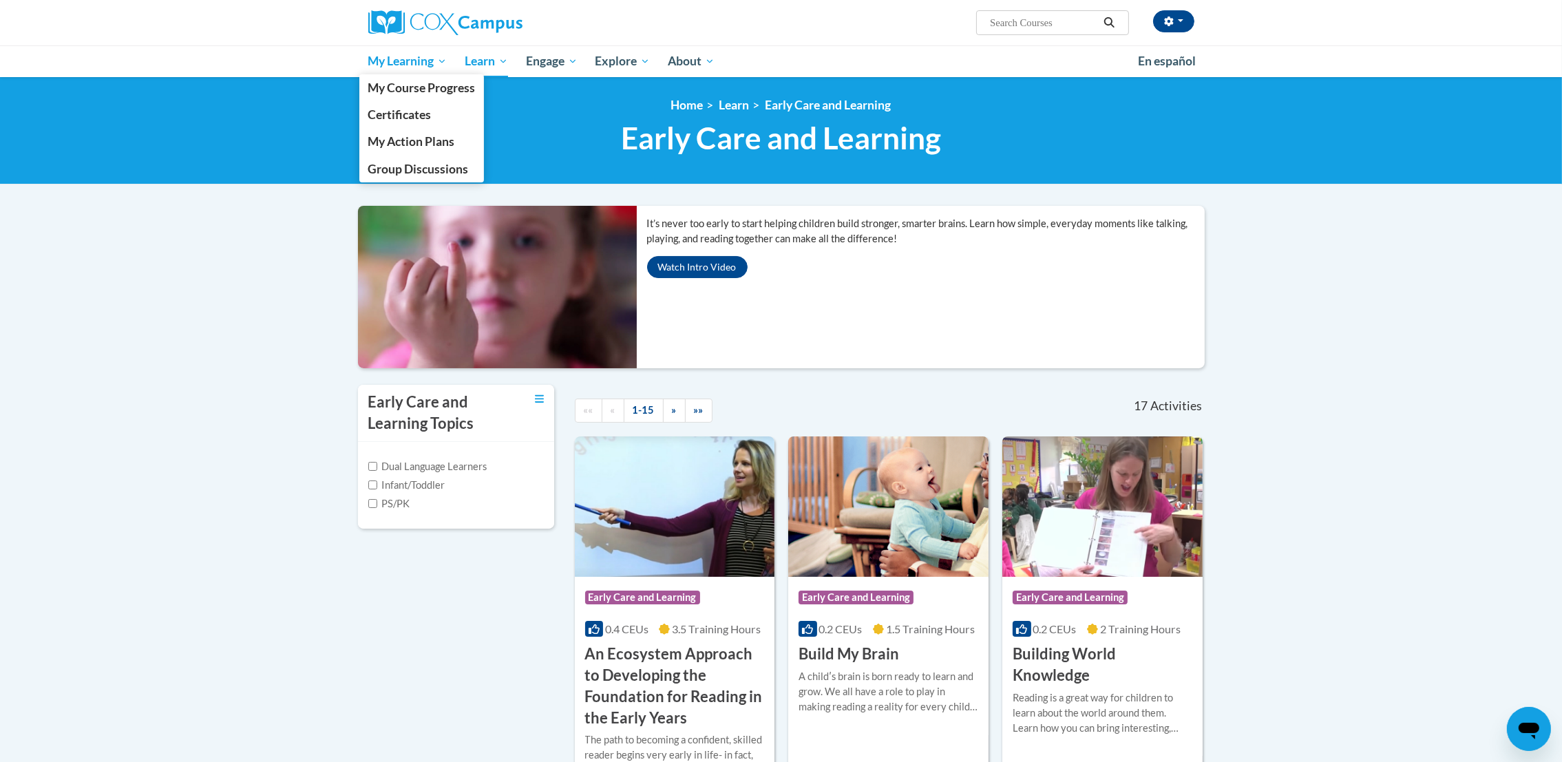
click at [426, 59] on span "My Learning" at bounding box center [407, 61] width 79 height 17
click at [428, 111] on span "Certificates" at bounding box center [399, 114] width 63 height 14
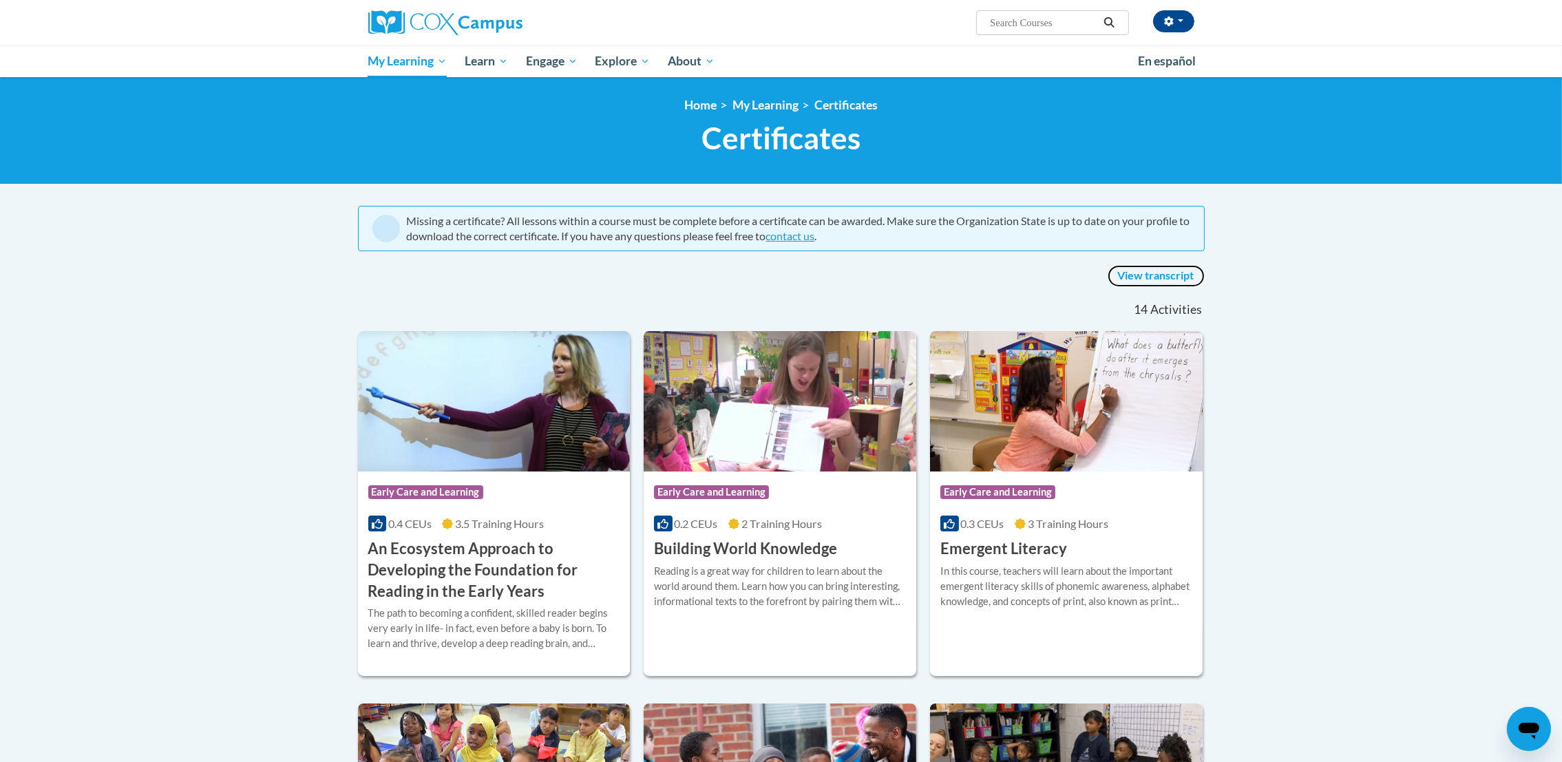
click at [1176, 275] on link "View transcript" at bounding box center [1155, 276] width 97 height 22
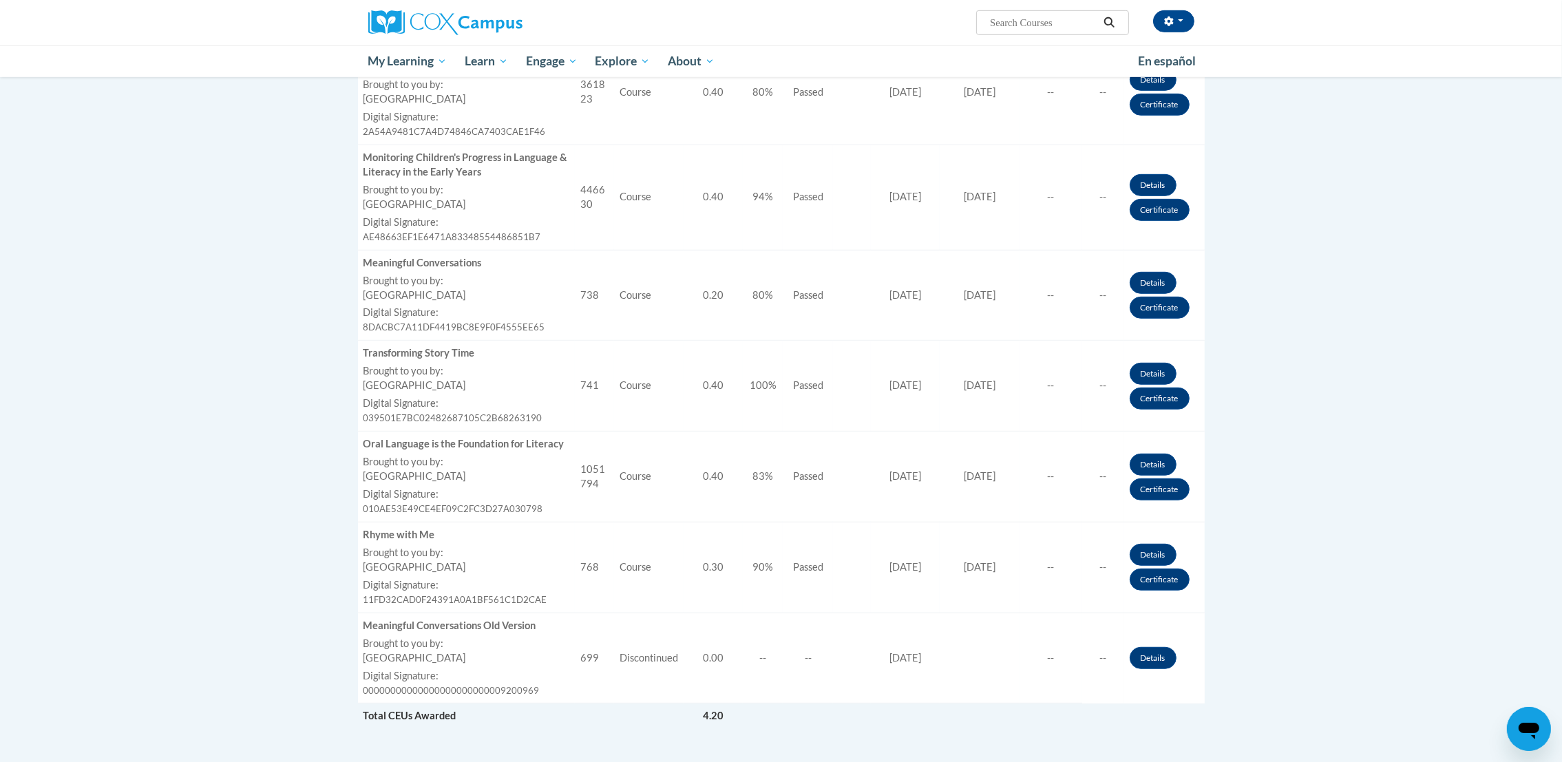
scroll to position [1275, 0]
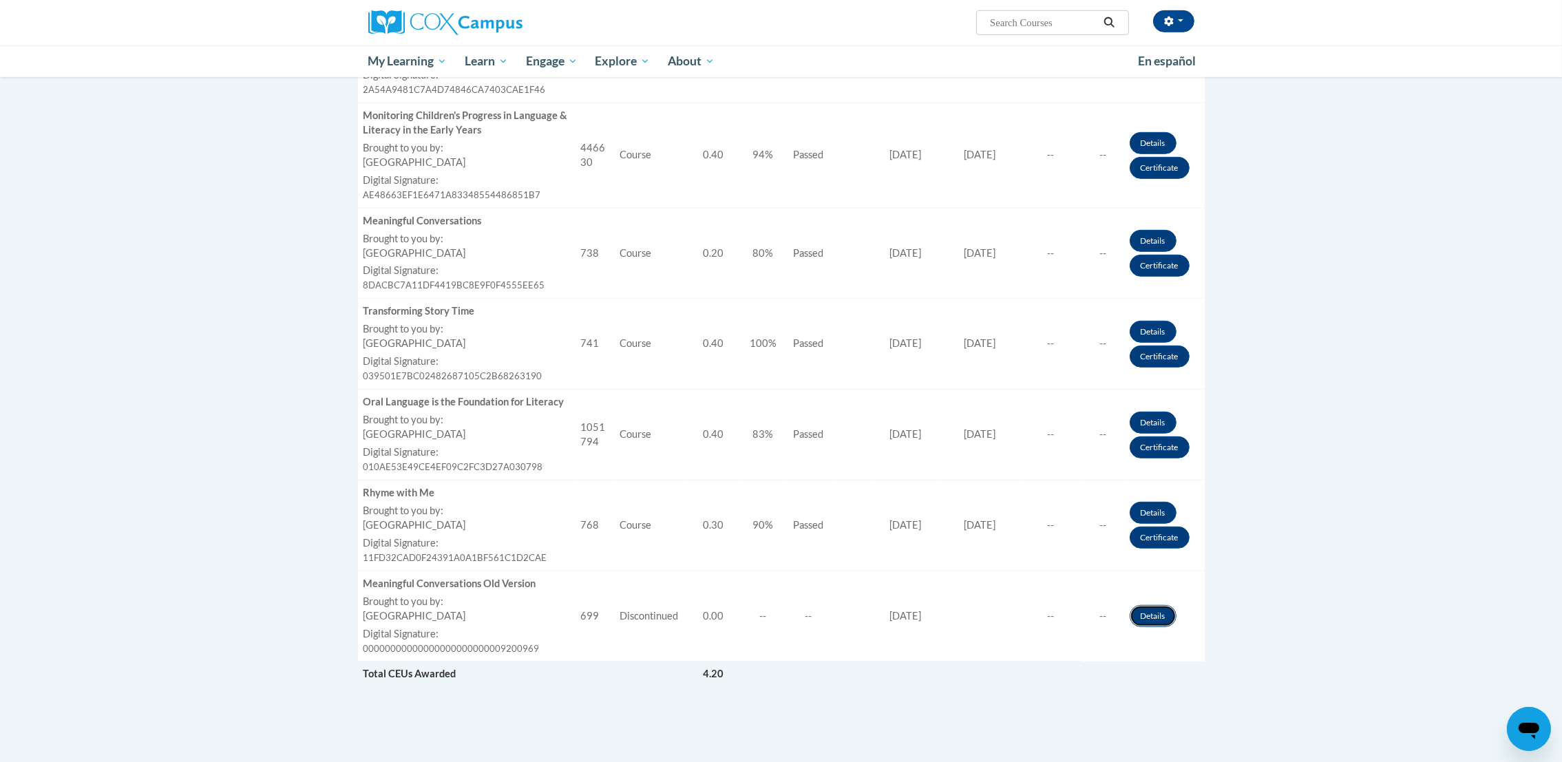
click at [1171, 617] on link "Details" at bounding box center [1152, 616] width 47 height 22
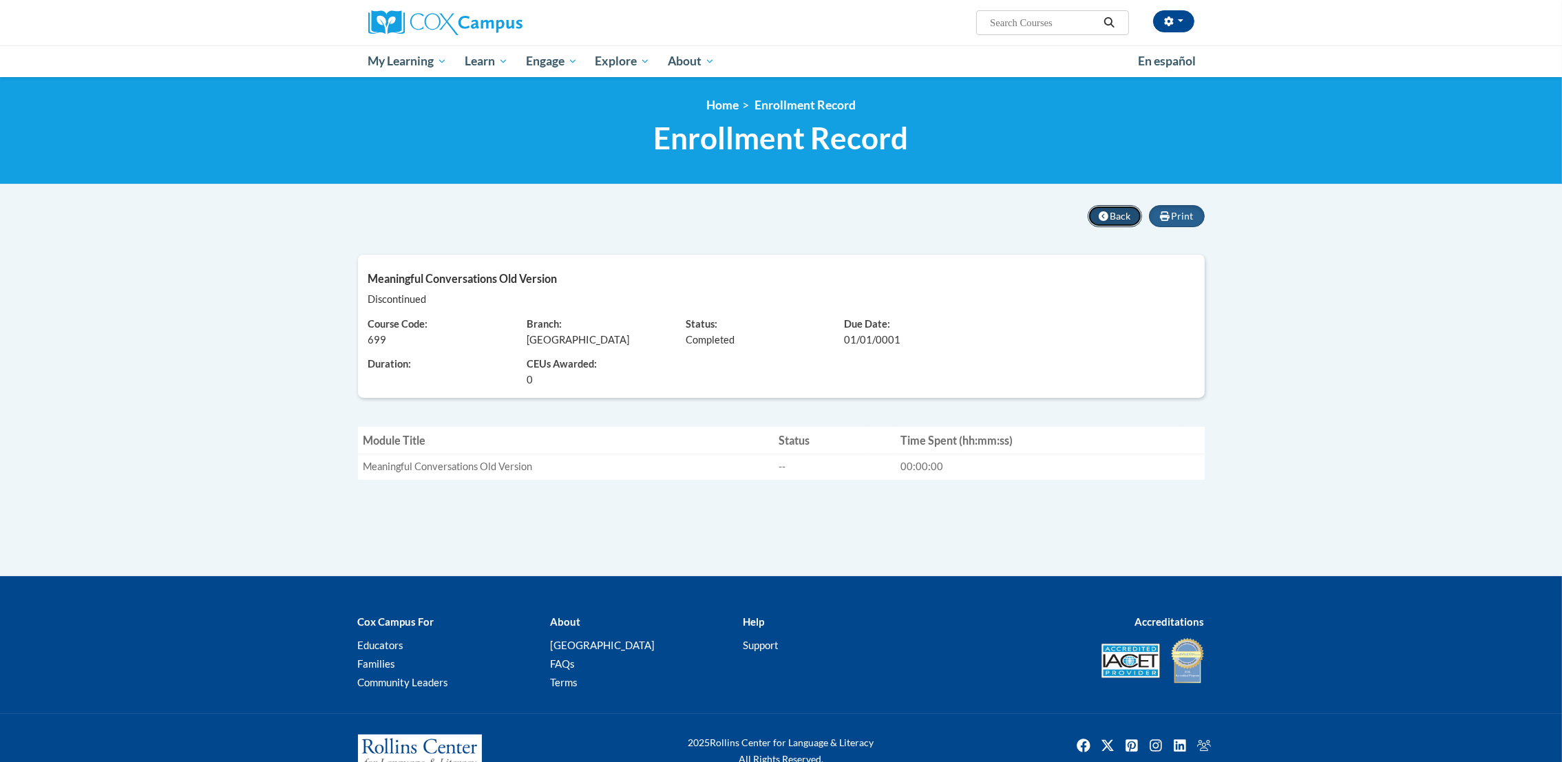
click at [1114, 218] on span "Back" at bounding box center [1120, 216] width 21 height 12
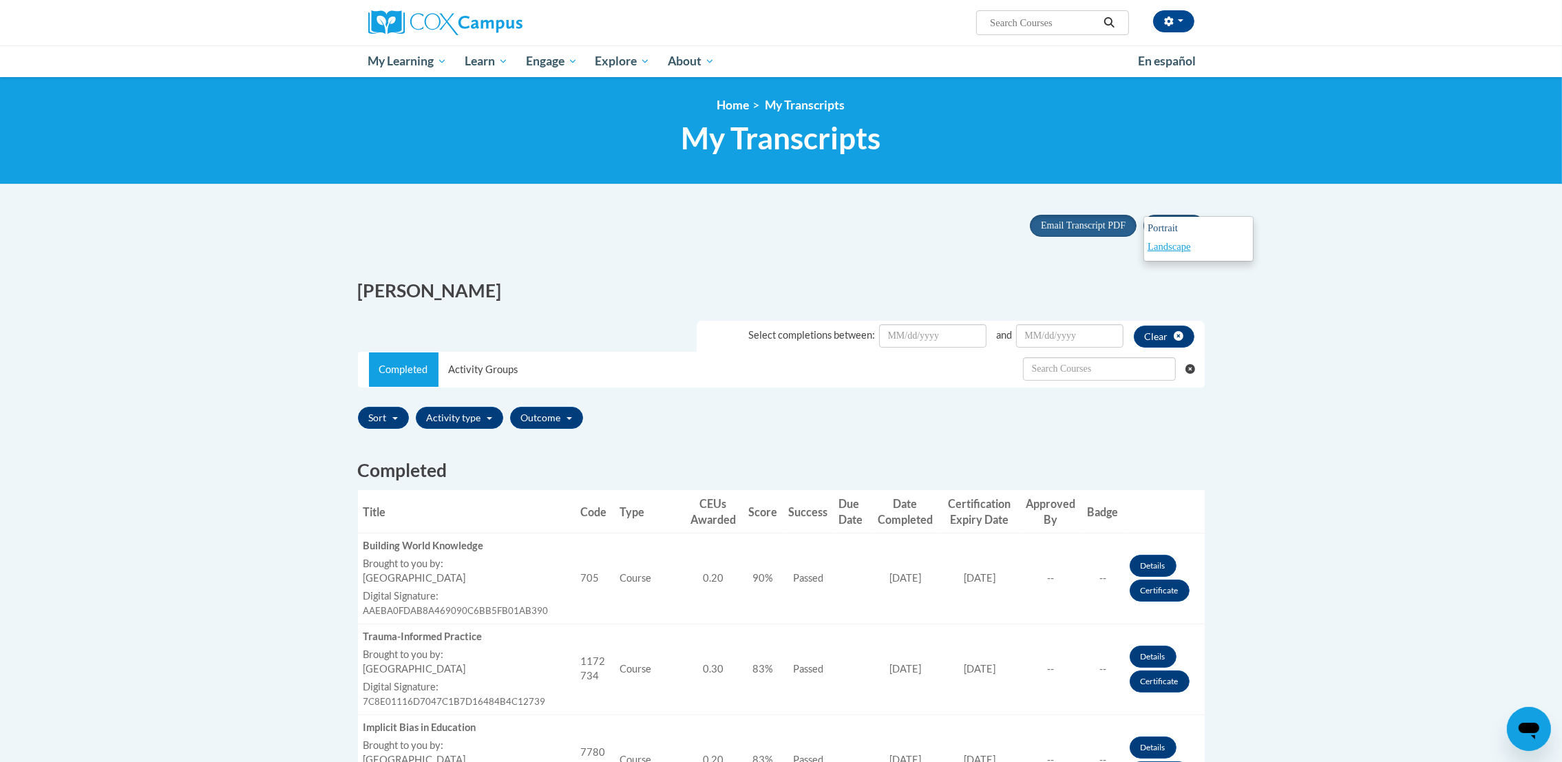
click at [1183, 230] on link "Portrait" at bounding box center [1198, 229] width 109 height 19
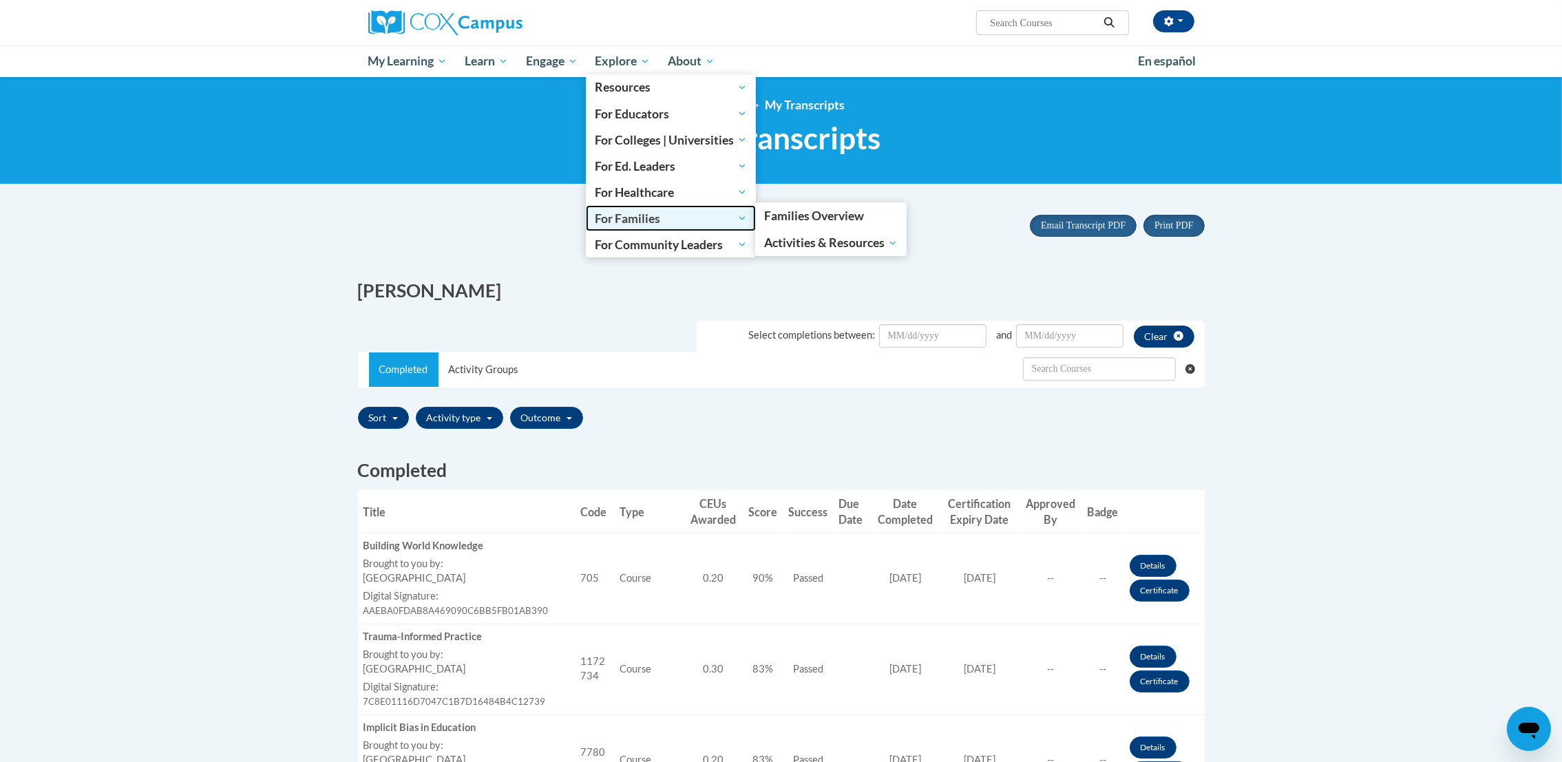
click at [654, 219] on span "For Families" at bounding box center [671, 218] width 152 height 17
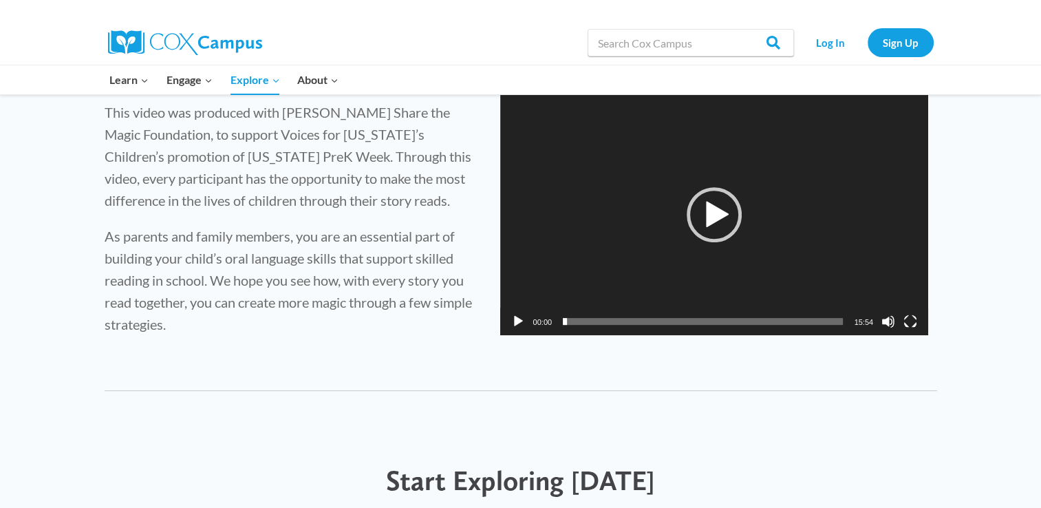
scroll to position [501, 0]
